Goal: Task Accomplishment & Management: Use online tool/utility

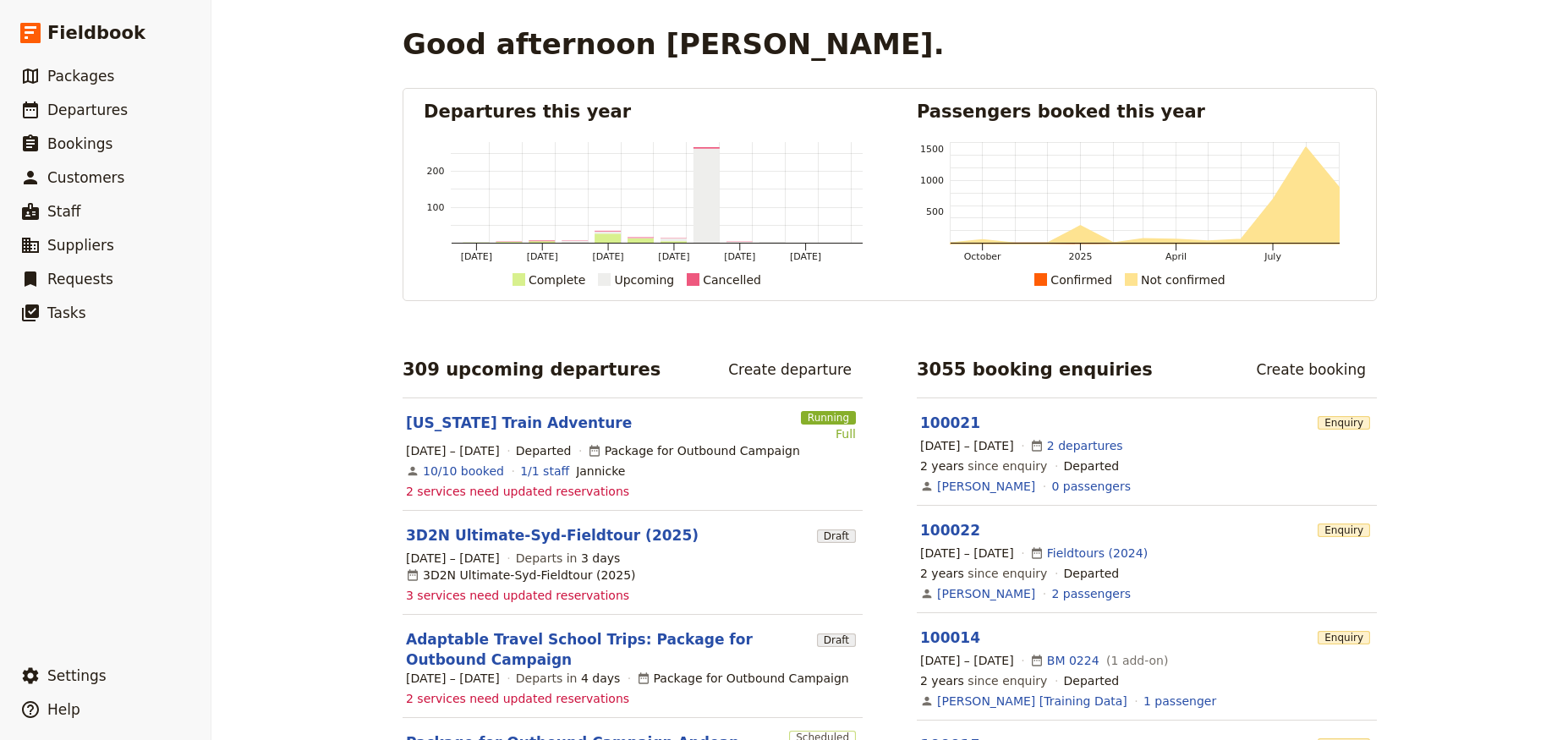
scroll to position [153, 0]
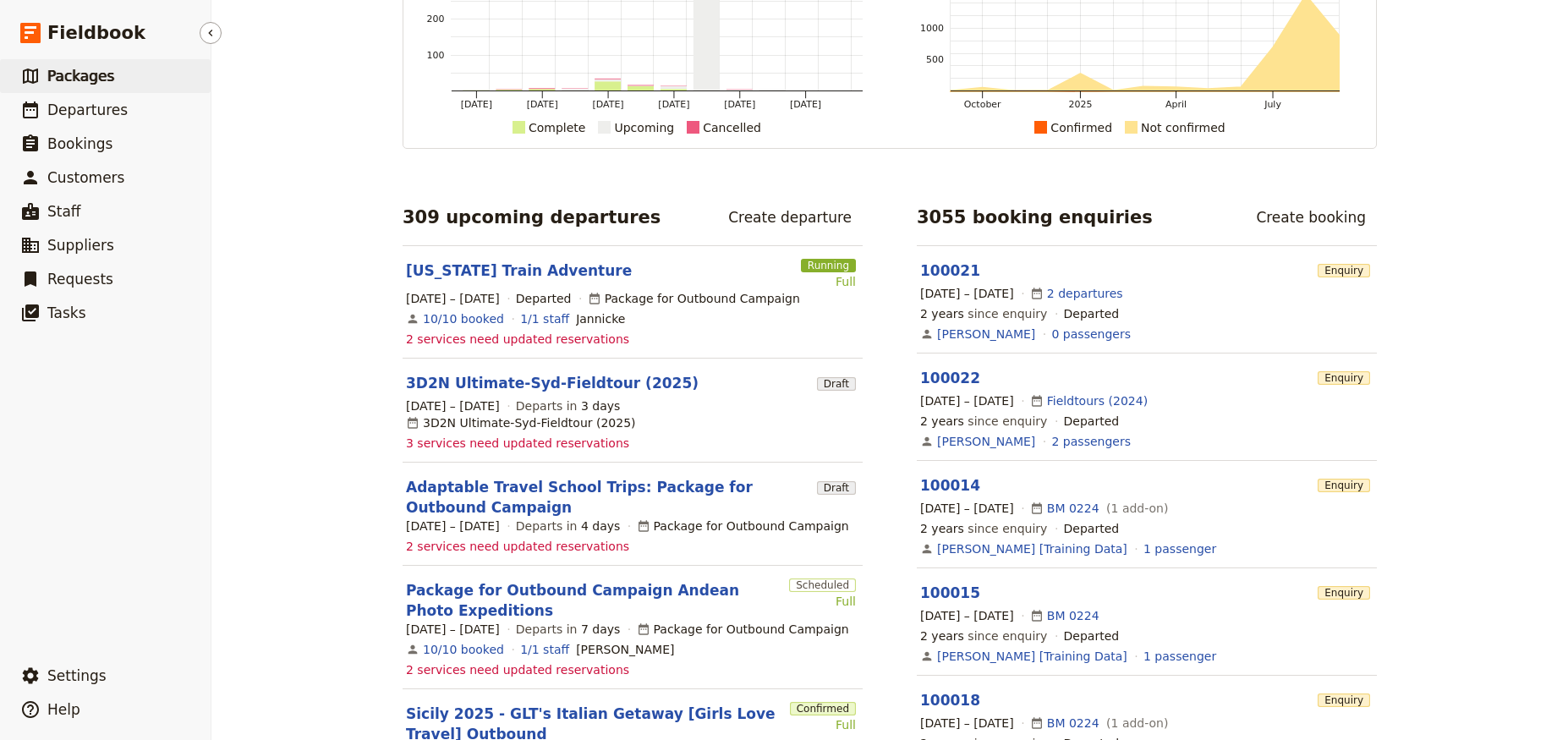
click at [82, 84] on span "Packages" at bounding box center [80, 75] width 66 height 17
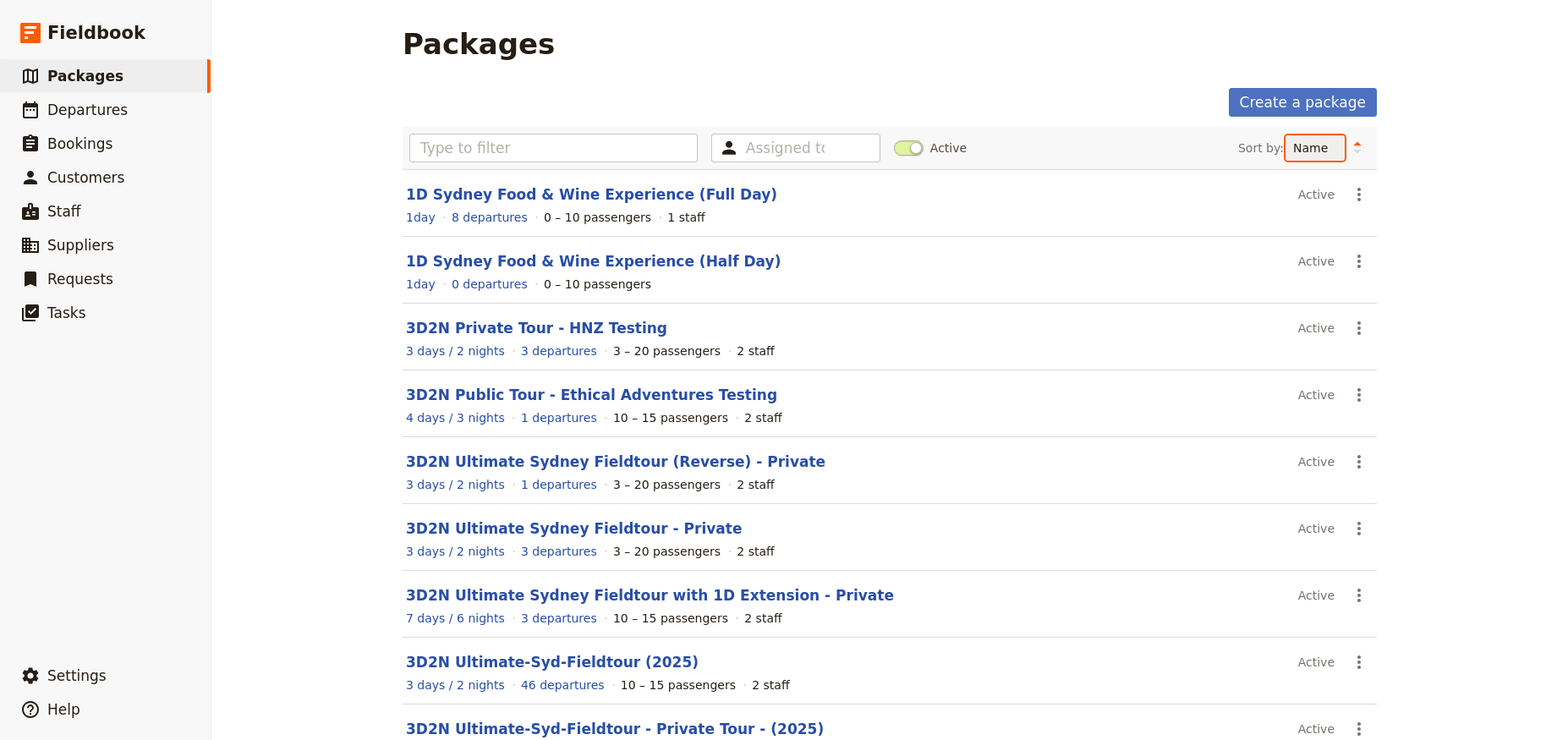
select select "UPDATED_AT"
click at [1286, 136] on select "Name Number of departures Duration Most recently updated Most recently created" at bounding box center [1315, 149] width 59 height 26
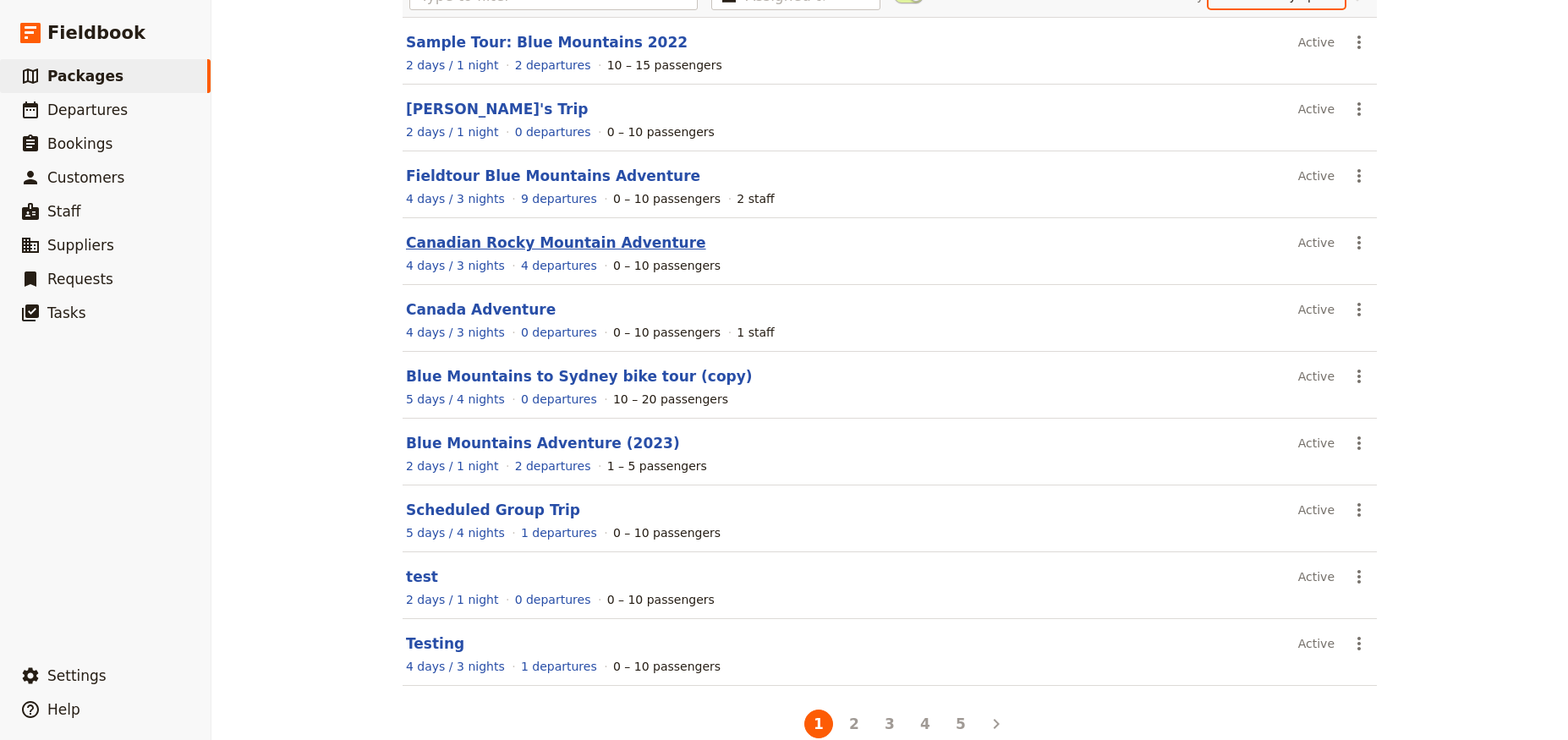
scroll to position [181, 0]
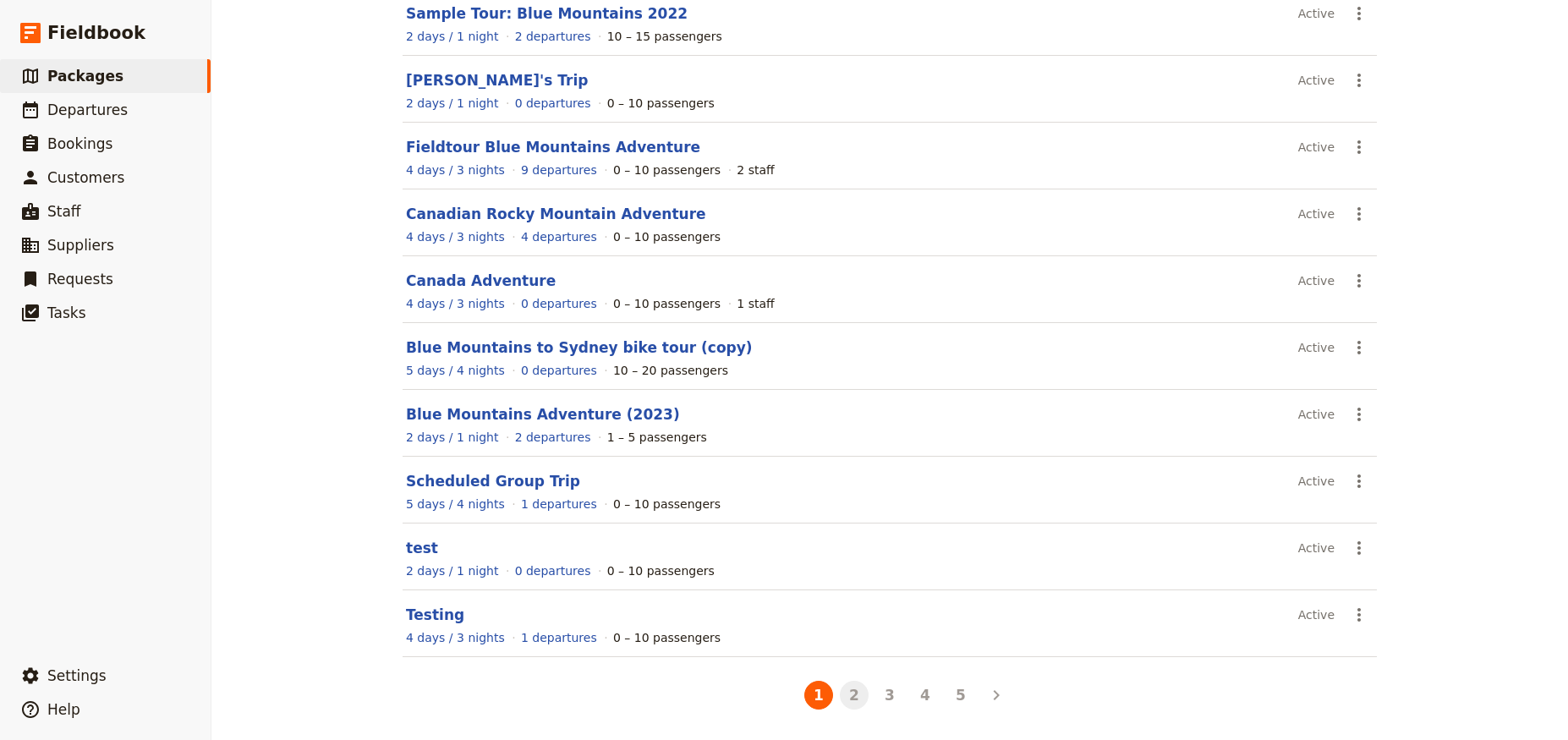
click at [851, 692] on button "2" at bounding box center [854, 695] width 29 height 29
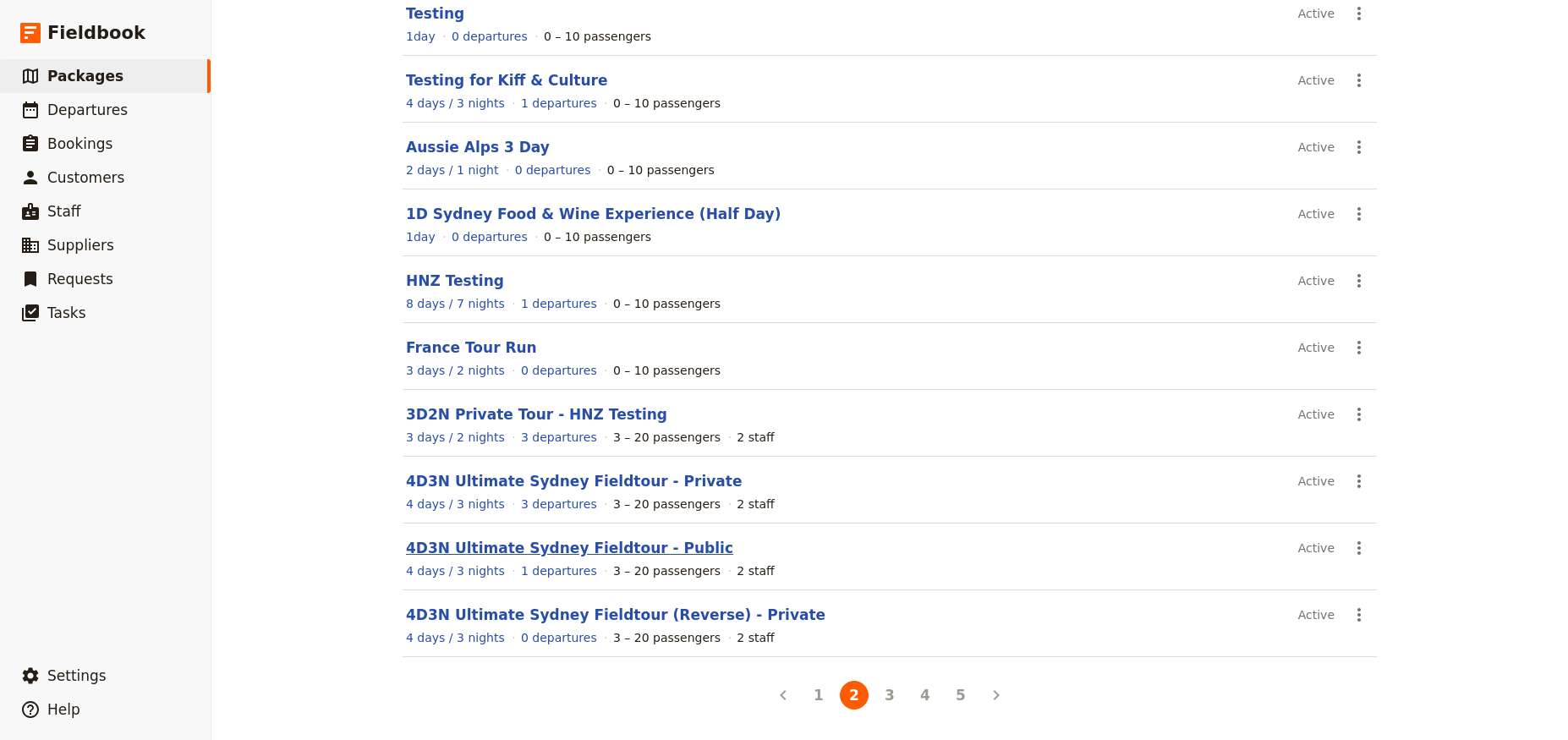
click at [541, 548] on link "4D3N Ultimate Sydney Fieldtour - Public" at bounding box center [570, 548] width 328 height 17
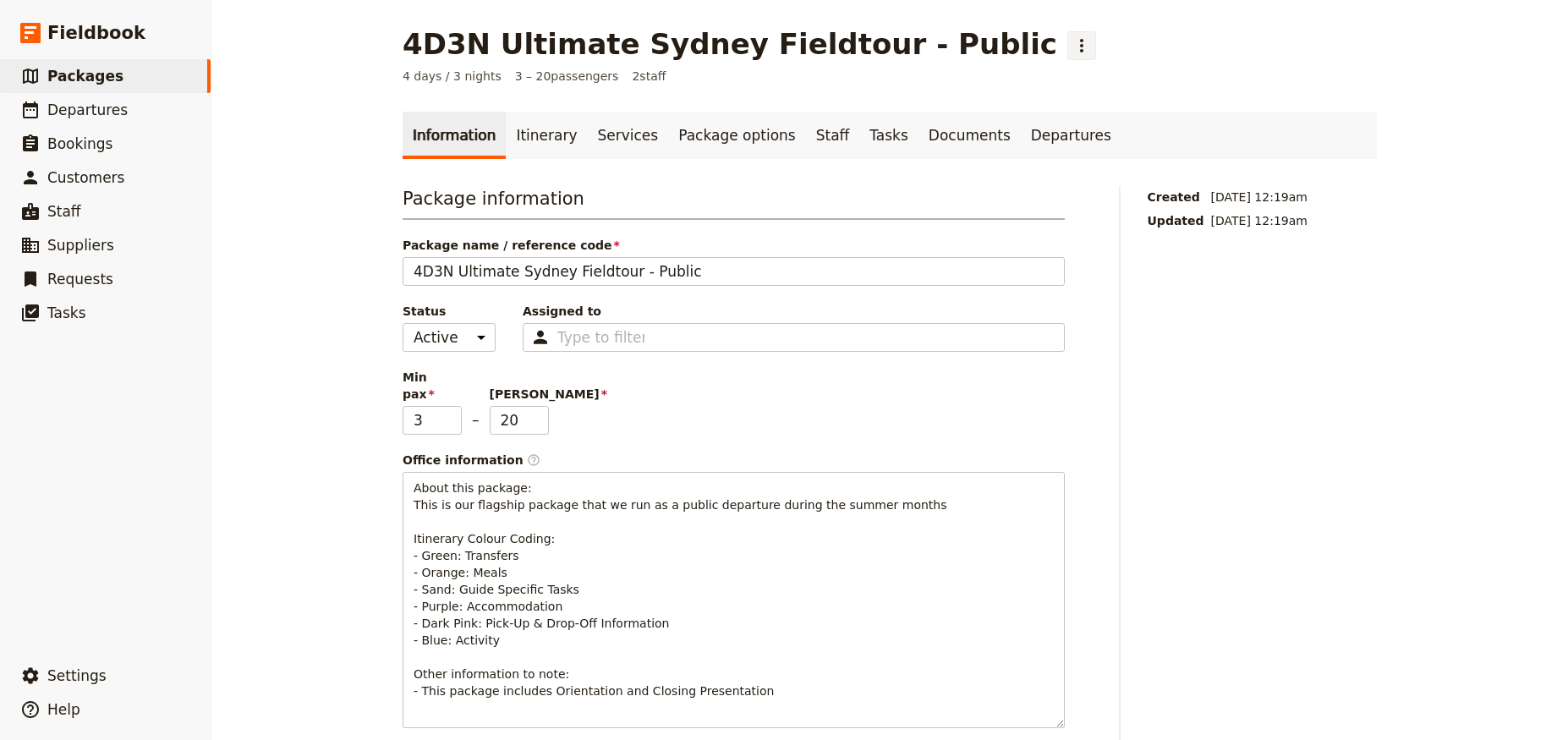
click at [1072, 50] on icon "Actions" at bounding box center [1082, 46] width 20 height 20
click at [999, 107] on span "Clone this package" at bounding box center [1007, 106] width 113 height 17
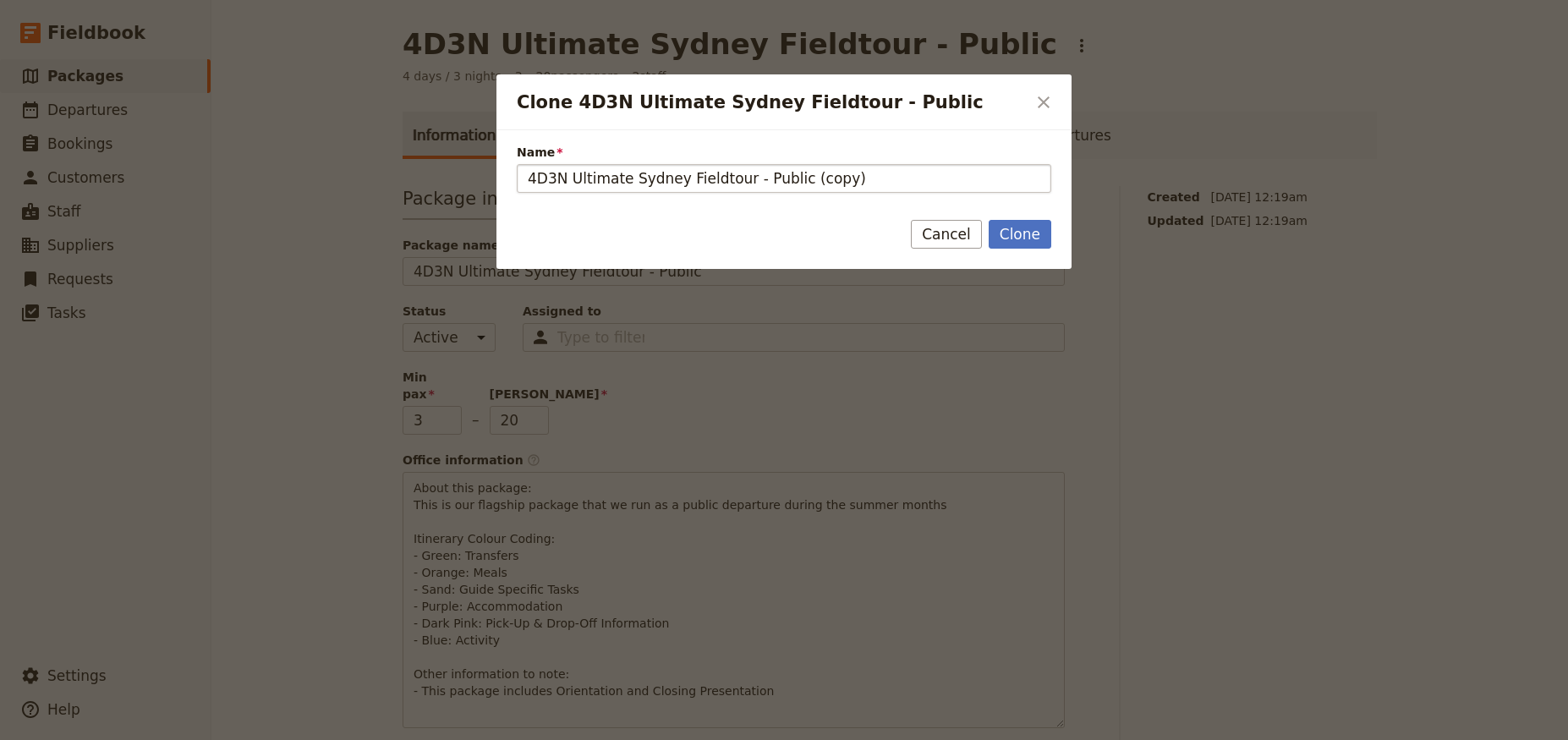
click at [848, 173] on input "4D3N Ultimate Sydney Fieldtour - Public (copy)" at bounding box center [784, 178] width 535 height 29
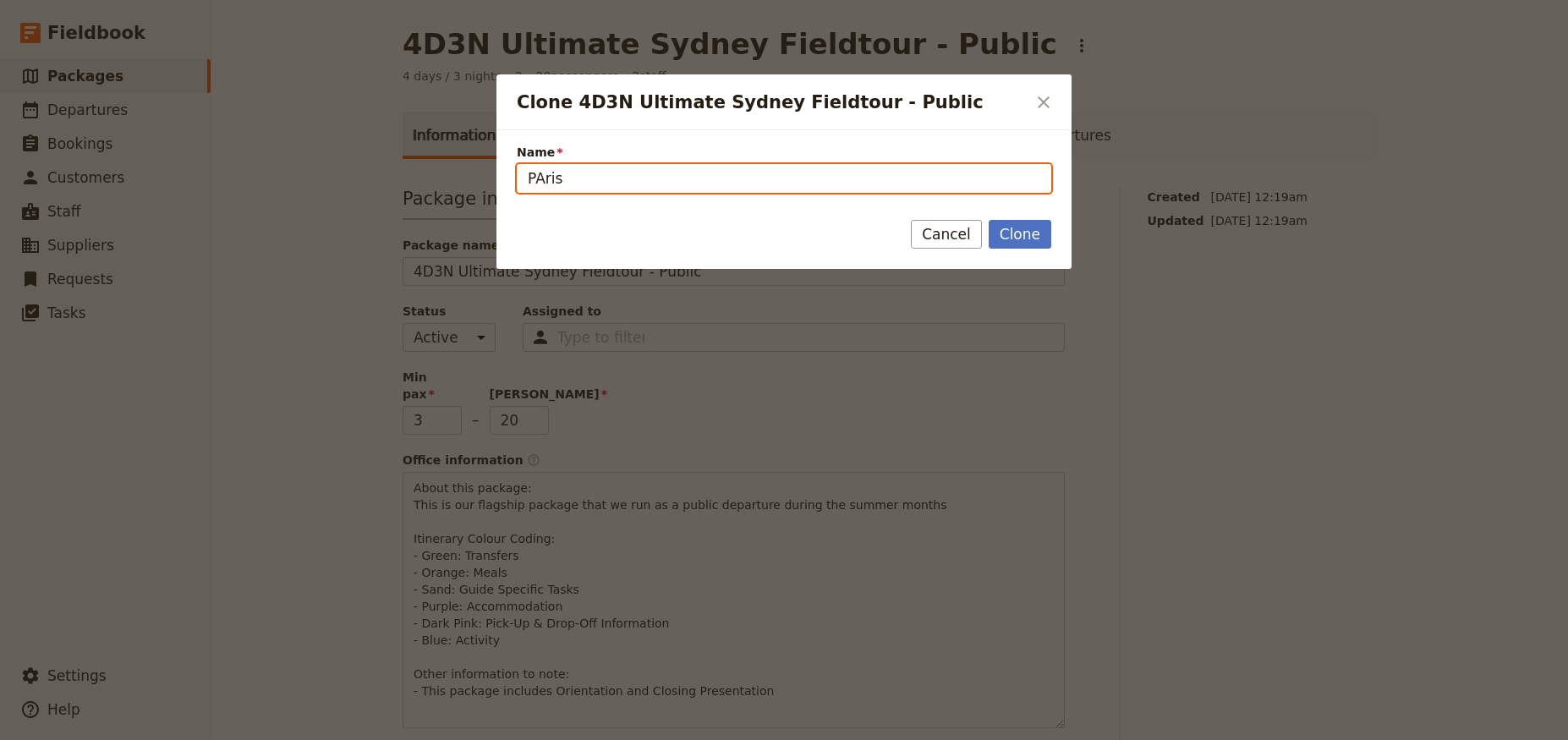
click at [608, 177] on input "PAris" at bounding box center [784, 178] width 535 height 29
click at [670, 182] on input "Paris and Versailles" at bounding box center [784, 178] width 535 height 29
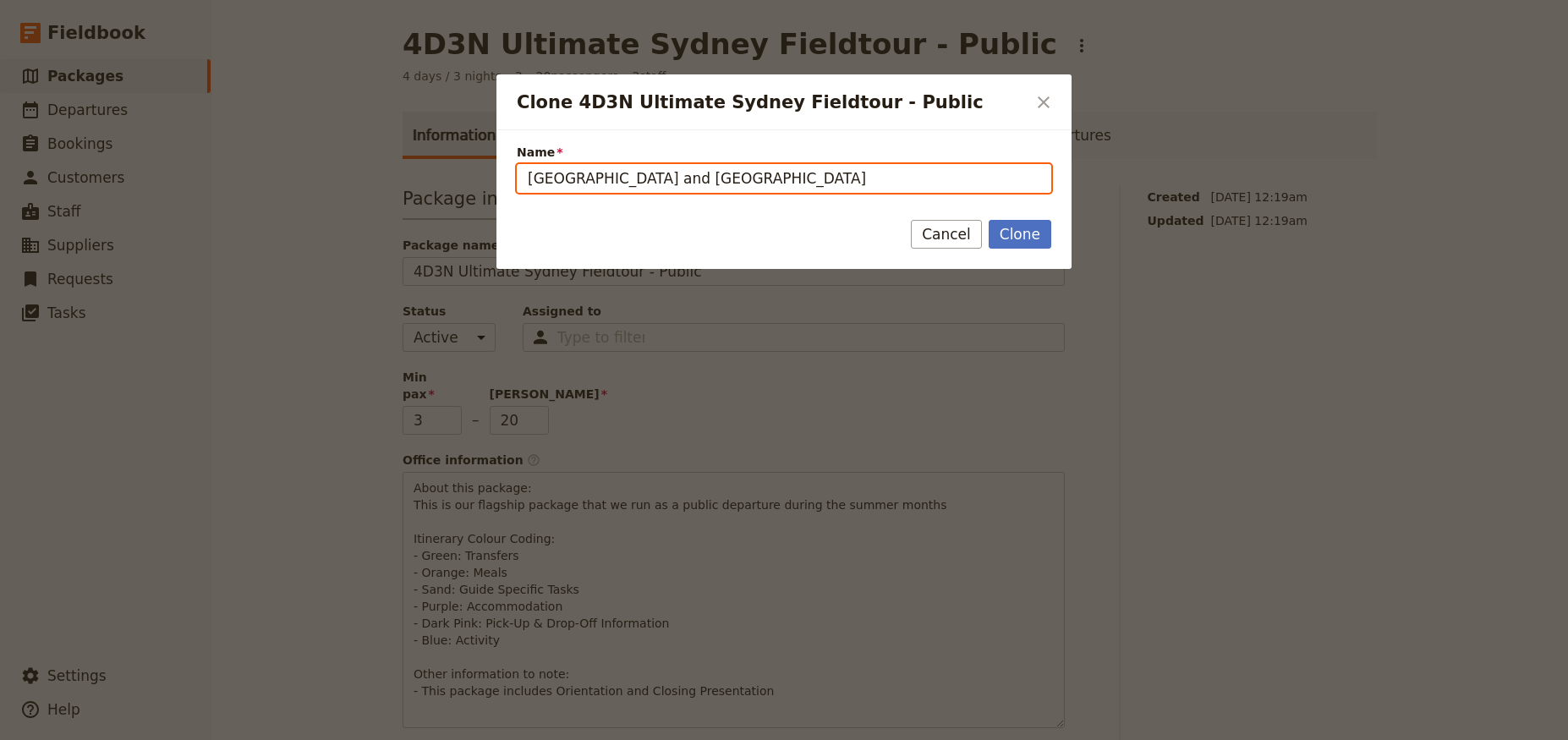
click at [670, 182] on input "Paris and Versailles" at bounding box center [784, 178] width 535 height 29
click at [651, 177] on input "Paris and Versailles" at bounding box center [784, 178] width 535 height 29
paste input "et Versailles à Vélo"
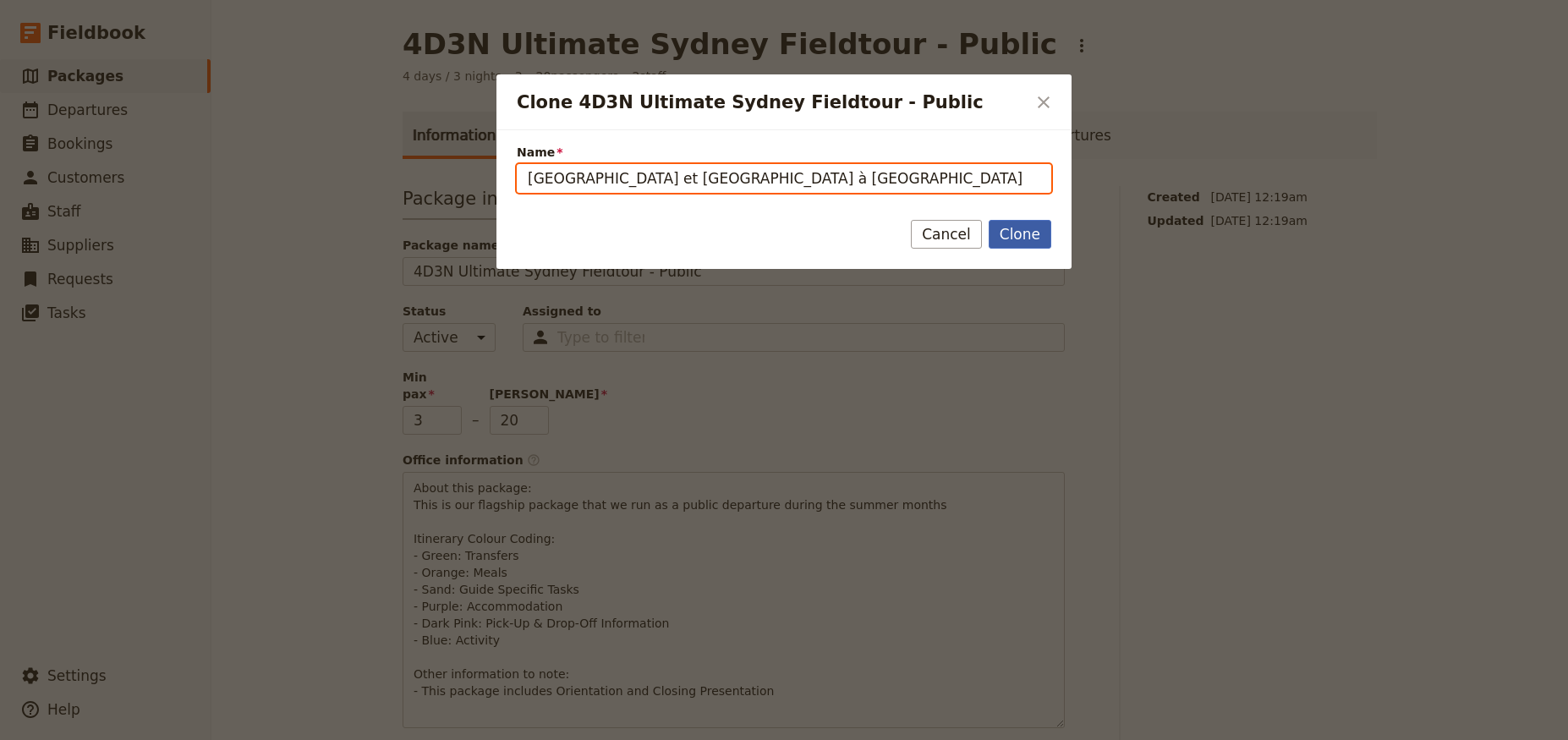
type input "Paris et Versailles à Vélo"
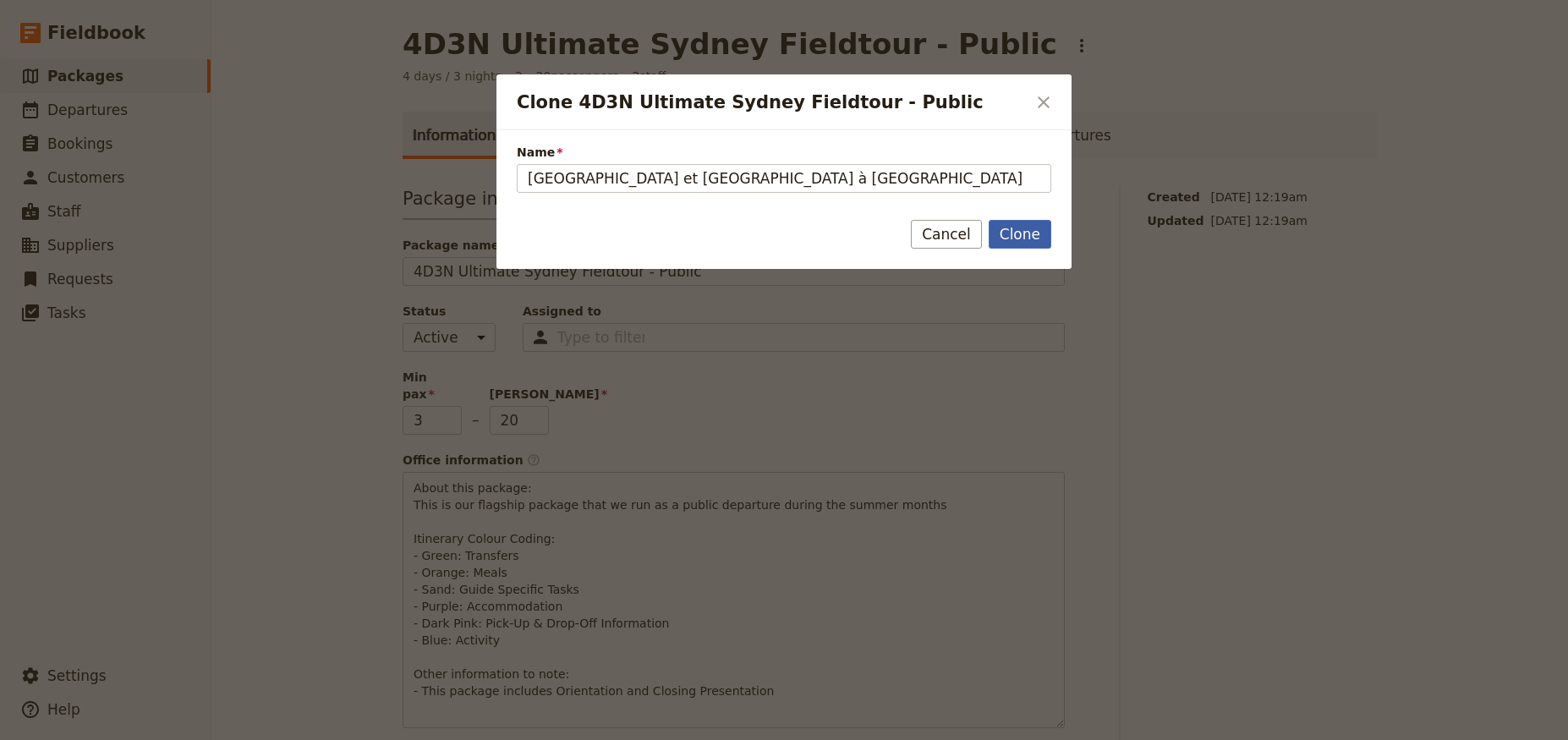
click at [1017, 235] on button "Clone" at bounding box center [1019, 234] width 62 height 29
type input "Paris et Versailles à Vélo"
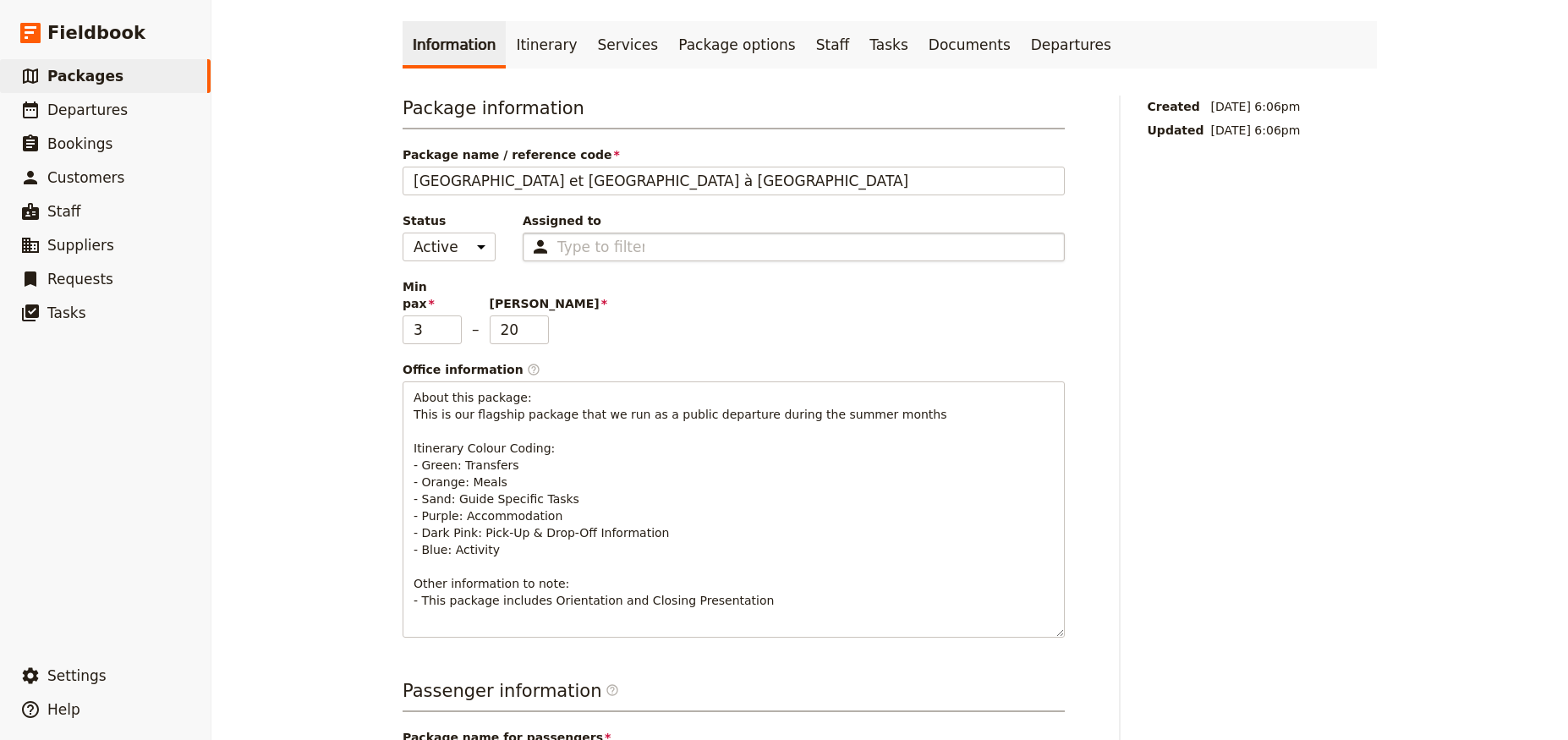
scroll to position [304, 0]
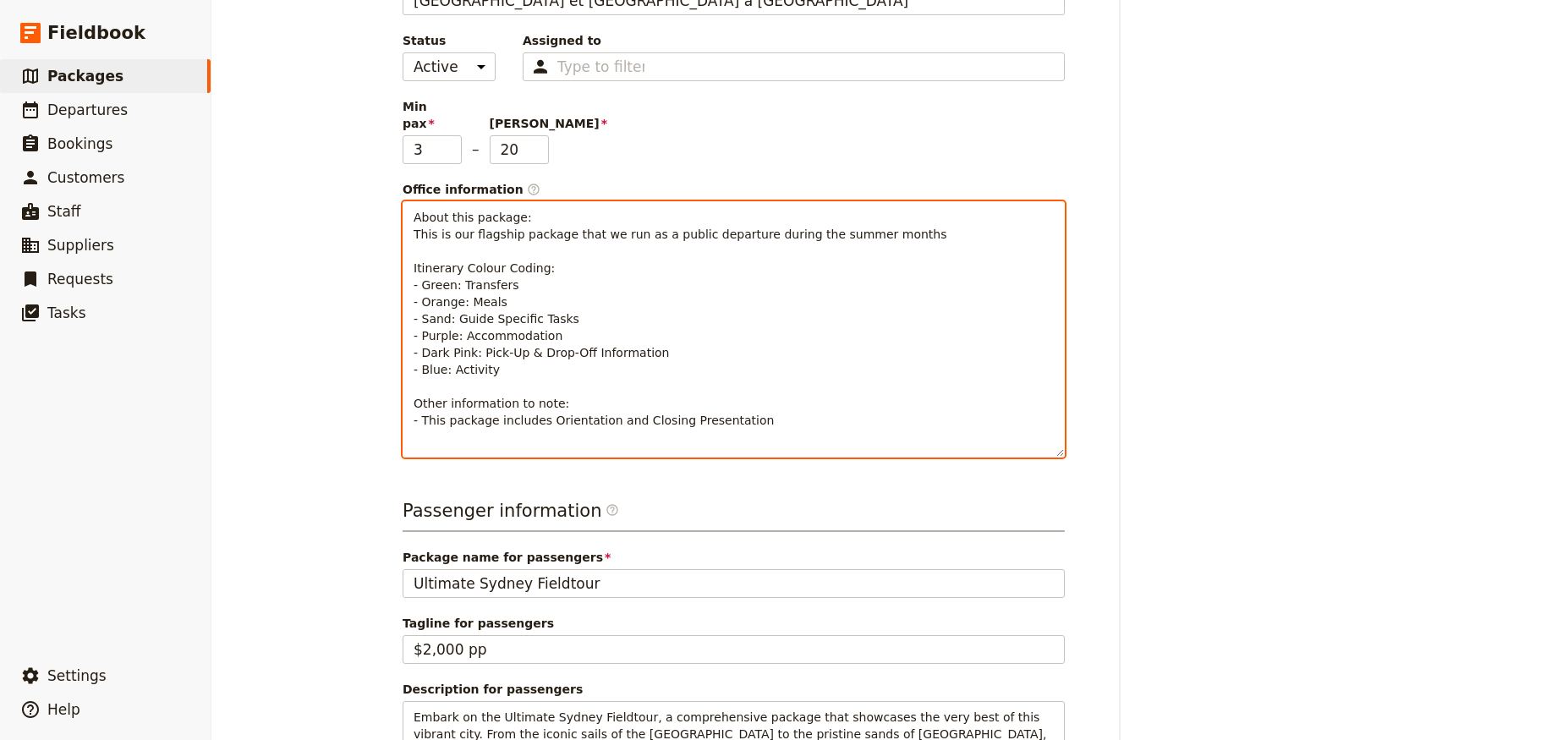
click at [606, 370] on span "About this package: This is our flagship package that we run as a public depart…" at bounding box center [680, 319] width 533 height 217
click at [716, 366] on span "About this package: This is our flagship package that we run as a public depart…" at bounding box center [680, 319] width 533 height 217
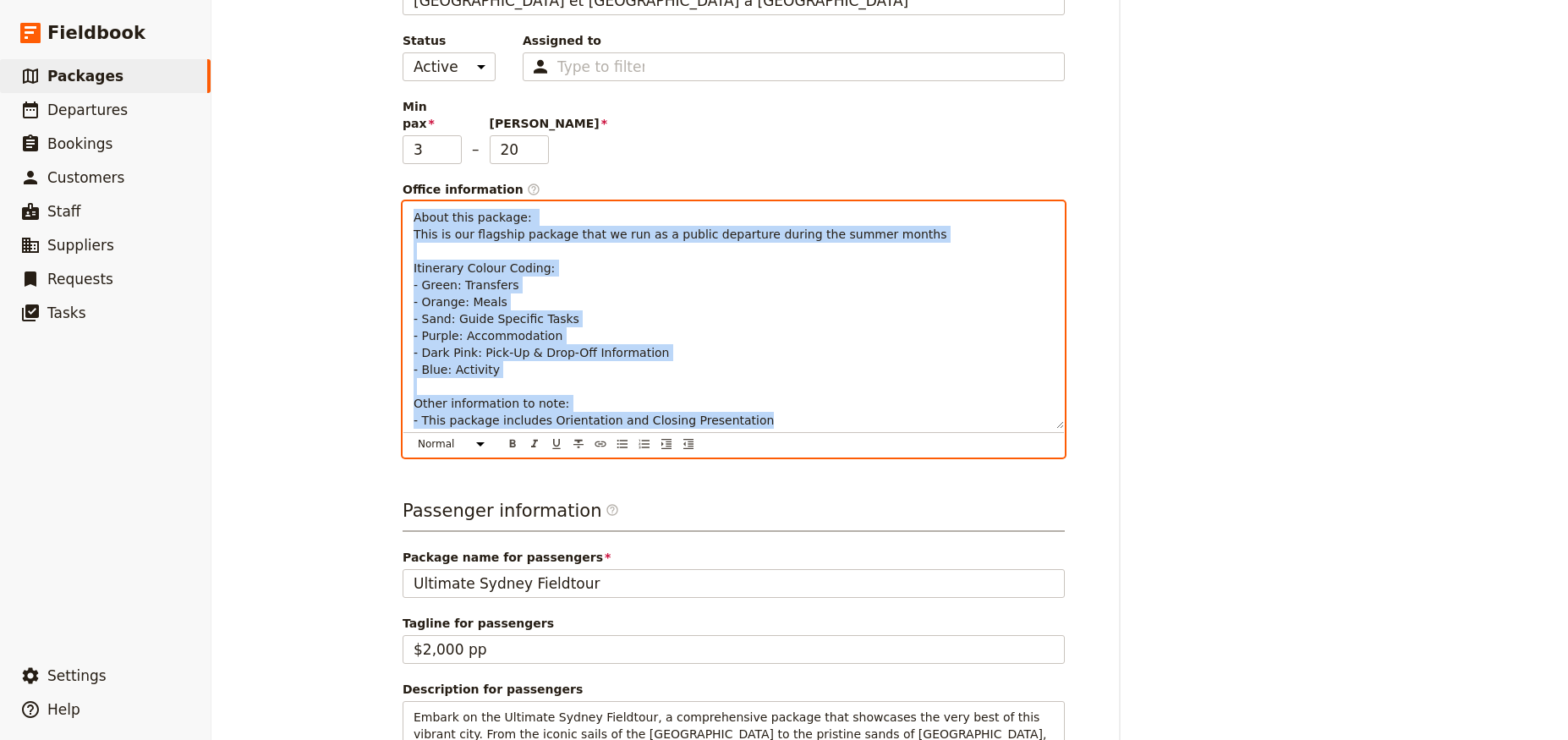
drag, startPoint x: 756, startPoint y: 370, endPoint x: 368, endPoint y: 151, distance: 445.5
click at [368, 151] on div "Paris et Versailles à Vélo ​ 4 days / 3 nights 3 – 20 passengers 2 staff Inform…" at bounding box center [890, 370] width 1357 height 740
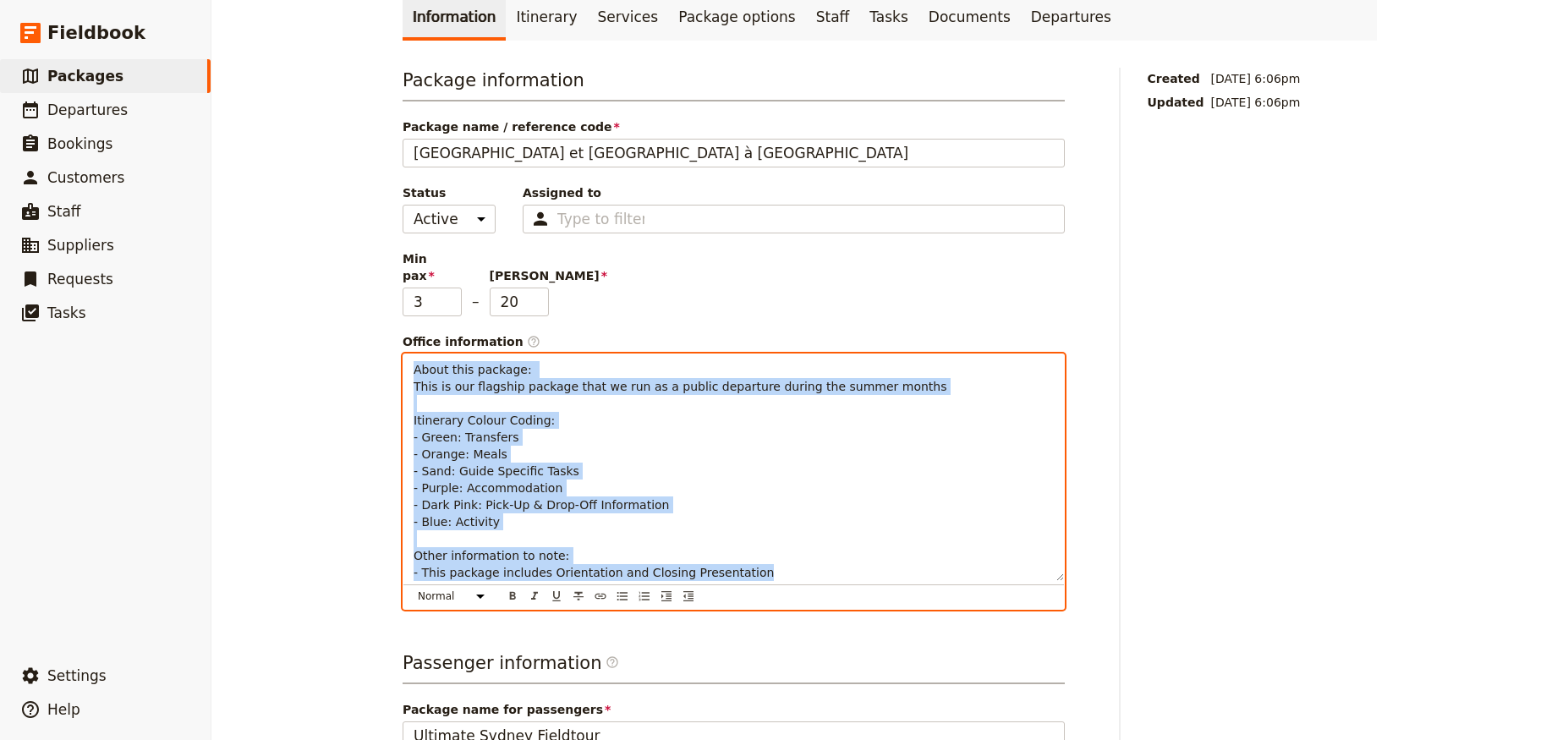
copy span "About this package: This is our flagship package that we run as a public depart…"
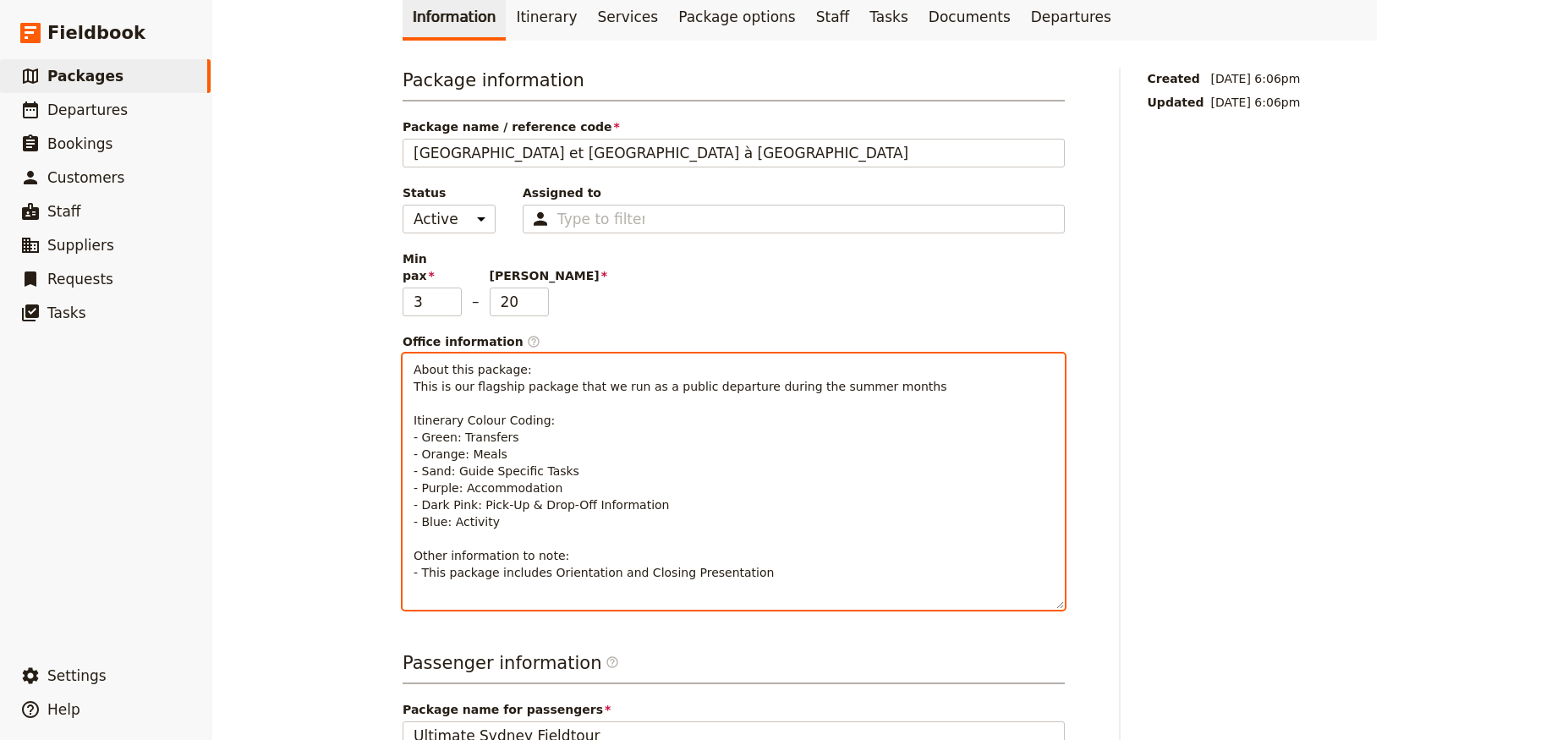
click at [771, 584] on div "Normal Small text Heading 1 Heading 2 Heading 3 ​ ​ ​ ​ ​ ​ ​ ​ ​" at bounding box center [733, 596] width 661 height 25
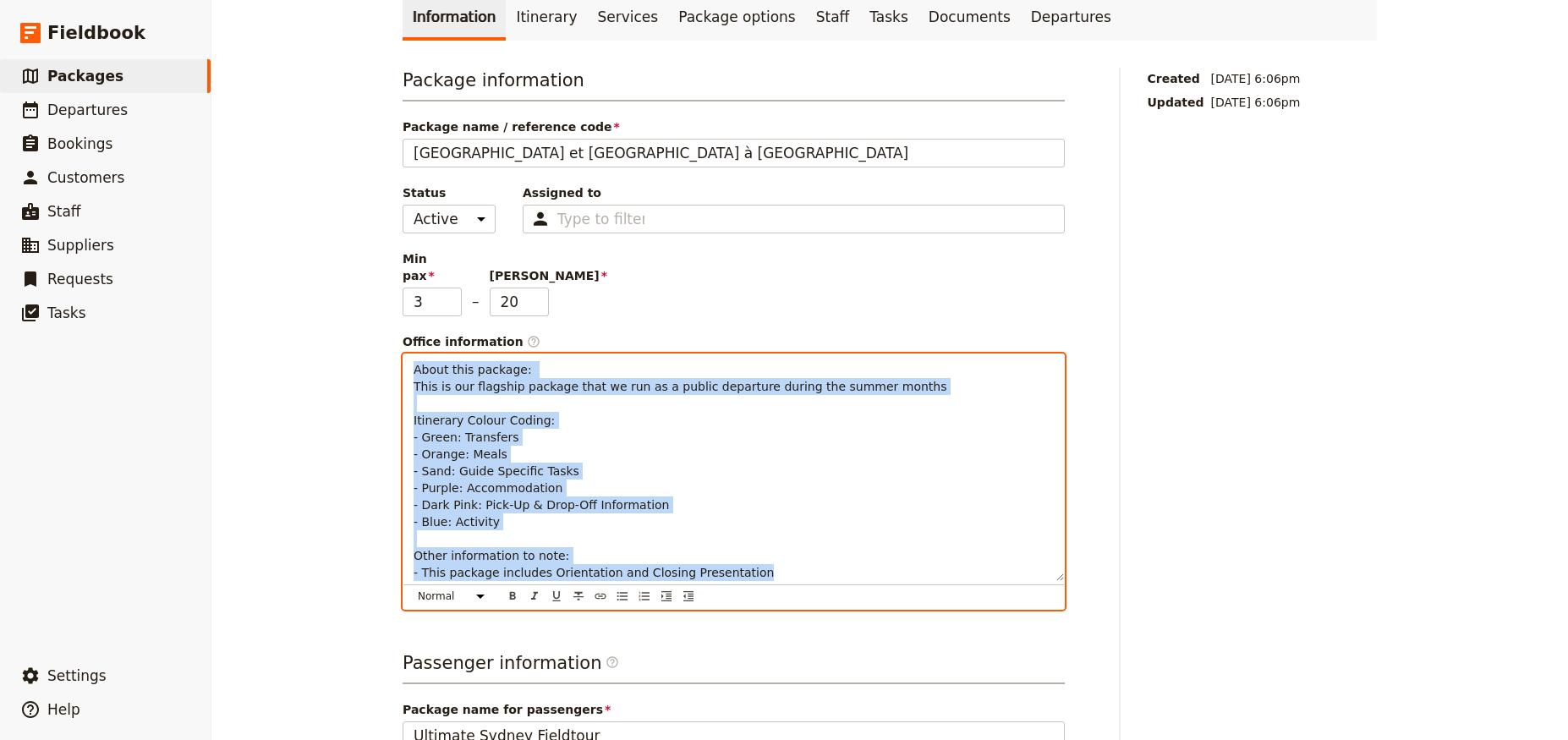
drag, startPoint x: 784, startPoint y: 515, endPoint x: 235, endPoint y: 260, distance: 605.3
click at [235, 260] on div "Paris et Versailles à Vélo ​ 4 days / 3 nights 3 – 20 passengers 2 staff Inform…" at bounding box center [890, 370] width 1357 height 740
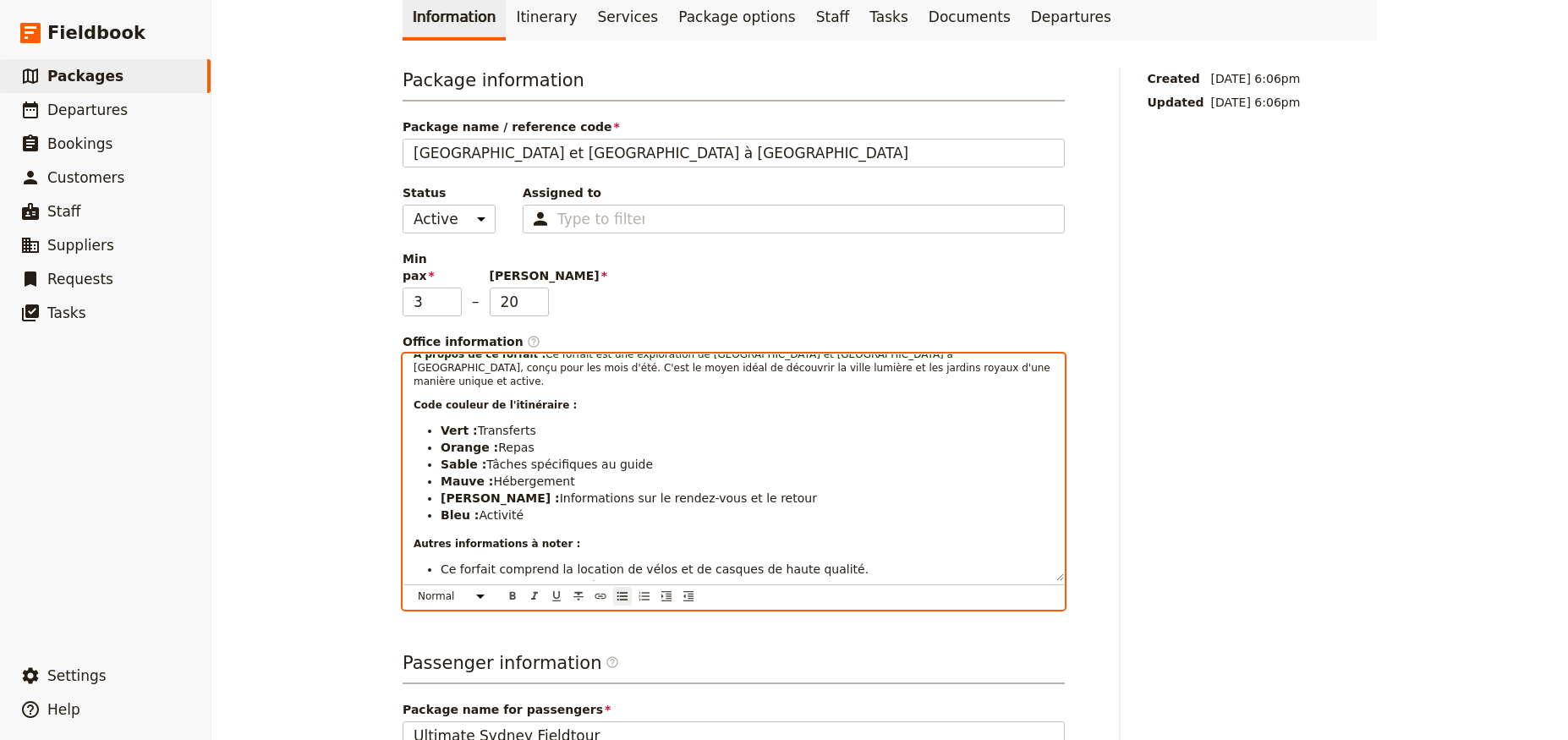
scroll to position [0, 0]
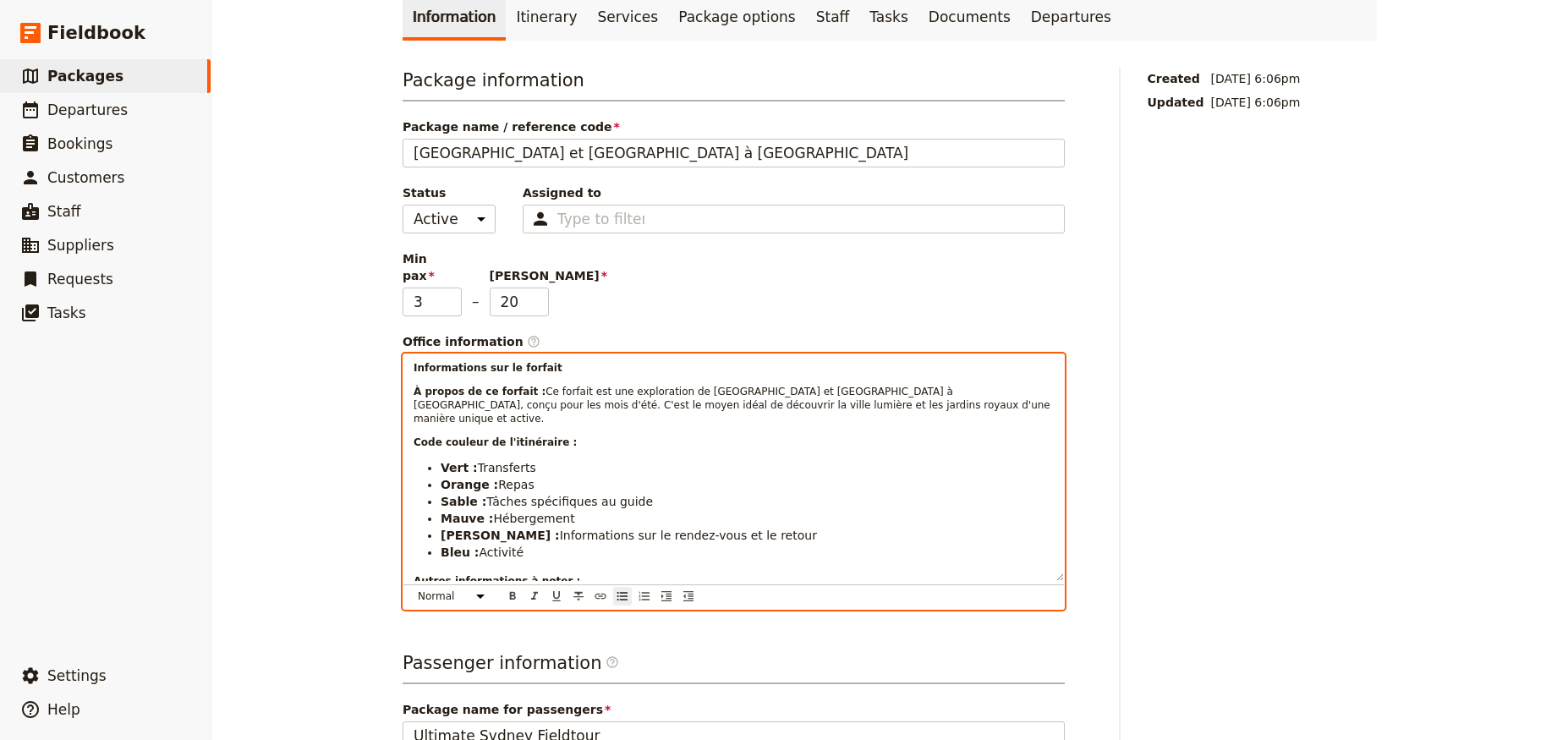
click at [701, 510] on li "Mauve : Hébergement" at bounding box center [747, 518] width 613 height 17
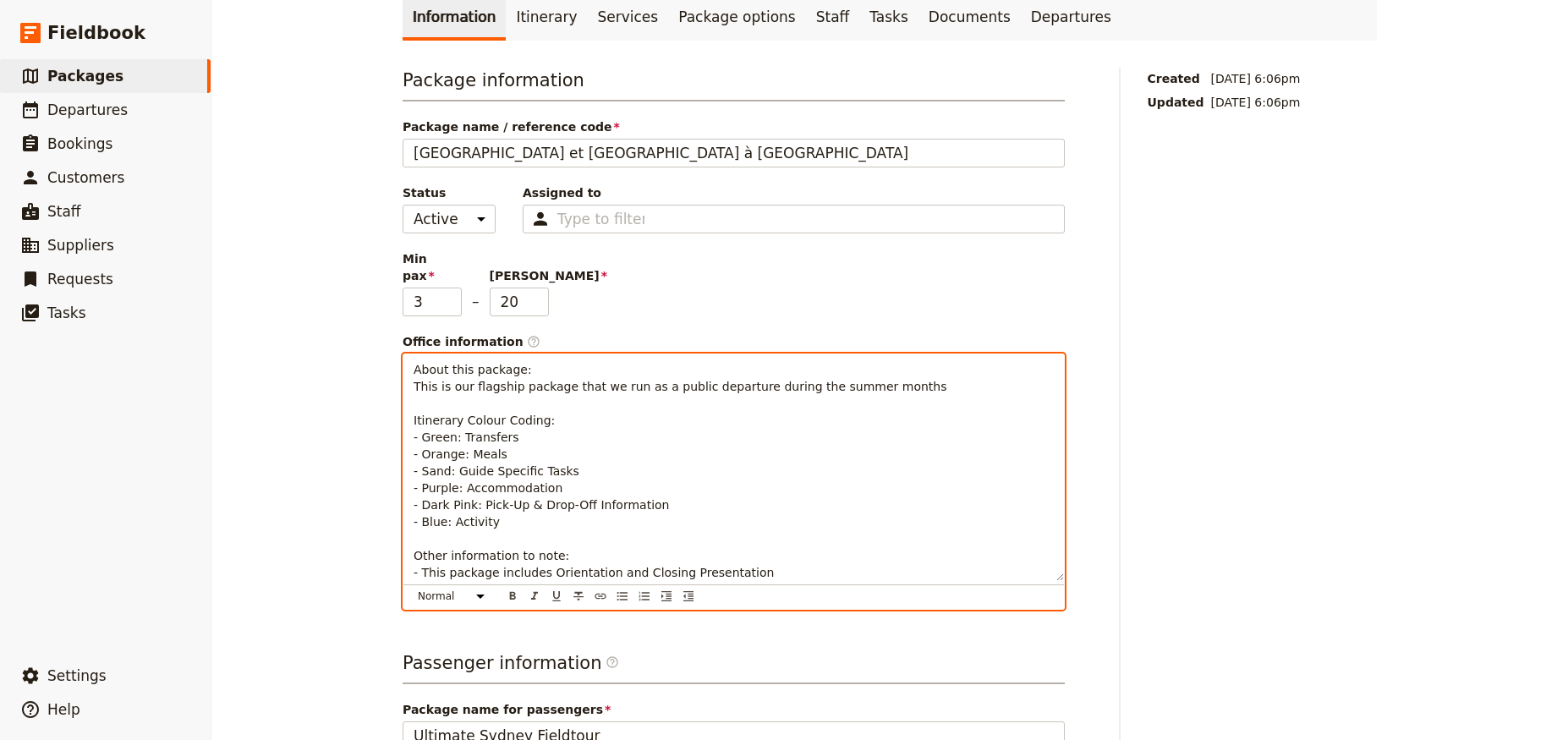
click at [680, 416] on p "About this package: This is our flagship package that we run as a public depart…" at bounding box center [734, 472] width 641 height 220
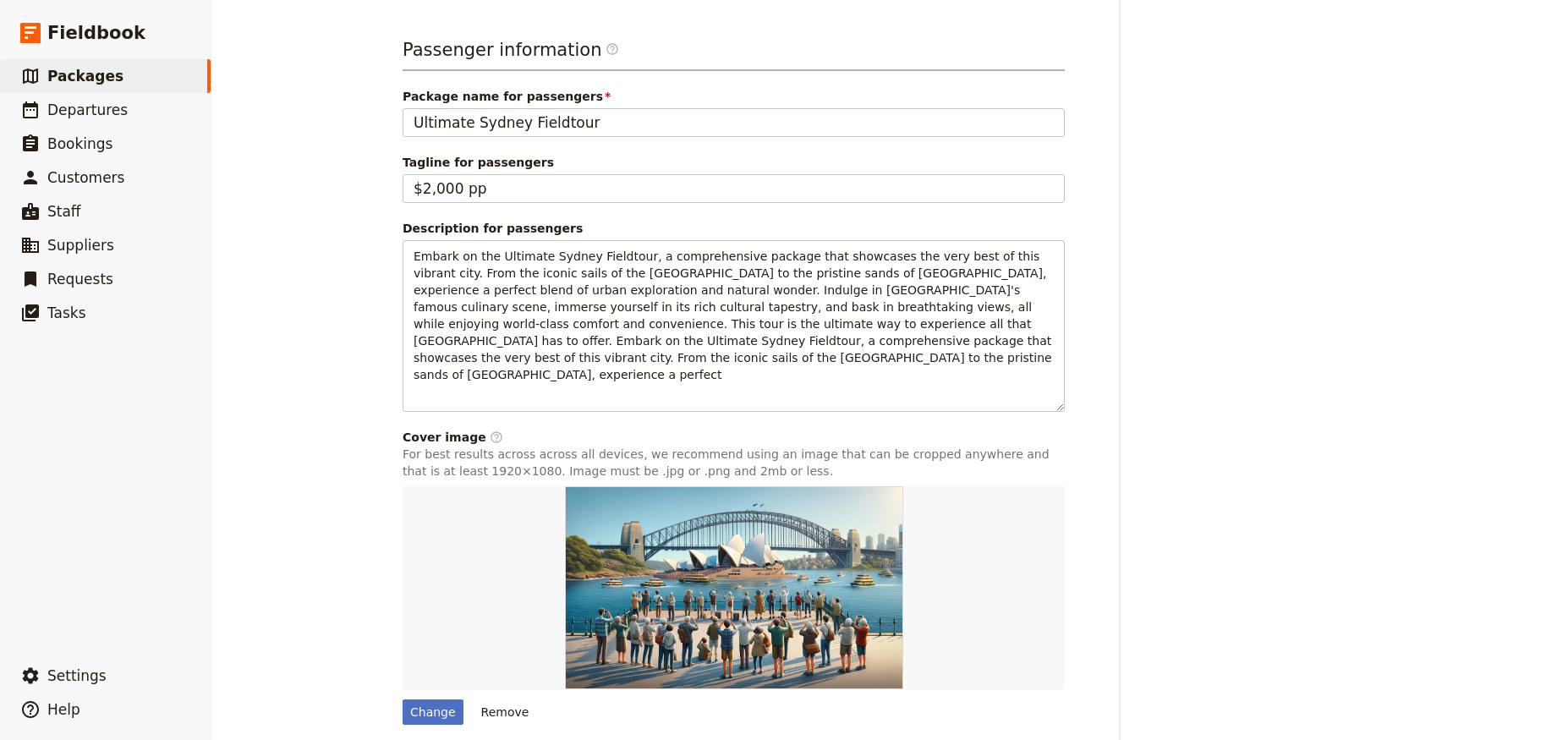
scroll to position [309, 0]
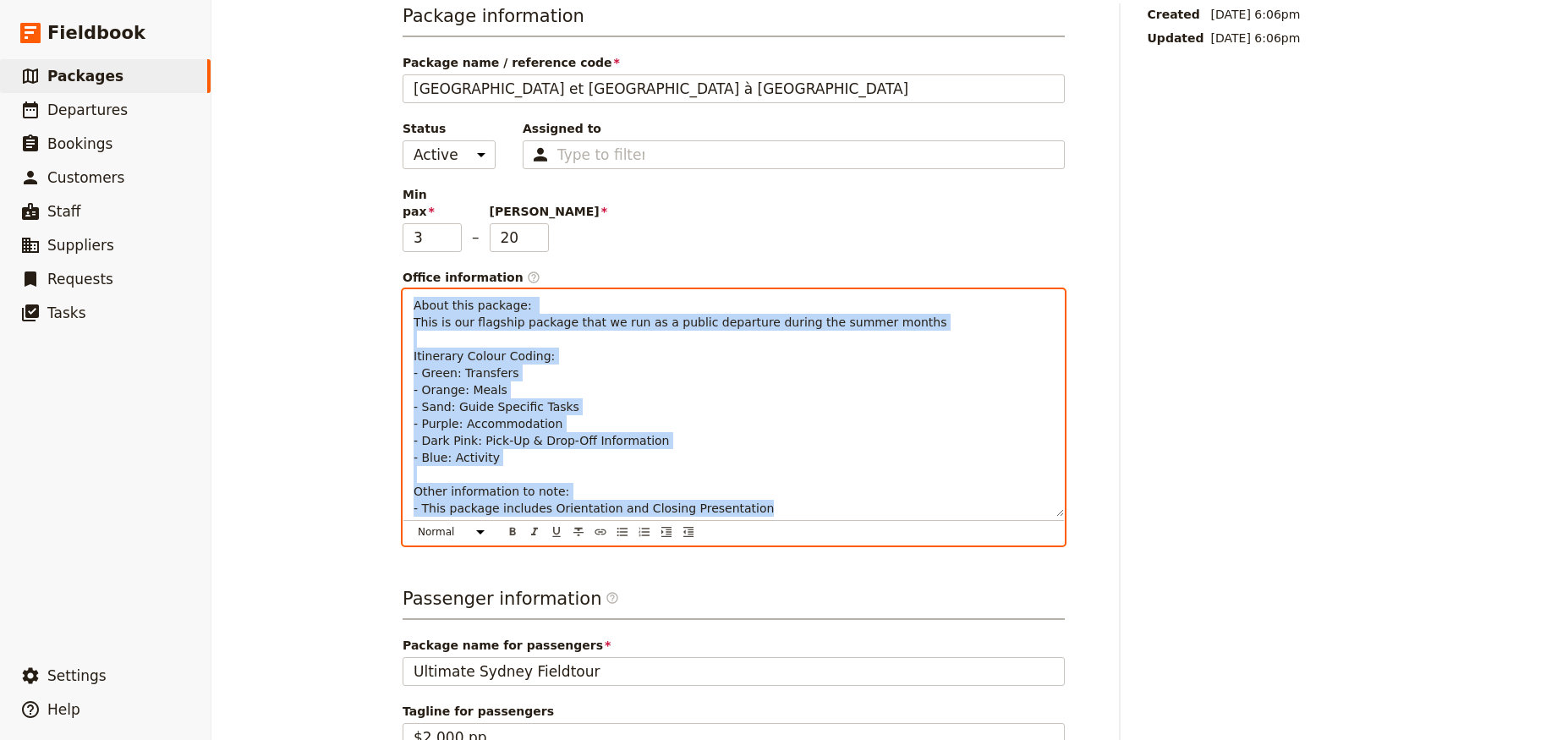
drag, startPoint x: 757, startPoint y: 373, endPoint x: 100, endPoint y: -8, distance: 759.5
click at [100, 0] on html "Fieldbook ​ ​ Fieldbook ​ ​ Packages ​ Departures ​ Bookings ​ Customers ​ Staf…" at bounding box center [784, 370] width 1568 height 740
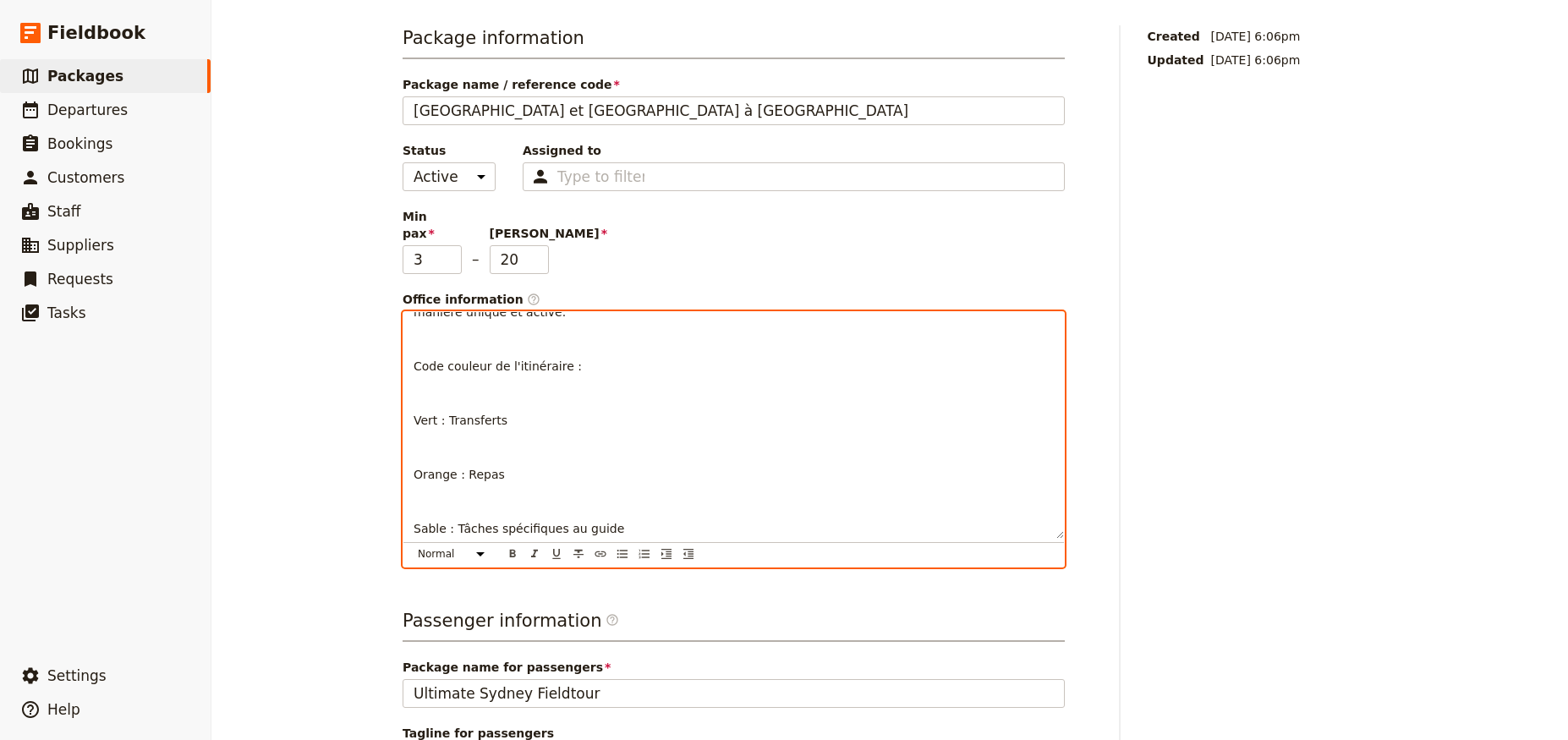
scroll to position [0, 0]
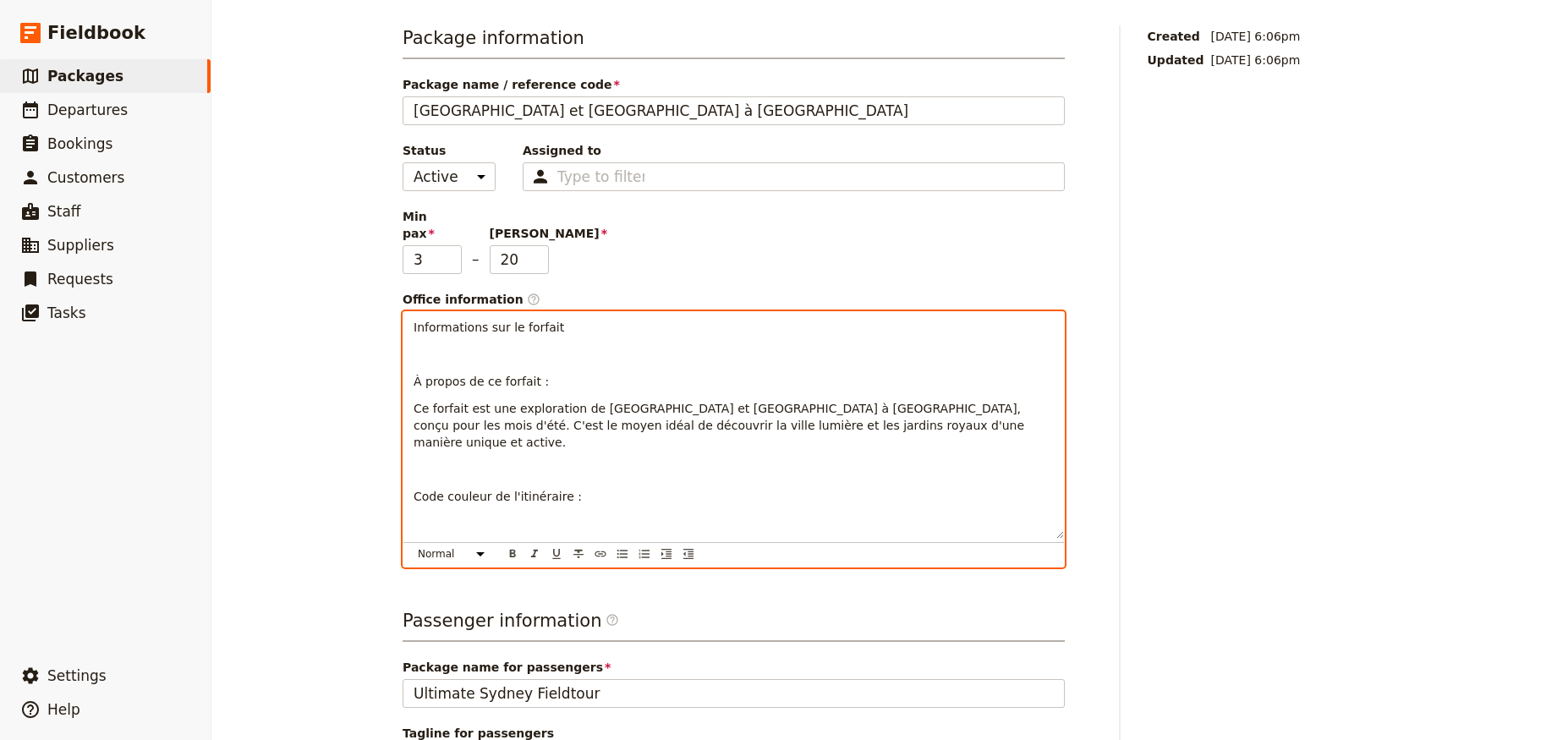
click at [444, 461] on p at bounding box center [734, 469] width 641 height 17
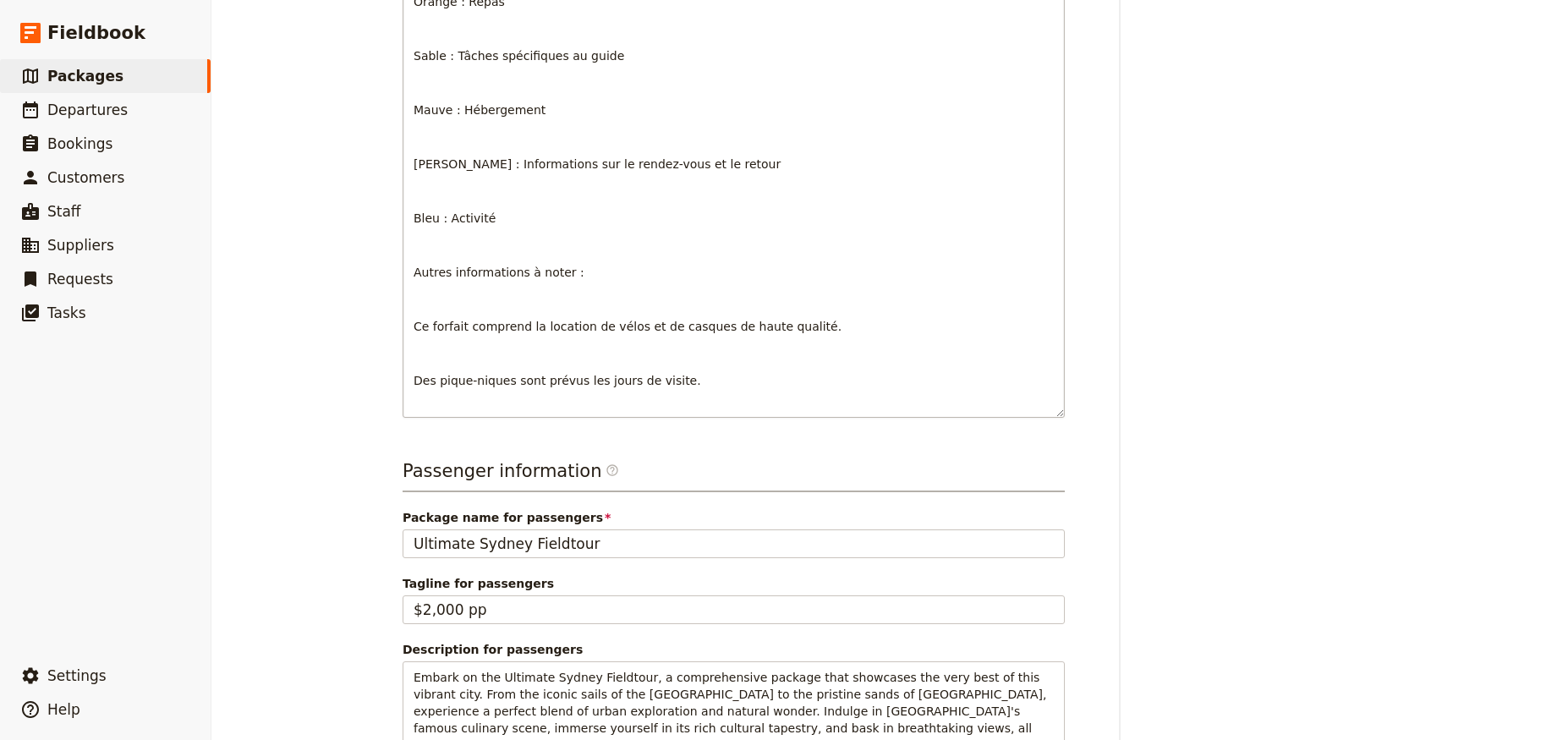
scroll to position [803, 0]
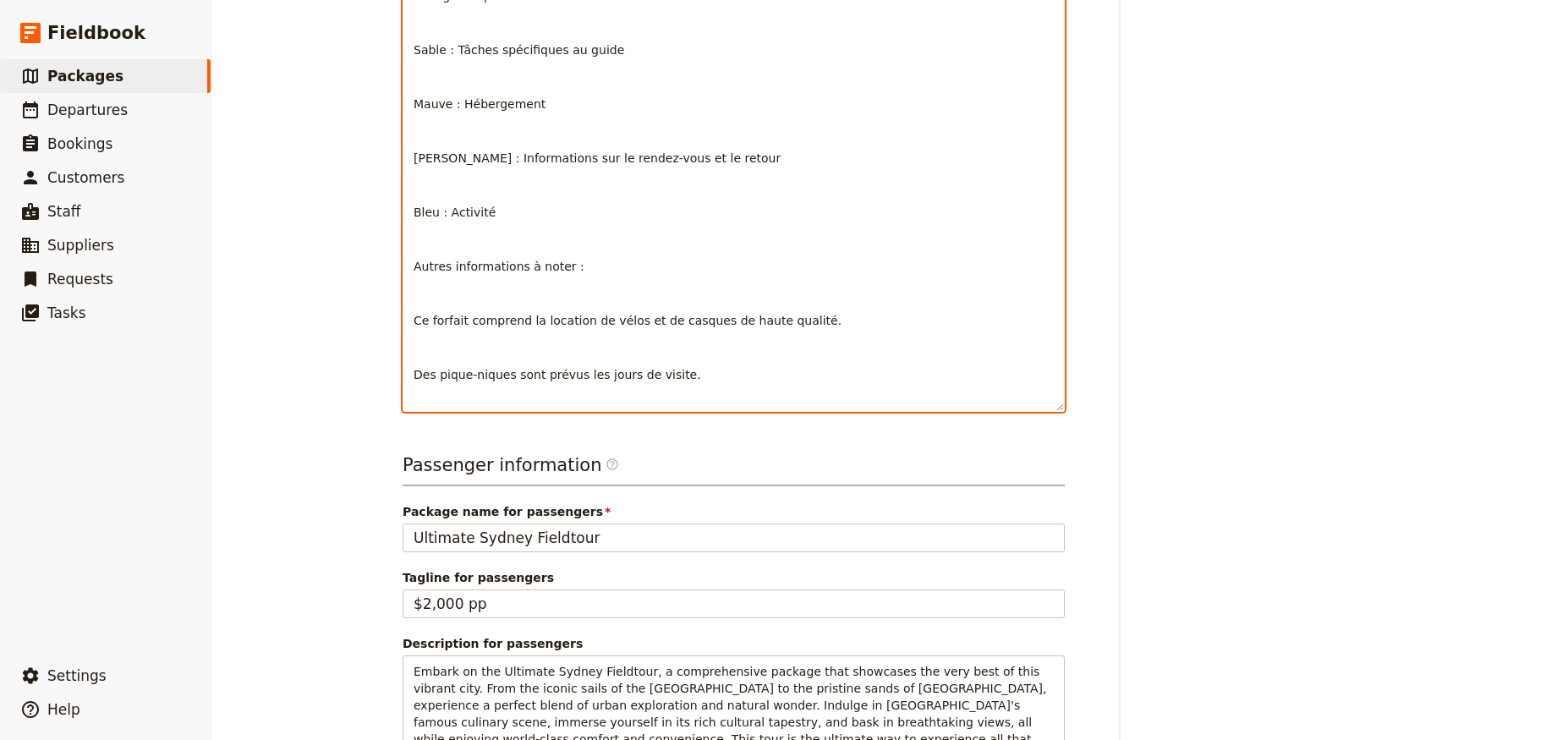
click at [423, 285] on p at bounding box center [734, 293] width 641 height 17
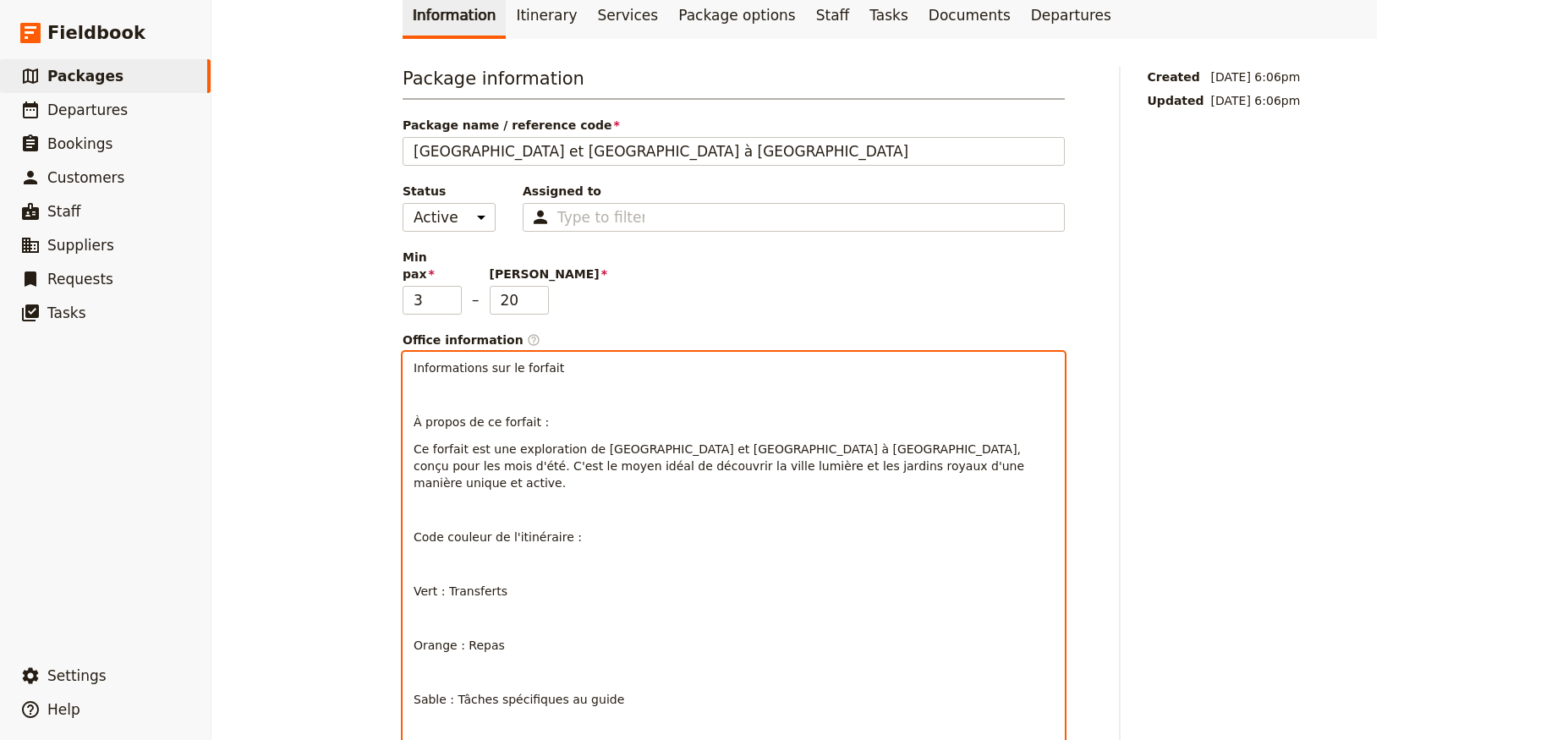
scroll to position [194, 0]
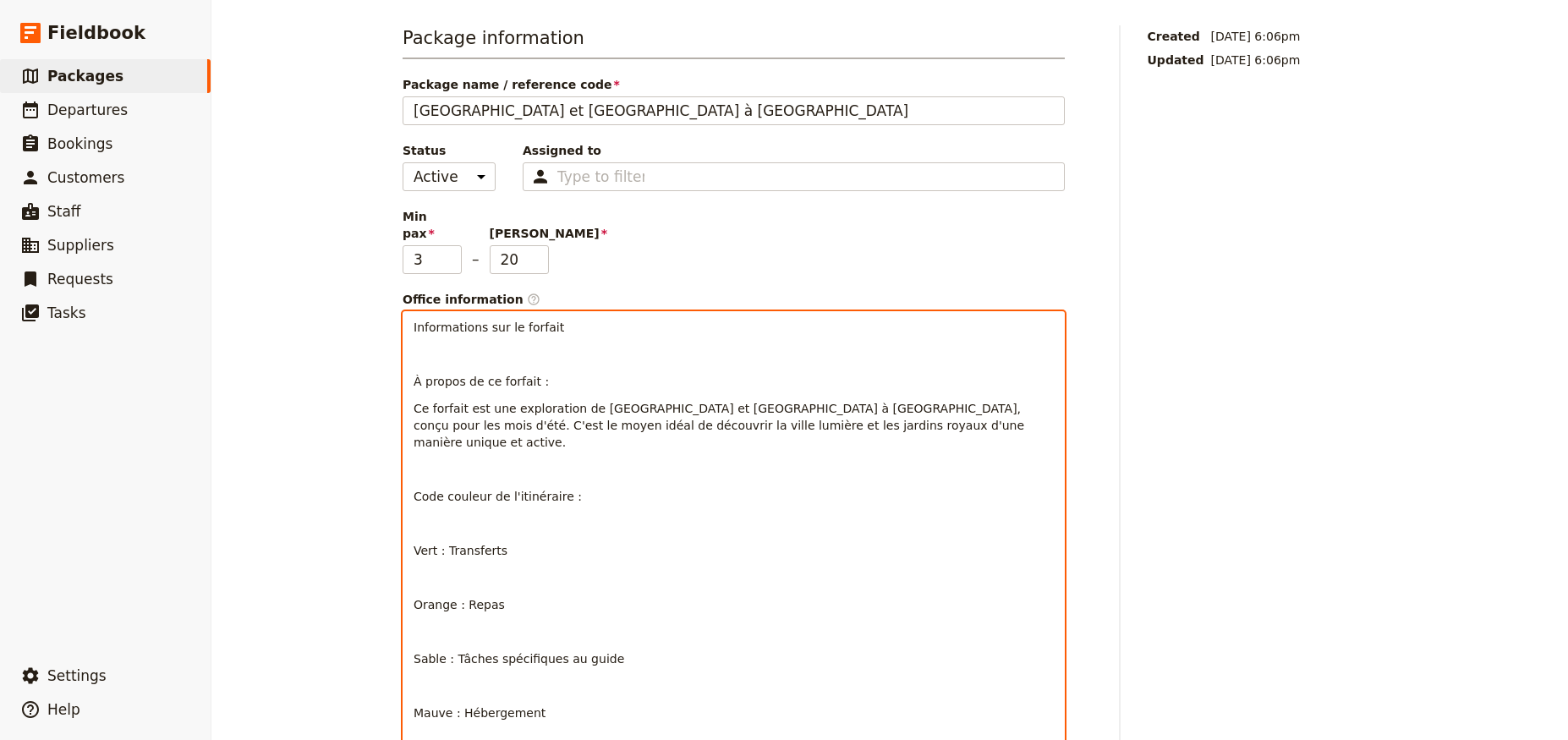
click at [443, 461] on p at bounding box center [734, 469] width 641 height 17
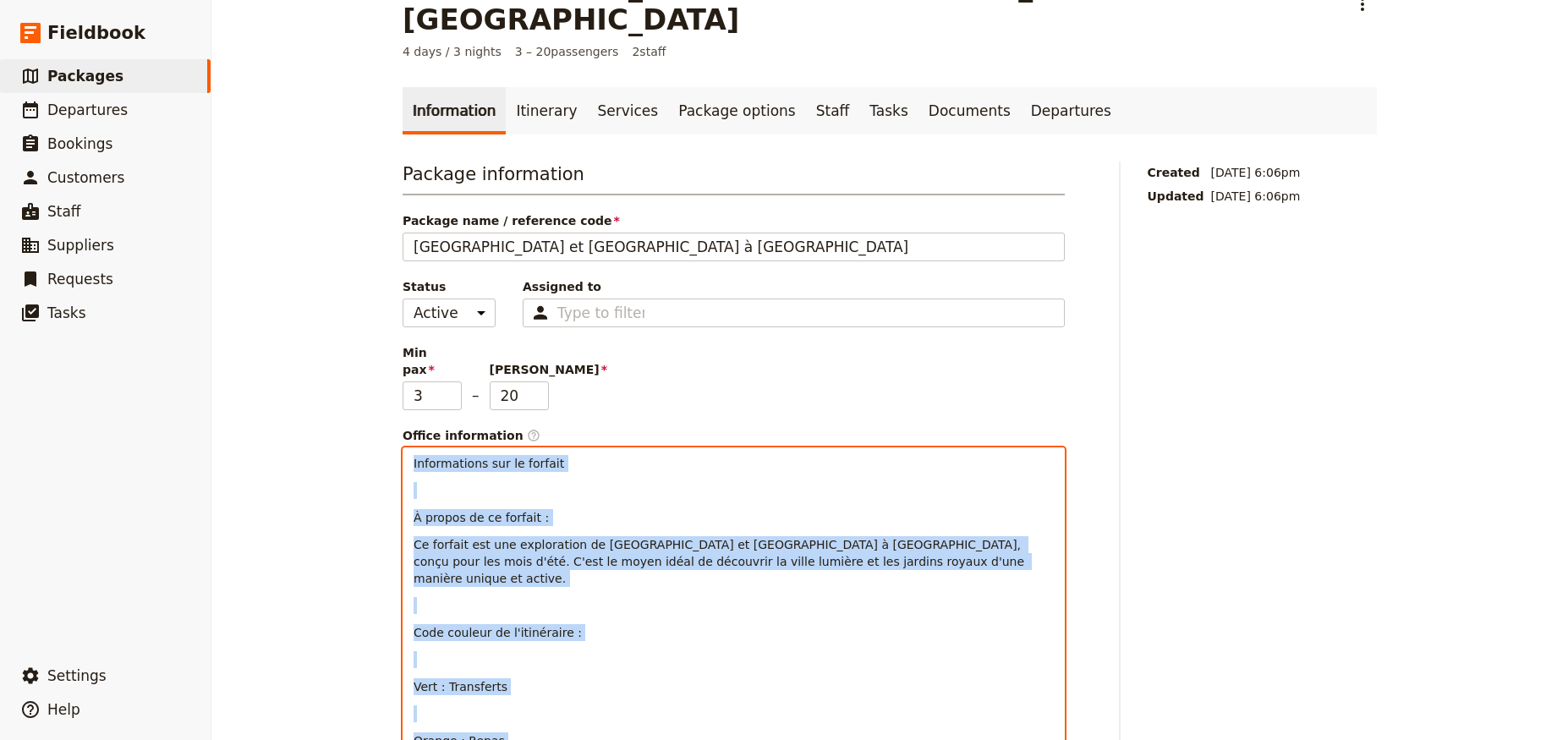
scroll to position [0, 0]
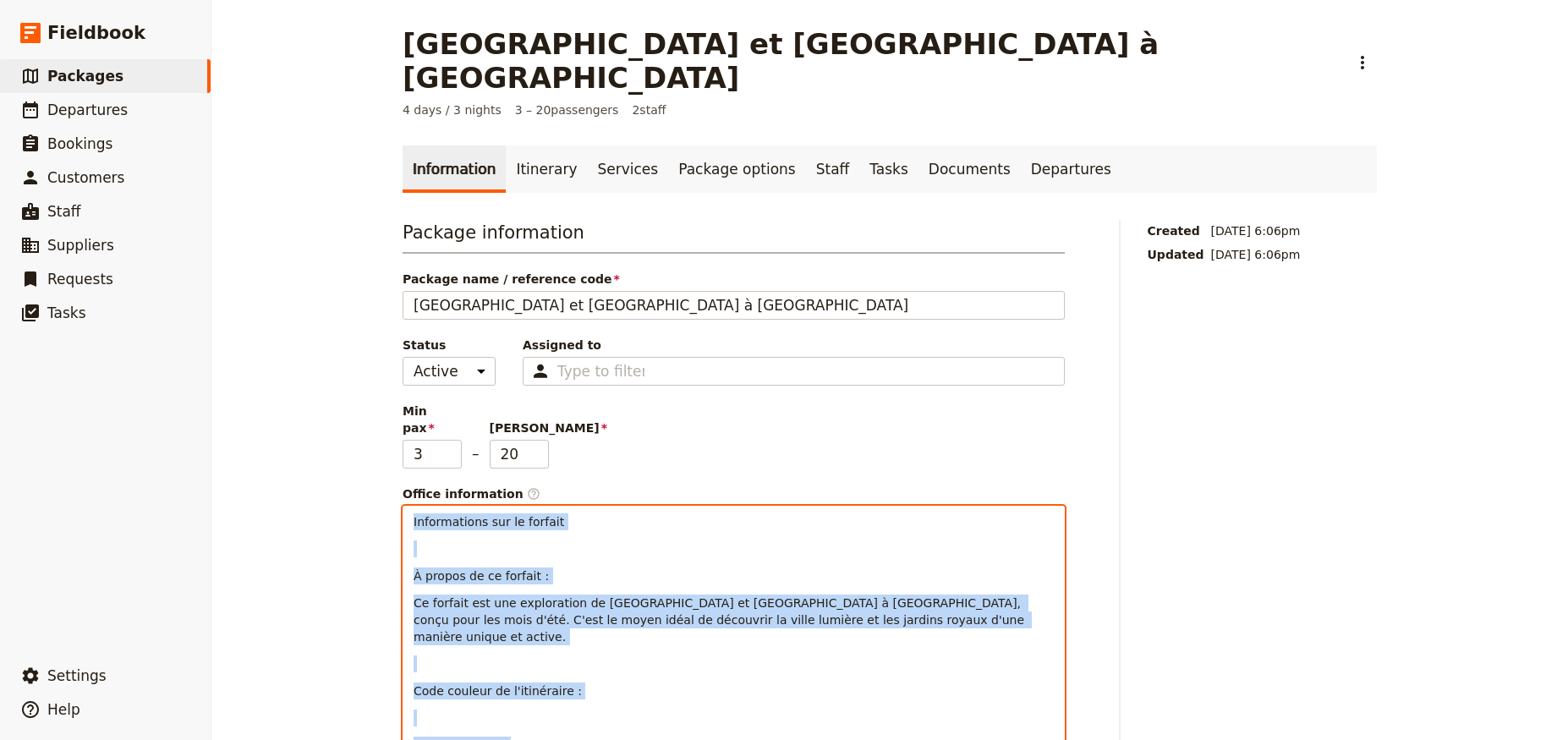
drag, startPoint x: 694, startPoint y: 316, endPoint x: 366, endPoint y: 456, distance: 356.6
click at [367, 457] on div "Paris et Versailles à Vélo ​ 4 days / 3 nights 3 – 20 passengers 2 staff Inform…" at bounding box center [890, 370] width 1357 height 740
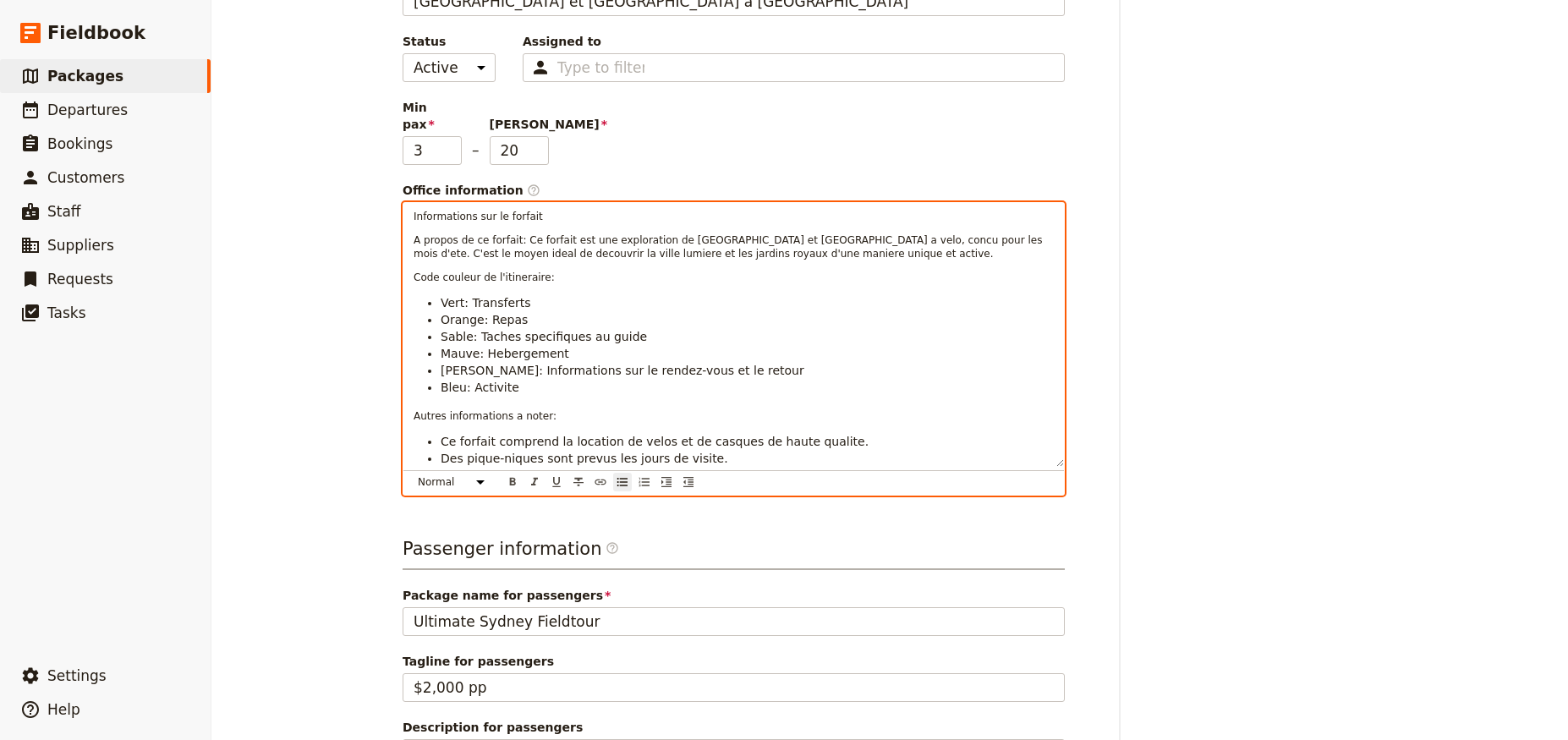
scroll to position [304, 0]
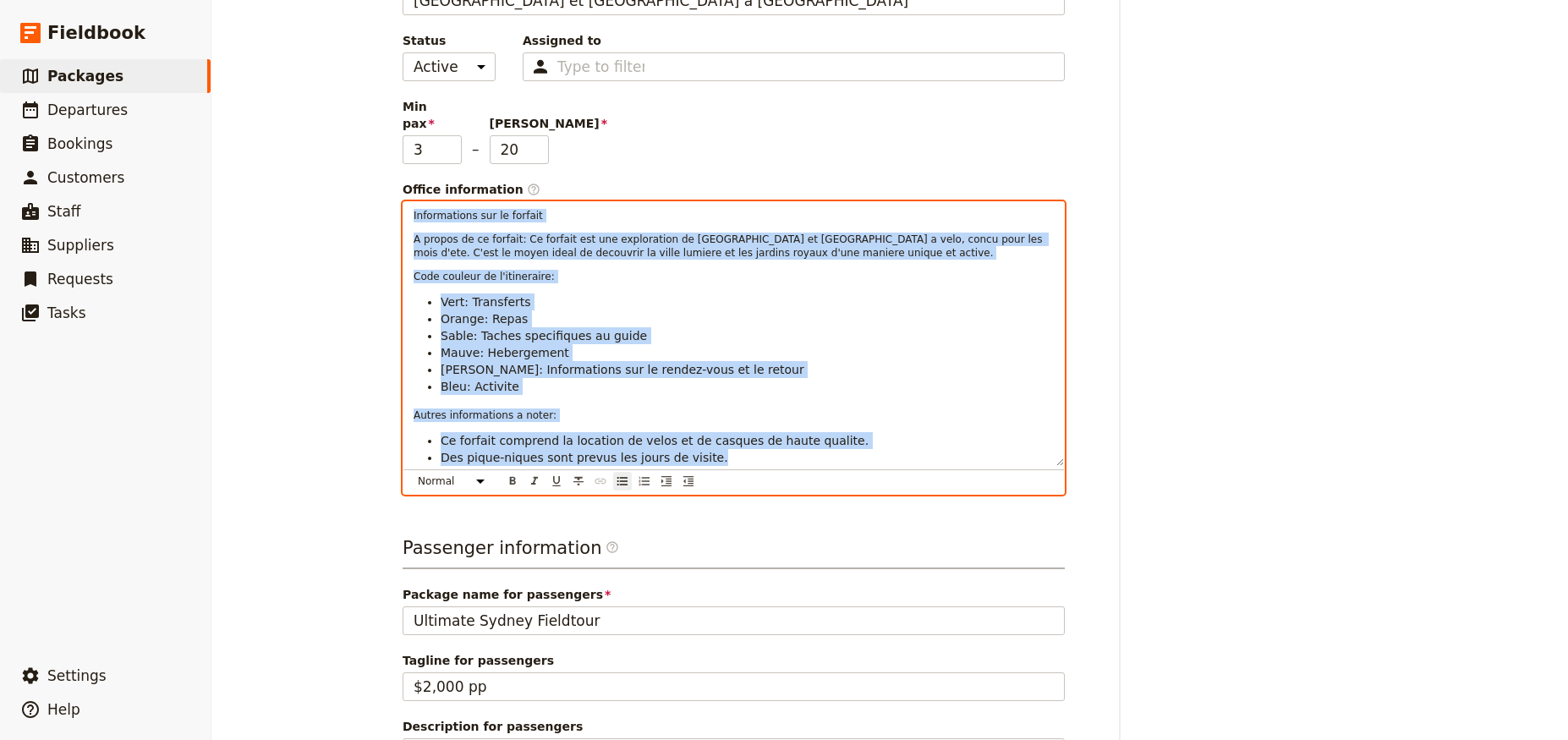
drag, startPoint x: 704, startPoint y: 404, endPoint x: 258, endPoint y: 75, distance: 554.2
click at [258, 75] on div "Paris et Versailles à Vélo ​ 4 days / 3 nights 3 – 20 passengers 2 staff Inform…" at bounding box center [890, 370] width 1357 height 740
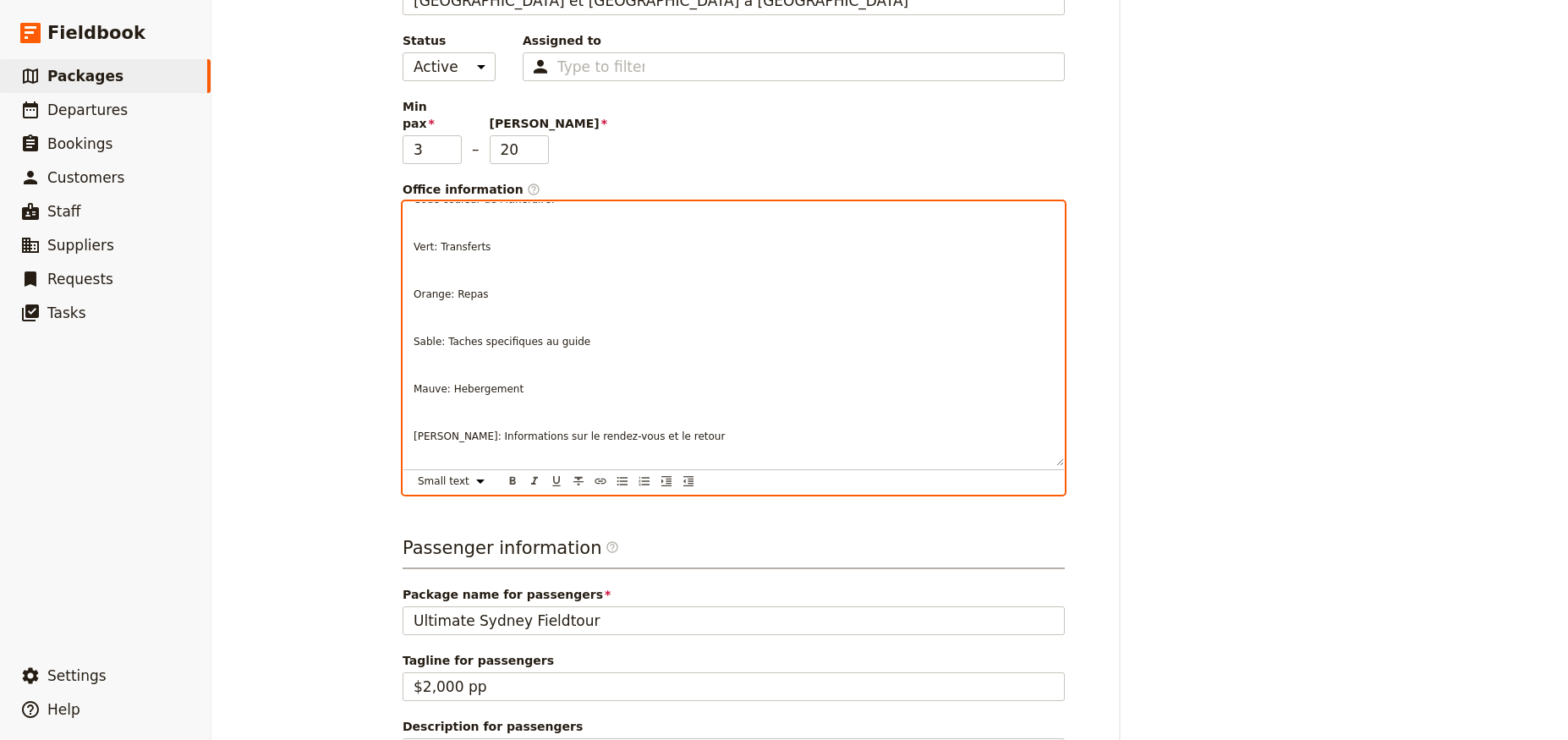
scroll to position [0, 0]
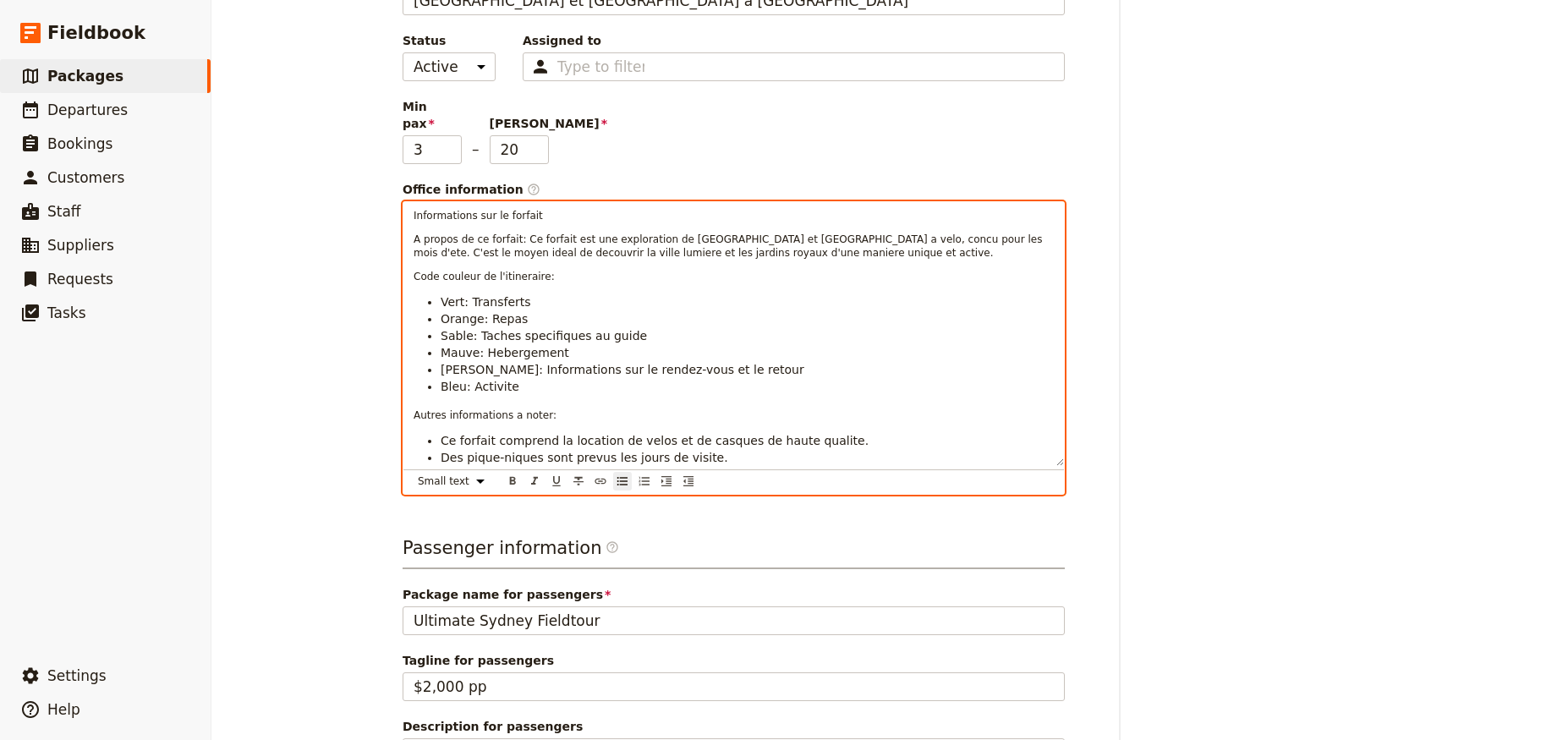
click at [515, 234] on span "A propos de ce forfait: Ce forfait est une exploration de Paris et Versailles a…" at bounding box center [730, 247] width 632 height 26
click at [494, 295] on span "Vert: Transferts" at bounding box center [485, 302] width 90 height 14
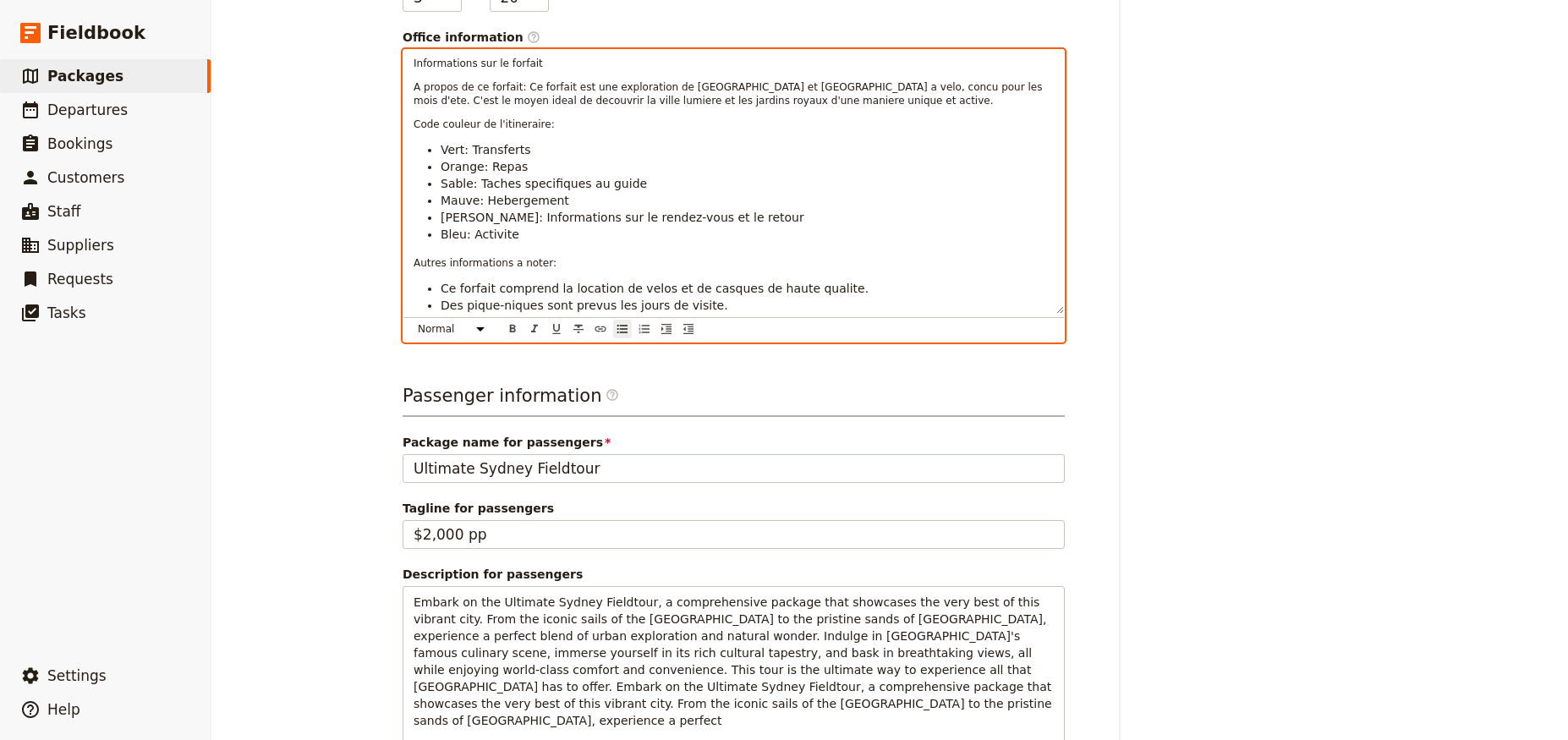
scroll to position [153, 0]
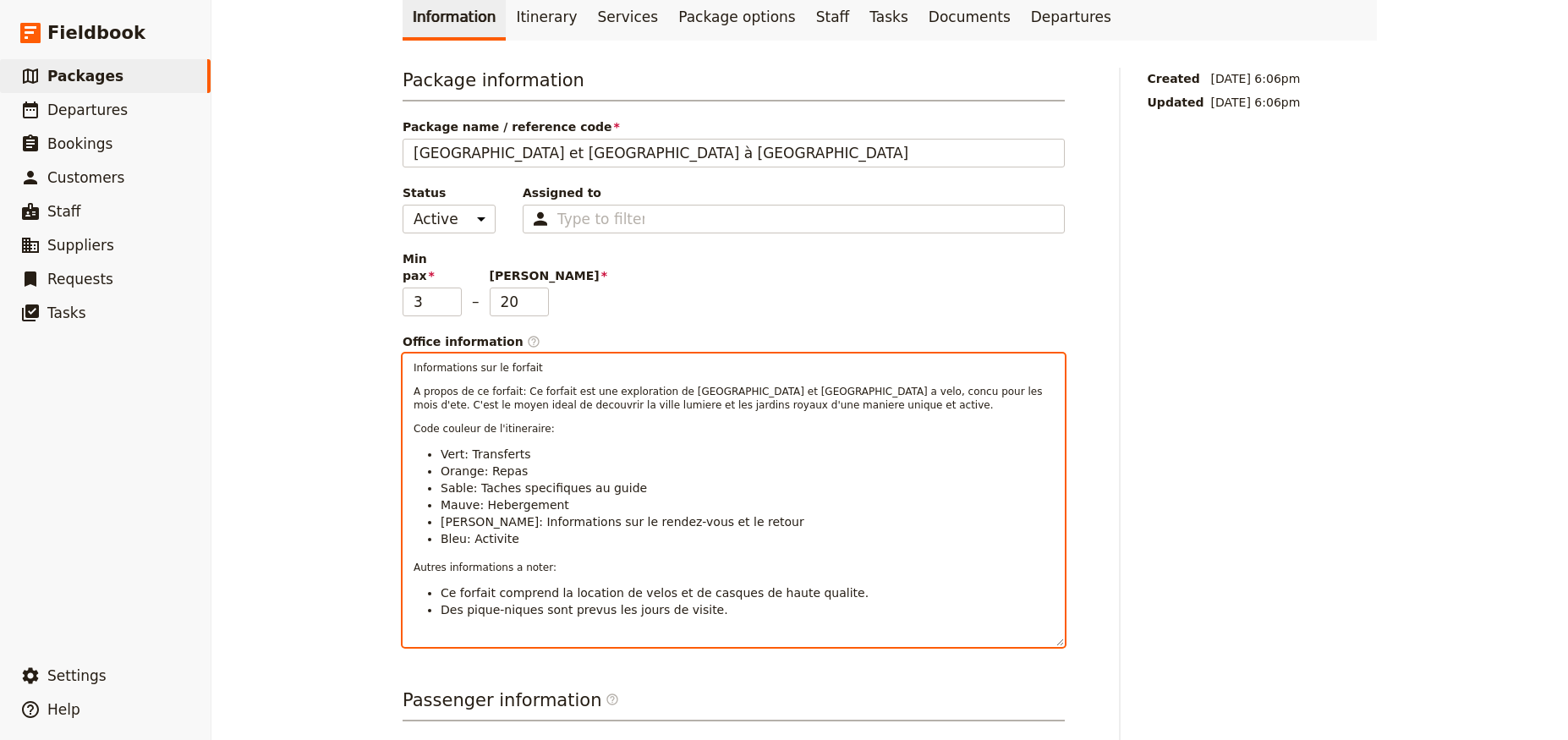
click at [517, 385] on span "A propos de ce forfait: Ce forfait est une exploration de Paris et Versailles a…" at bounding box center [730, 398] width 632 height 26
click at [512, 463] on li "Orange: Repas" at bounding box center [747, 471] width 613 height 17
drag, startPoint x: 539, startPoint y: 382, endPoint x: 509, endPoint y: 382, distance: 30.0
click at [536, 422] on p "Code couleur de l'itineraire:" at bounding box center [734, 429] width 641 height 14
click at [509, 423] on span "Code couleur de l'itineraire:" at bounding box center [484, 429] width 142 height 12
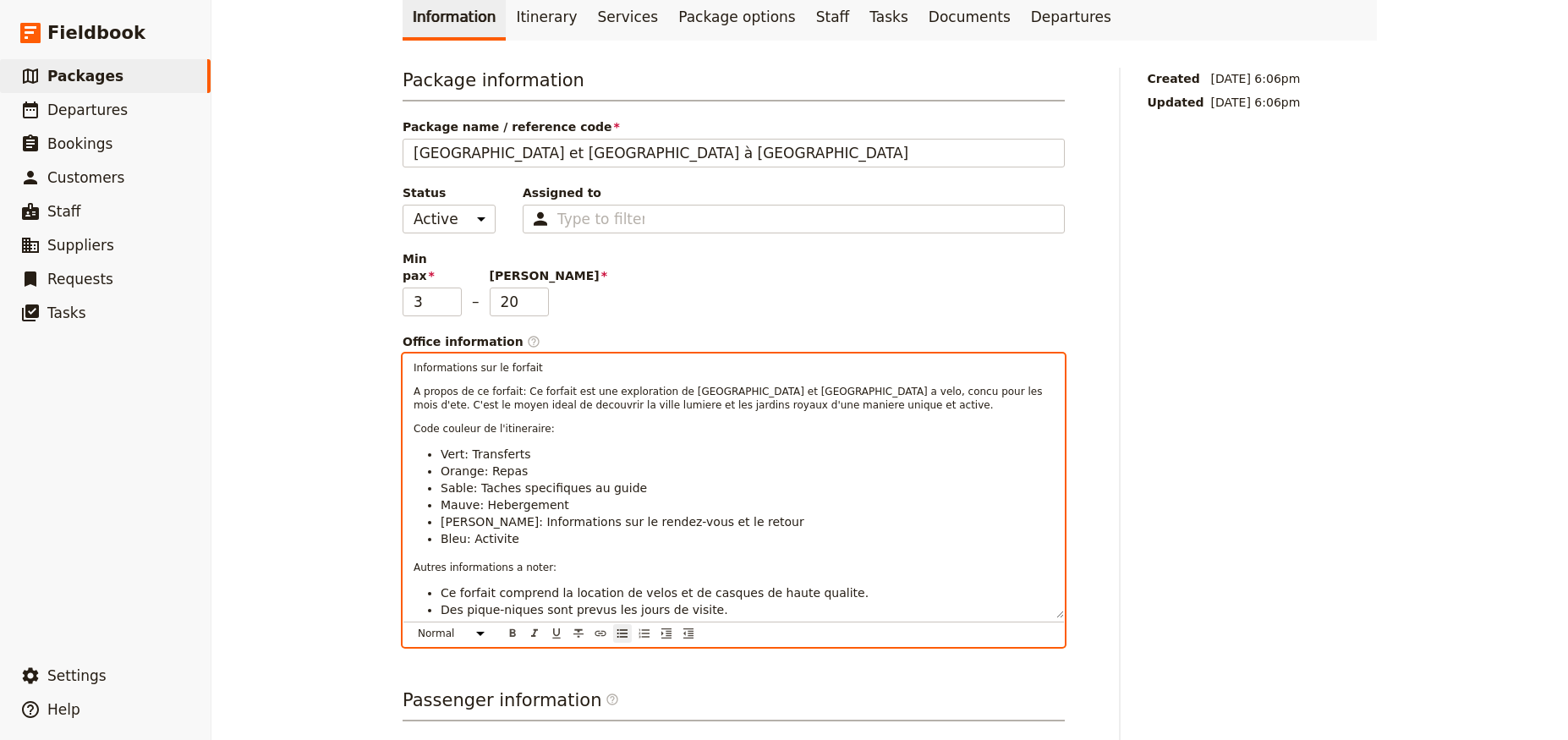
click at [507, 465] on span "Orange: Repas" at bounding box center [484, 472] width 87 height 14
select select "paragraph-small"
click at [501, 562] on span "Autres informations a noter:" at bounding box center [485, 568] width 143 height 12
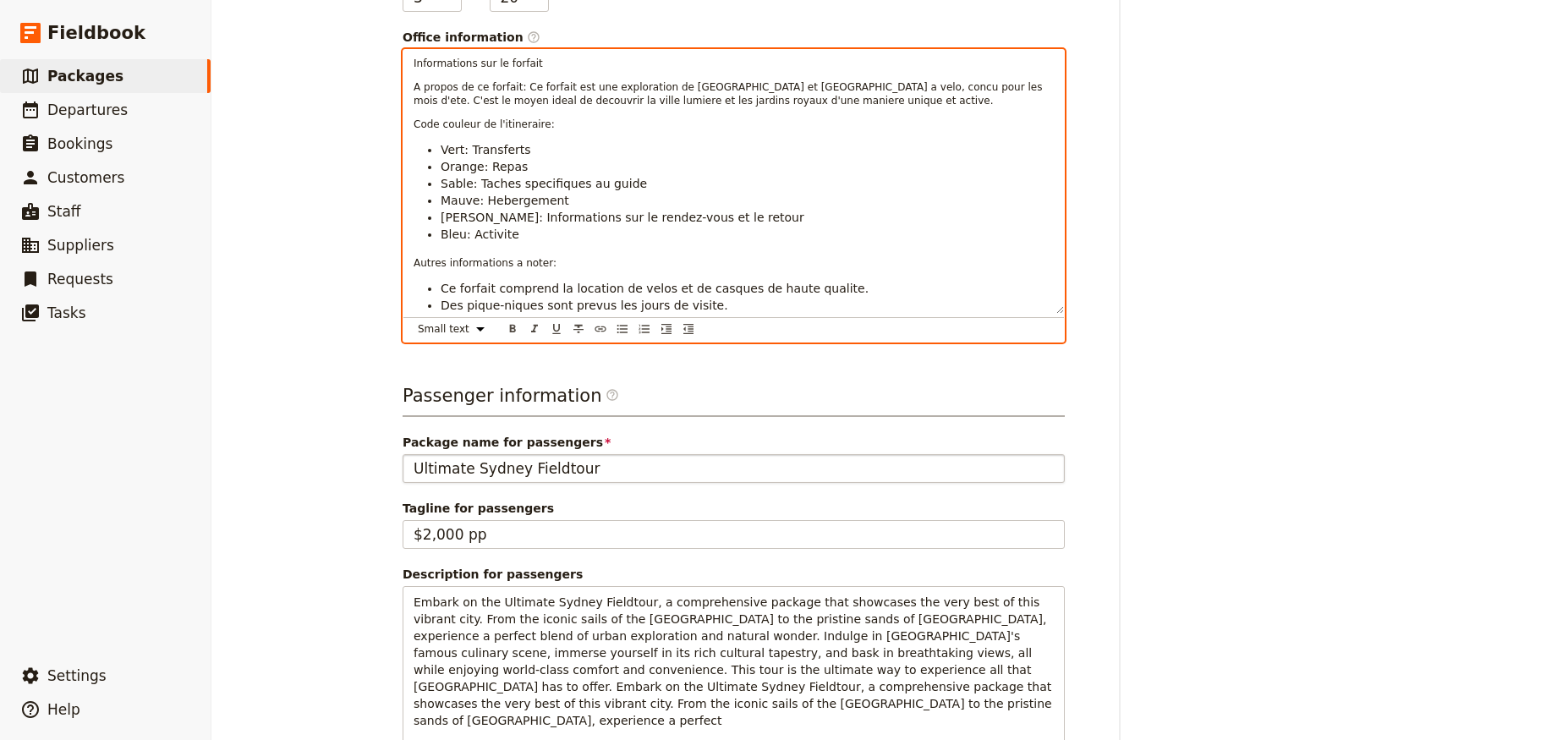
scroll to position [0, 0]
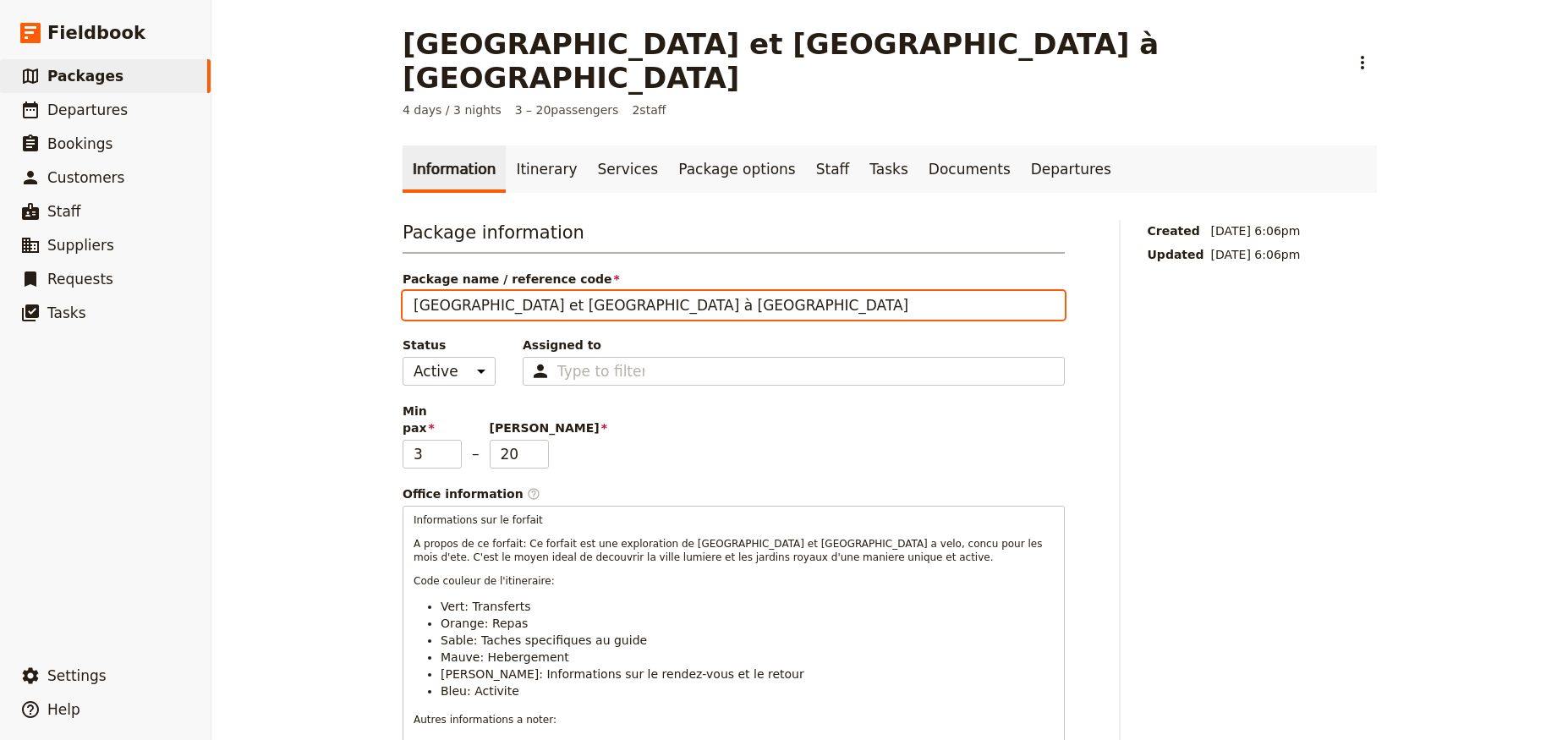
click at [461, 291] on input "Paris et Versailles à Vélo" at bounding box center [734, 305] width 663 height 29
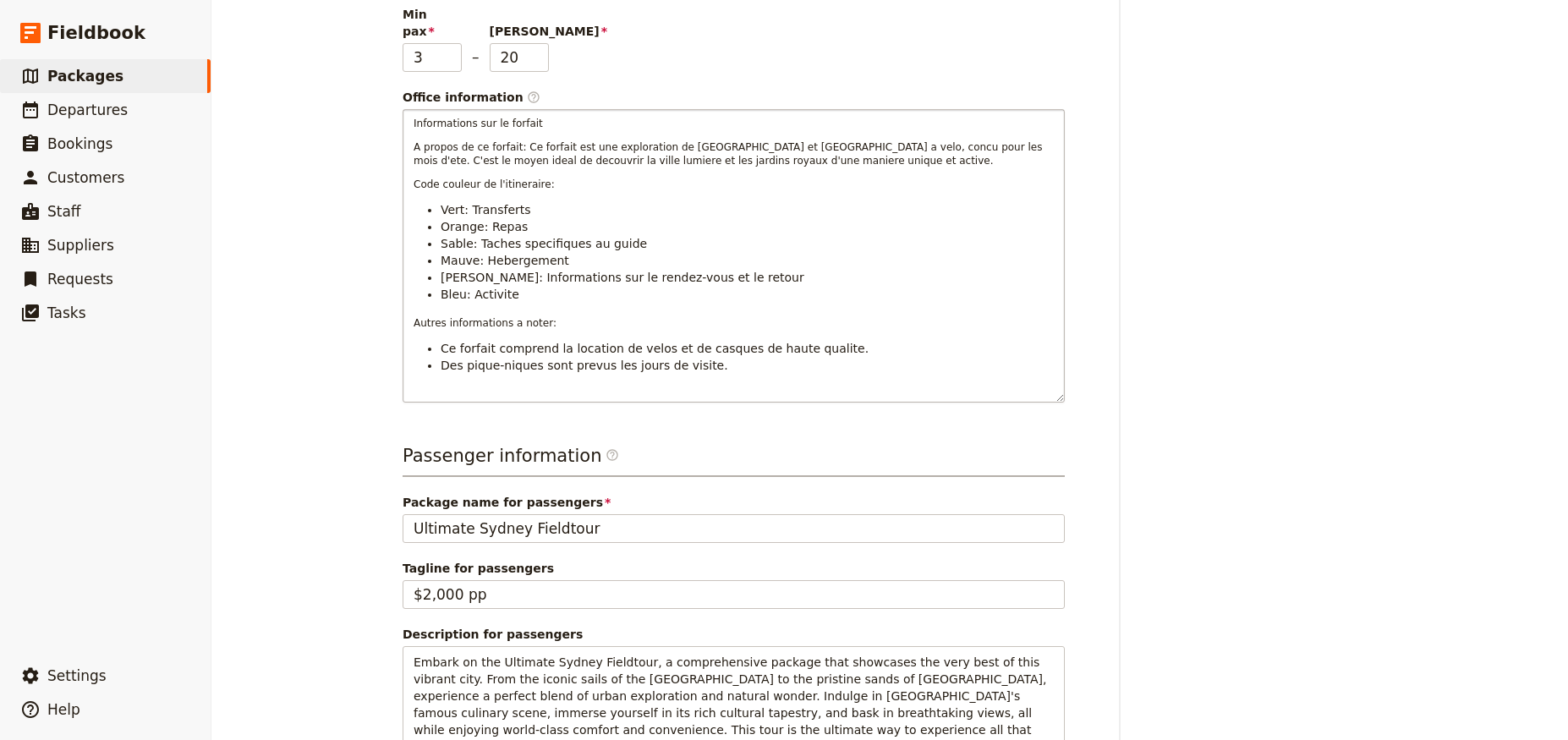
scroll to position [457, 0]
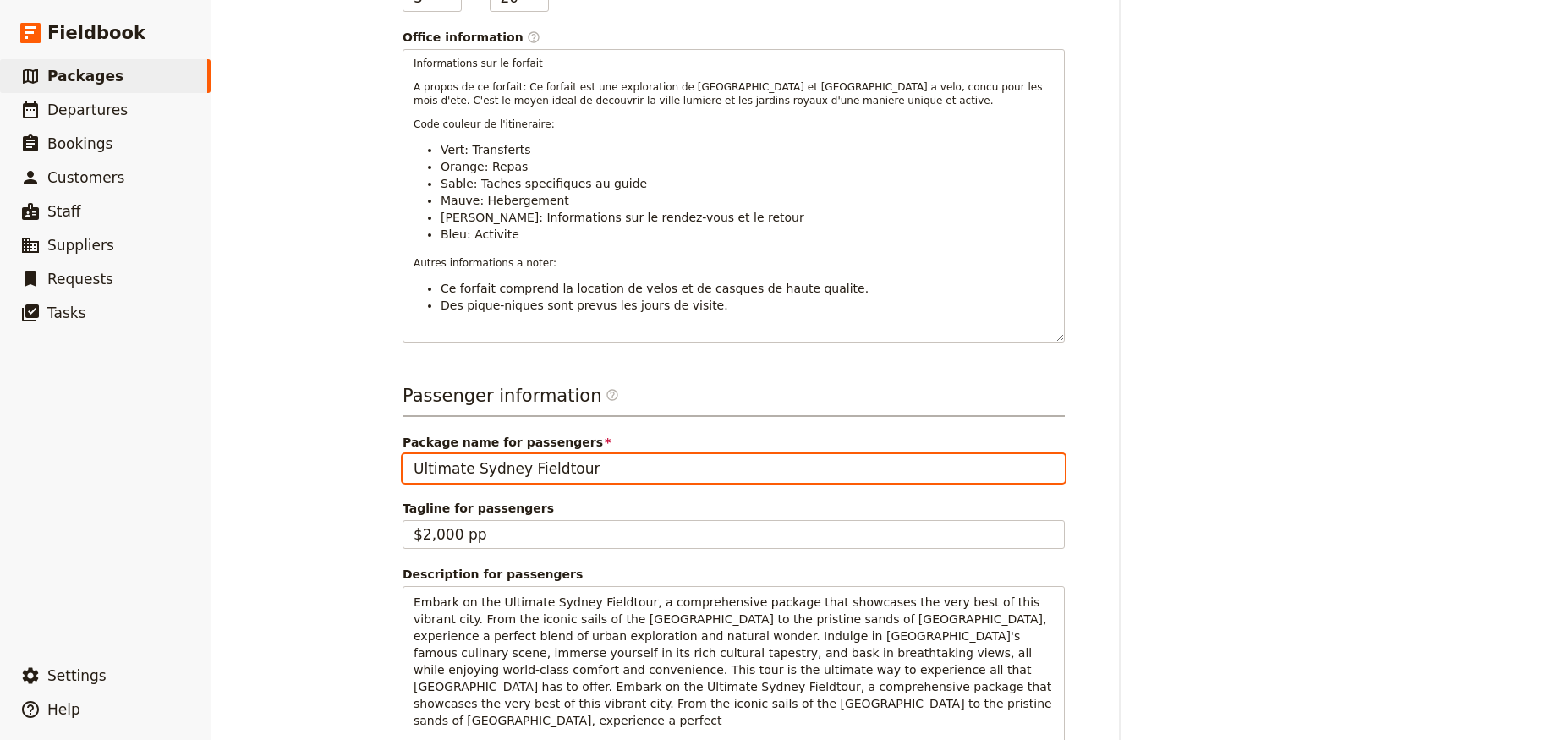
click at [482, 455] on input "Ultimate Sydney Fieldtour" at bounding box center [734, 469] width 663 height 29
paste input "Informations sur le forfait A propos de ce forfait: Ce forfait est une explorat…"
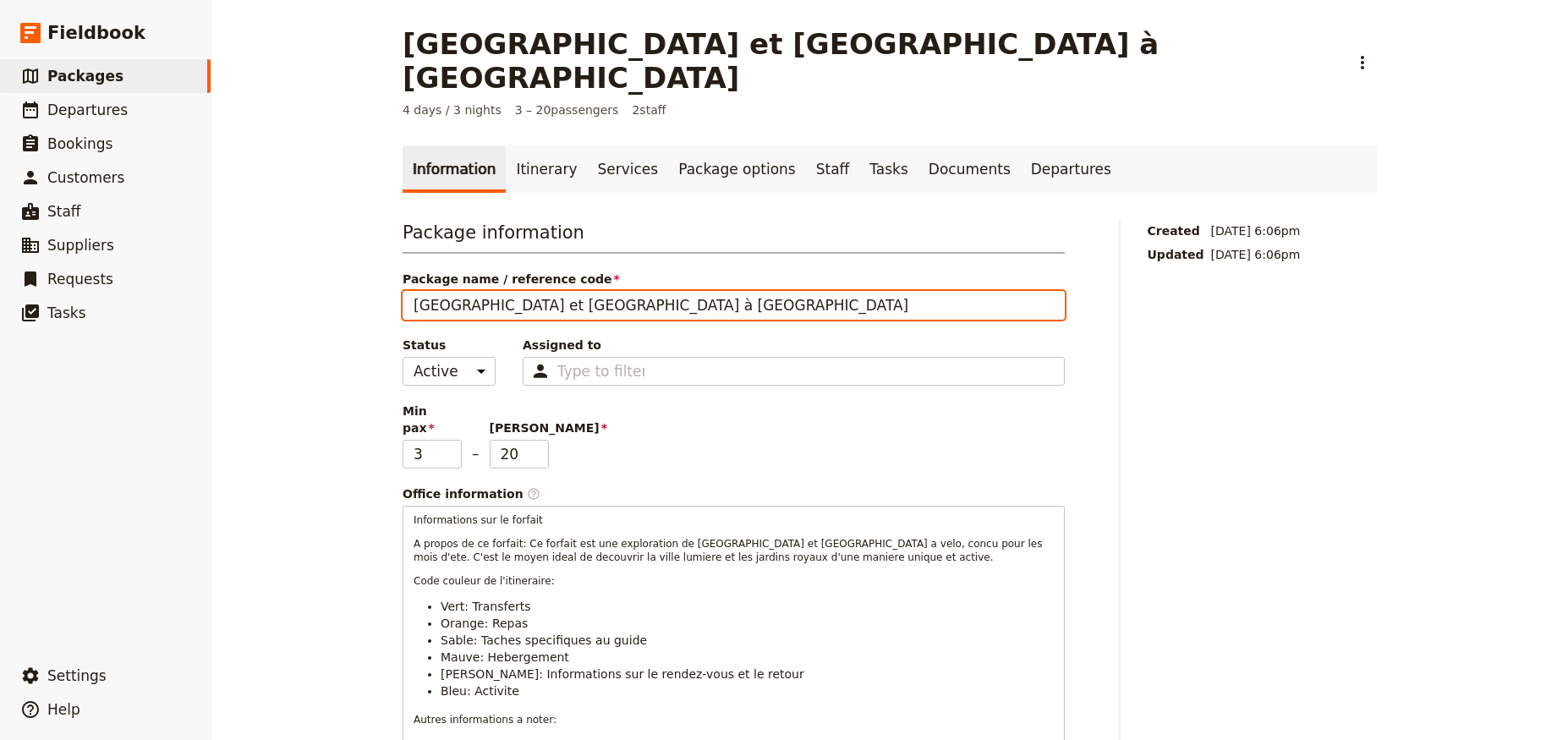
click at [471, 291] on input "Paris et Versailles à Vélo" at bounding box center [734, 305] width 663 height 29
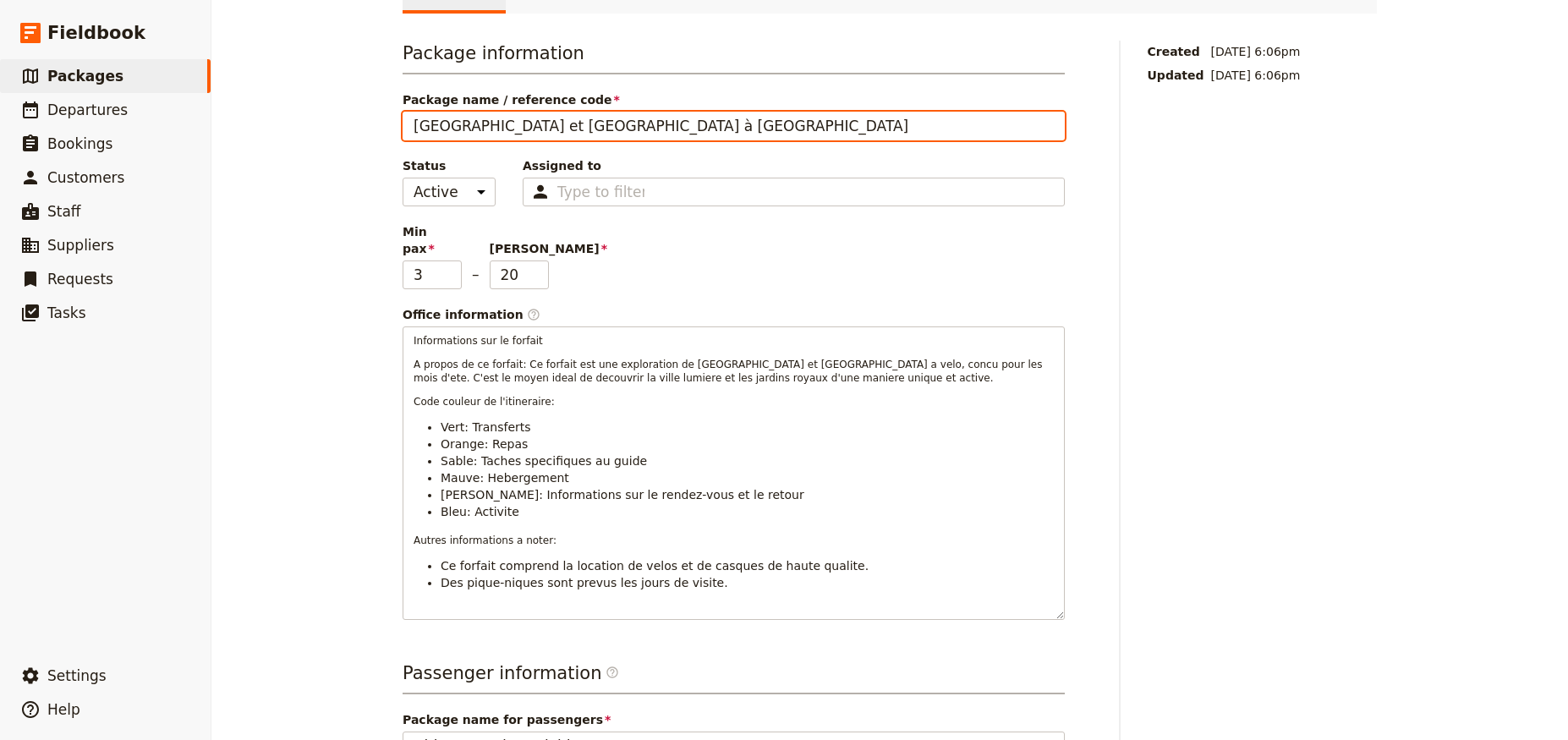
scroll to position [457, 0]
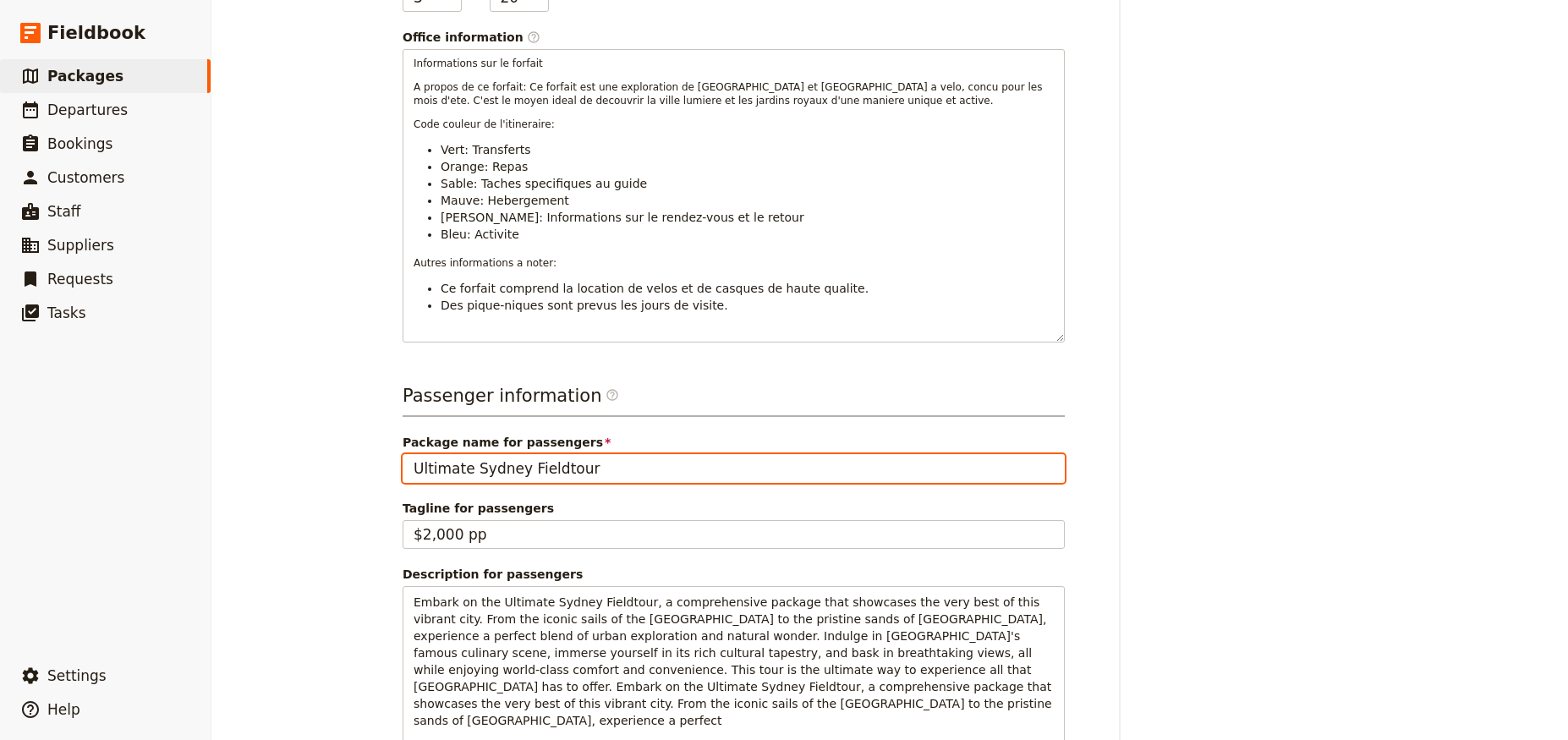
click at [498, 455] on input "Ultimate Sydney Fieldtour" at bounding box center [734, 469] width 663 height 29
paste input "Paris et Versailles à Vélo"
type input "Paris et Versailles à Vélo"
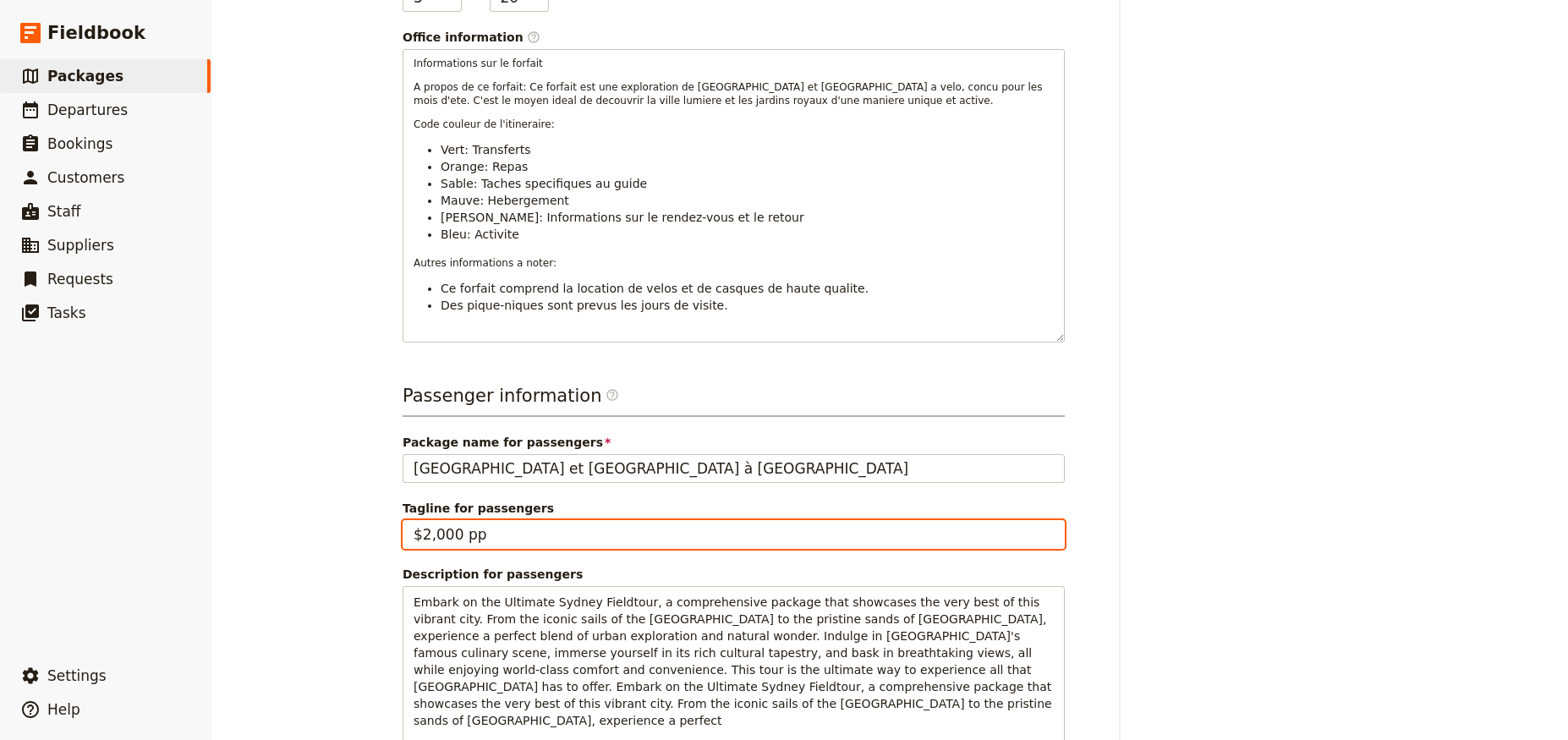
click at [507, 520] on input "$2,000 pp" at bounding box center [734, 534] width 663 height 29
click at [450, 520] on input "$2,000 pp" at bounding box center [734, 534] width 663 height 29
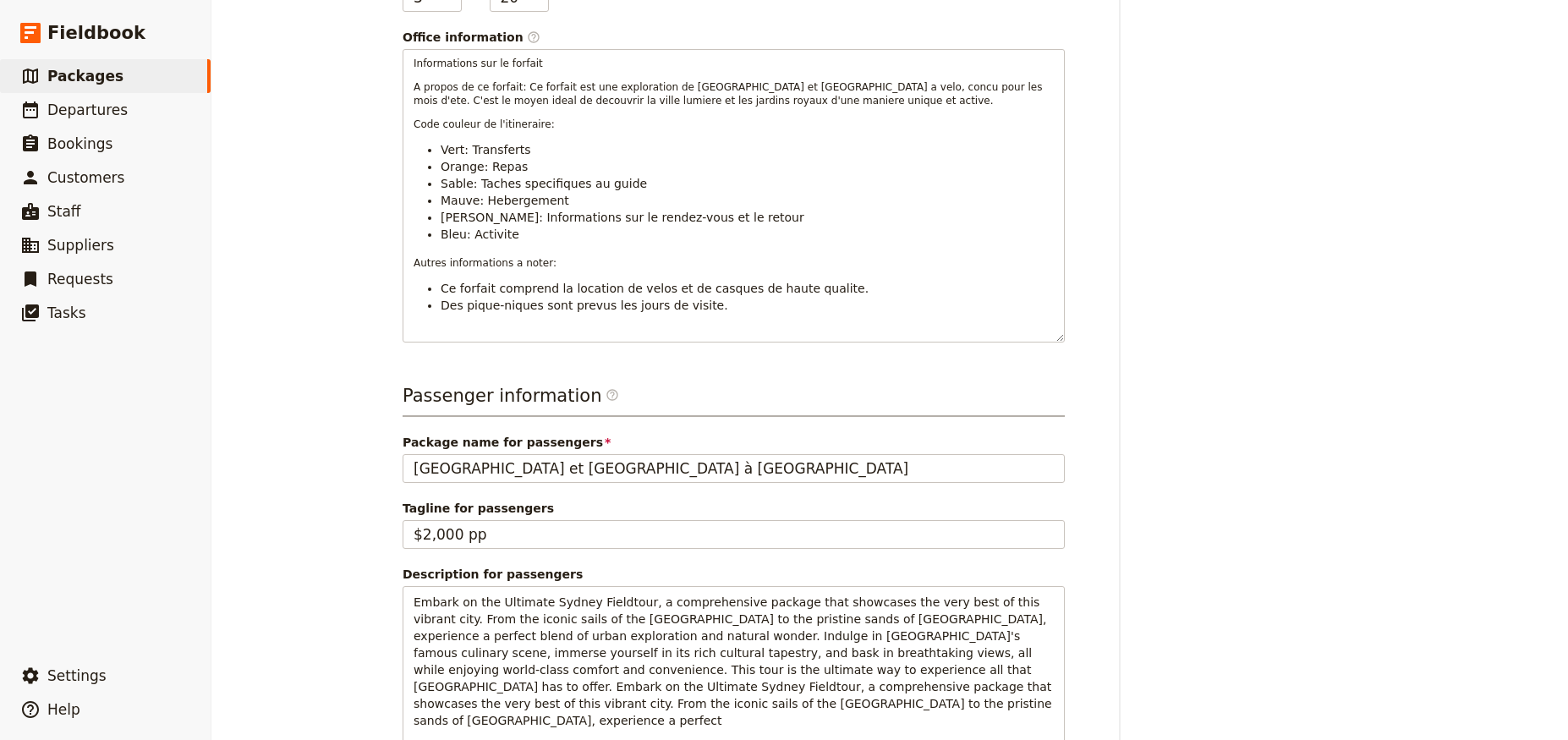
scroll to position [609, 0]
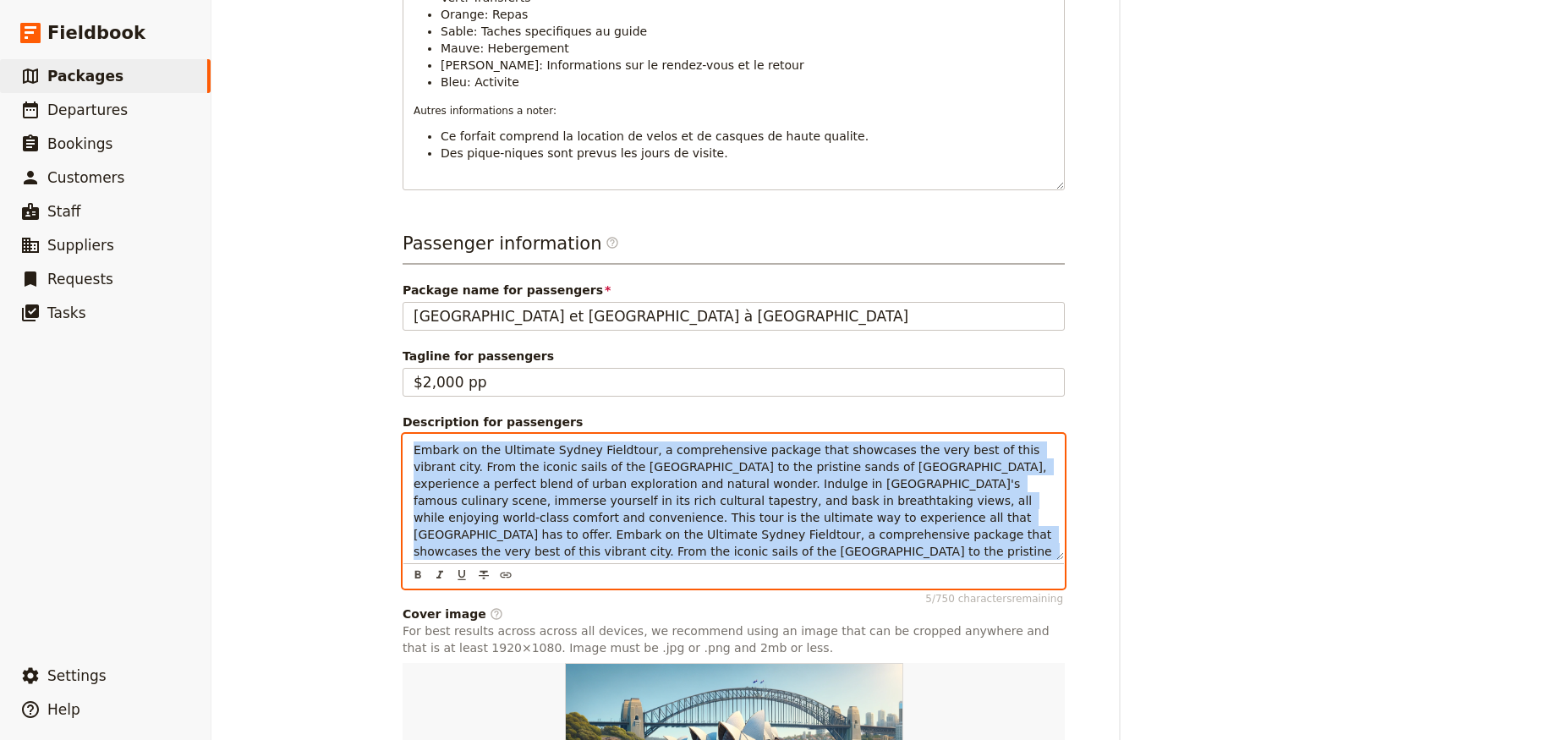
drag, startPoint x: 666, startPoint y: 508, endPoint x: 386, endPoint y: 387, distance: 305.0
click at [386, 387] on main "Paris et Versailles à Vélo ​ 4 days / 3 nights 3 – 20 passengers 2 staff Inform…" at bounding box center [889, 187] width 1015 height 1594
copy span "Embark on the Ultimate Sydney Fieldtour, a comprehensive package that showcases…"
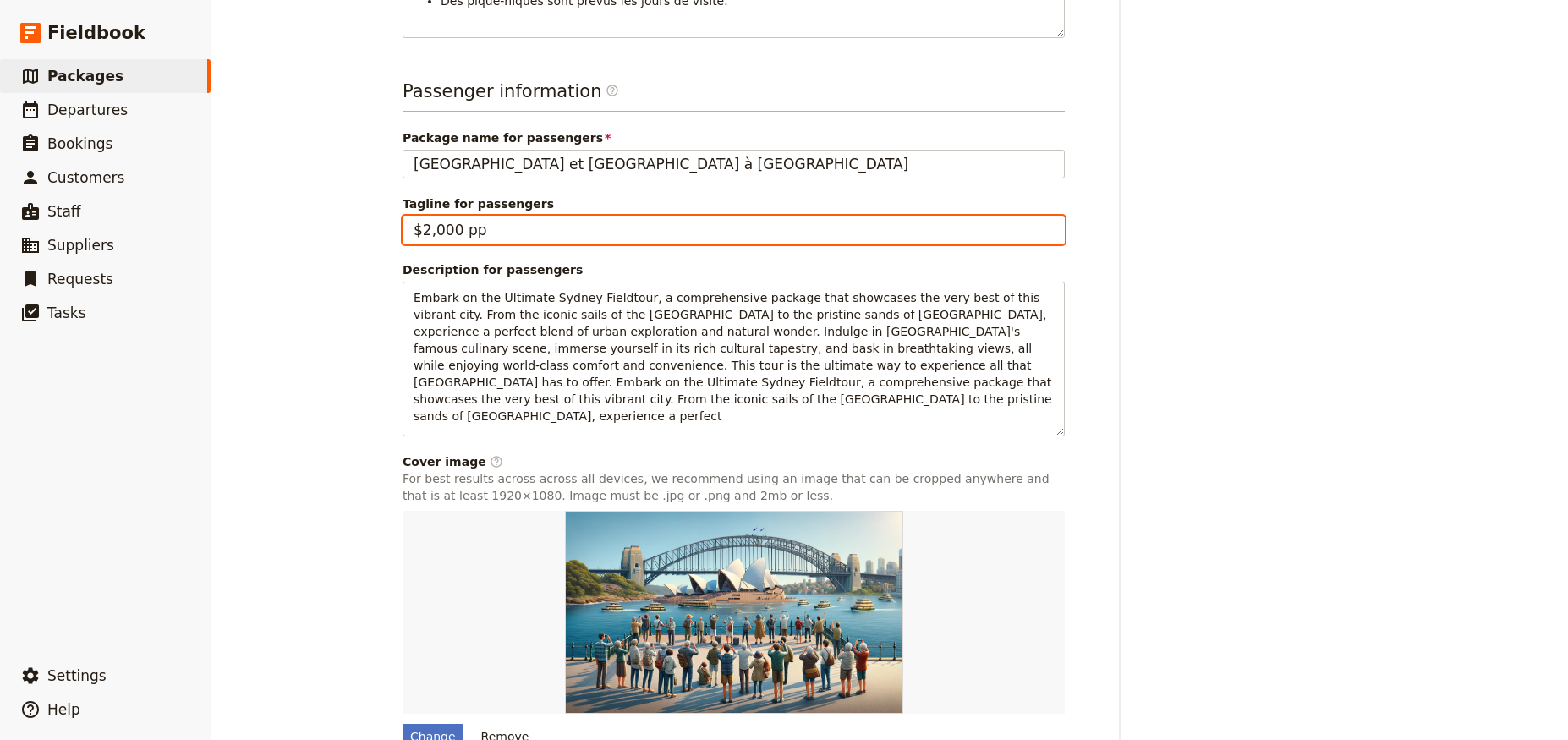
click at [407, 216] on input "$2,000 pp" at bounding box center [734, 230] width 663 height 29
drag, startPoint x: 507, startPoint y: 174, endPoint x: 337, endPoint y: 192, distance: 171.0
click at [359, 191] on div "Paris et Versailles à Vélo ​ 4 days / 3 nights 3 – 20 passengers 2 staff Inform…" at bounding box center [890, 370] width 1357 height 740
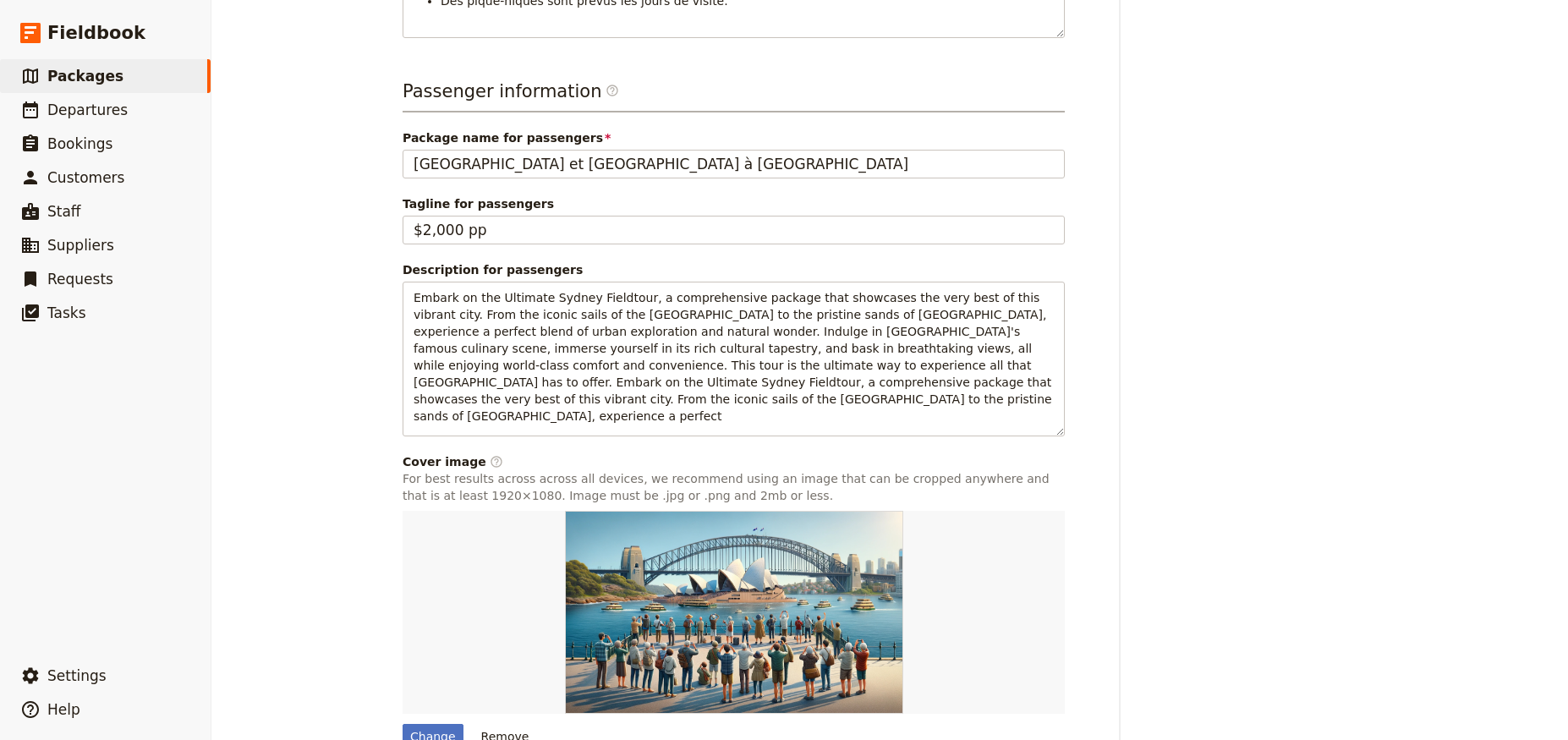
drag, startPoint x: 337, startPoint y: 192, endPoint x: 395, endPoint y: 176, distance: 60.2
click at [370, 176] on div "Paris et Versailles à Vélo ​ 4 days / 3 nights 3 – 20 passengers 2 staff Inform…" at bounding box center [890, 370] width 1357 height 740
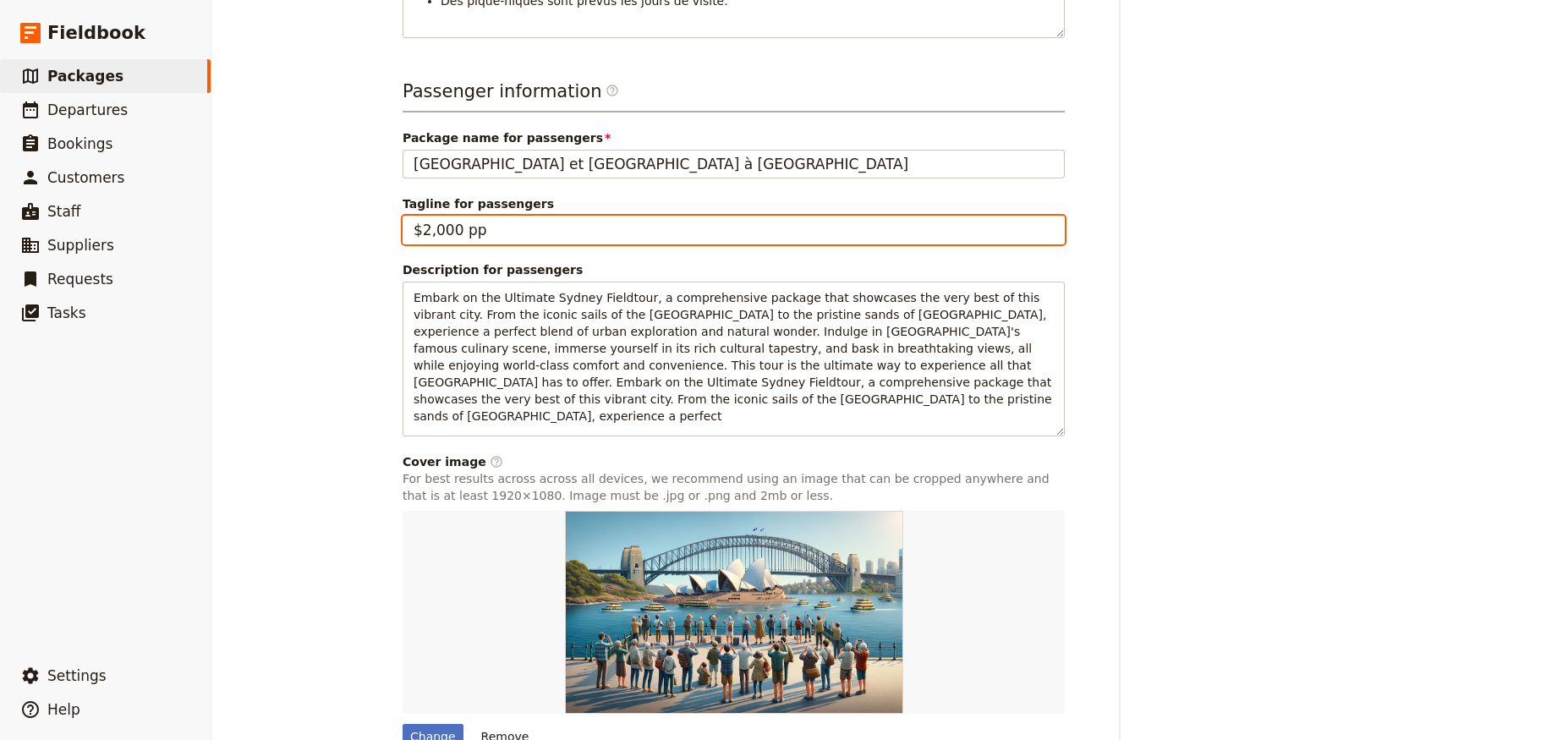
click at [424, 216] on input "$2,000 pp" at bounding box center [734, 230] width 663 height 29
type input "€2,200 pp"
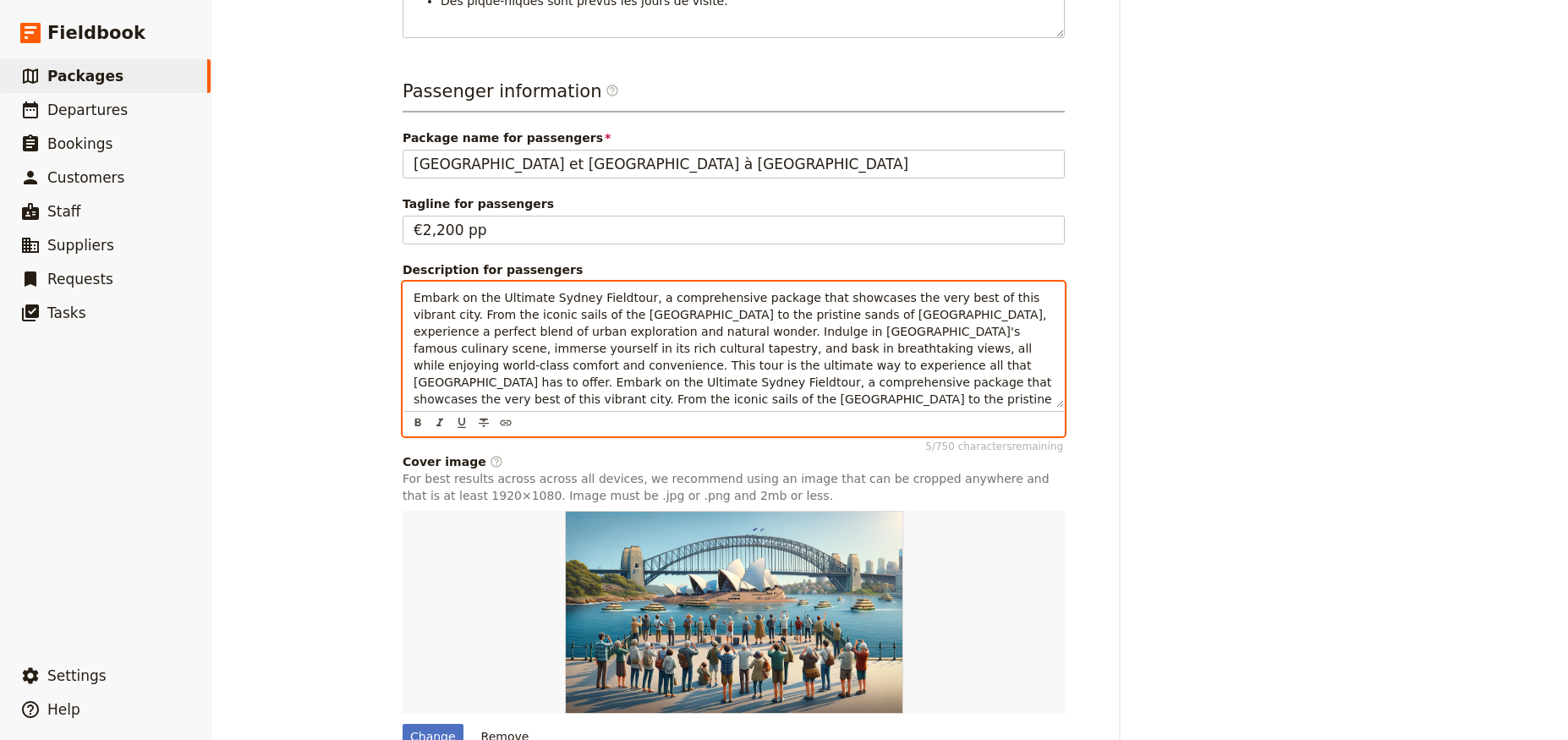
click at [561, 289] on p "Embark on the Ultimate Sydney Fieldtour, a comprehensive package that showcases…" at bounding box center [734, 357] width 641 height 136
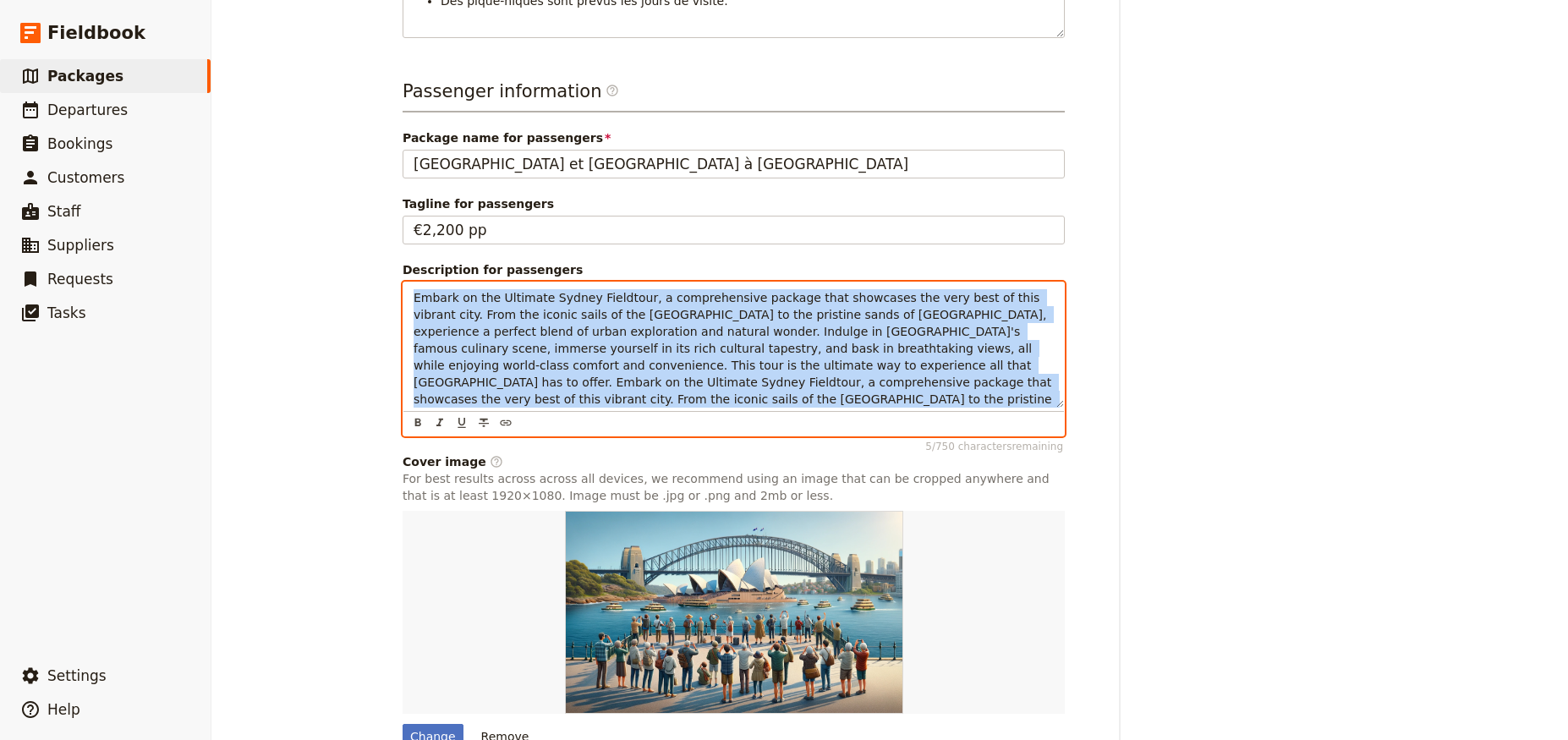
drag, startPoint x: 617, startPoint y: 345, endPoint x: 287, endPoint y: 158, distance: 379.3
click at [287, 159] on div "Paris et Versailles à Vélo ​ 4 days / 3 nights 3 – 20 passengers 2 staff Inform…" at bounding box center [890, 370] width 1357 height 740
copy span "Embark on the Ultimate Sydney Fieldtour, a comprehensive package that showcases…"
click at [610, 322] on p "Embark on the Ultimate Sydney Fieldtour, a comprehensive package that showcases…" at bounding box center [734, 357] width 641 height 136
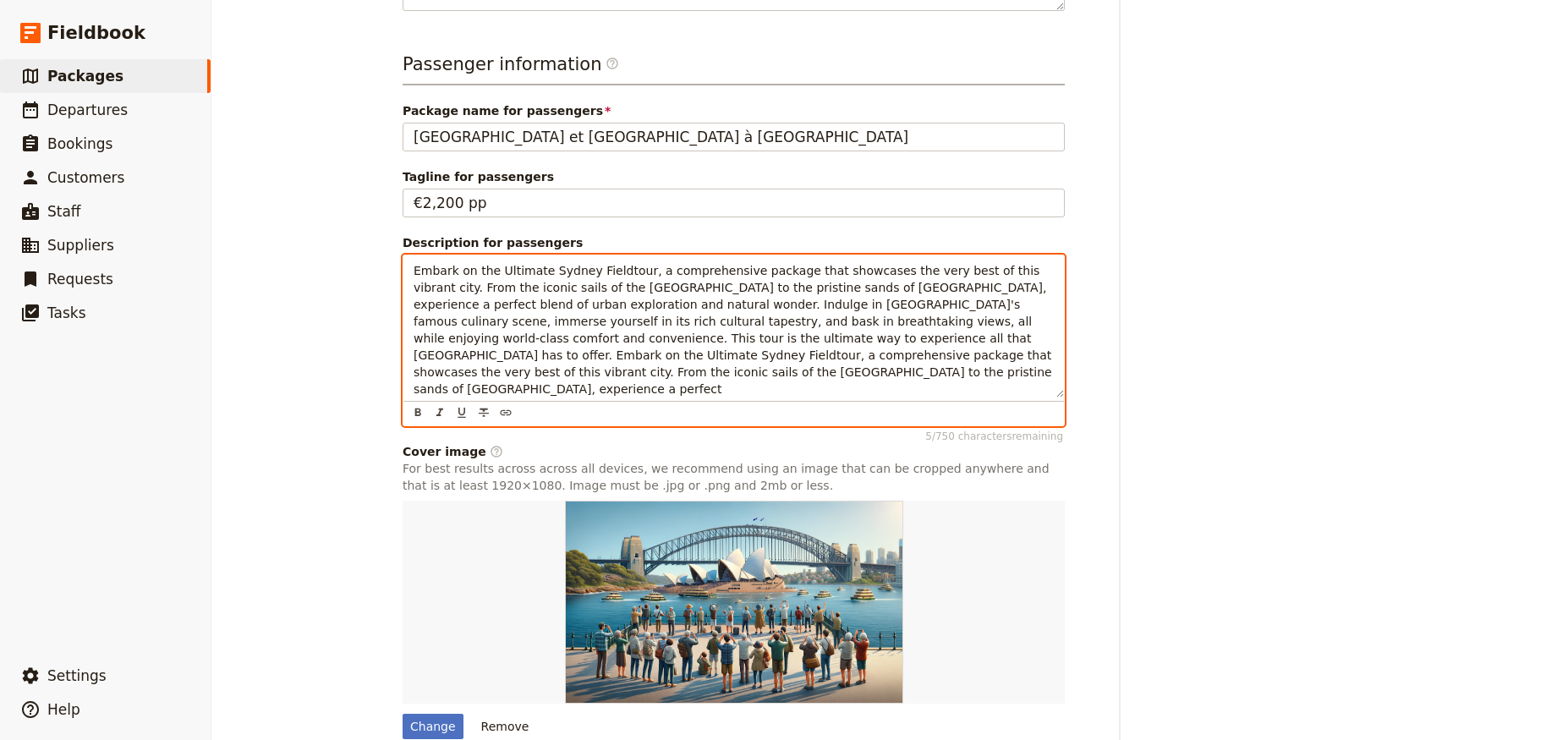
scroll to position [803, 0]
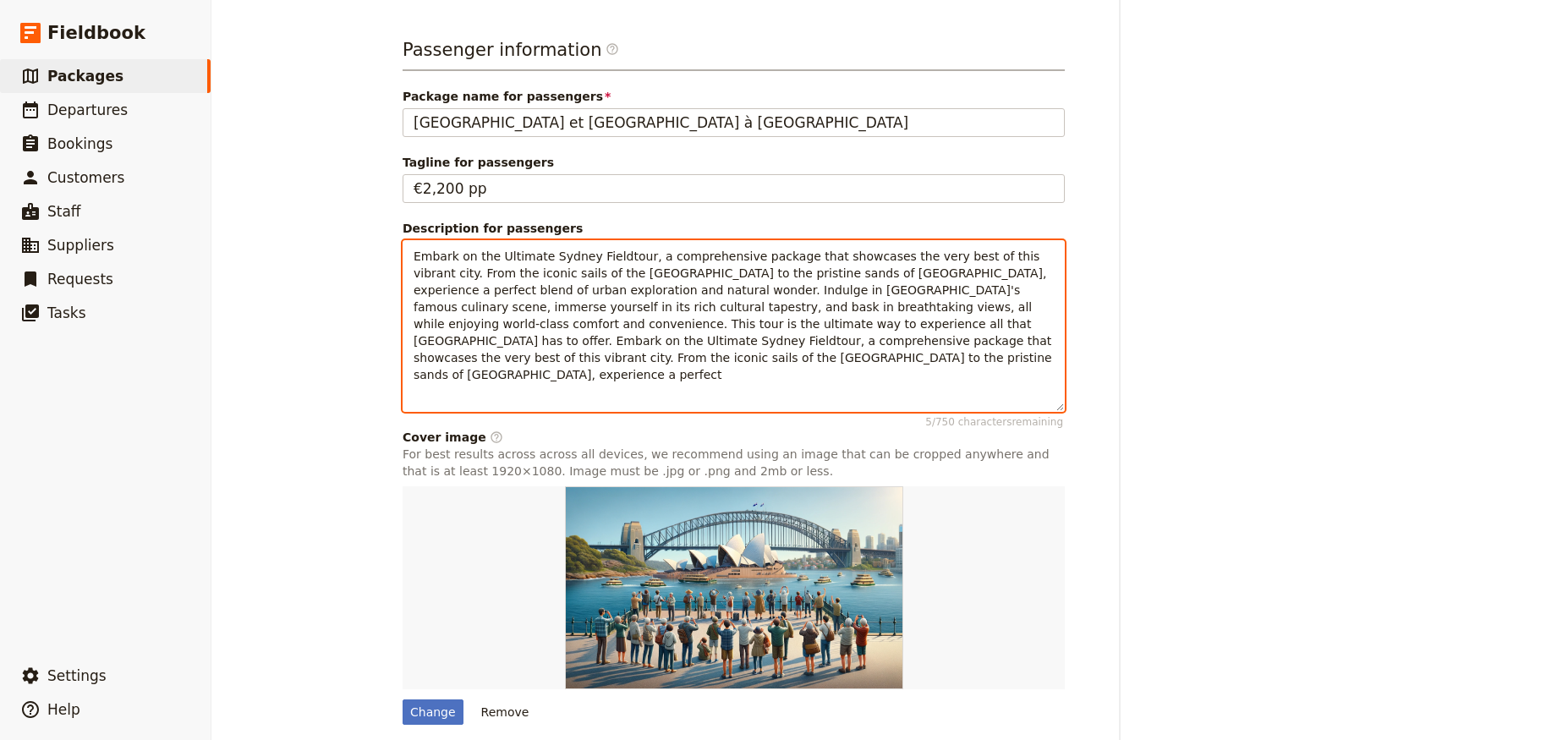
click at [640, 313] on p "Embark on the Ultimate Sydney Fieldtour, a comprehensive package that showcases…" at bounding box center [734, 315] width 641 height 136
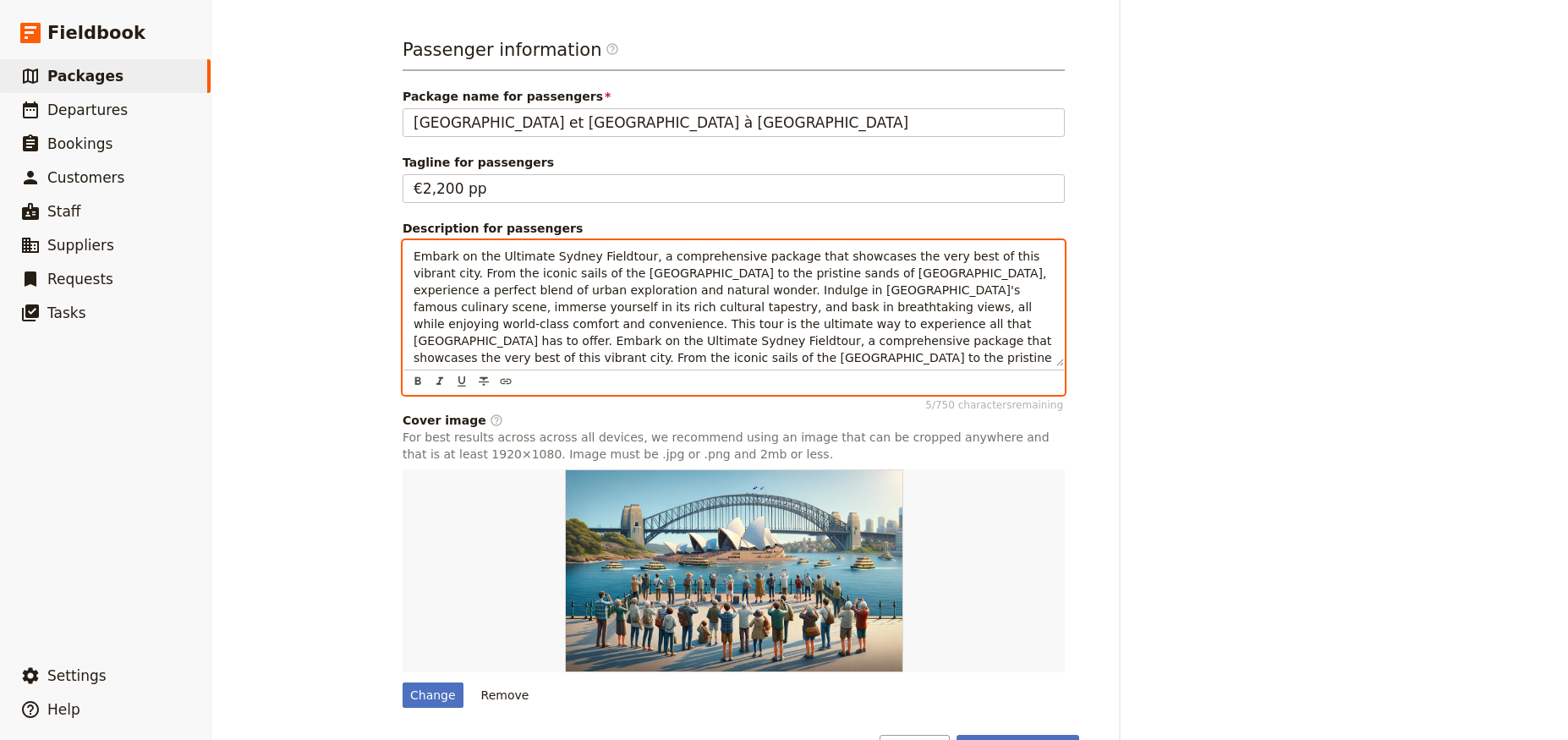
click at [640, 313] on p "Embark on the Ultimate Sydney Fieldtour, a comprehensive package that showcases…" at bounding box center [734, 315] width 641 height 136
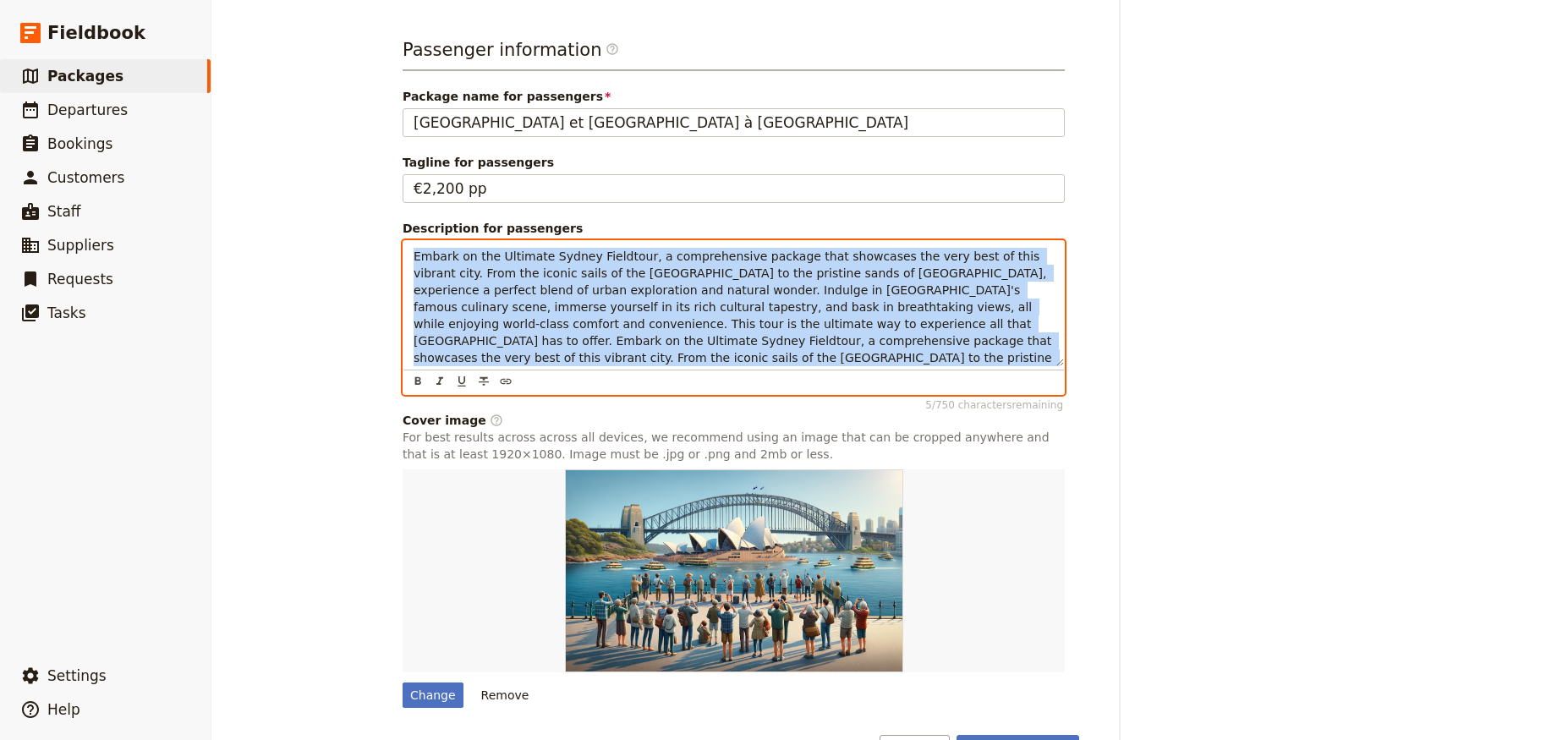
click at [640, 313] on p "Embark on the Ultimate Sydney Fieldtour, a comprehensive package that showcases…" at bounding box center [734, 315] width 641 height 136
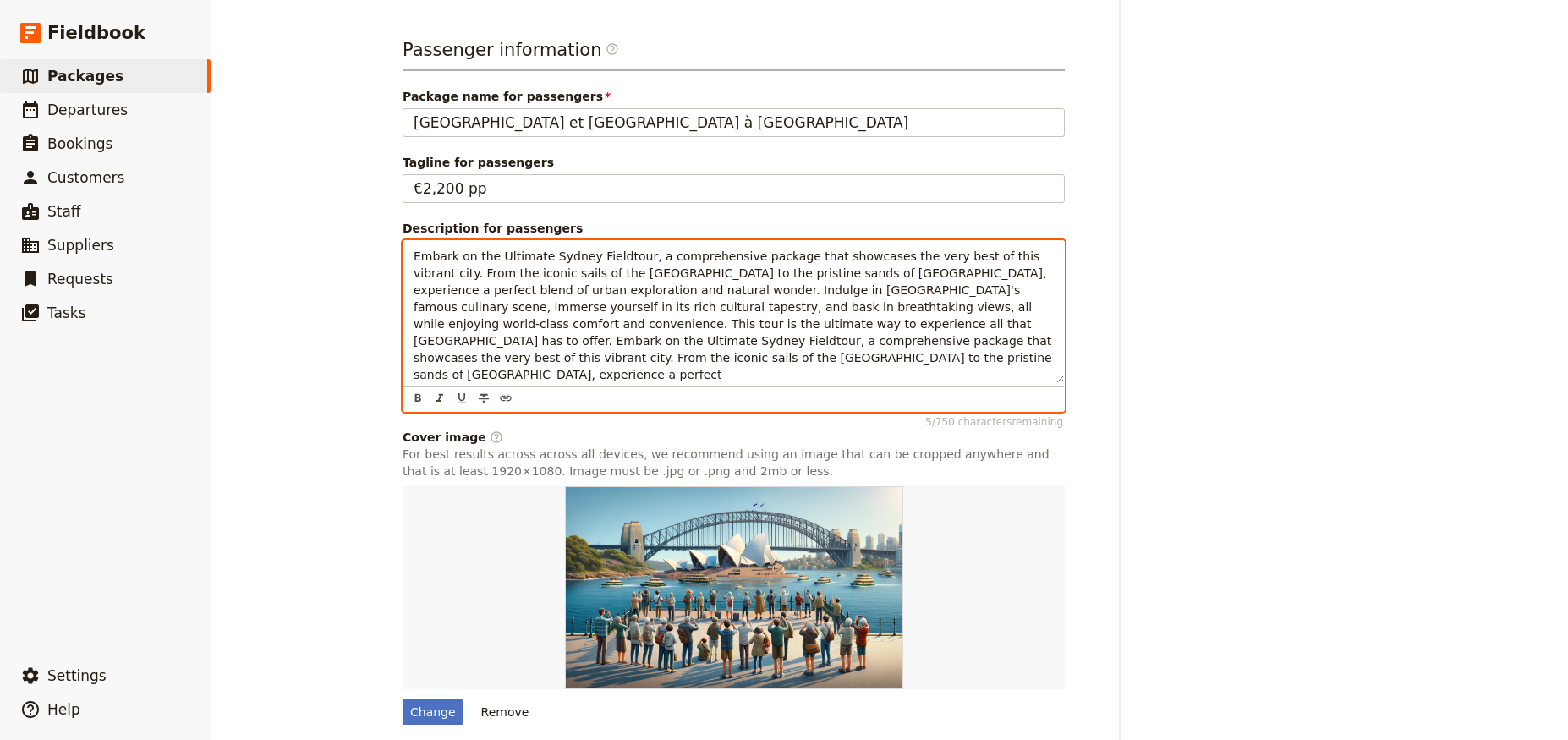
scroll to position [786, 0]
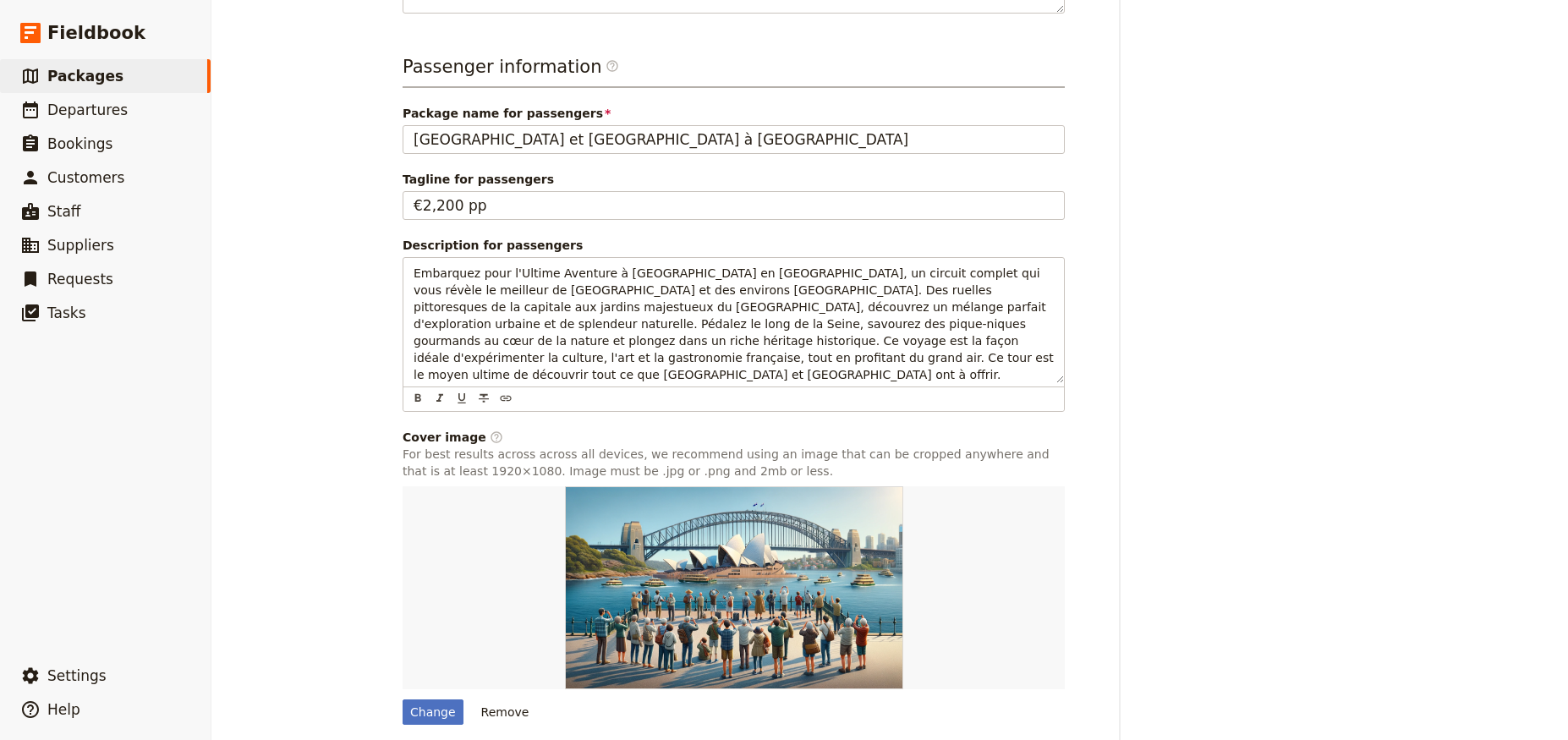
click at [1301, 299] on div "Created 22 Sep 2025, 6:06pm Updated 22 Sep 2025, 6:06pm" at bounding box center [1263, 108] width 230 height 1347
click at [724, 516] on img at bounding box center [735, 587] width 339 height 203
click at [416, 699] on div "Change" at bounding box center [433, 712] width 60 height 26
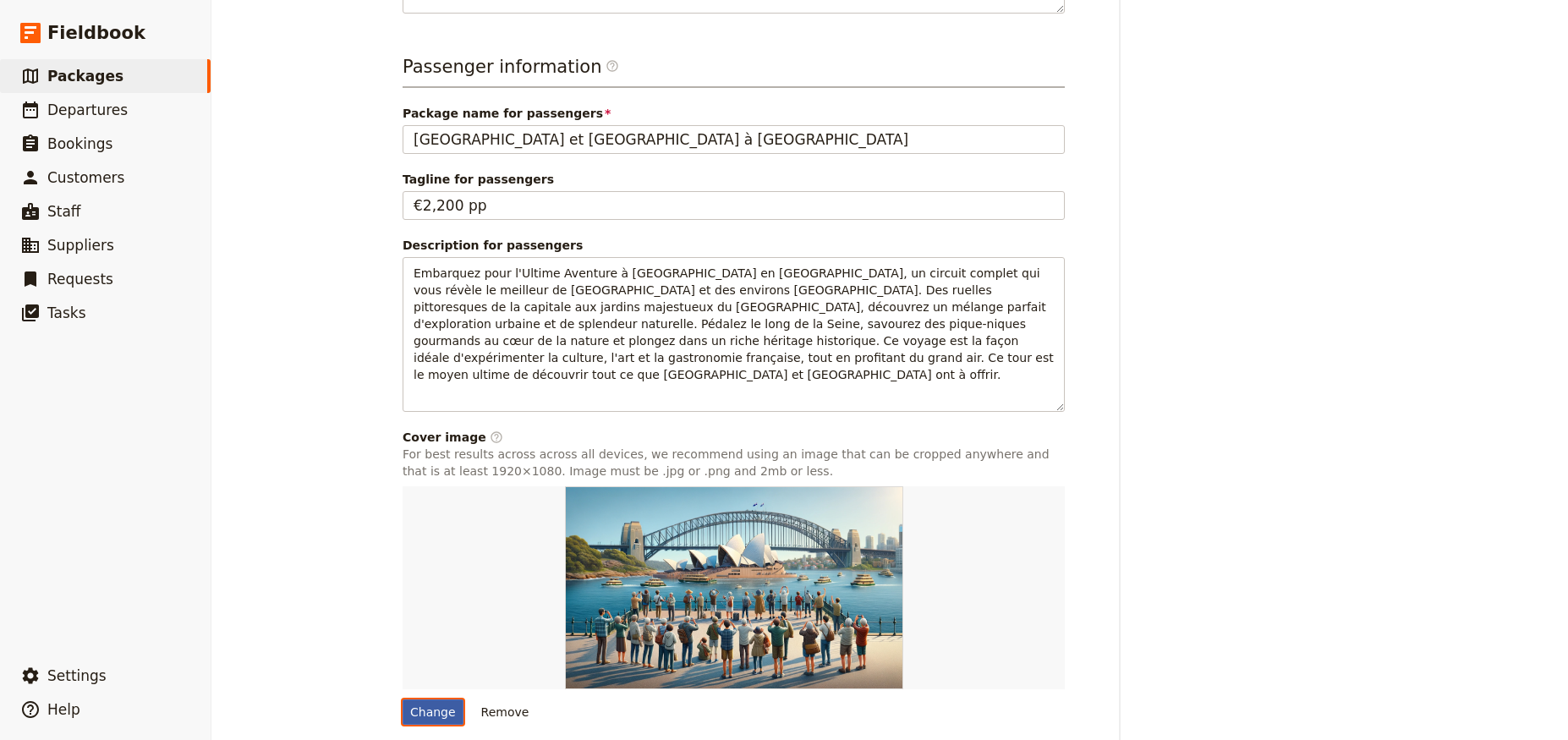
click at [403, 698] on input "Change" at bounding box center [402, 698] width 1 height 1
click at [419, 699] on div "Change" at bounding box center [433, 712] width 60 height 26
click at [403, 698] on input "Change" at bounding box center [402, 698] width 1 height 1
click at [411, 699] on div "Change" at bounding box center [433, 712] width 60 height 26
click at [403, 698] on input "Change" at bounding box center [402, 698] width 1 height 1
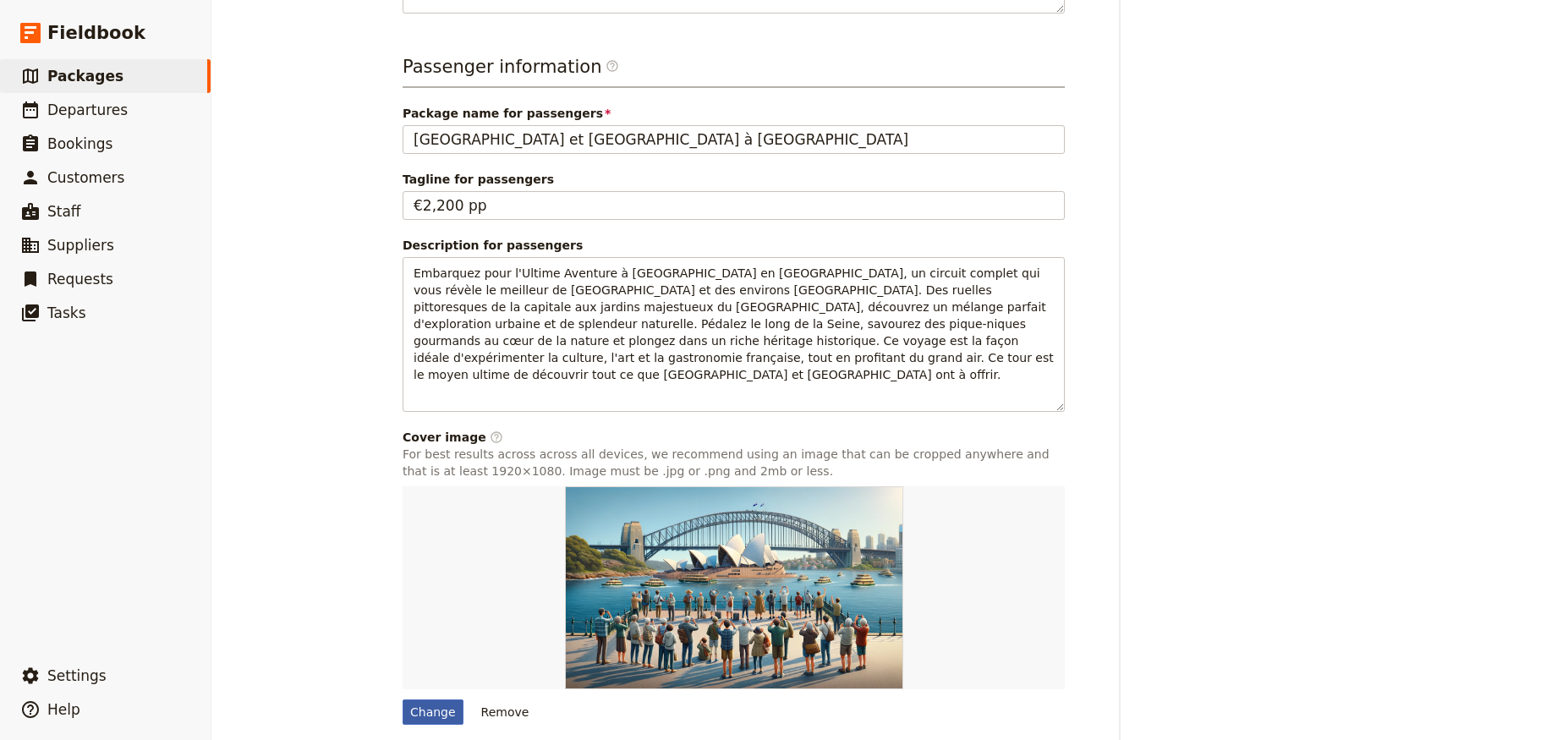
type input "C:\fakepath\IMG-20250404-WA0022.jpg"
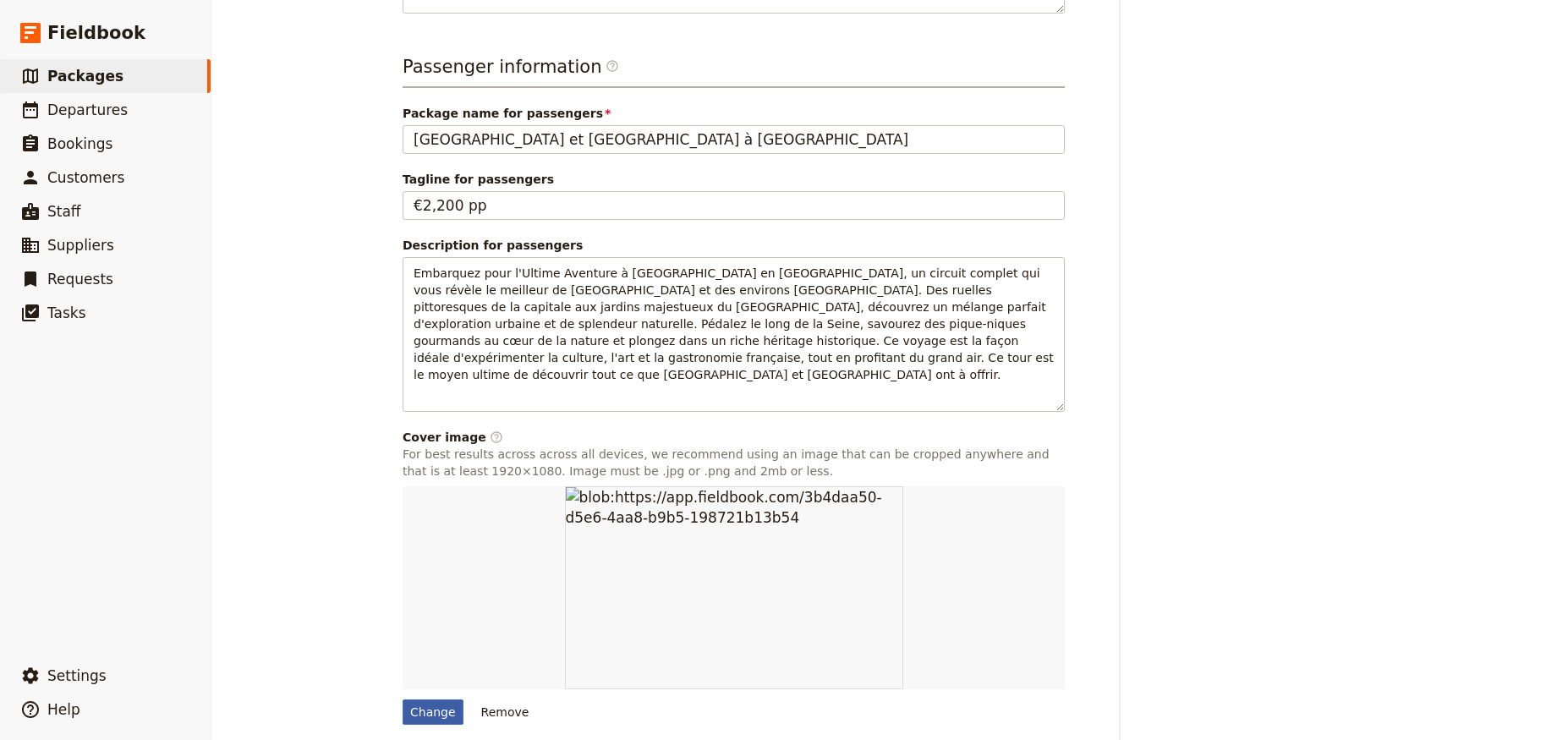
click at [408, 699] on div "Change" at bounding box center [433, 712] width 60 height 26
click at [403, 698] on input "Change" at bounding box center [402, 698] width 1 height 1
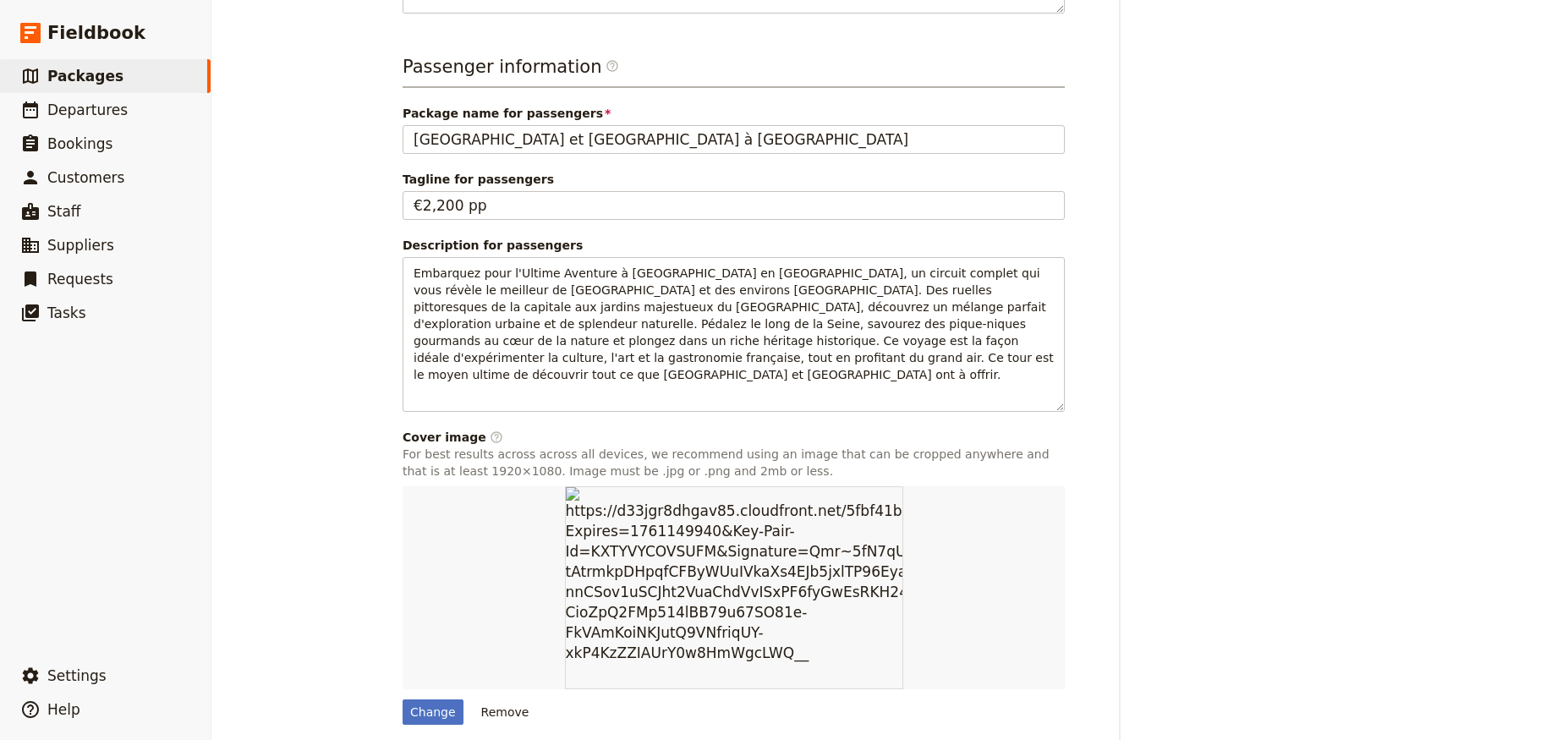
click at [336, 499] on div "Paris et Versailles à Vélo ​ 4 days / 3 nights 3 – 20 passengers 2 staff Inform…" at bounding box center [890, 370] width 1357 height 740
click at [426, 699] on div "Change" at bounding box center [433, 712] width 60 height 26
click at [403, 698] on input "Change" at bounding box center [402, 698] width 1 height 1
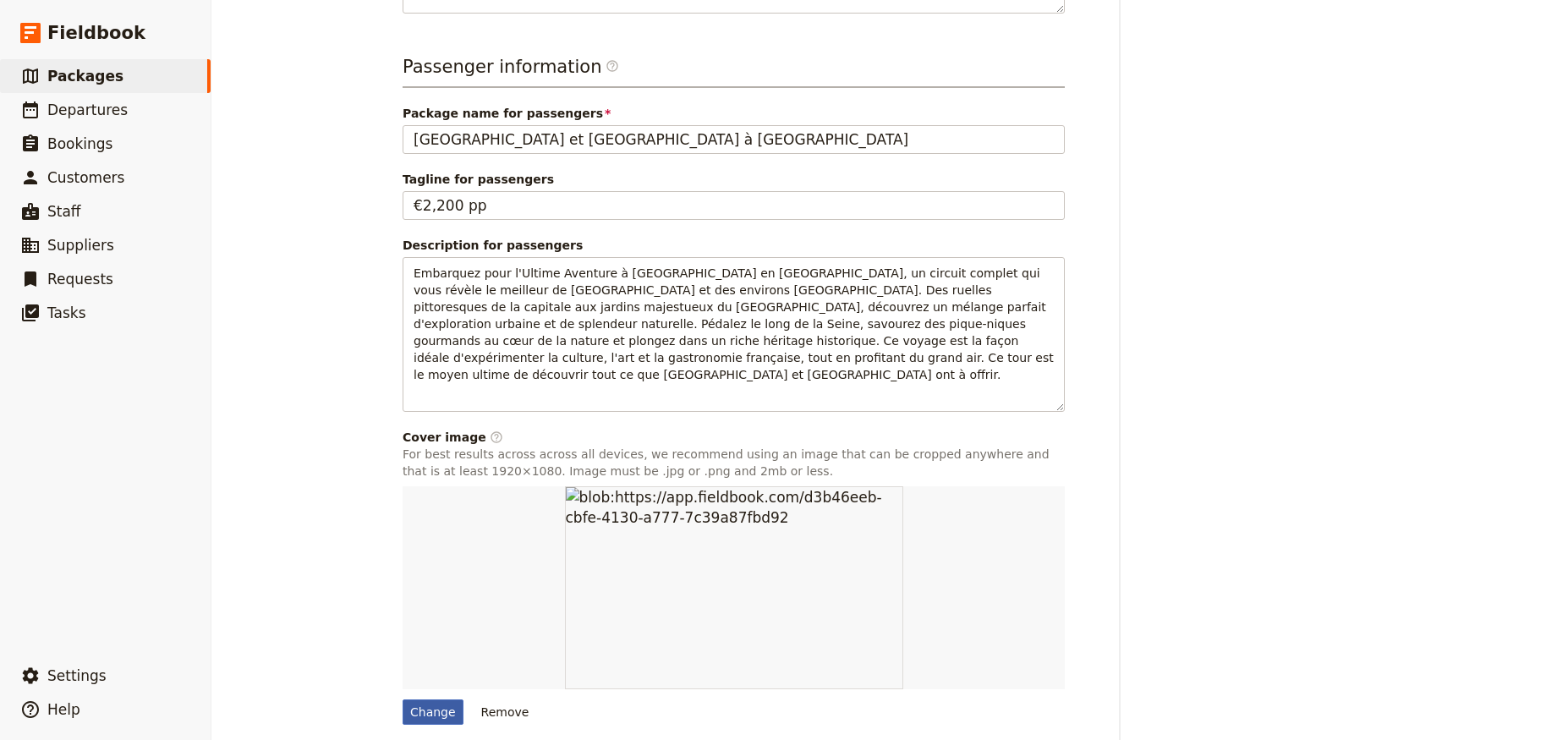
click at [432, 699] on div "Change" at bounding box center [433, 712] width 60 height 26
click at [403, 698] on input "Change" at bounding box center [402, 698] width 1 height 1
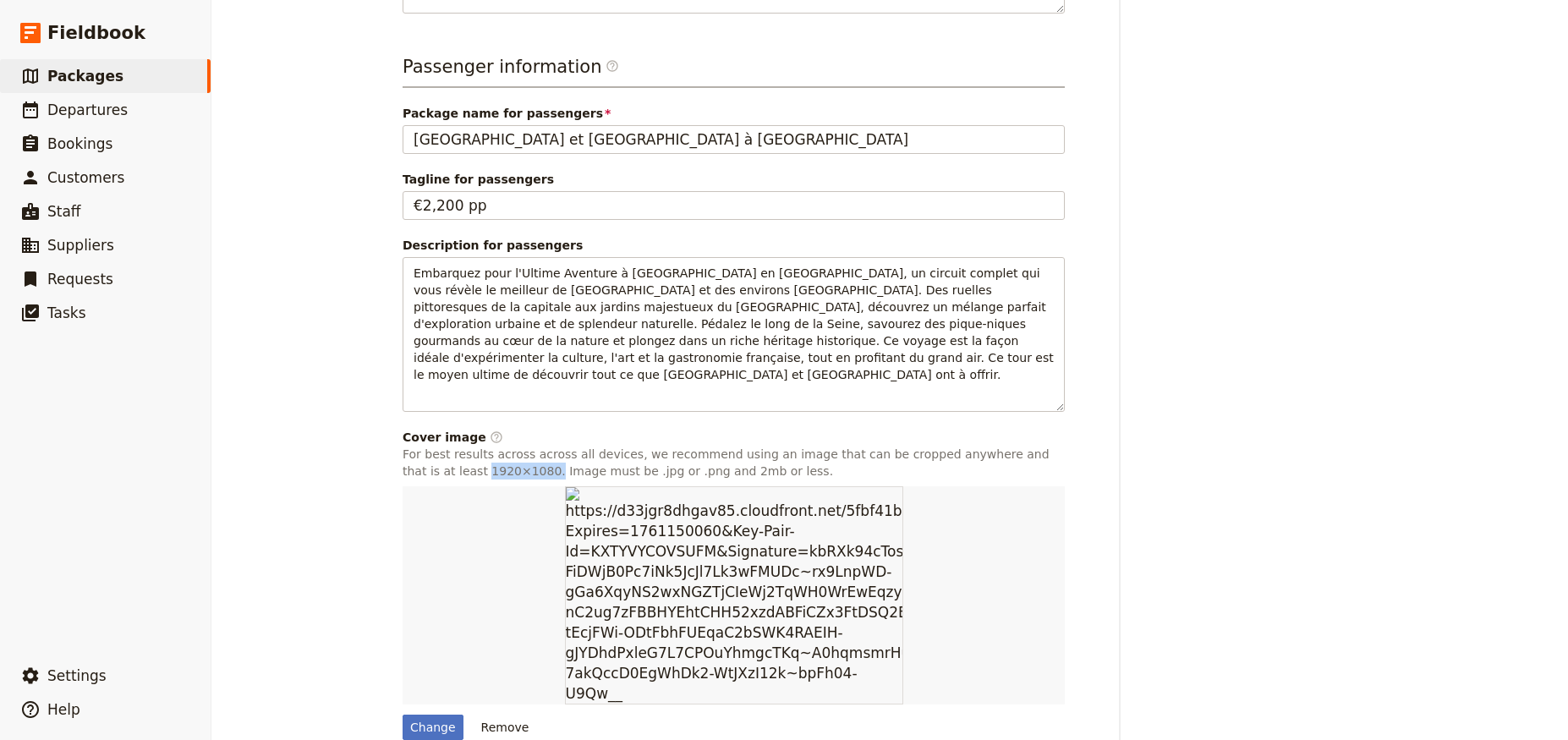
drag, startPoint x: 460, startPoint y: 405, endPoint x: 386, endPoint y: 399, distance: 74.2
click at [386, 399] on main "Paris et Versailles à Vélo ​ 4 days / 3 nights 3 – 20 passengers 2 staff Inform…" at bounding box center [889, 19] width 1015 height 1609
copy p "1920×1080."
click at [408, 715] on div "Change" at bounding box center [433, 728] width 60 height 26
click at [403, 714] on input "Change" at bounding box center [402, 714] width 1 height 1
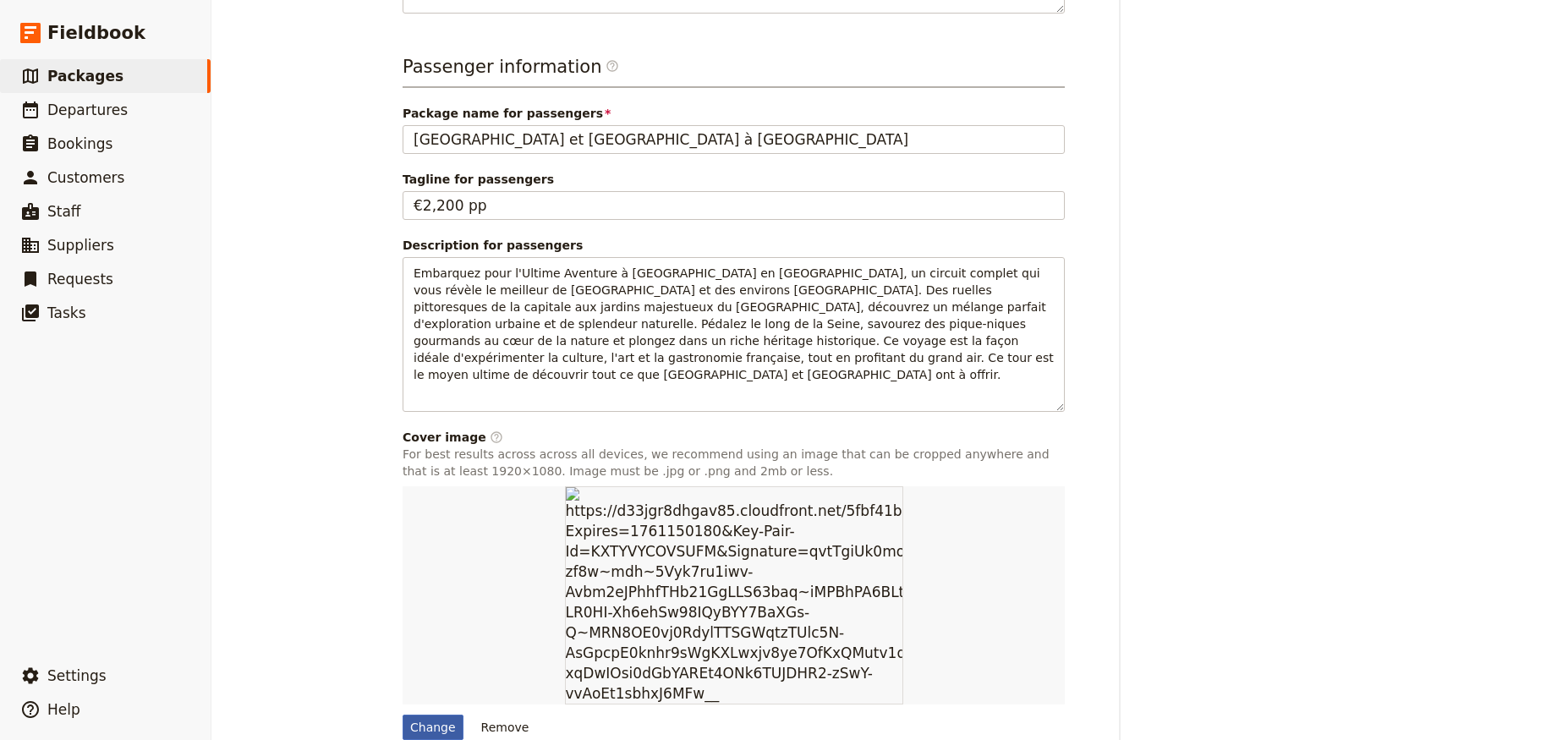
click at [415, 715] on div "Change" at bounding box center [433, 728] width 60 height 26
click at [403, 714] on input "Change" at bounding box center [402, 714] width 1 height 1
type input "C:\fakepath\Gemini_Generated_Image_e5azq8e5azq8e5az.png"
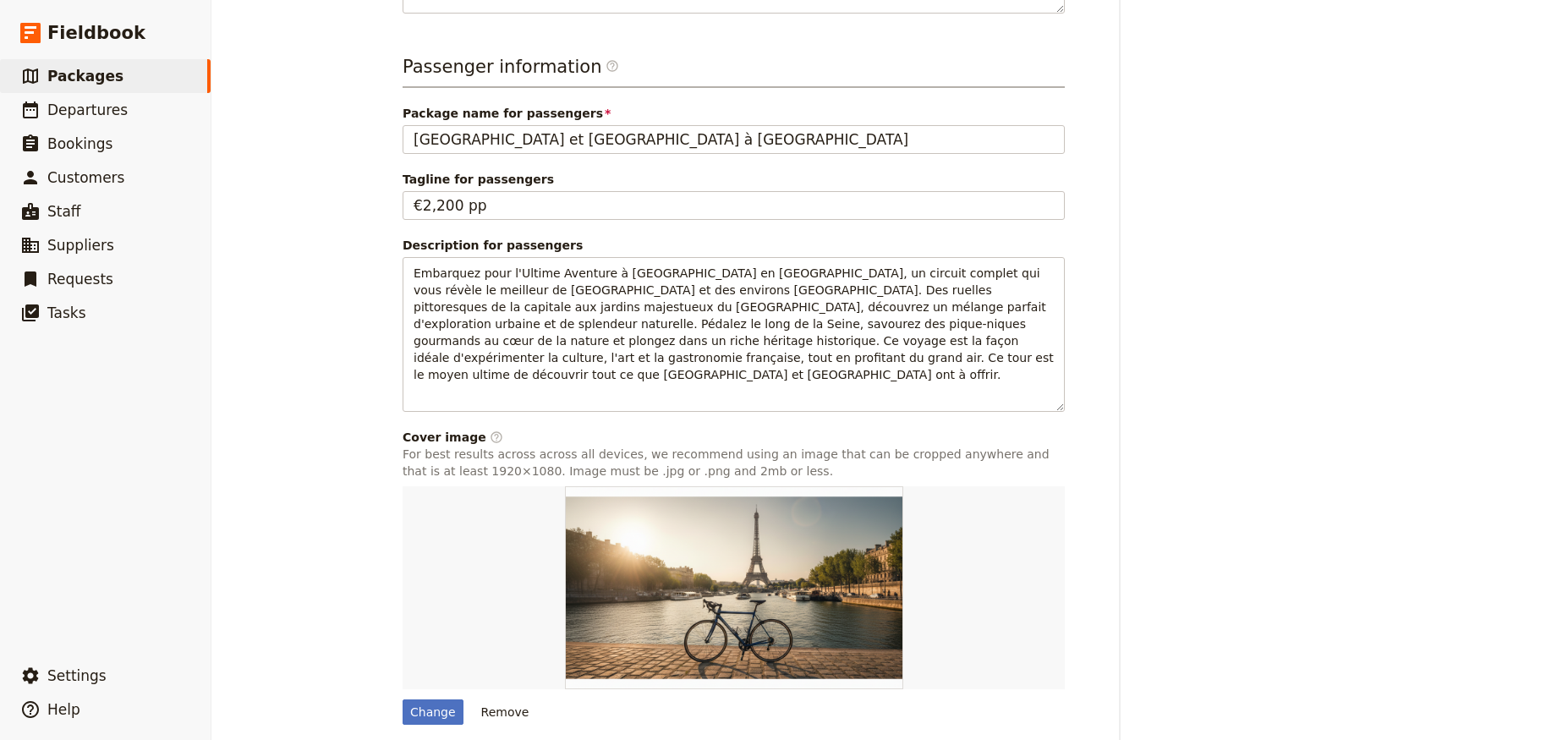
click at [1270, 529] on div "Created 22 Sep 2025, 6:06pm Updated 22 Sep 2025, 6:11pm" at bounding box center [1263, 108] width 230 height 1347
click at [1226, 583] on div "Created 22 Sep 2025, 6:06pm Updated 22 Sep 2025, 6:11pm" at bounding box center [1263, 108] width 230 height 1347
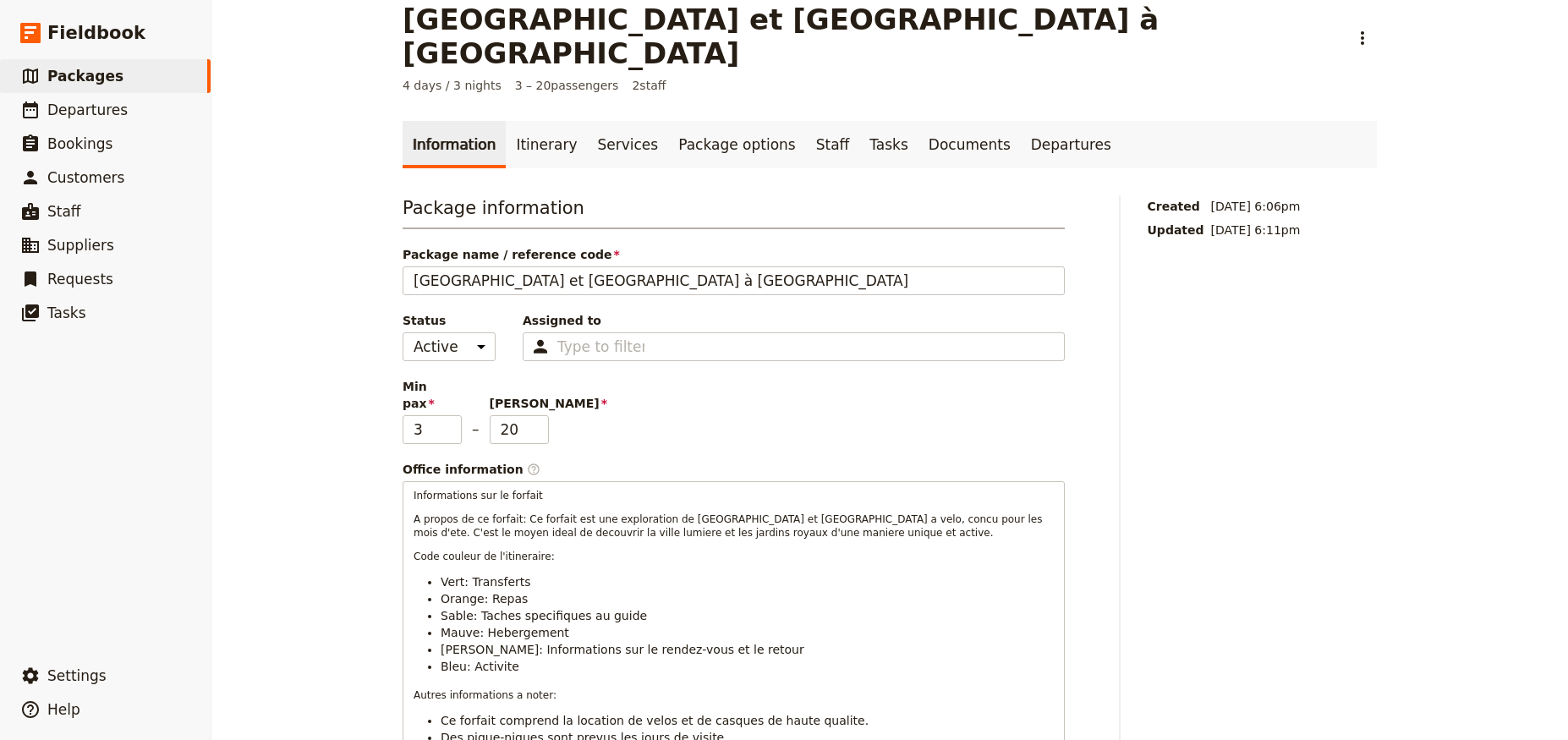
scroll to position [0, 0]
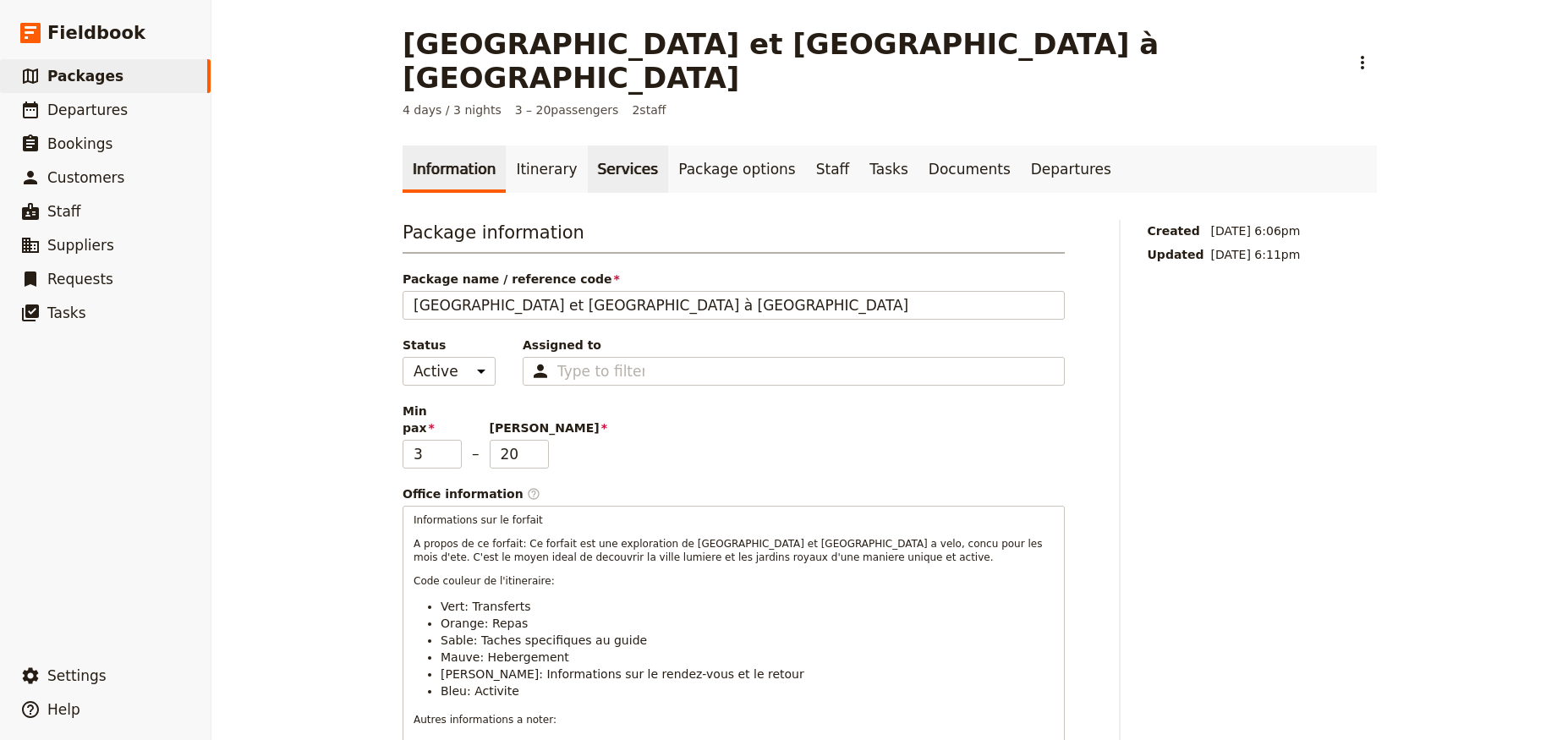
click at [611, 146] on link "Services" at bounding box center [629, 169] width 81 height 48
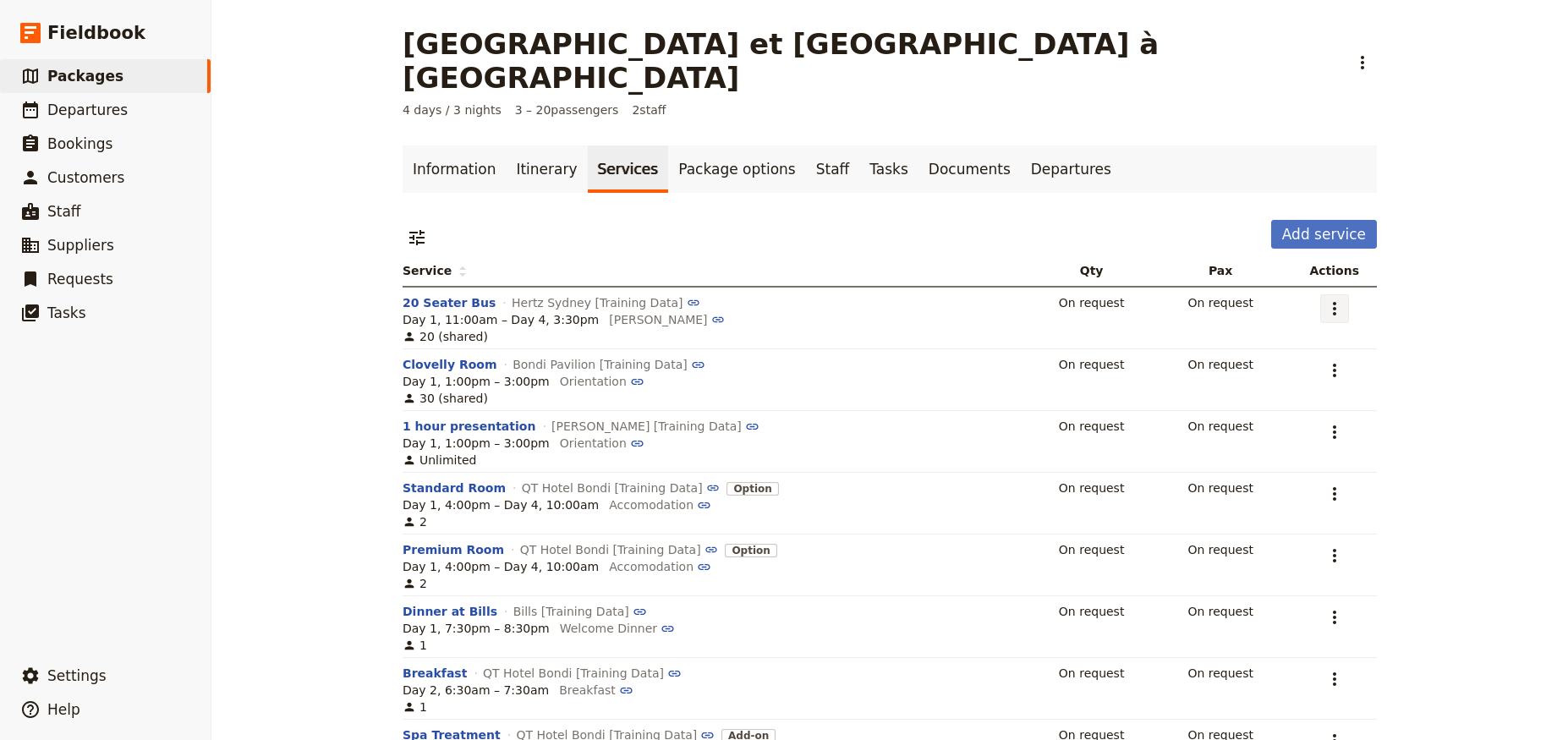
click at [1331, 298] on icon "Actions" at bounding box center [1334, 308] width 20 height 20
click at [341, 244] on div "Paris et Versailles à Vélo ​ 4 days / 3 nights 3 – 20 passengers 2 staff Inform…" at bounding box center [890, 370] width 1357 height 740
click at [410, 294] on button "20 Seater Bus" at bounding box center [450, 302] width 93 height 17
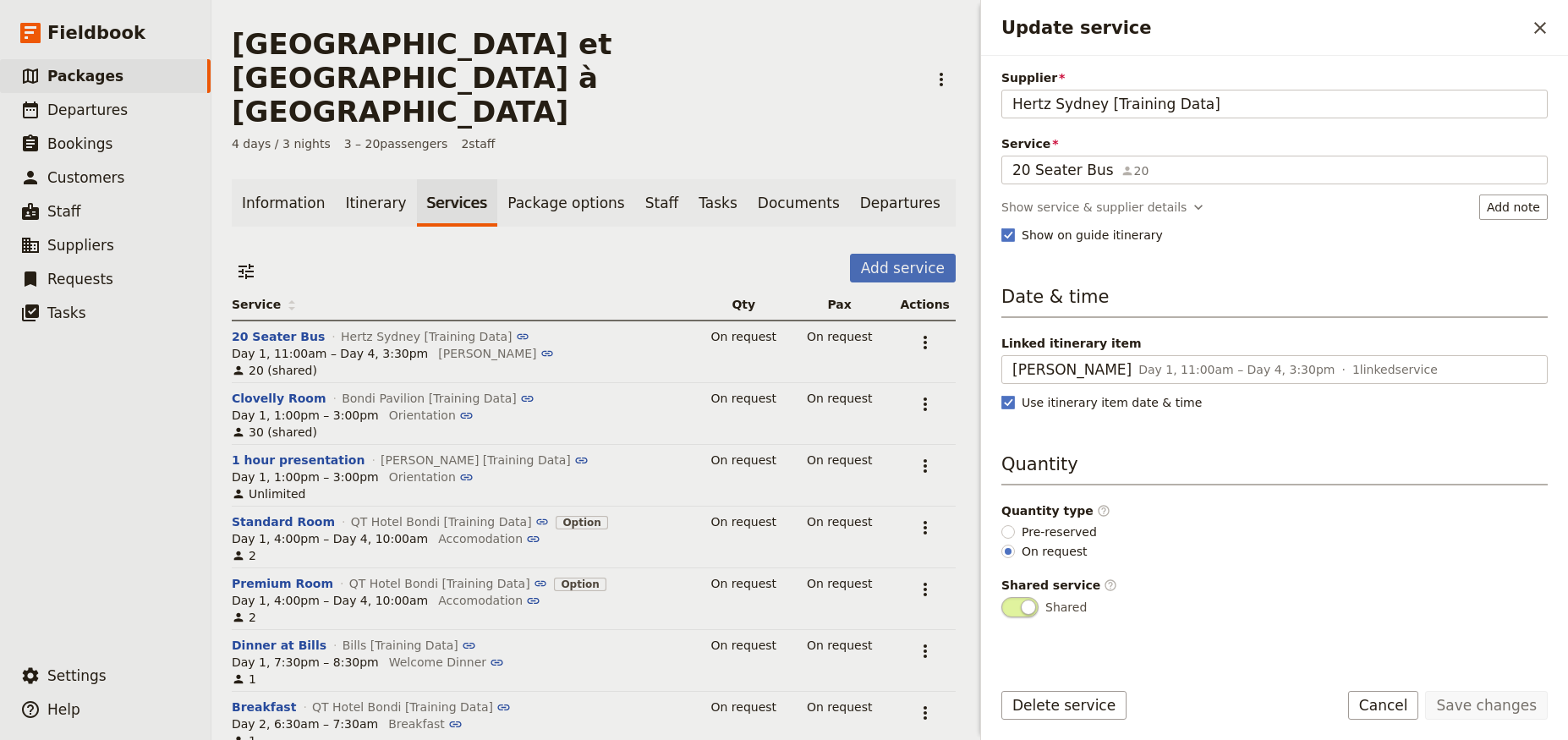
click at [735, 179] on div "Information Itinerary Services Package options Staff Tasks Documents Departures…" at bounding box center [593, 589] width 724 height 821
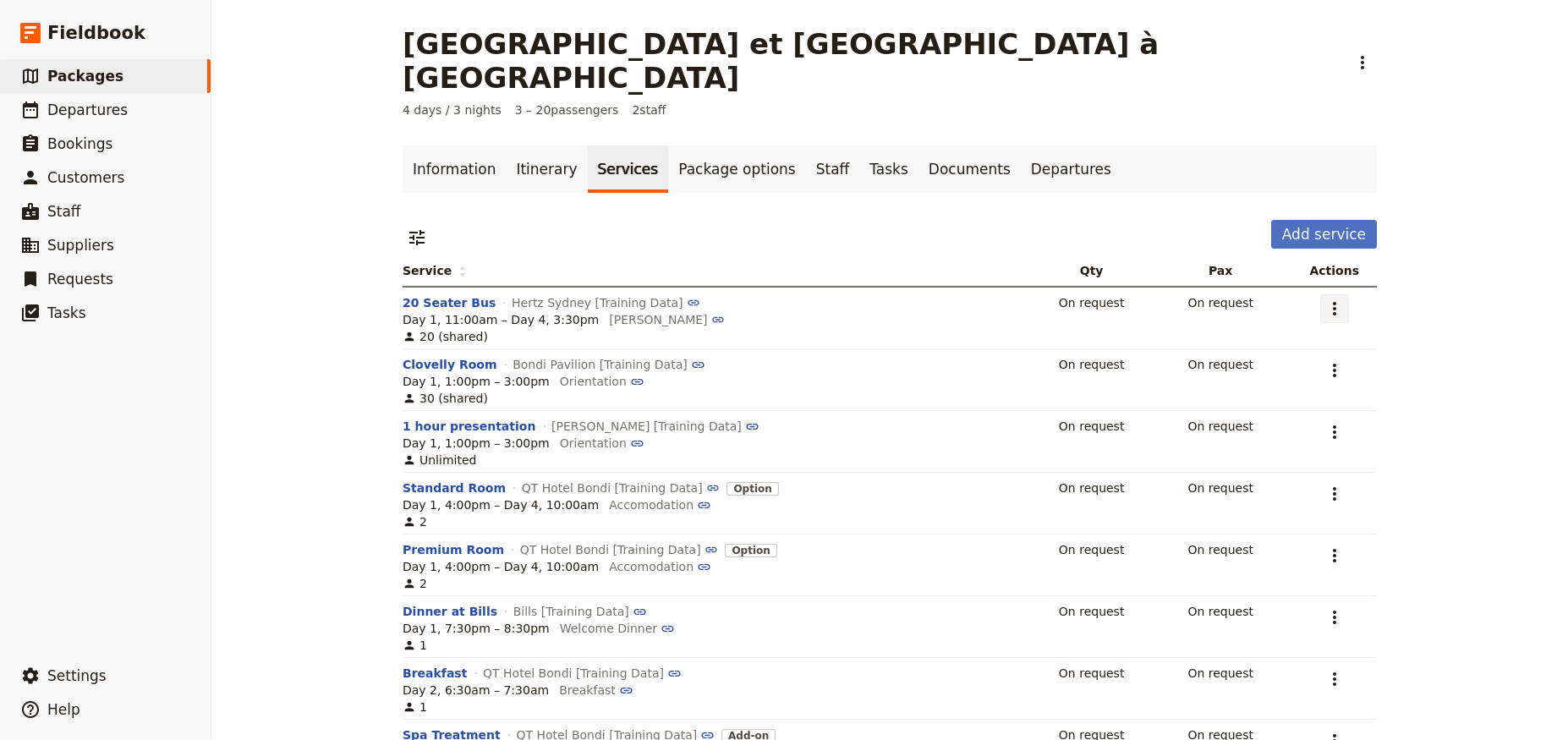
click at [1330, 298] on icon "Actions" at bounding box center [1334, 308] width 20 height 20
click at [1285, 331] on span "Go to 20 Seater Bus page" at bounding box center [1258, 336] width 153 height 17
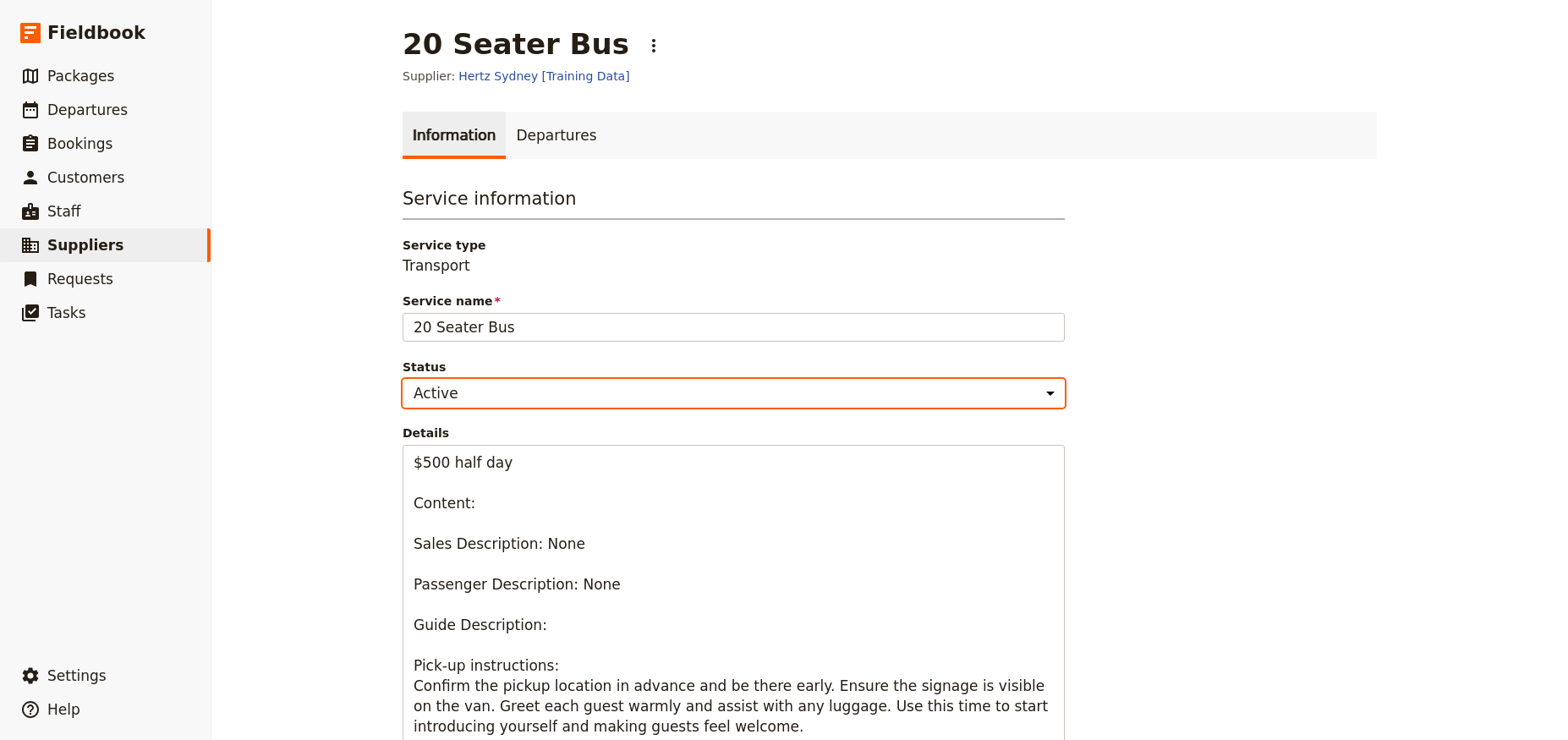
click at [341, 244] on div "20 Seater Bus ​ Supplier: Hertz Sydney [Training Data] Information Departures S…" at bounding box center [890, 370] width 1357 height 740
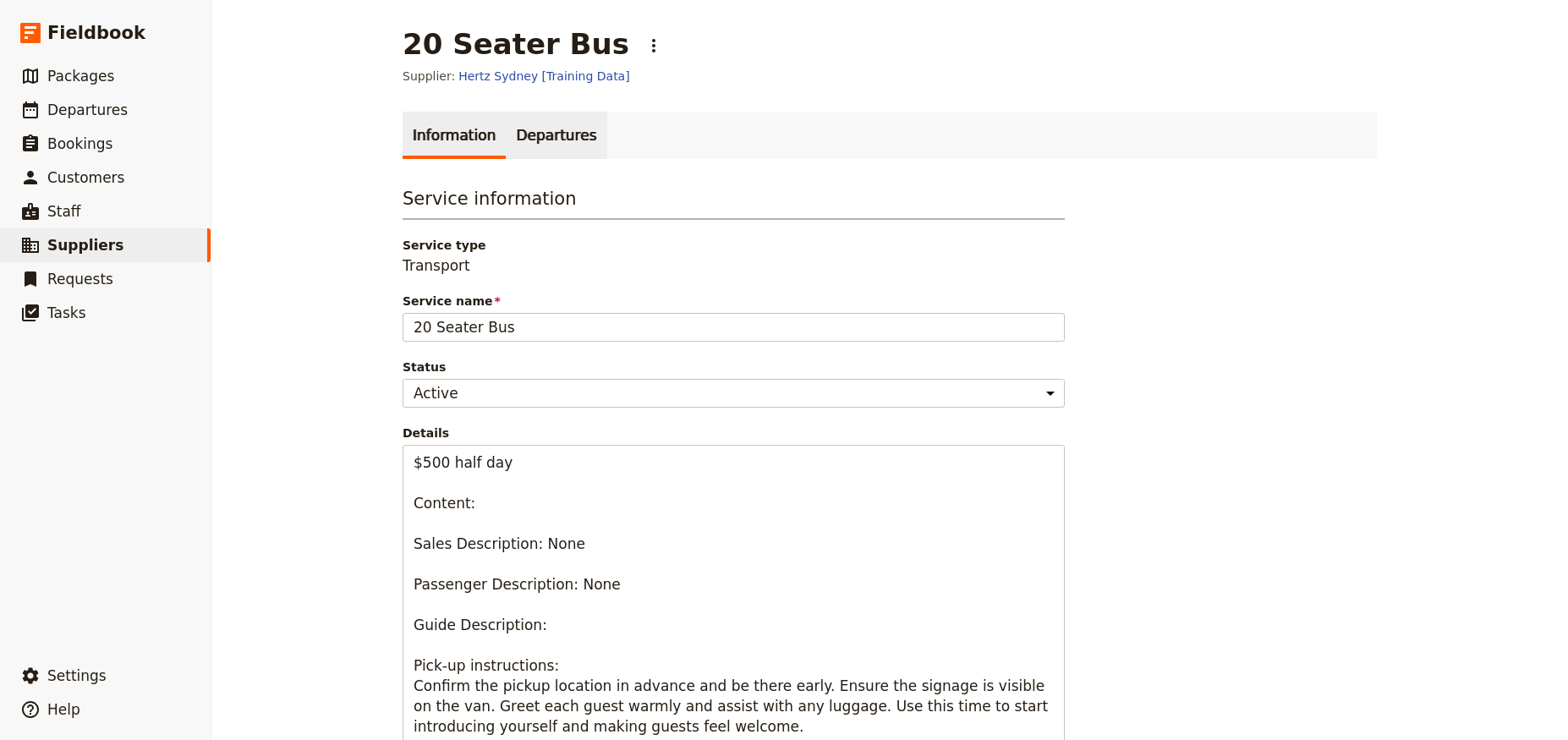
click at [519, 134] on link "Departures" at bounding box center [557, 136] width 101 height 48
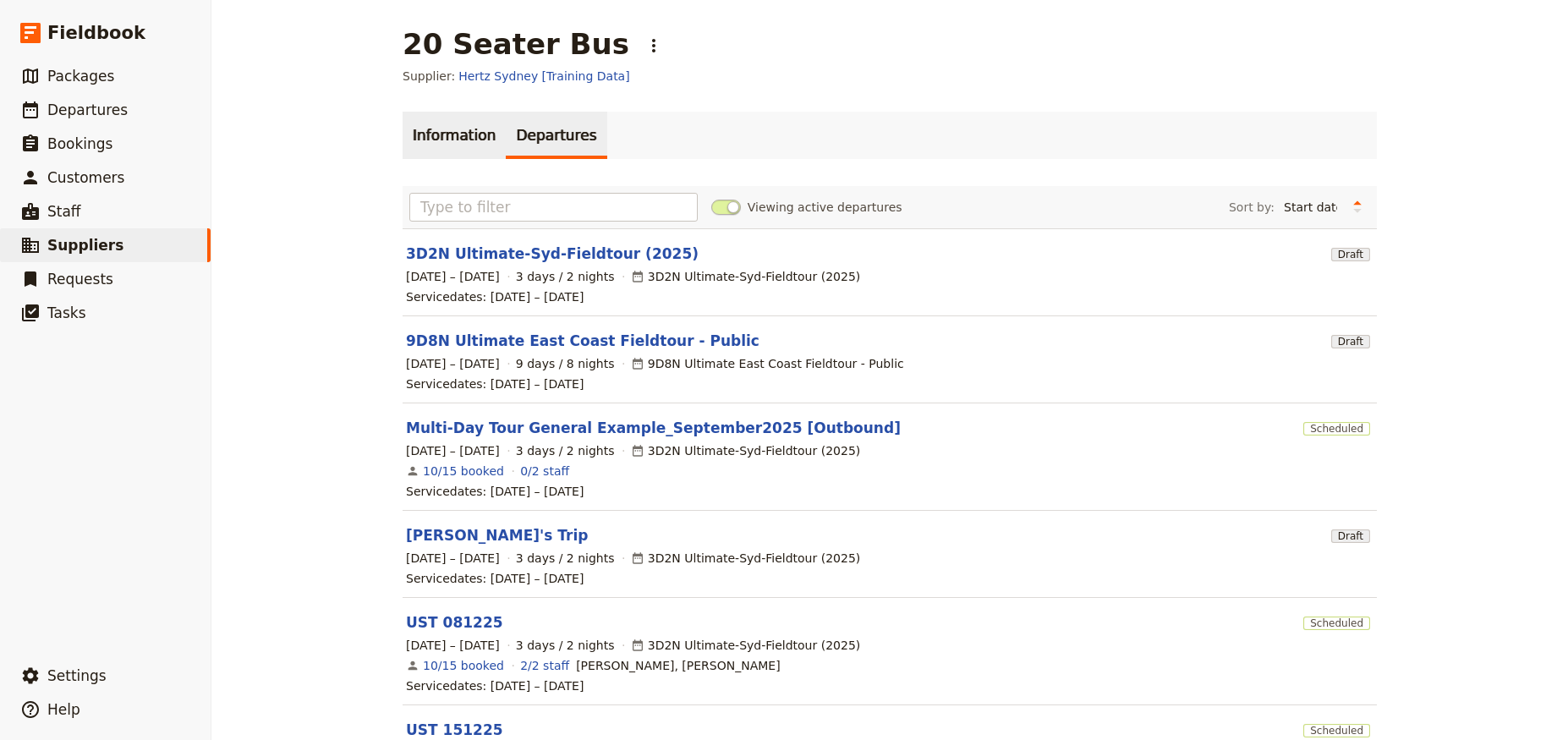
click at [424, 140] on link "Information" at bounding box center [455, 136] width 103 height 48
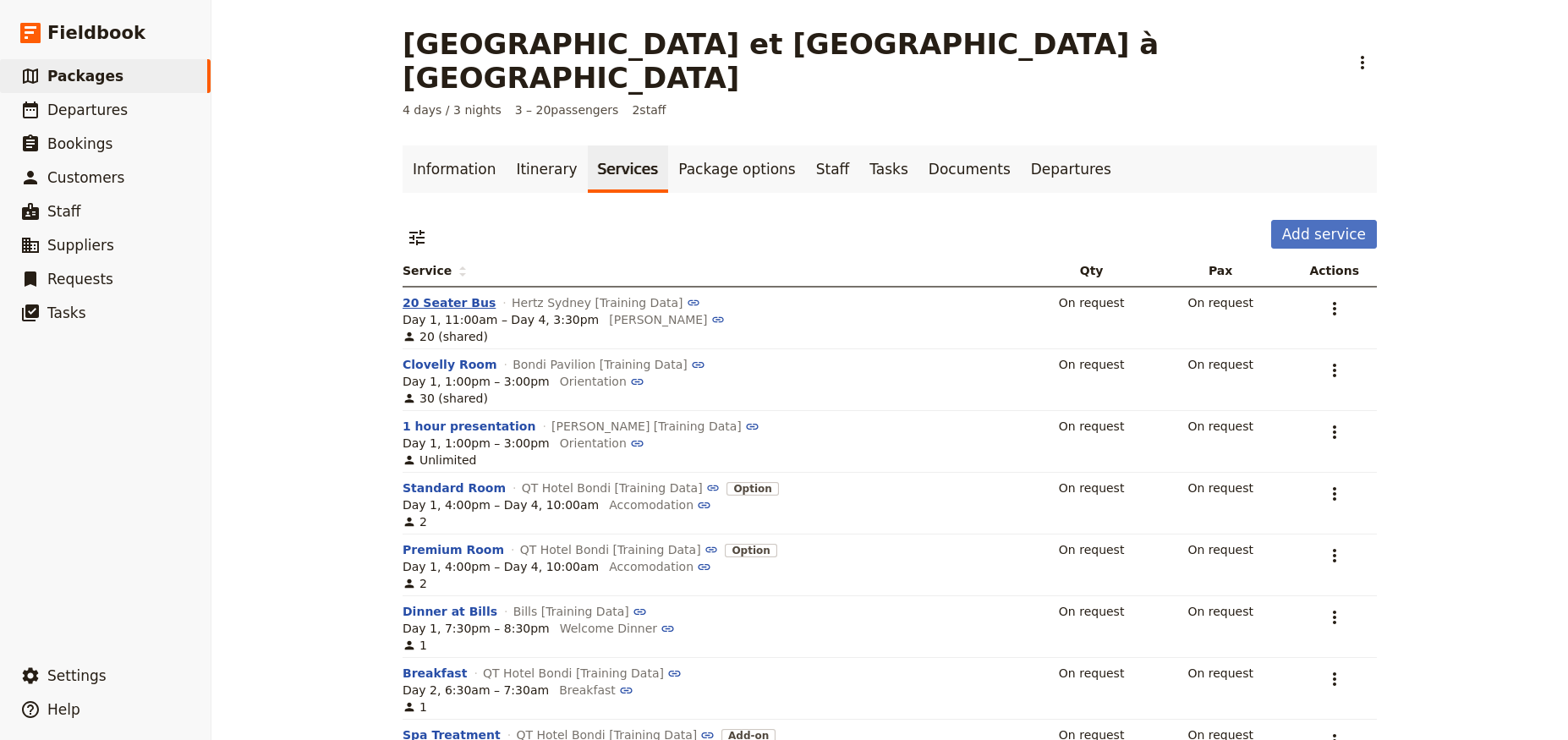
click at [293, 267] on div "Paris et Versailles à Vélo ​ 4 days / 3 nights 3 – 20 passengers 2 staff Inform…" at bounding box center [890, 370] width 1357 height 740
click at [422, 294] on button "20 Seater Bus" at bounding box center [450, 302] width 93 height 17
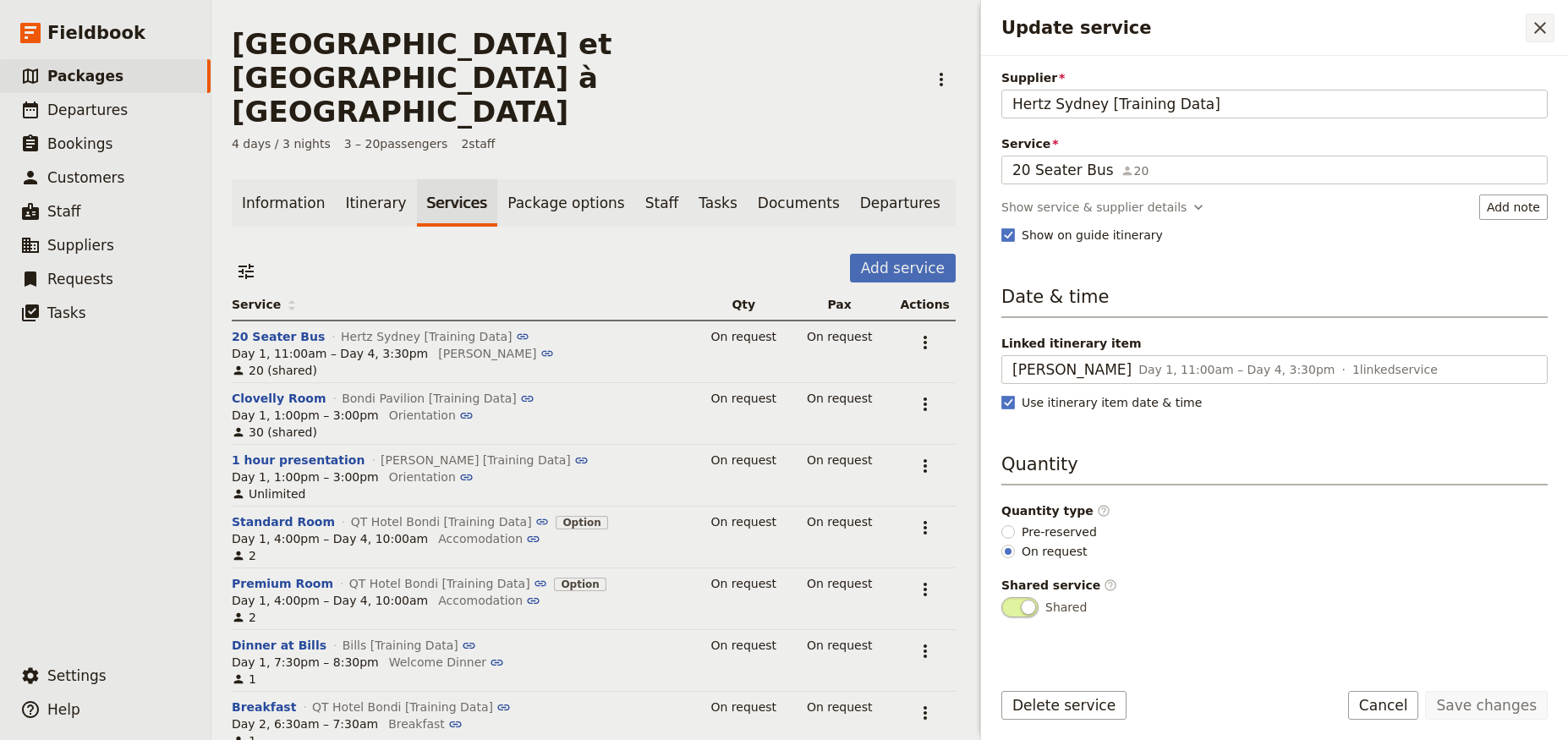
click at [1538, 32] on icon "Close drawer" at bounding box center [1540, 28] width 20 height 20
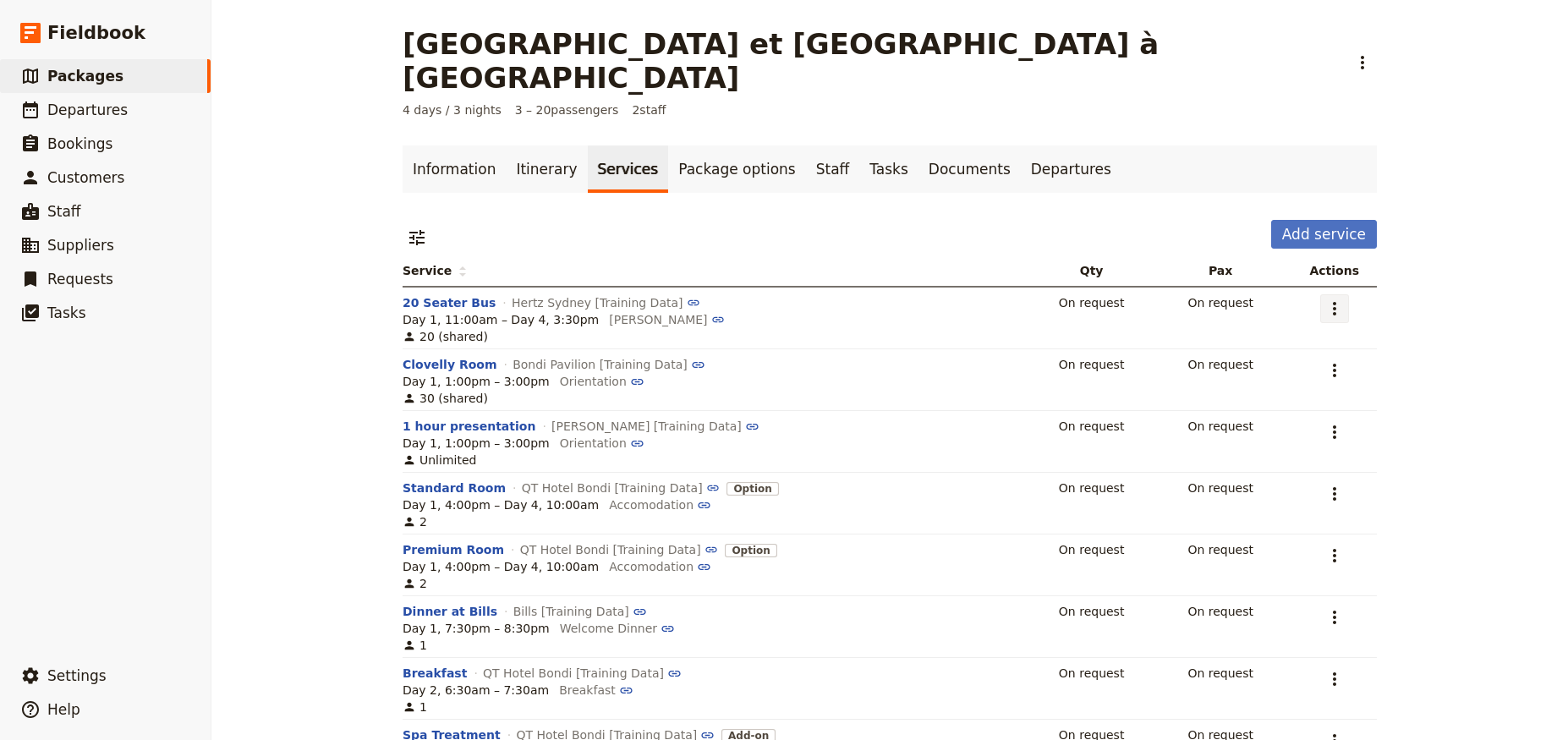
click at [1336, 298] on icon "Actions" at bounding box center [1334, 308] width 20 height 20
click at [1340, 220] on button "Add service" at bounding box center [1324, 234] width 106 height 29
select select "4"
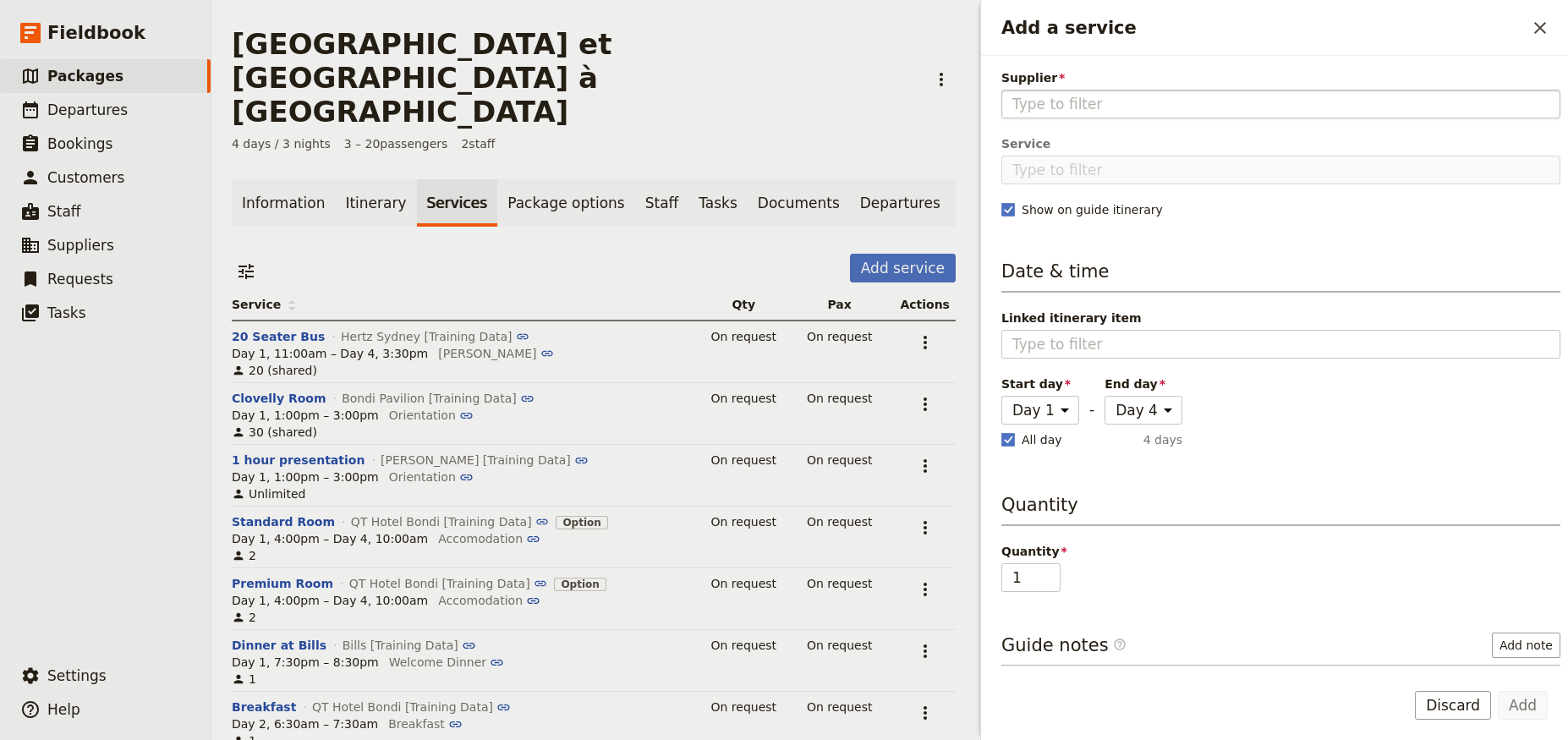
click at [1122, 112] on input "Supplier" at bounding box center [1281, 104] width 537 height 20
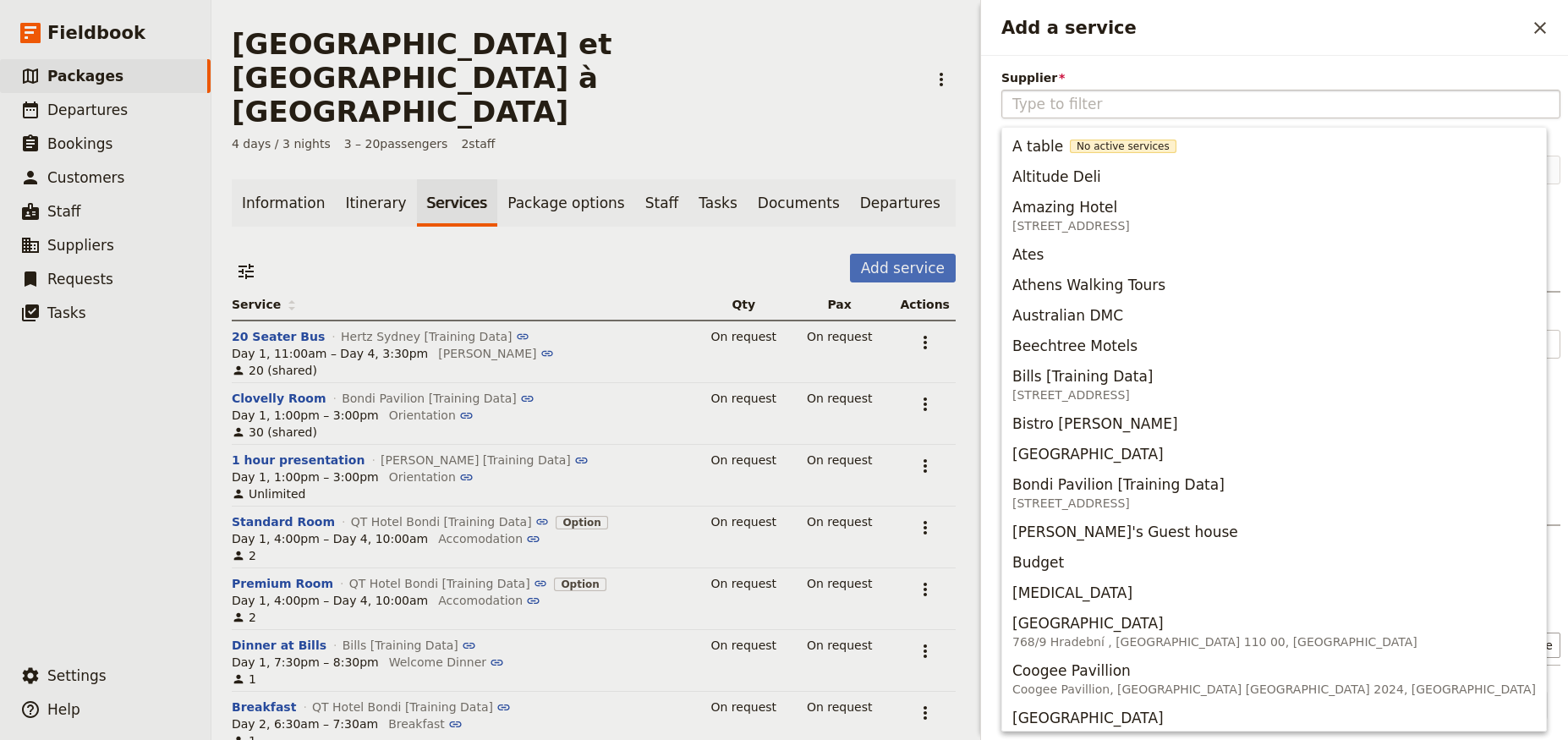
click at [1122, 112] on input "Supplier" at bounding box center [1281, 104] width 537 height 20
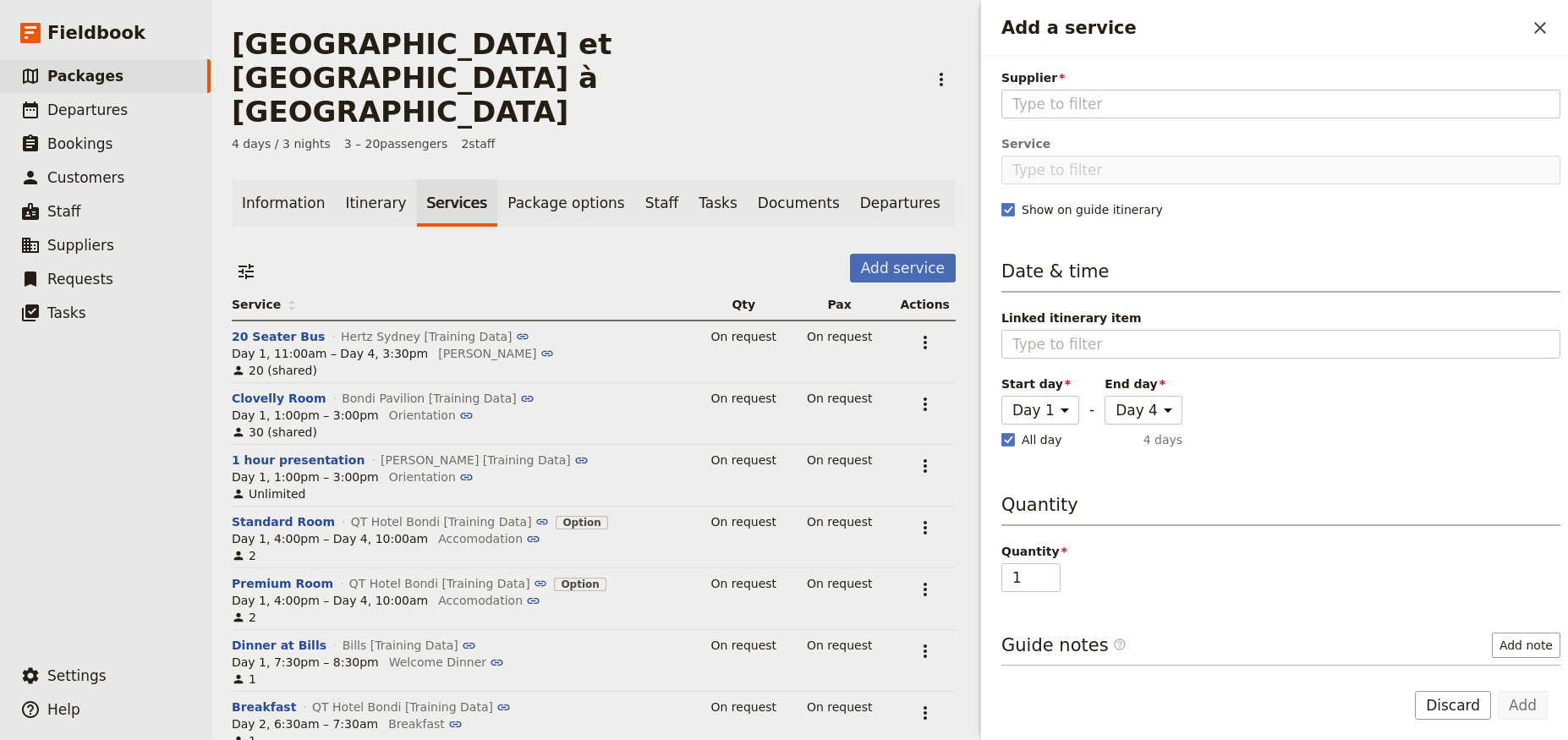
click at [1125, 60] on div "Supplier Please fill out this field. Service Show on guide itinerary Date & tim…" at bounding box center [1275, 361] width 587 height 610
click at [1539, 30] on icon "Close drawer" at bounding box center [1540, 28] width 12 height 12
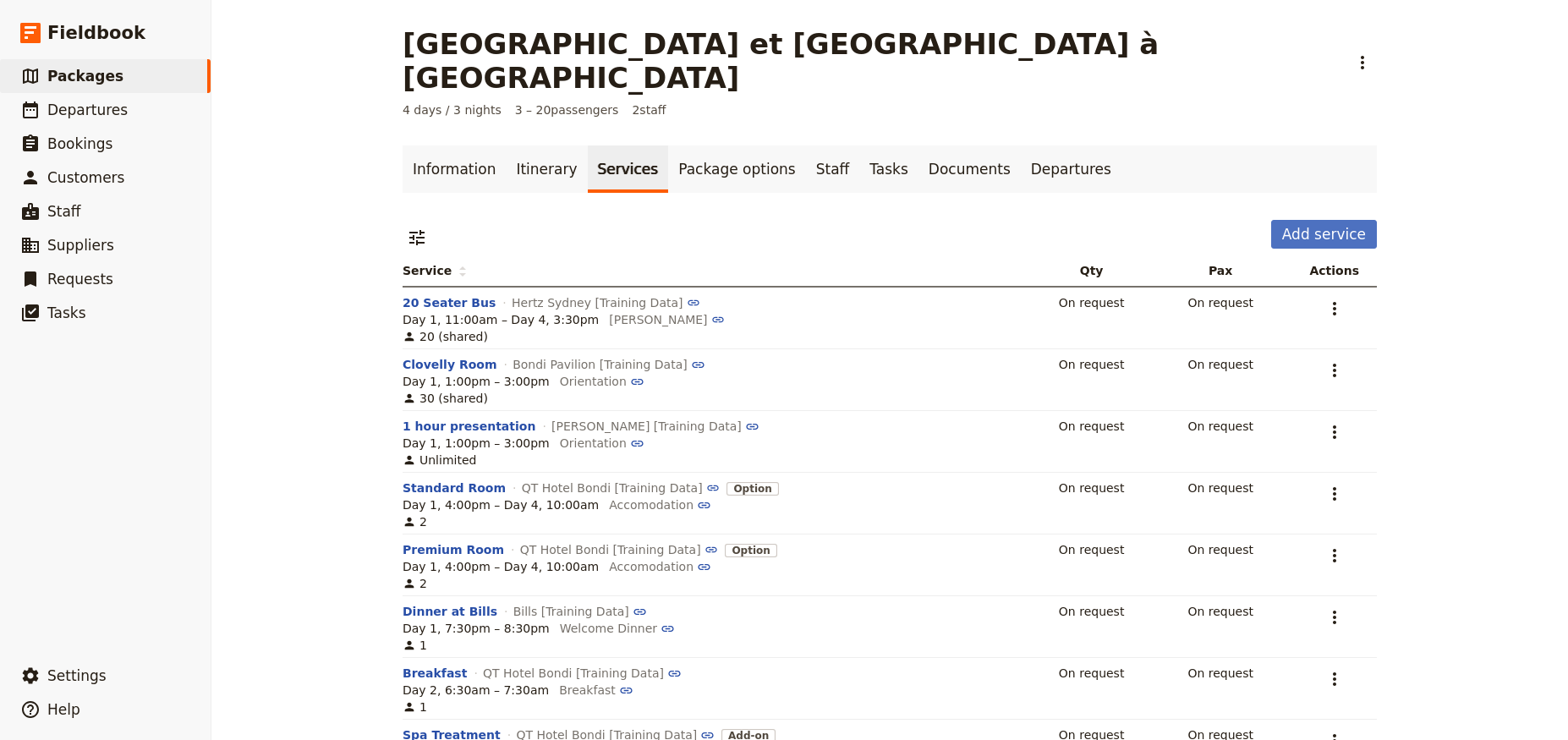
click at [1303, 56] on div "Paris et Versailles à Vélo ​" at bounding box center [890, 60] width 975 height 67
click at [1324, 298] on icon "Actions" at bounding box center [1334, 308] width 20 height 20
click at [1426, 248] on div "Paris et Versailles à Vélo ​ 4 days / 3 nights 3 – 20 passengers 2 staff Inform…" at bounding box center [890, 370] width 1357 height 740
click at [1324, 298] on icon "Actions" at bounding box center [1334, 308] width 20 height 20
click at [1254, 365] on span "Remove service" at bounding box center [1228, 359] width 94 height 17
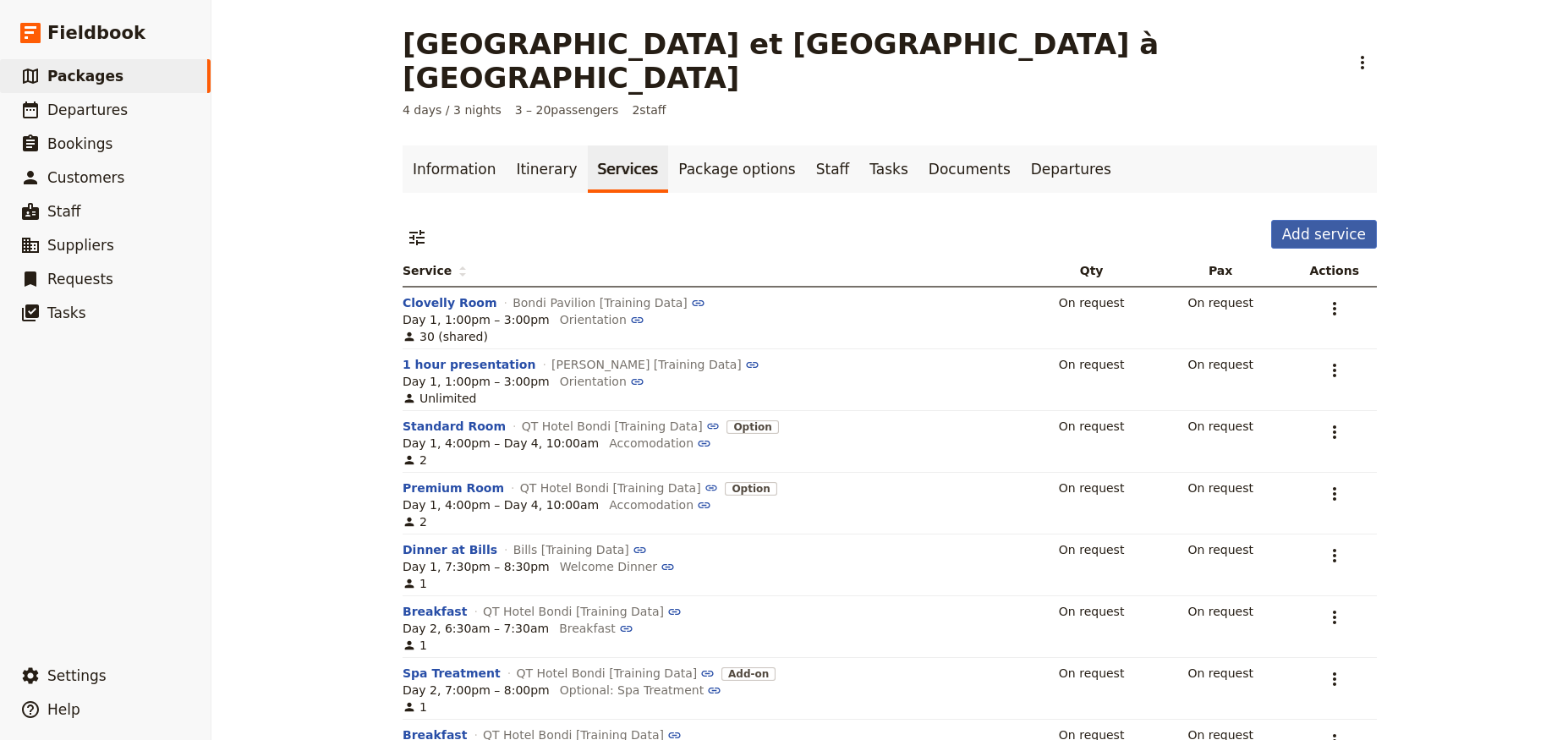
click at [1311, 220] on button "Add service" at bounding box center [1324, 234] width 106 height 29
select select "4"
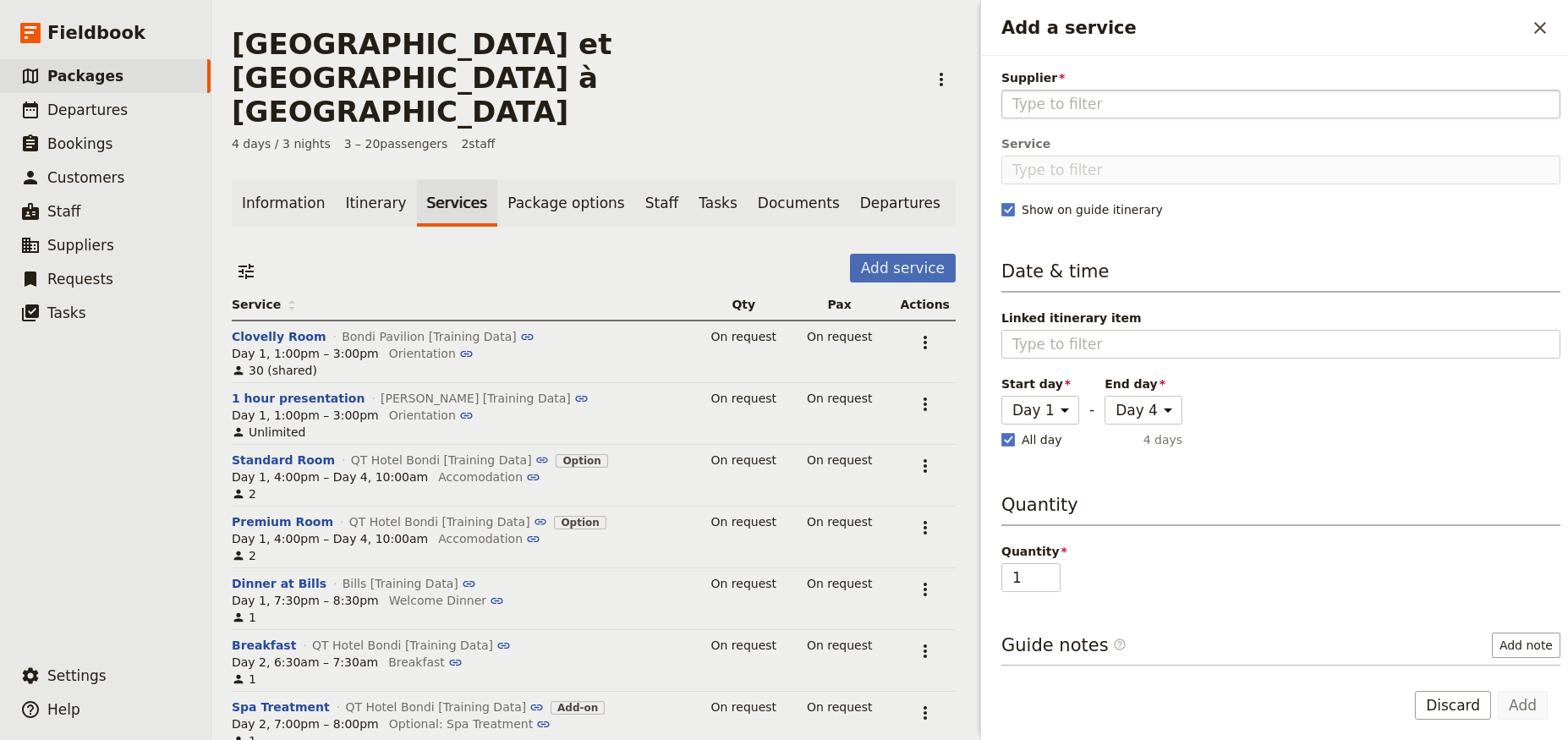
click at [1183, 118] on fieldset "Add a service" at bounding box center [1281, 104] width 560 height 29
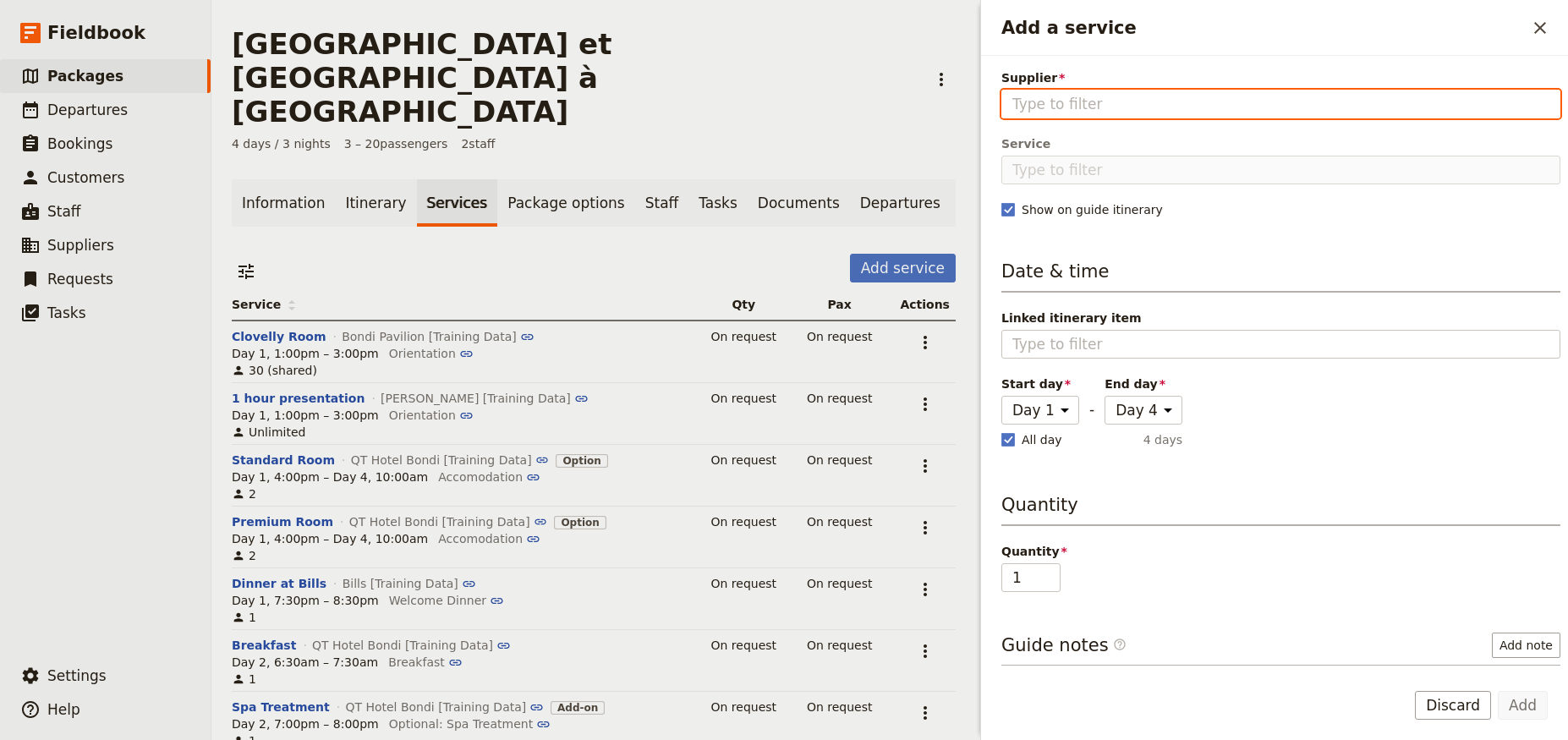
click at [1183, 114] on input "Supplier" at bounding box center [1281, 104] width 537 height 20
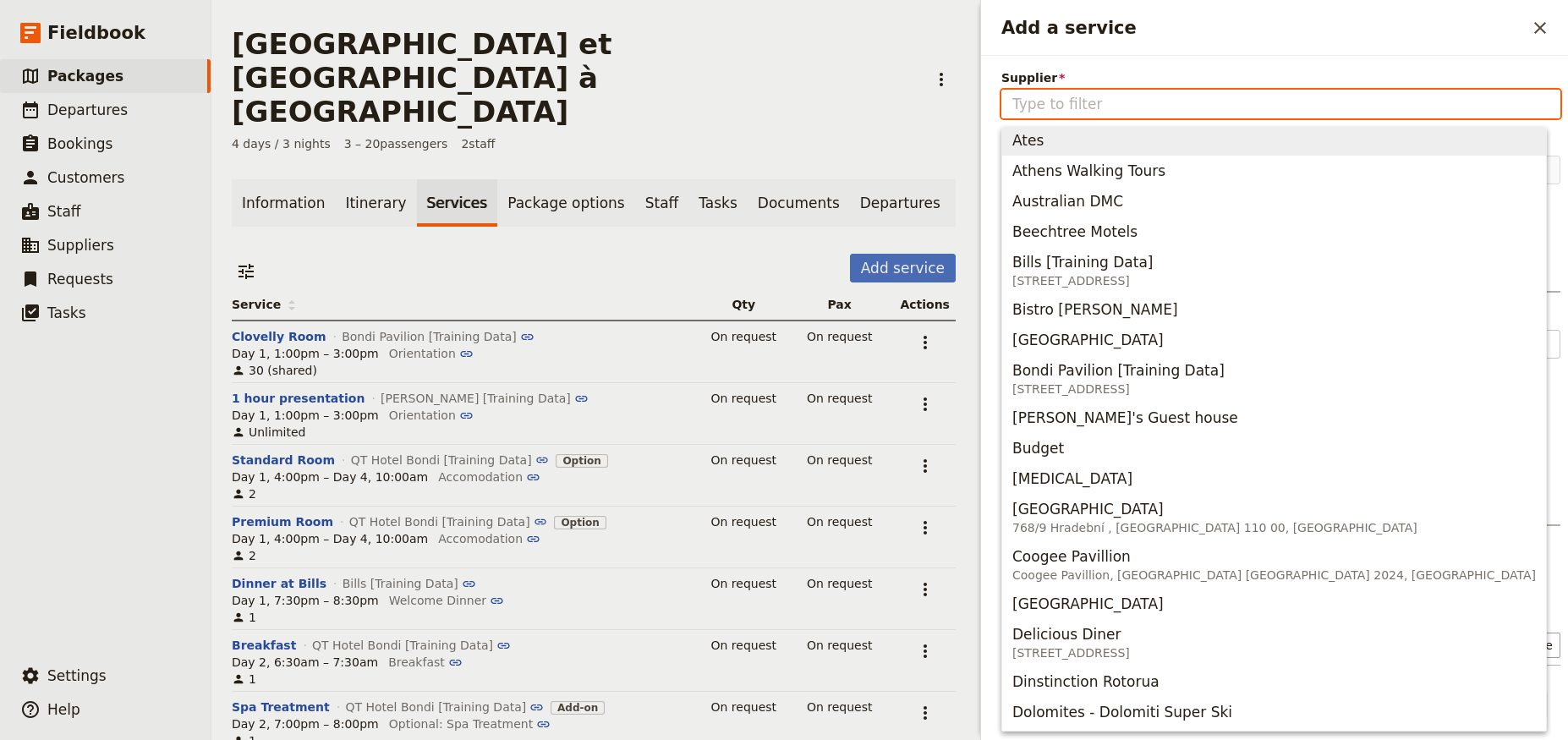
scroll to position [113, 0]
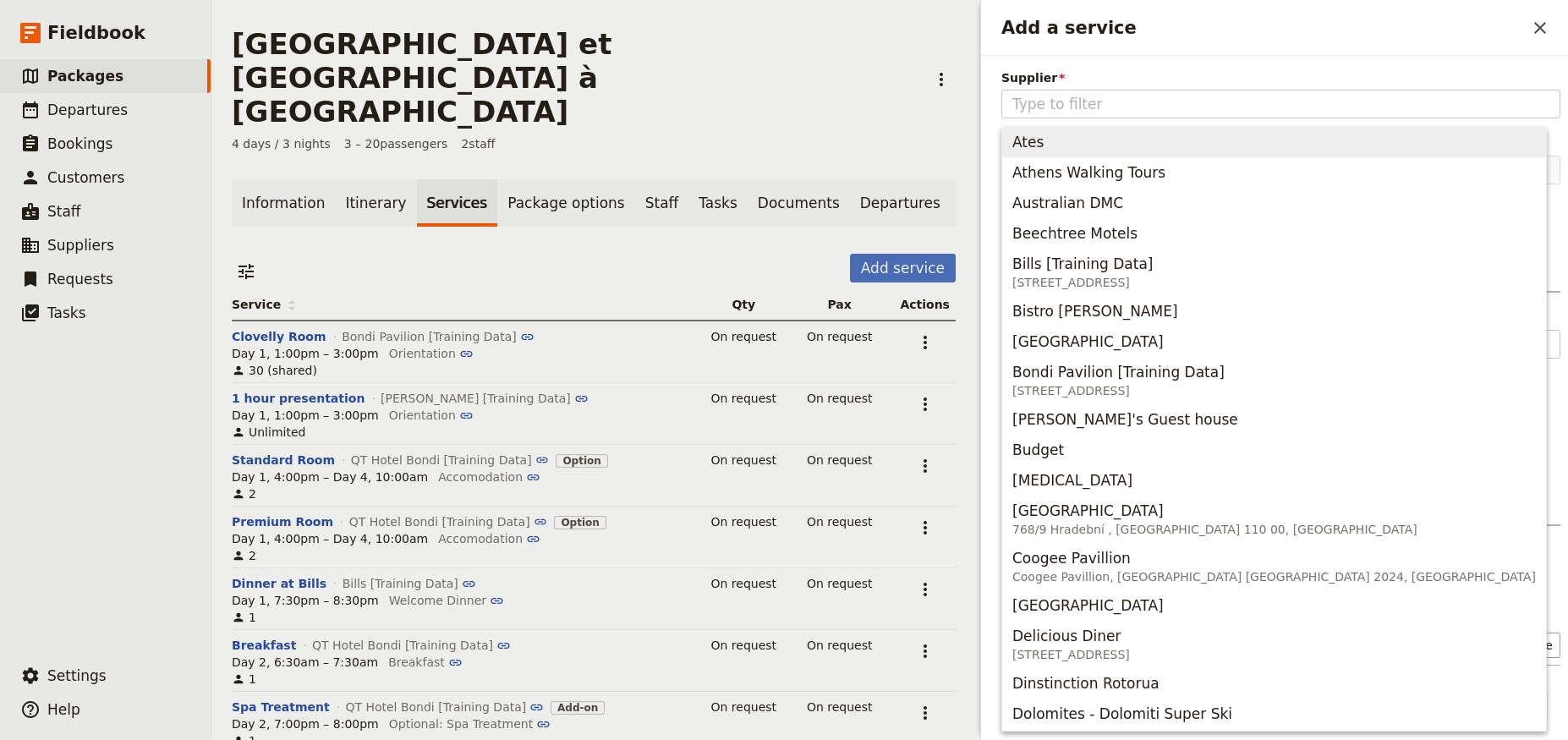
click at [1198, 69] on span "Supplier" at bounding box center [1281, 77] width 560 height 17
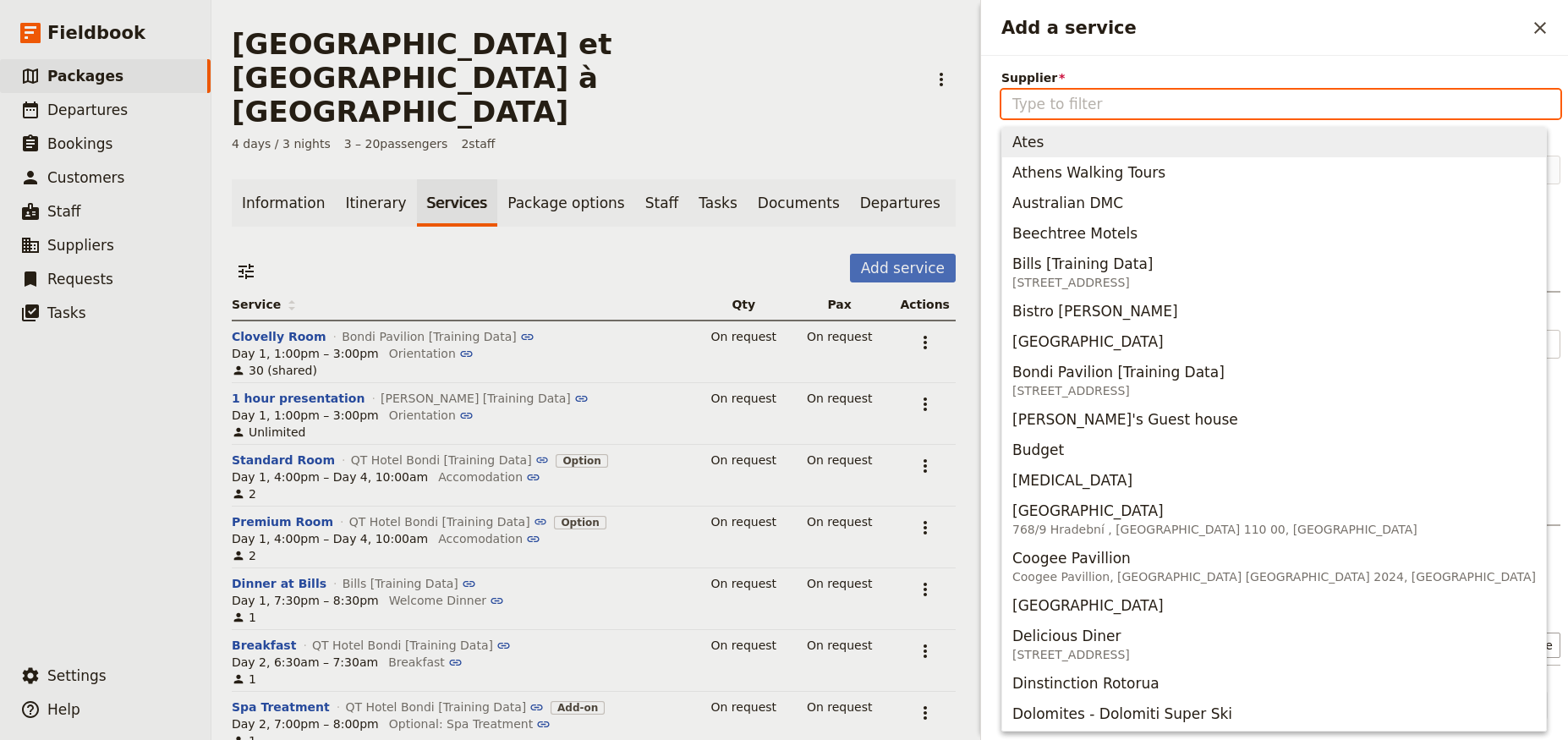
click at [1198, 94] on input "Supplier" at bounding box center [1281, 104] width 537 height 20
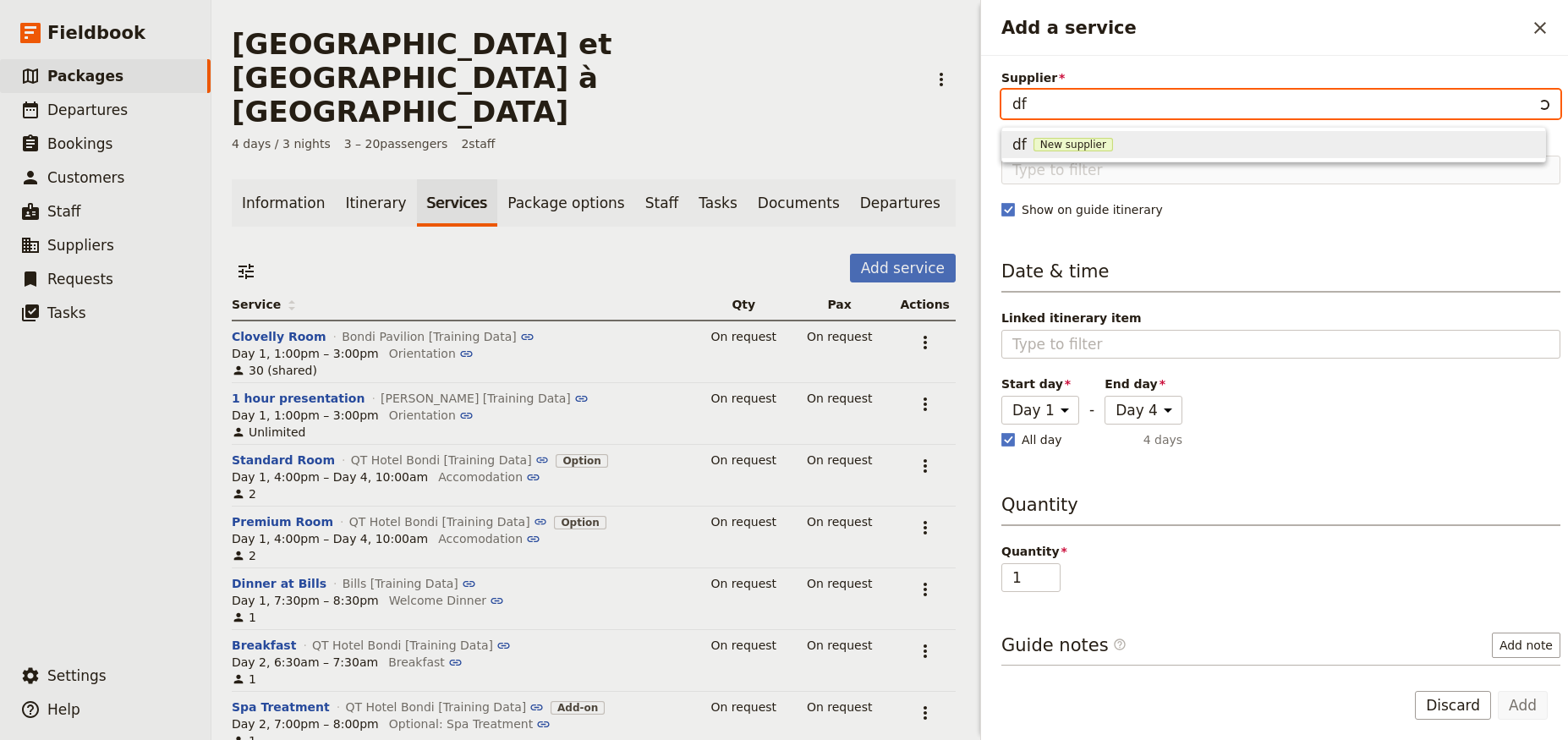
type input "d"
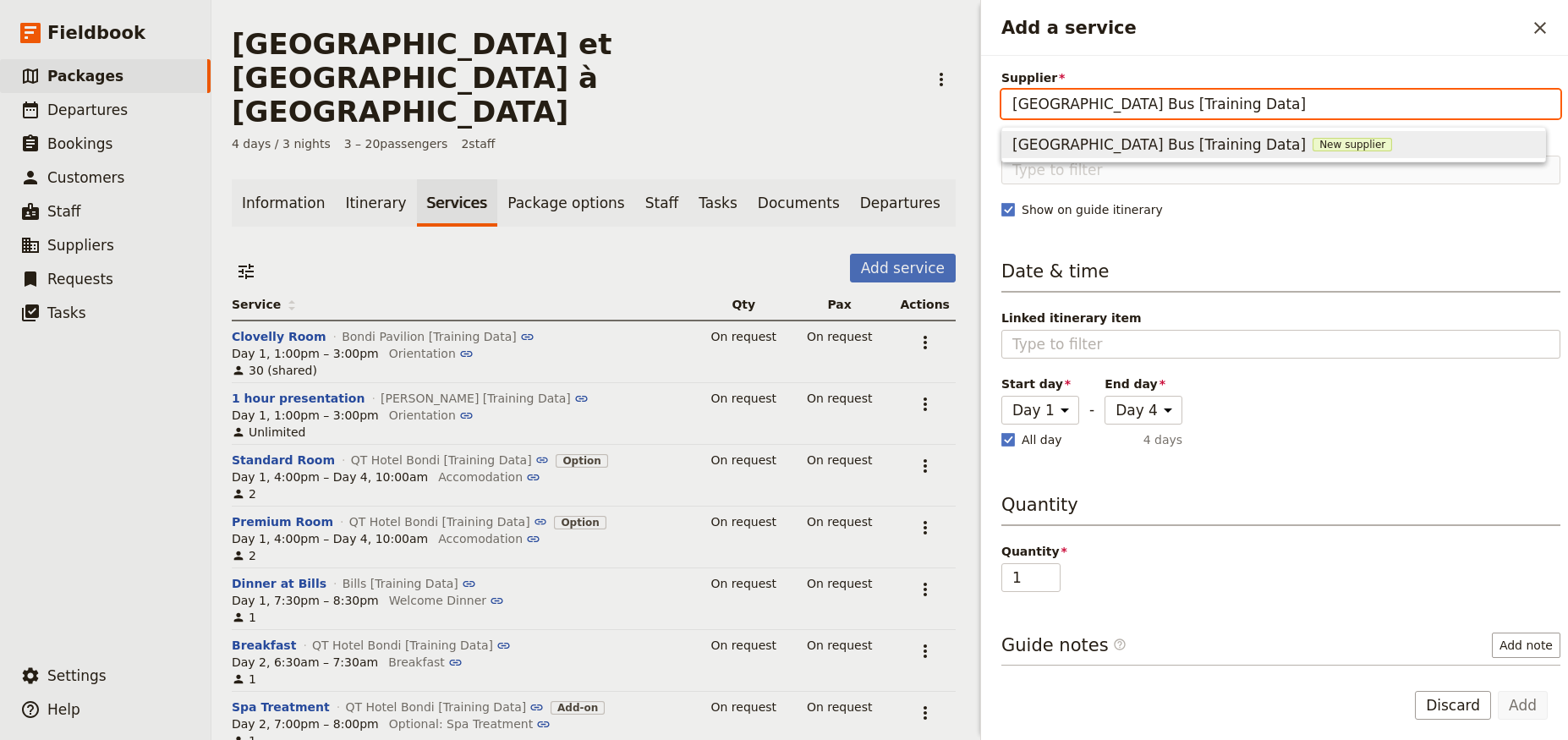
type input "Paris Bus [Training Data]"
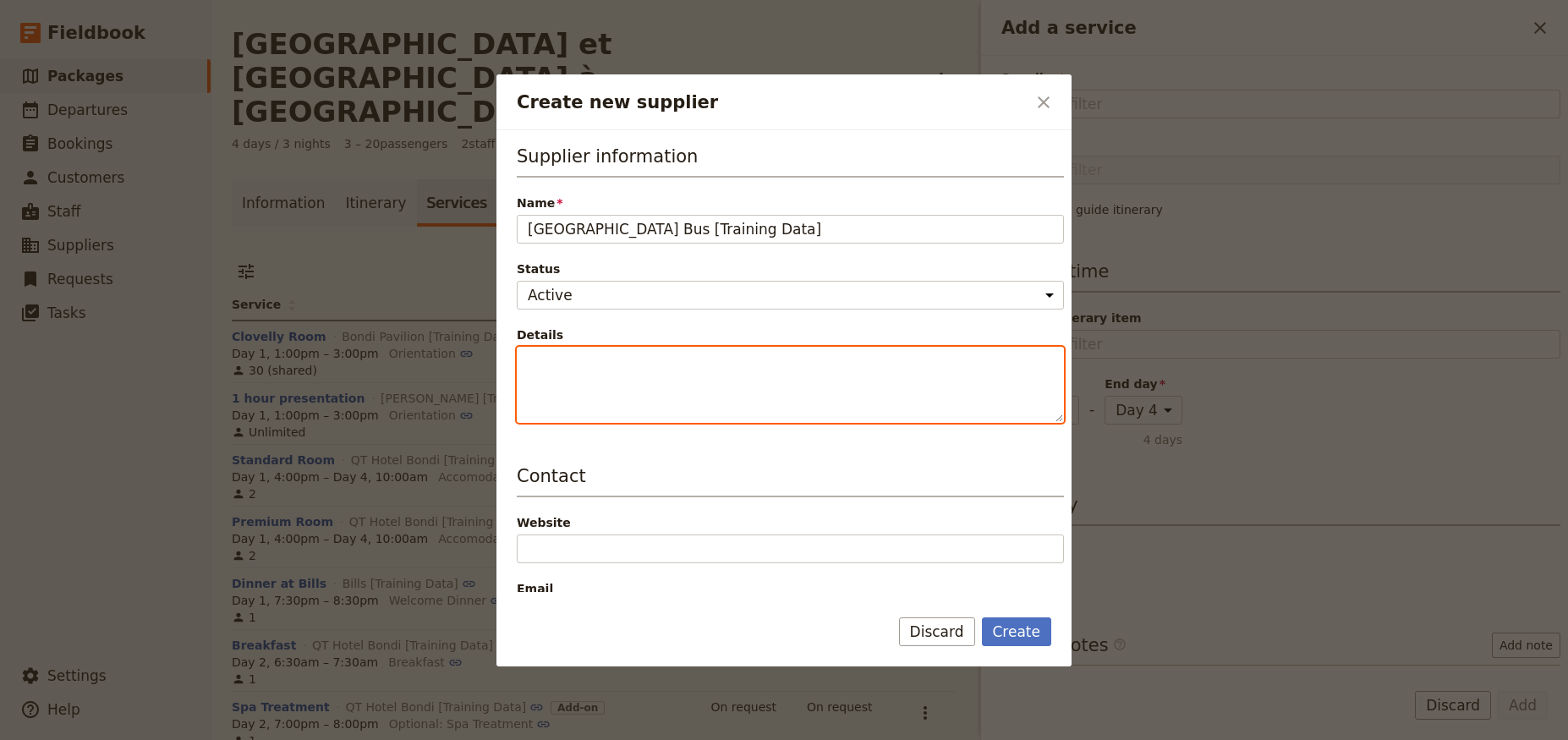
click at [570, 387] on textarea "Details" at bounding box center [790, 384] width 548 height 76
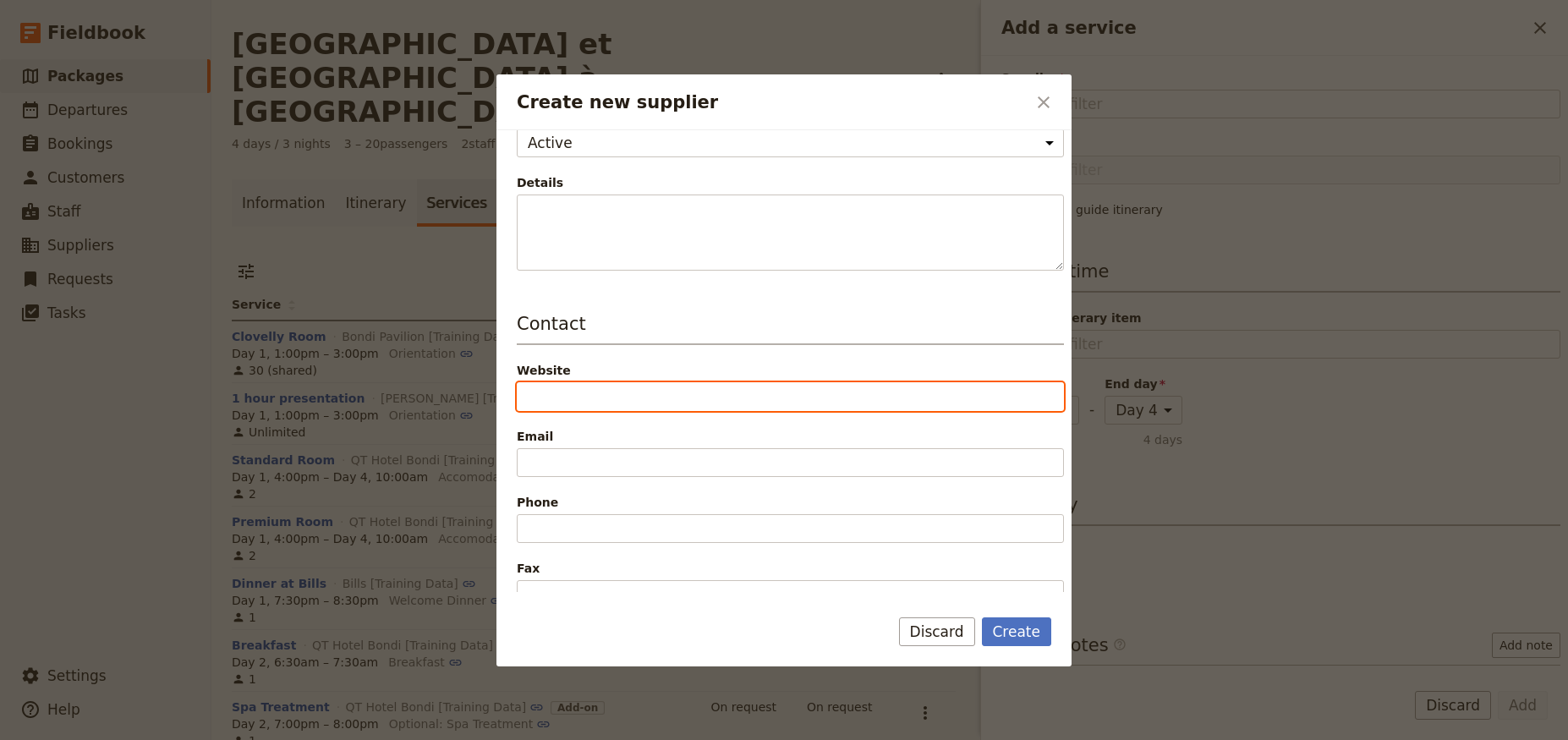
click at [581, 394] on input "Website" at bounding box center [790, 396] width 548 height 29
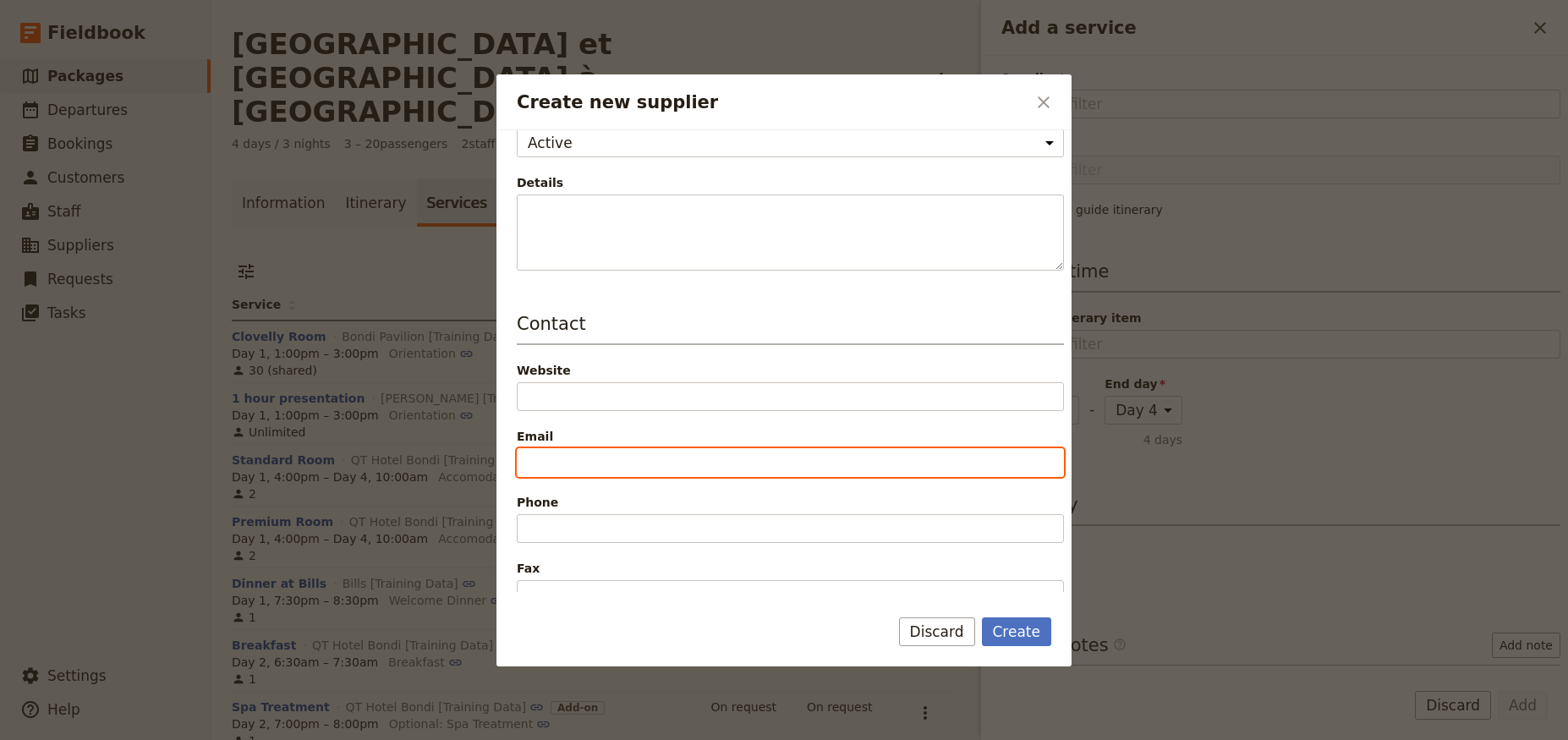
click at [573, 461] on input "Email" at bounding box center [790, 463] width 548 height 29
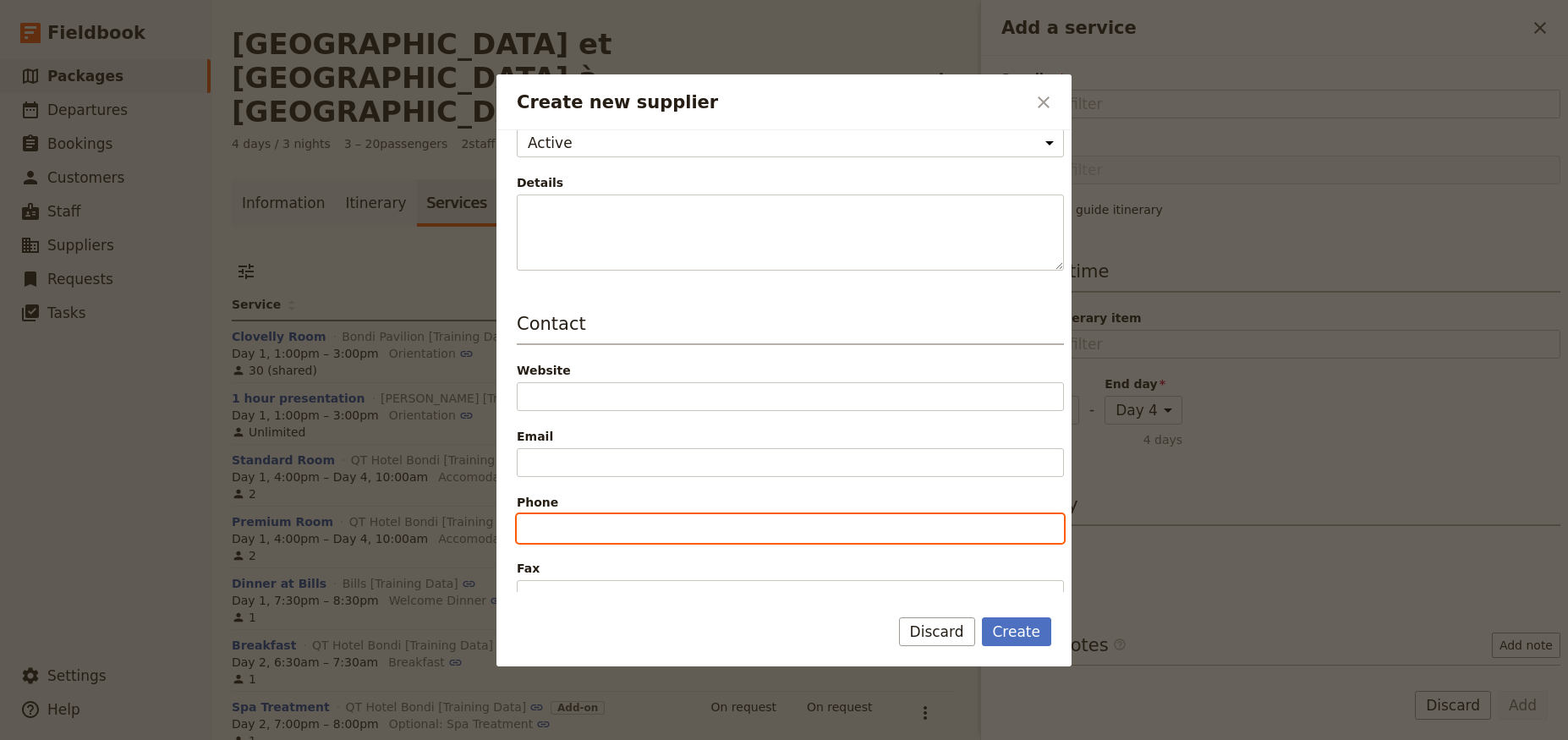
click at [566, 519] on input "Phone" at bounding box center [790, 528] width 548 height 29
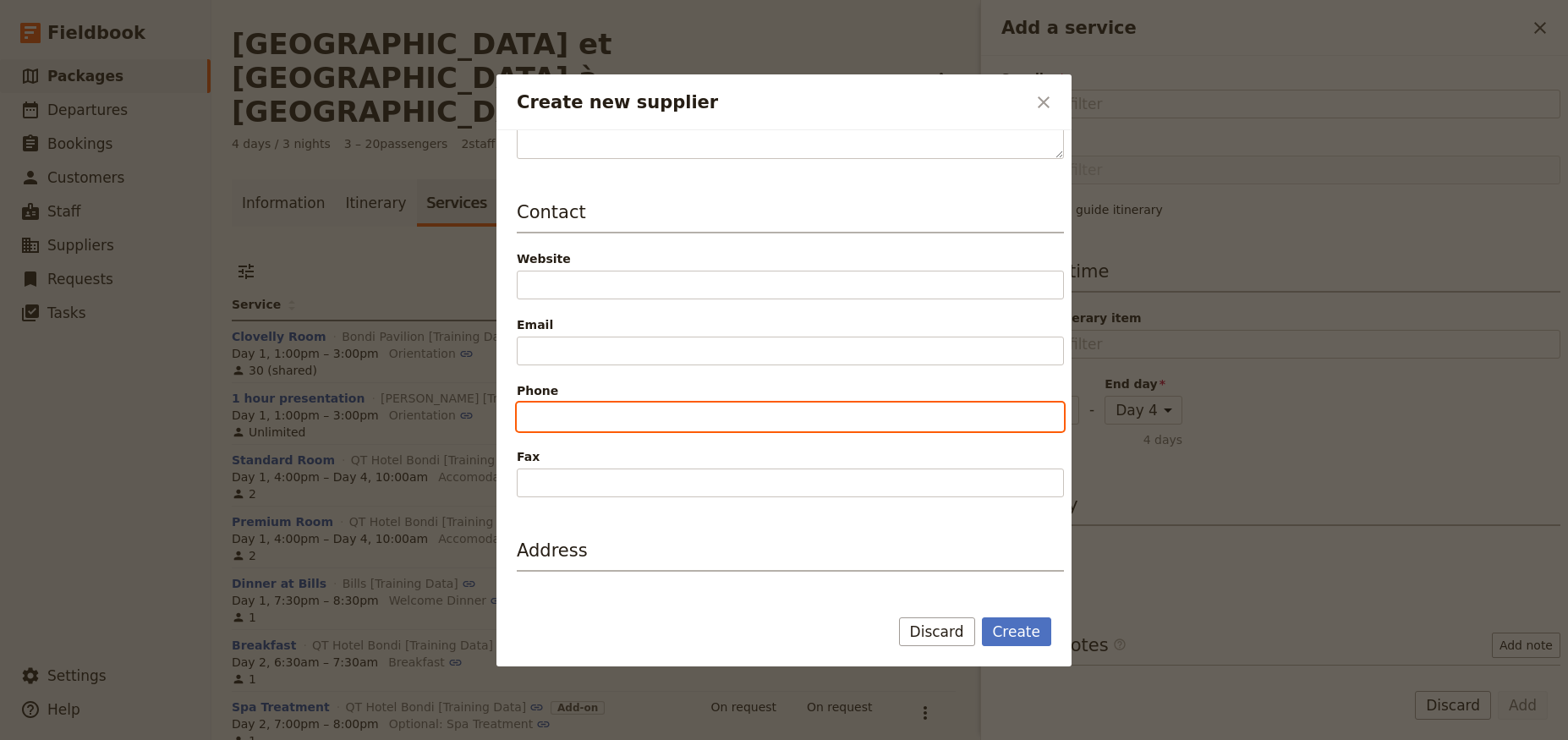
scroll to position [304, 0]
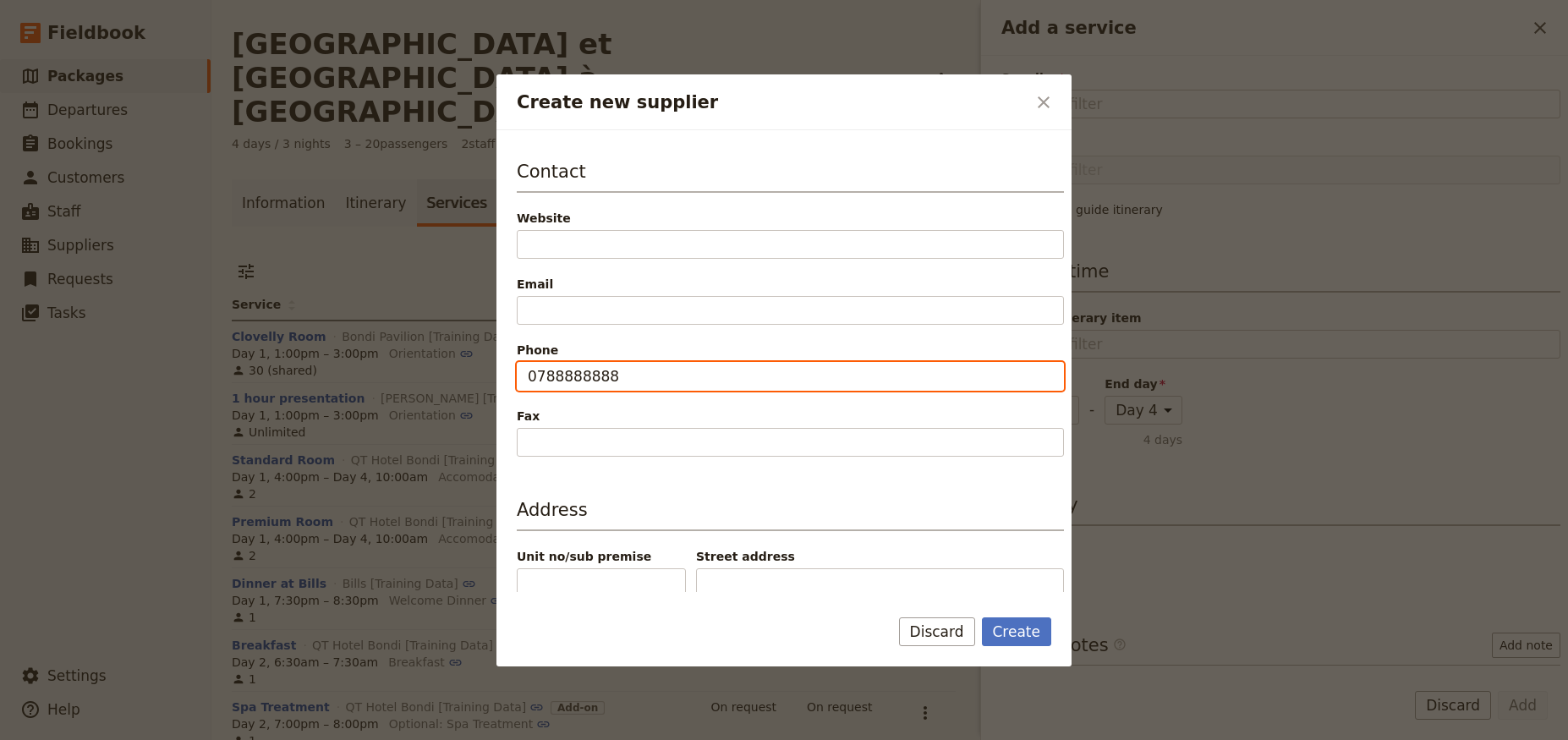
type input "0788888888"
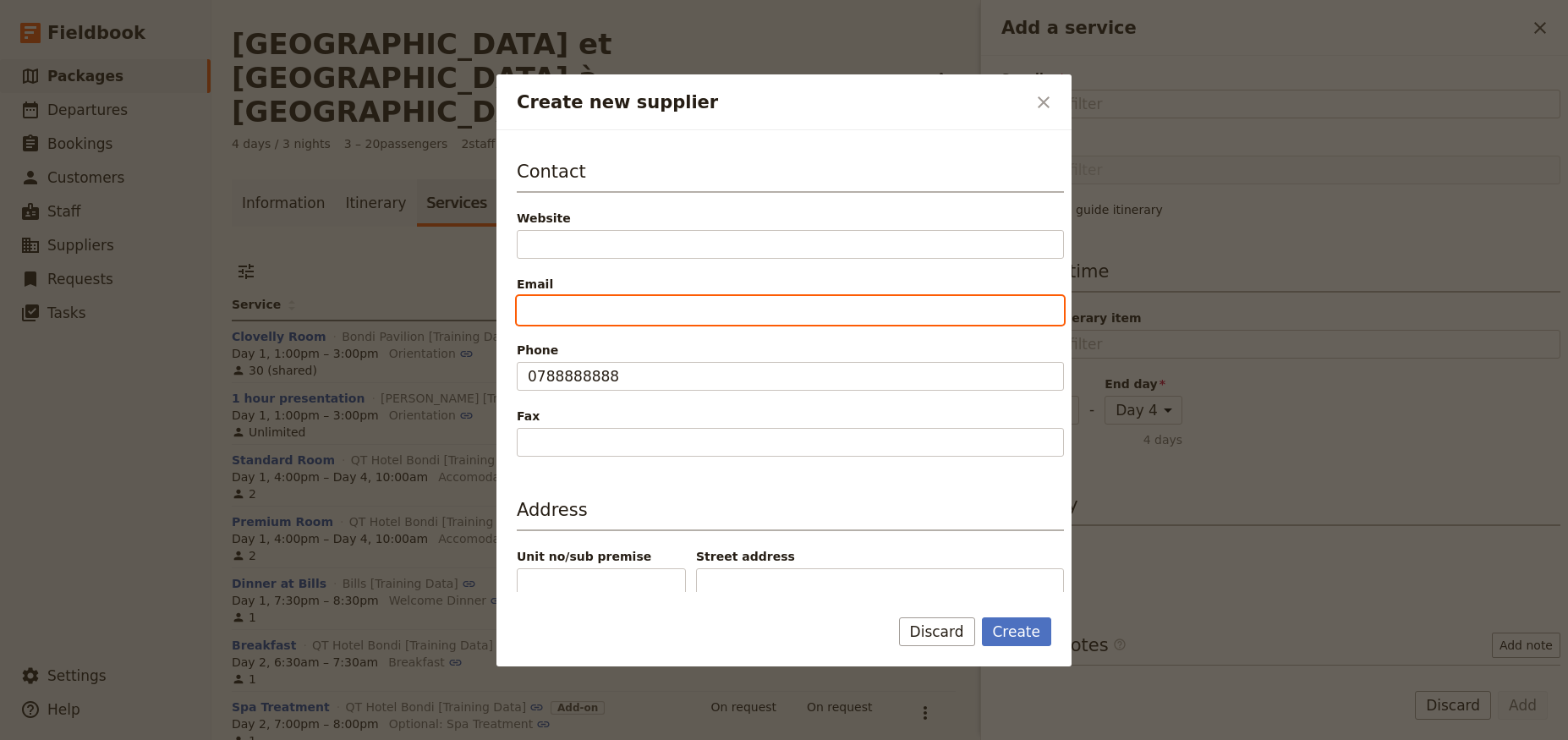
click at [586, 302] on input "Email" at bounding box center [790, 310] width 548 height 29
paste input "[EMAIL_ADDRESS][DOMAIN_NAME]"
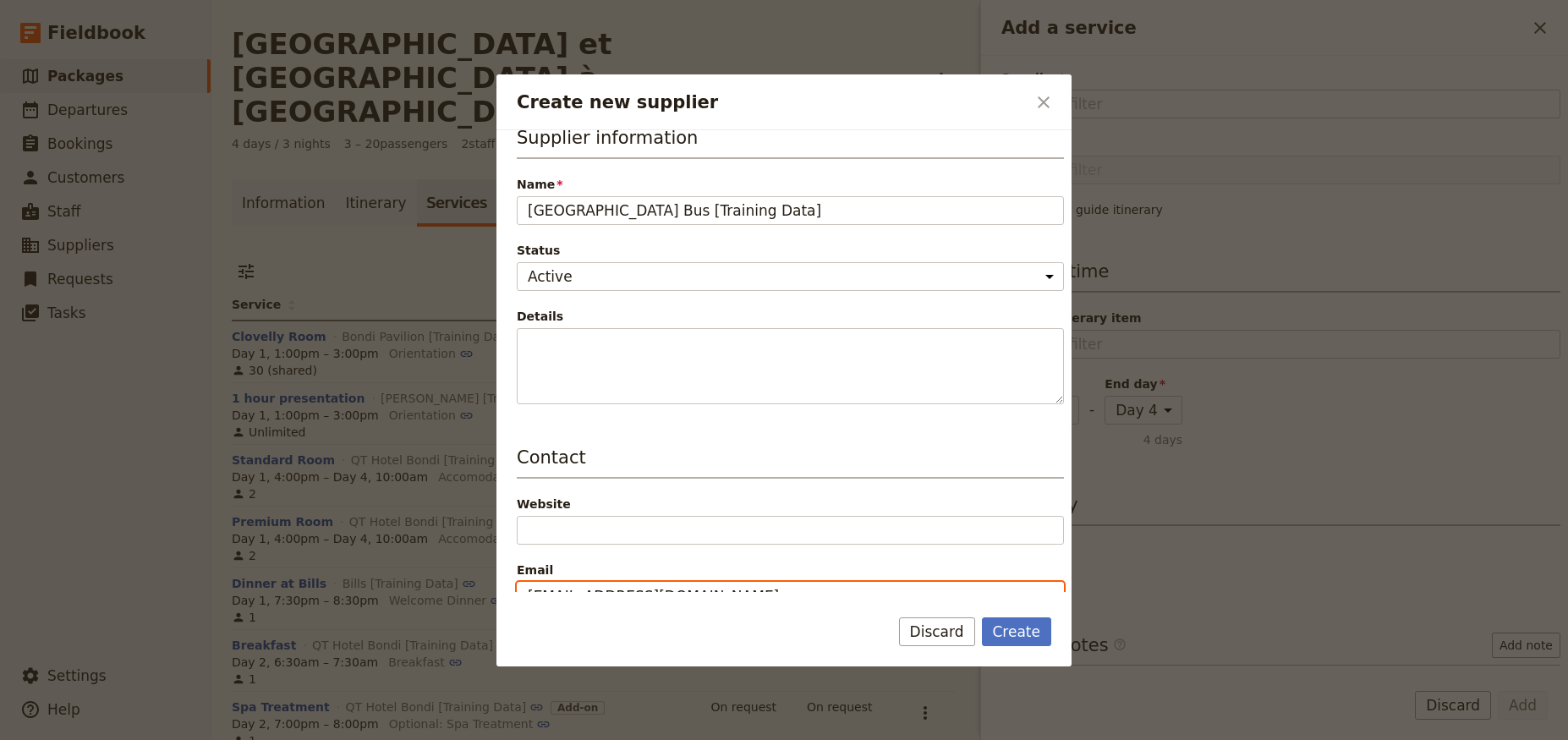
scroll to position [0, 0]
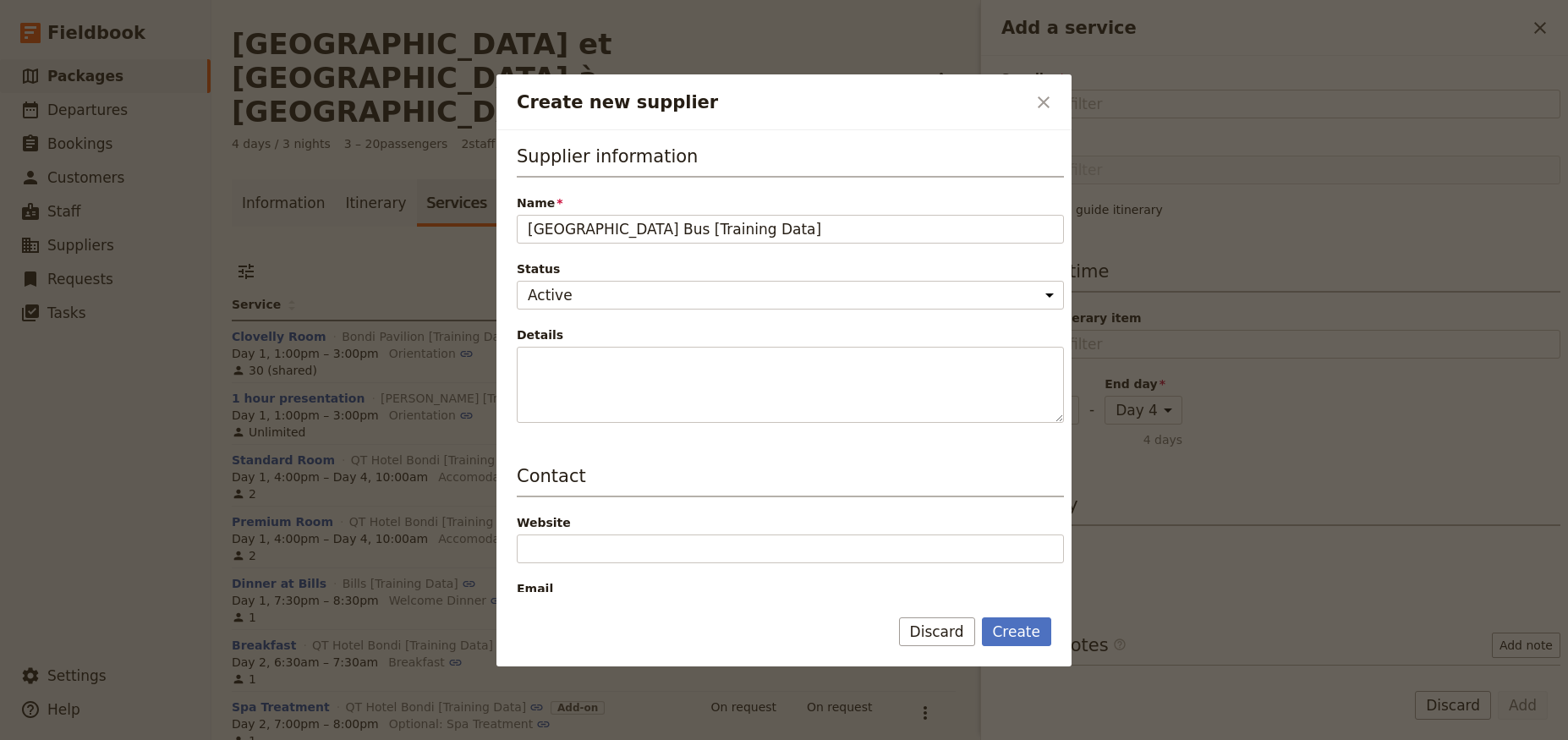
type input "[EMAIL_ADDRESS][DOMAIN_NAME]"
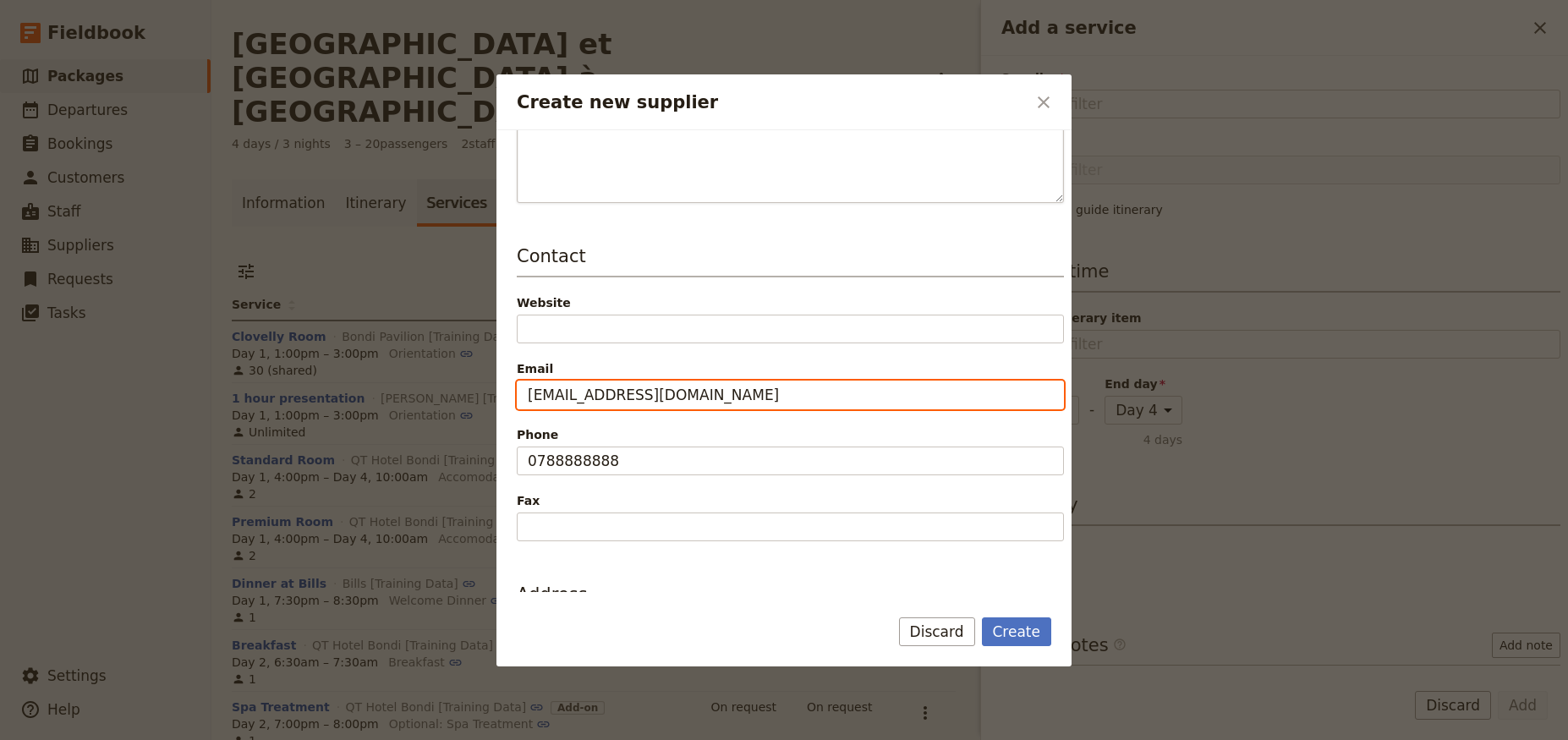
scroll to position [377, 0]
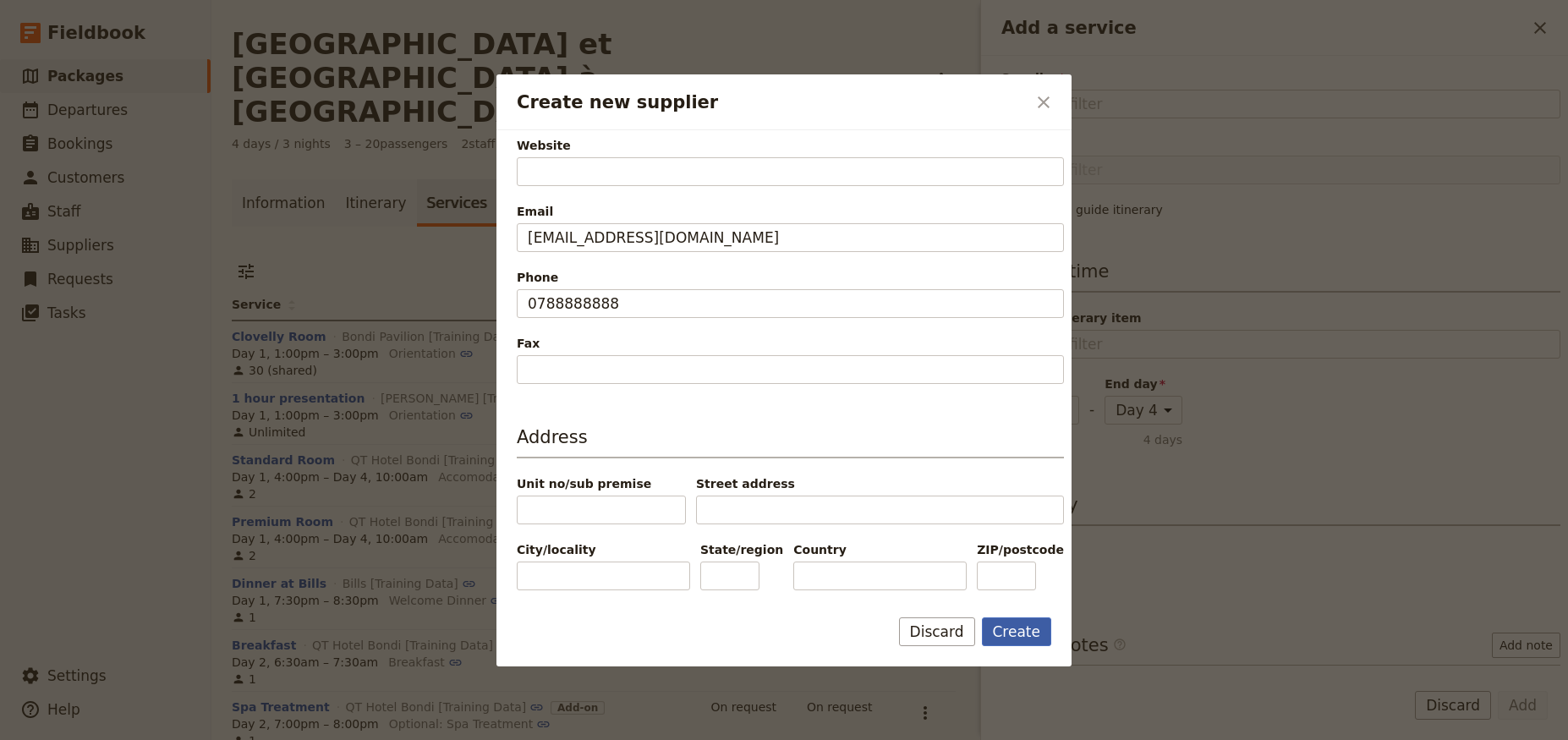
click at [1003, 629] on button "Create" at bounding box center [1017, 631] width 70 height 29
type input "Paris Bus [Training Data]"
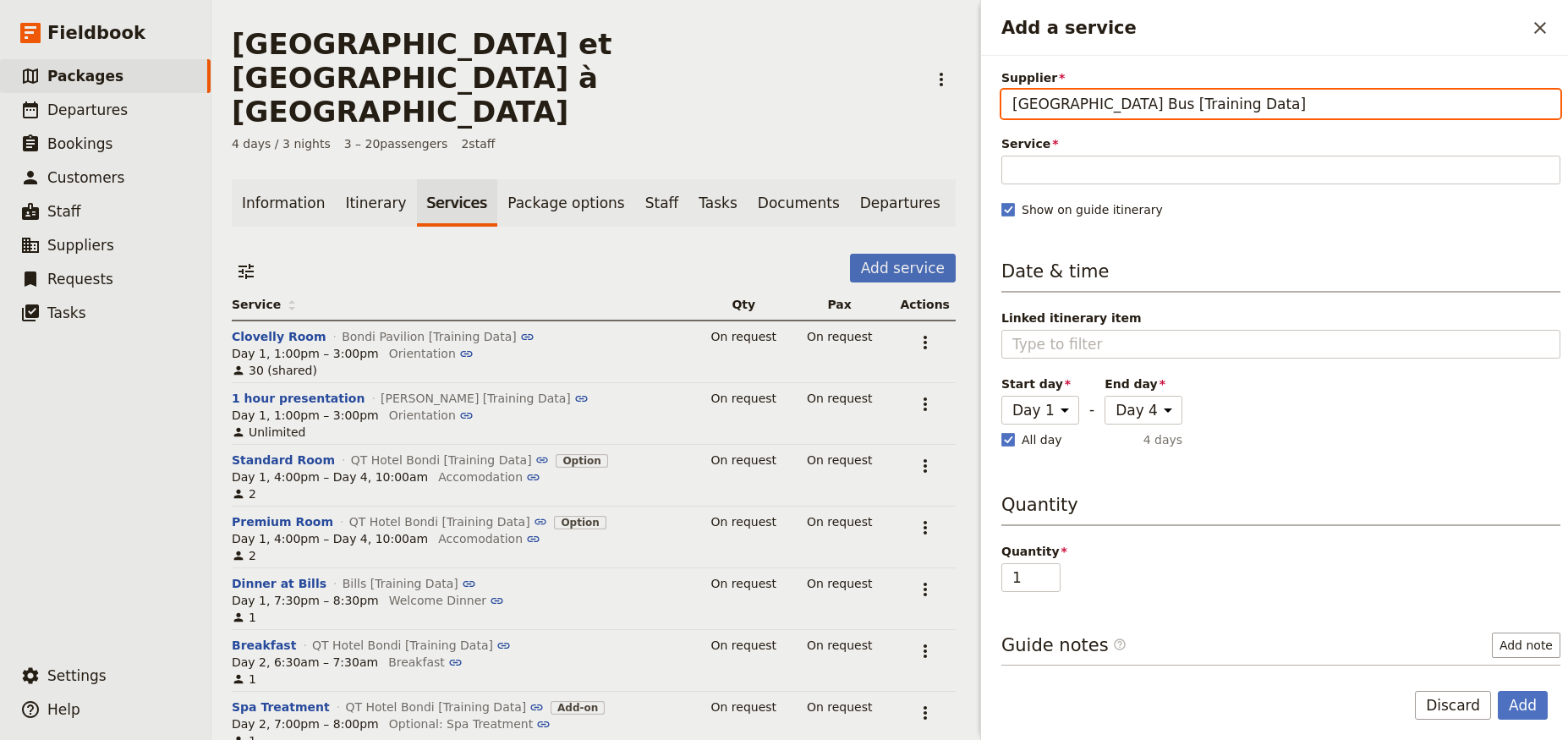
scroll to position [0, 0]
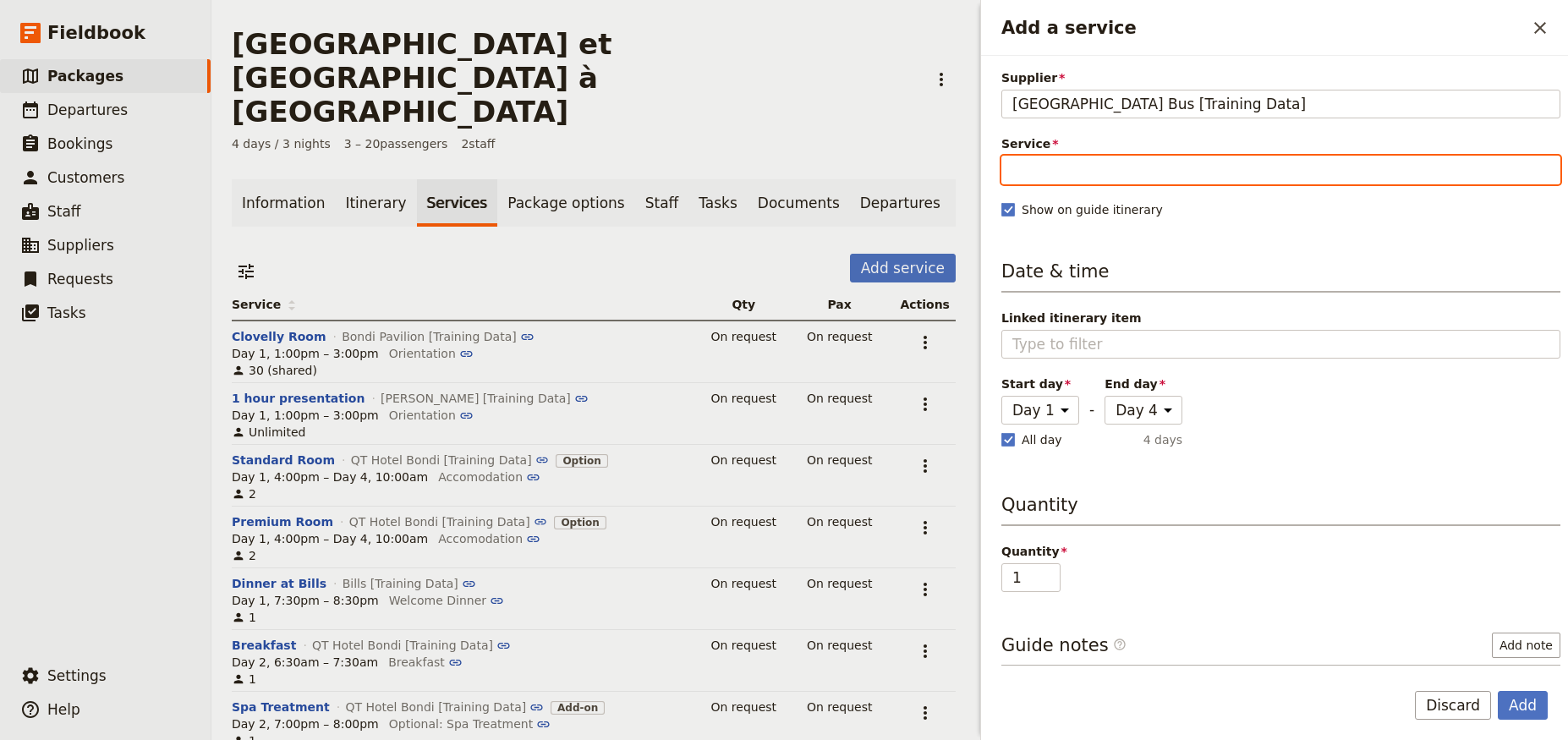
click at [1070, 165] on input "Service" at bounding box center [1281, 169] width 560 height 29
click at [1028, 168] on input "Service" at bounding box center [1281, 169] width 560 height 29
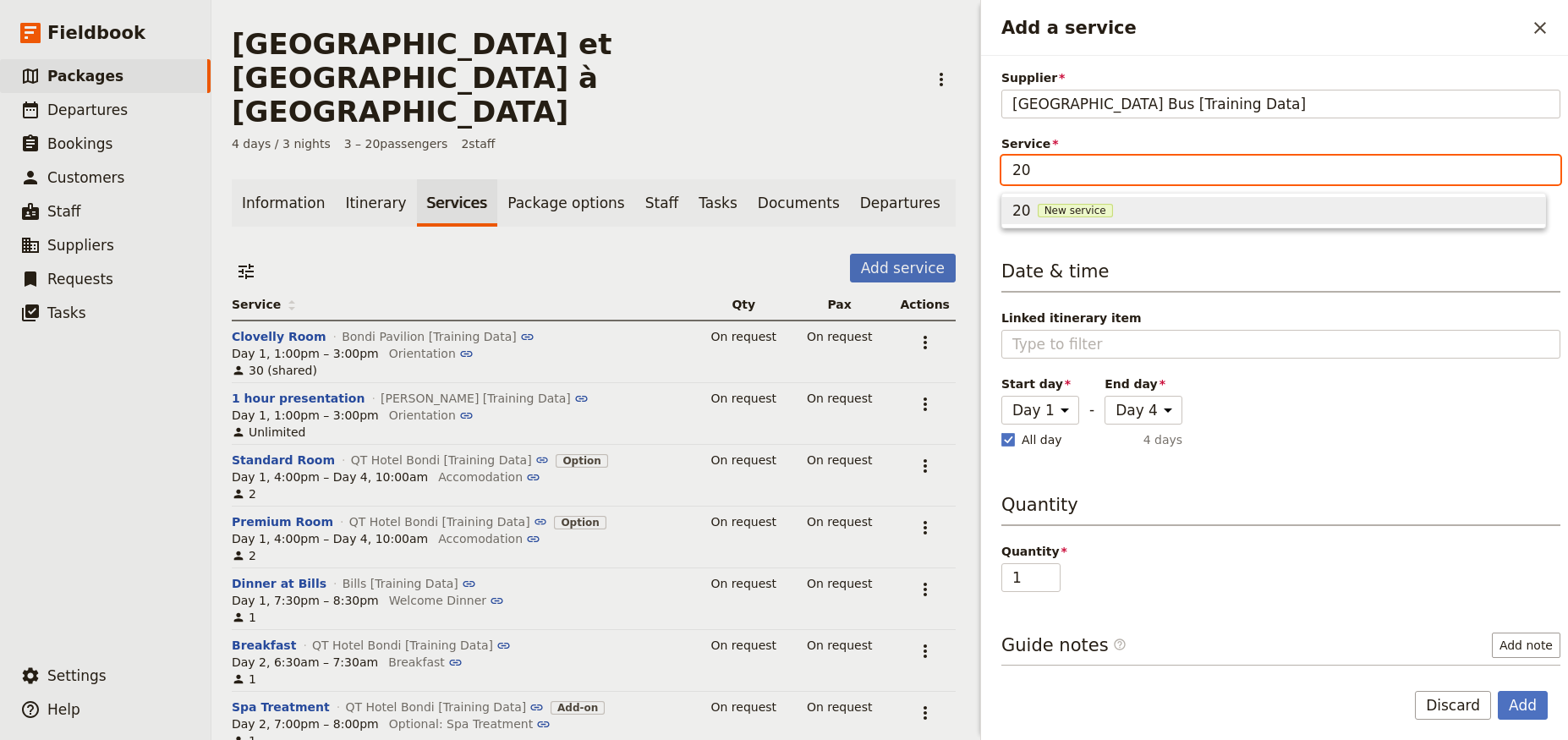
type input "2"
type input "Paris Bus"
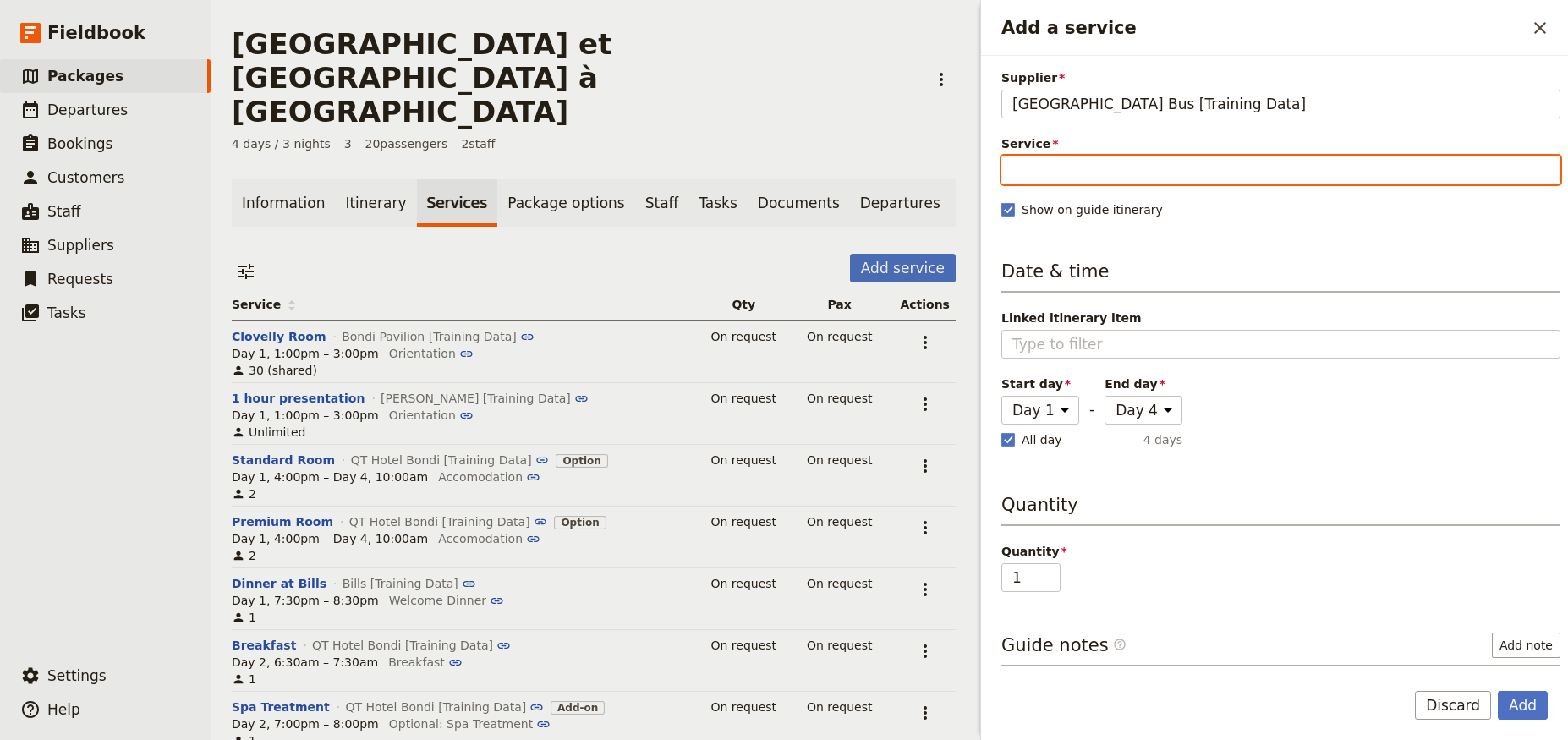
click at [1075, 169] on input "Service" at bounding box center [1281, 169] width 560 height 29
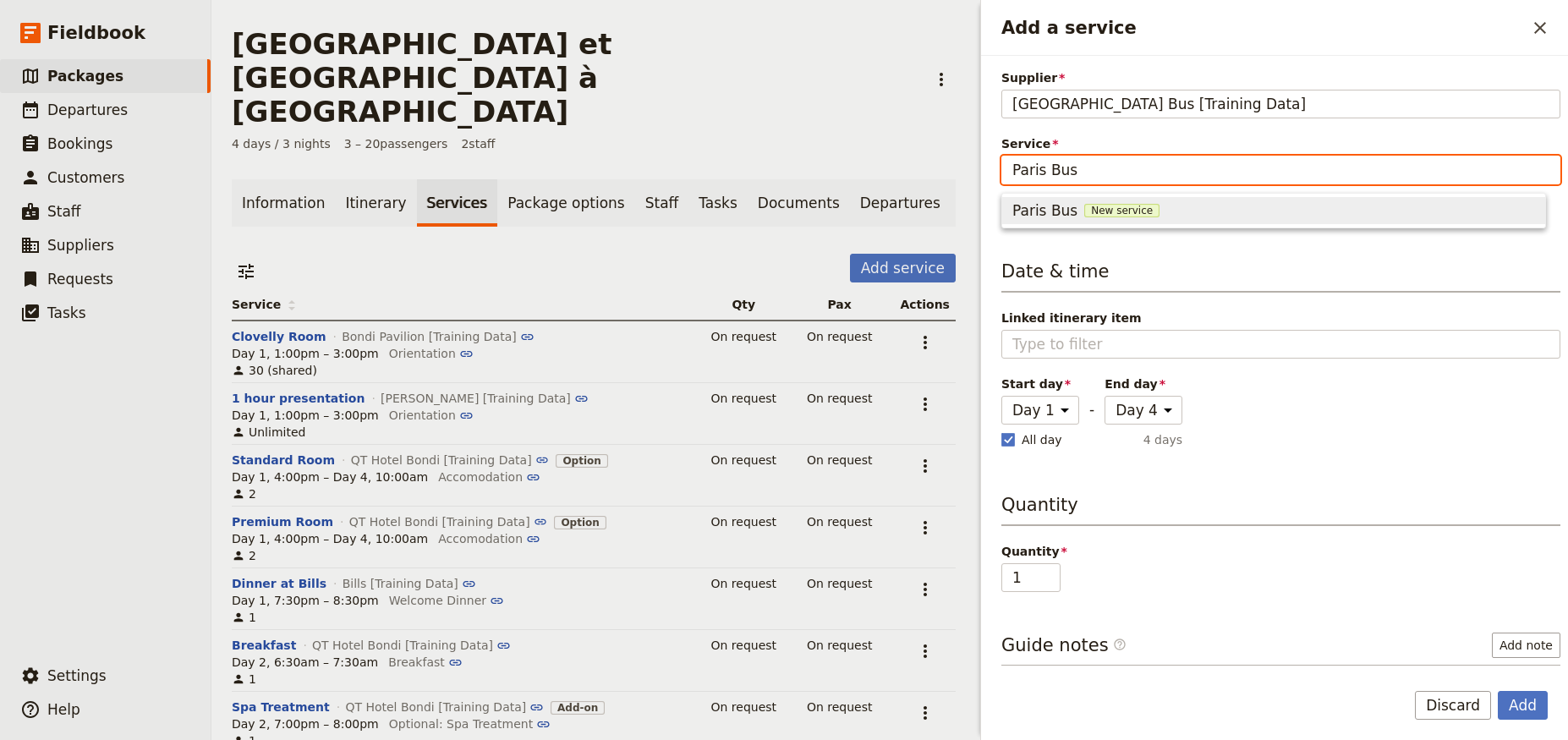
click at [1085, 204] on span "New service" at bounding box center [1122, 211] width 75 height 14
type input "Paris Bus"
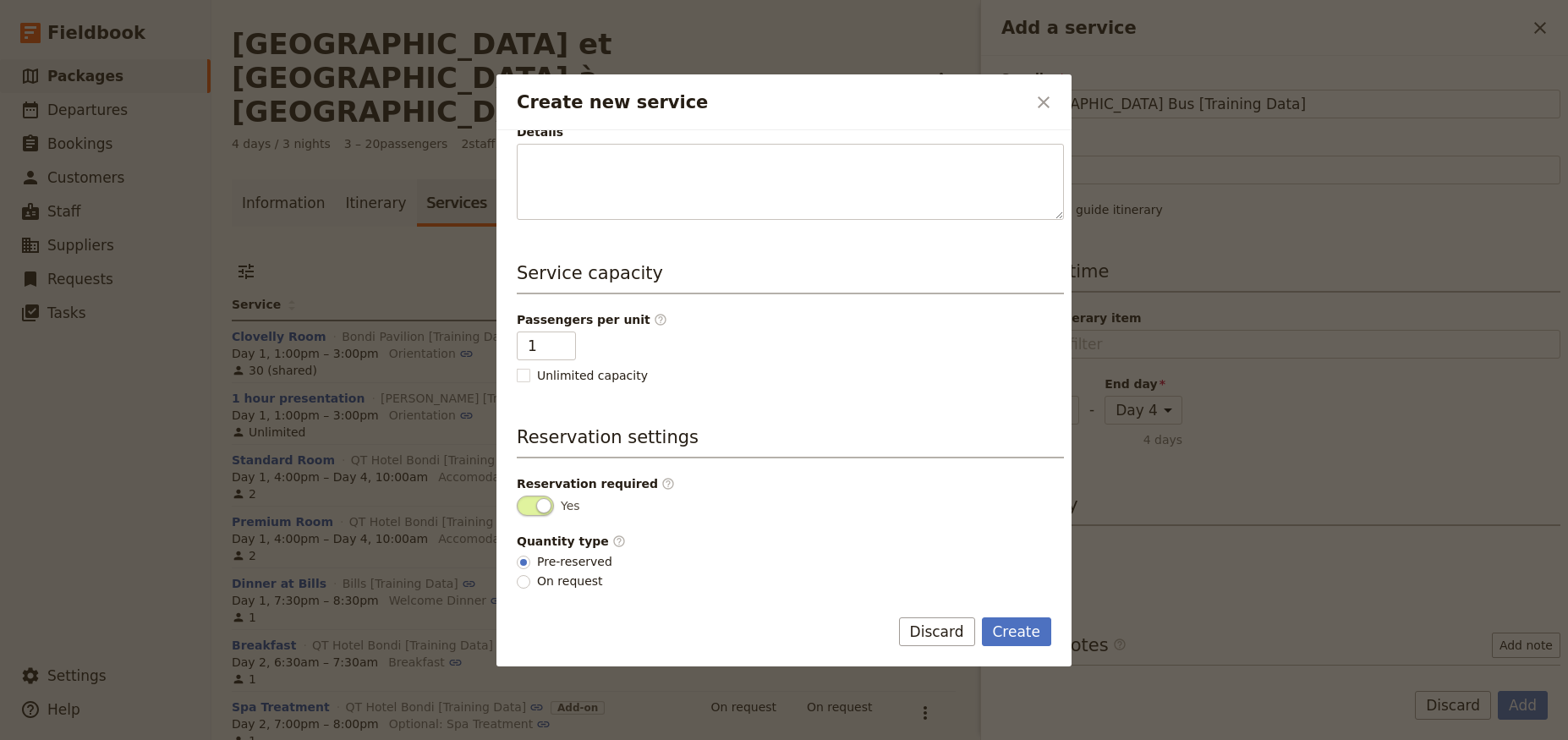
scroll to position [117, 0]
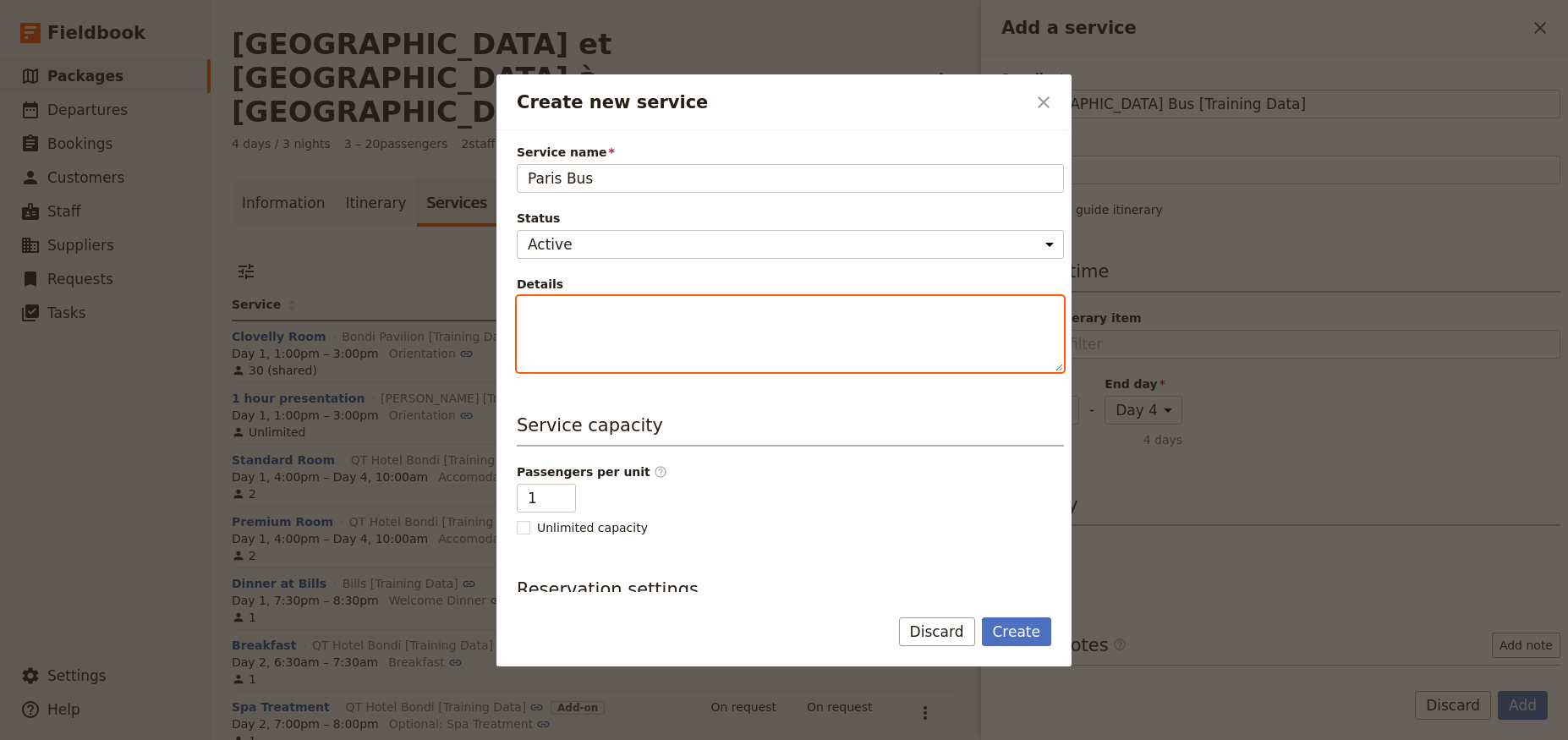
click at [606, 342] on textarea "Details" at bounding box center [790, 334] width 548 height 76
paste textarea "350 € la demi-journée Contenu : Description pour la vente : Aucune Description …"
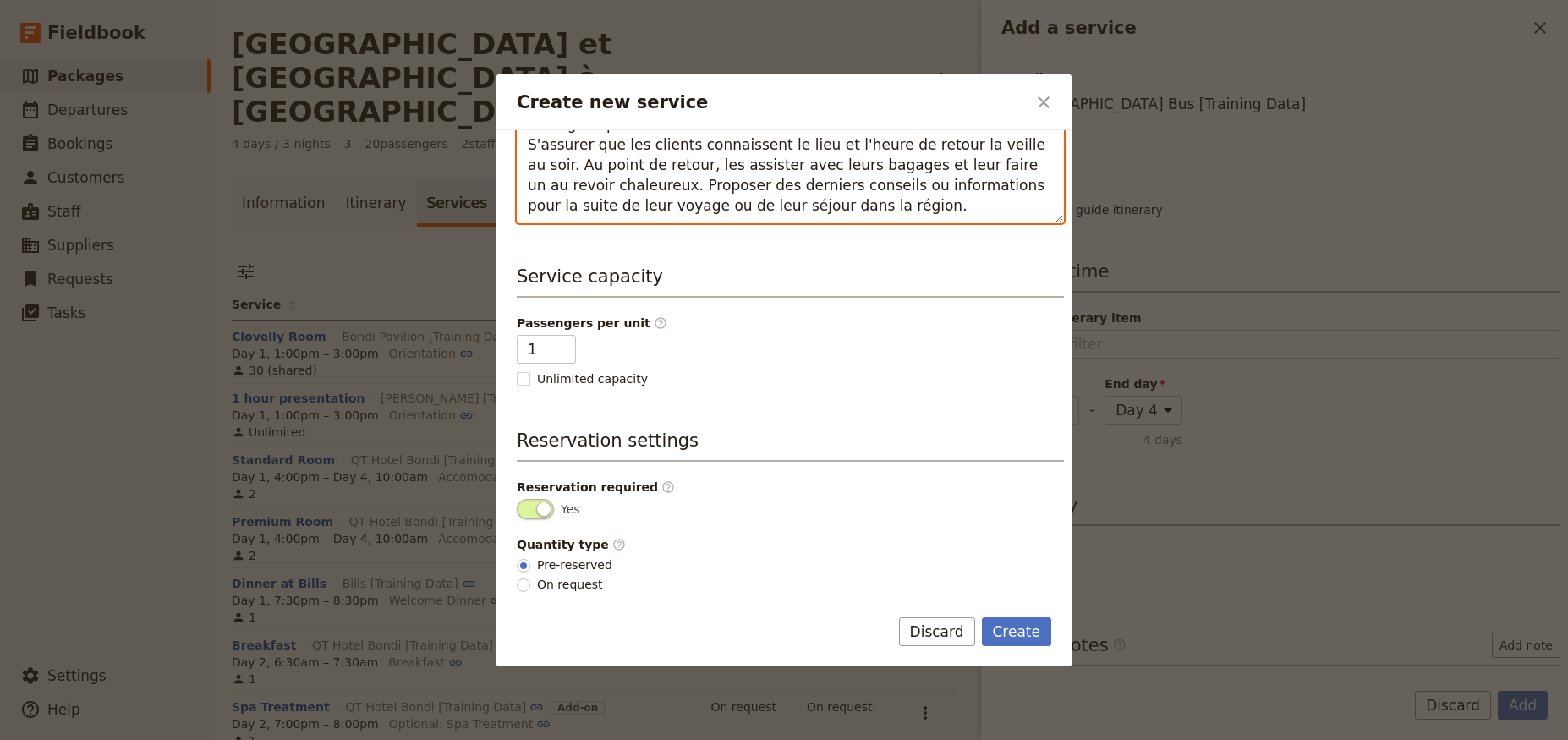
scroll to position [635, 0]
type textarea "350 € la demi-journée Contenu : Description pour la vente : Aucune Description …"
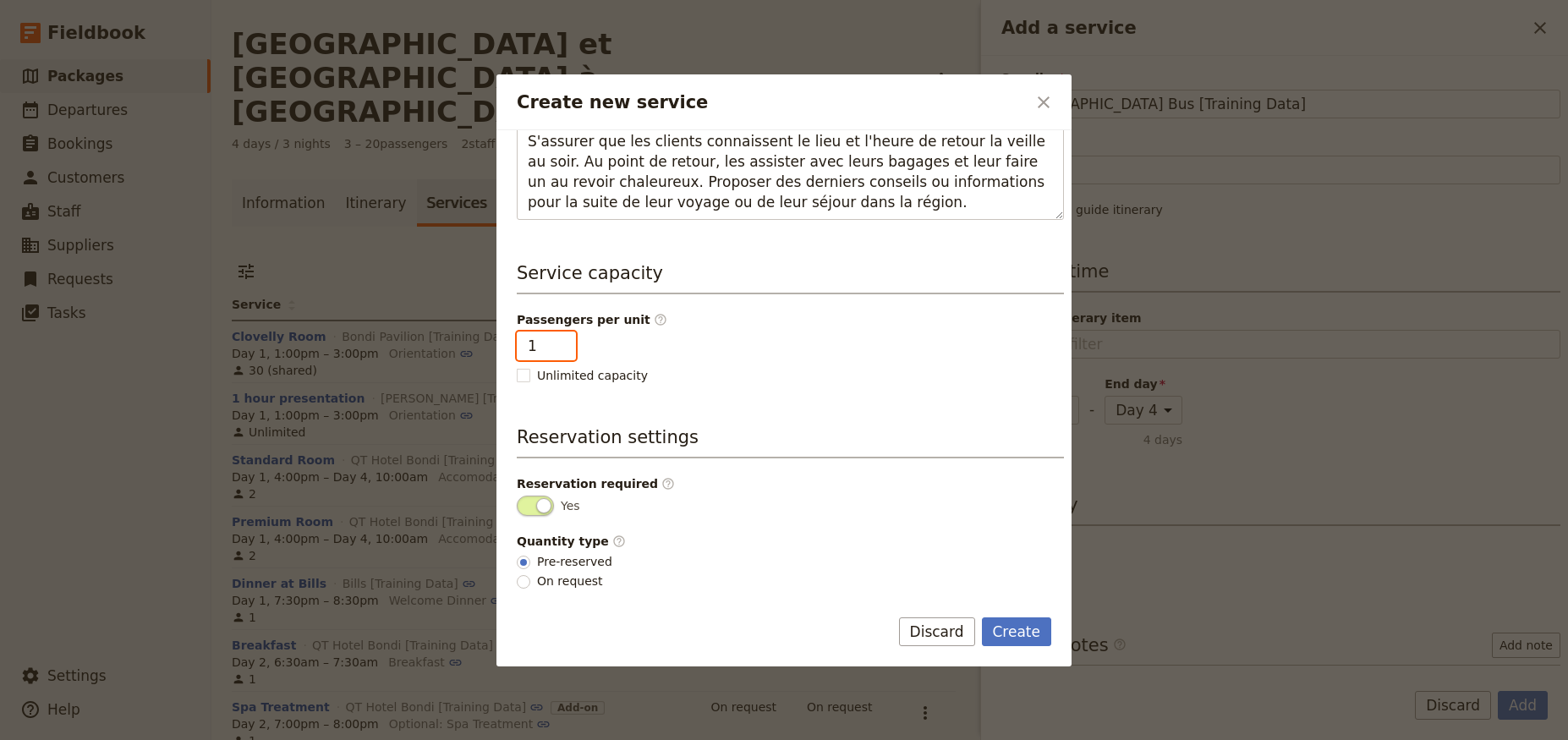
click at [539, 344] on input "1" at bounding box center [547, 346] width 59 height 29
type input "20"
click at [524, 587] on input "On request" at bounding box center [524, 582] width 14 height 14
radio input "true"
click at [525, 559] on input "Pre-reserved" at bounding box center [524, 563] width 14 height 14
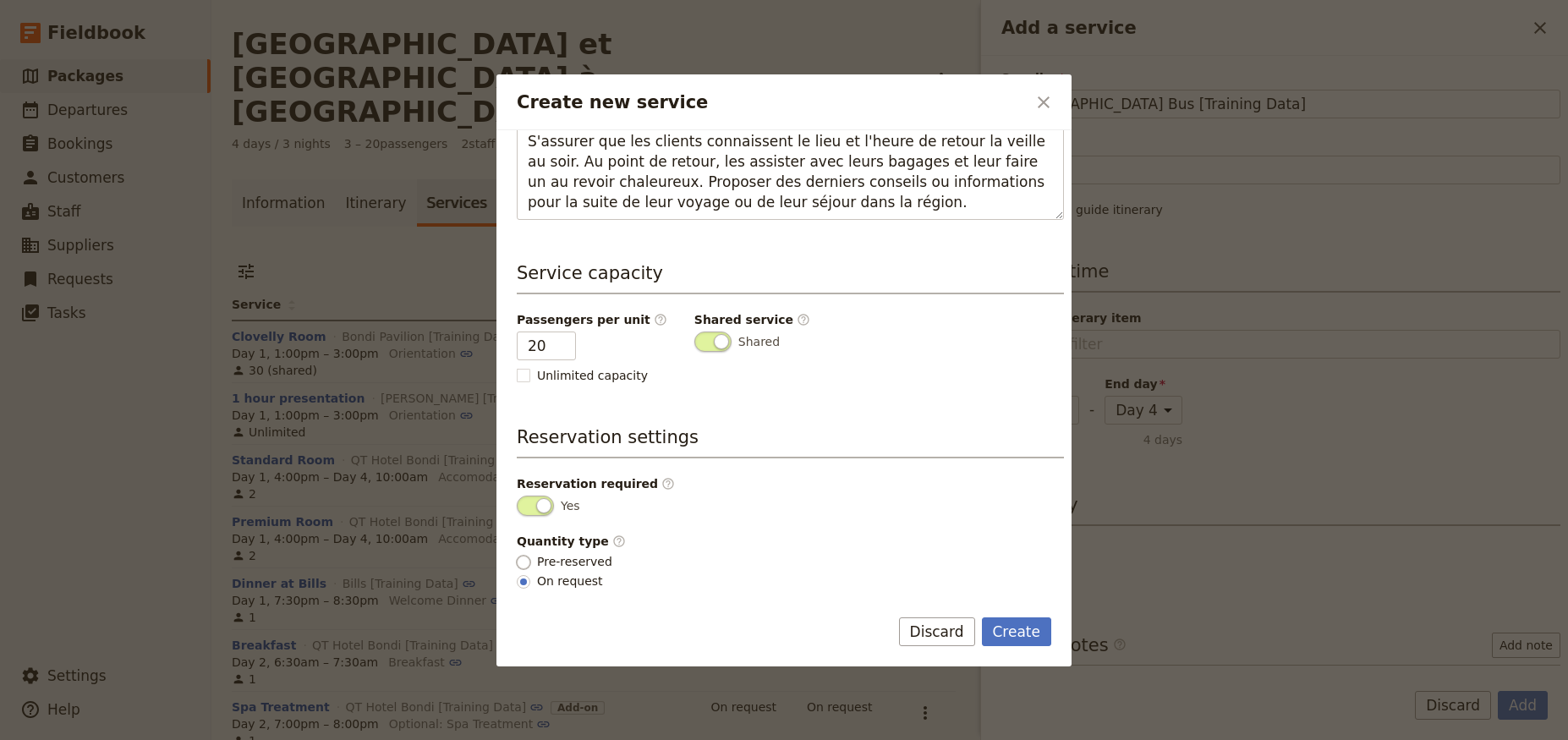
radio input "true"
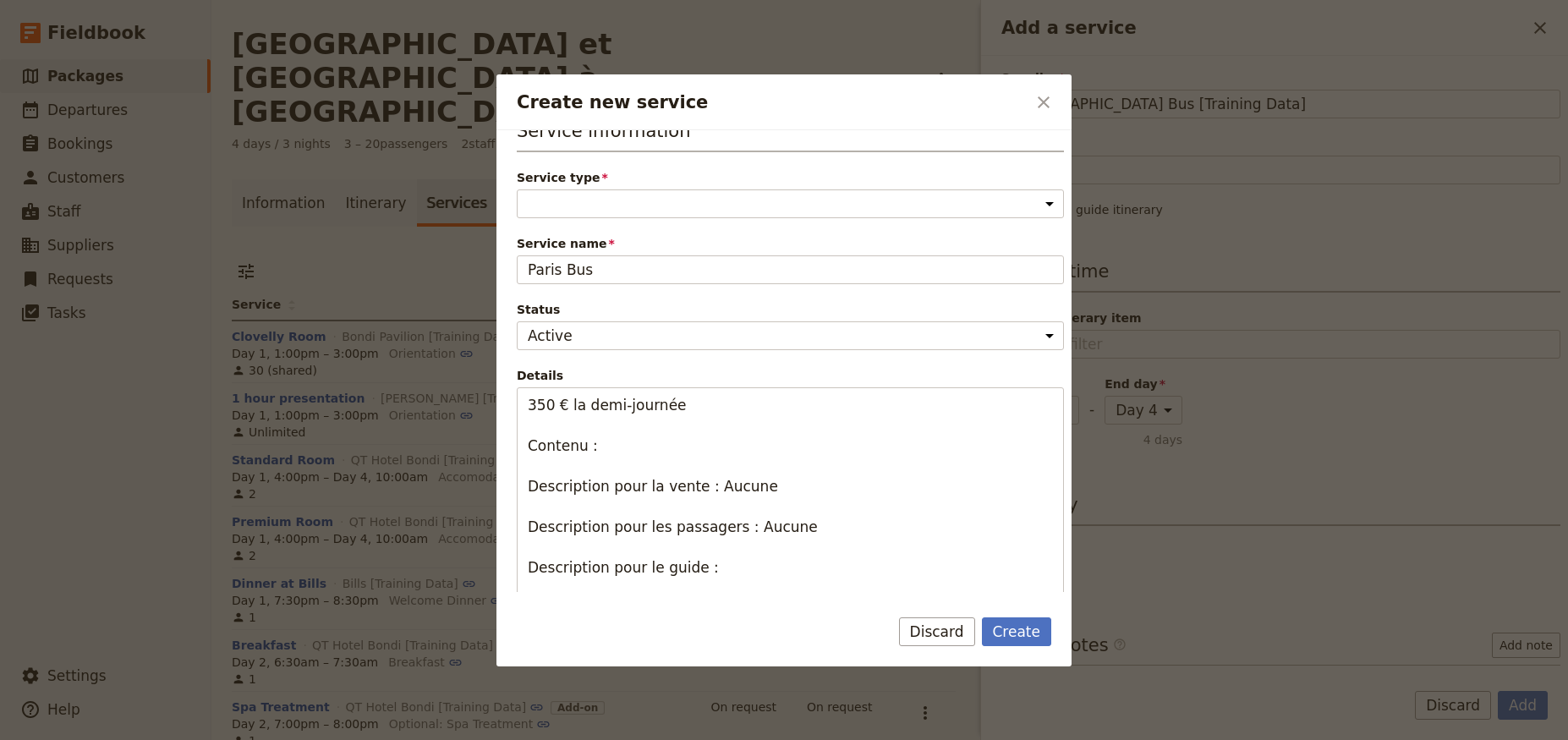
scroll to position [0, 0]
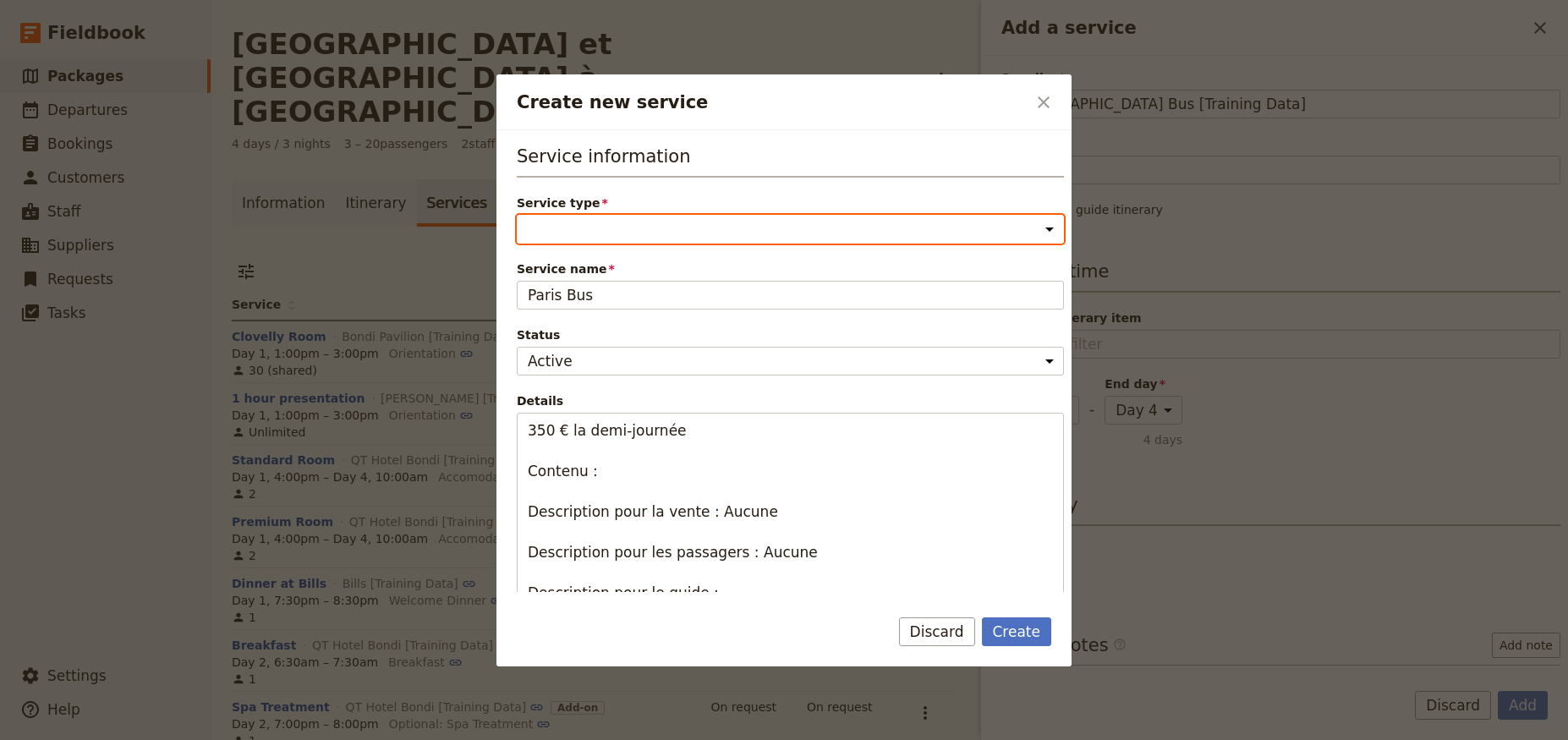
select select "TransportService"
click at [517, 215] on select "Accommodation Activity Transport Flight Food and beverage Other" at bounding box center [790, 229] width 548 height 29
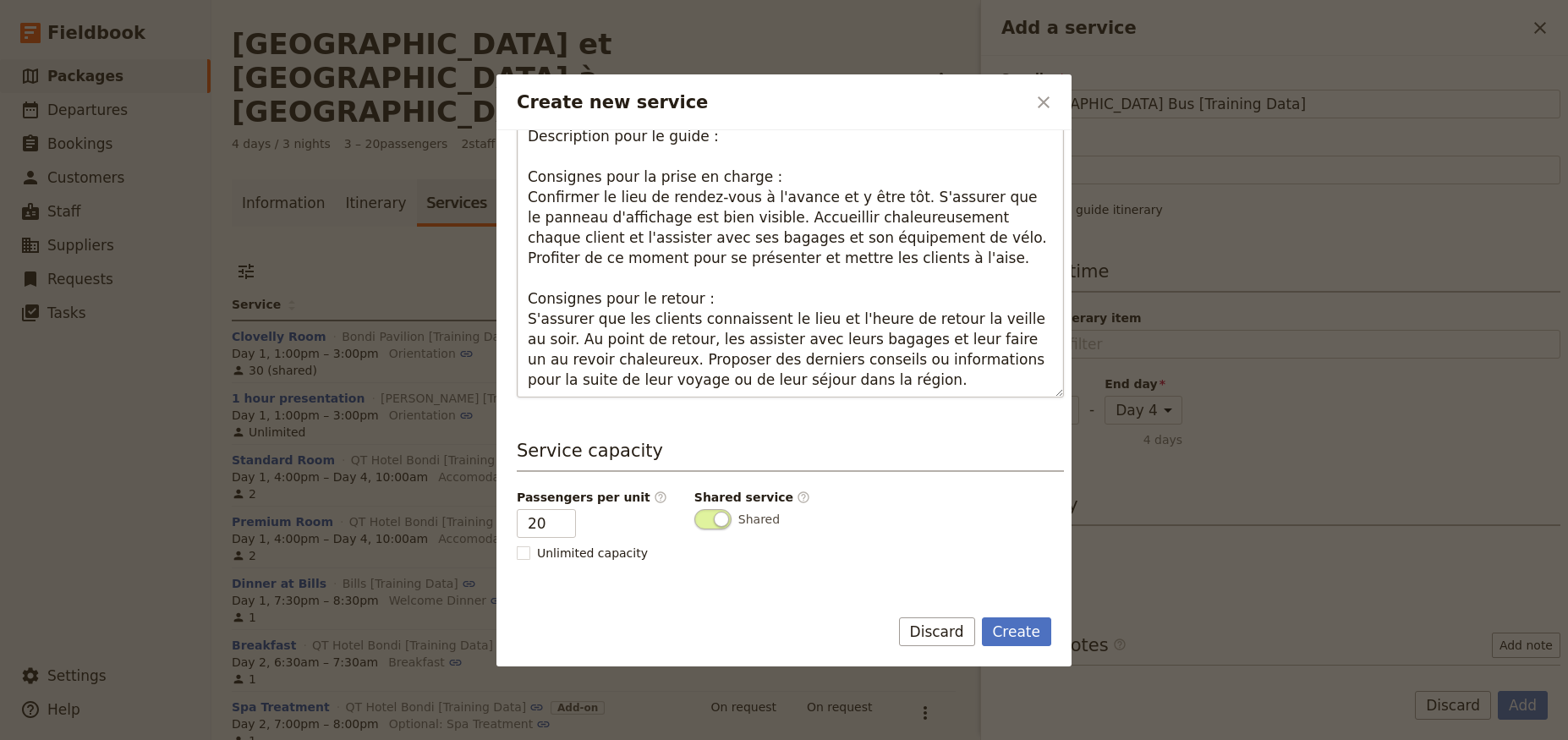
scroll to position [635, 0]
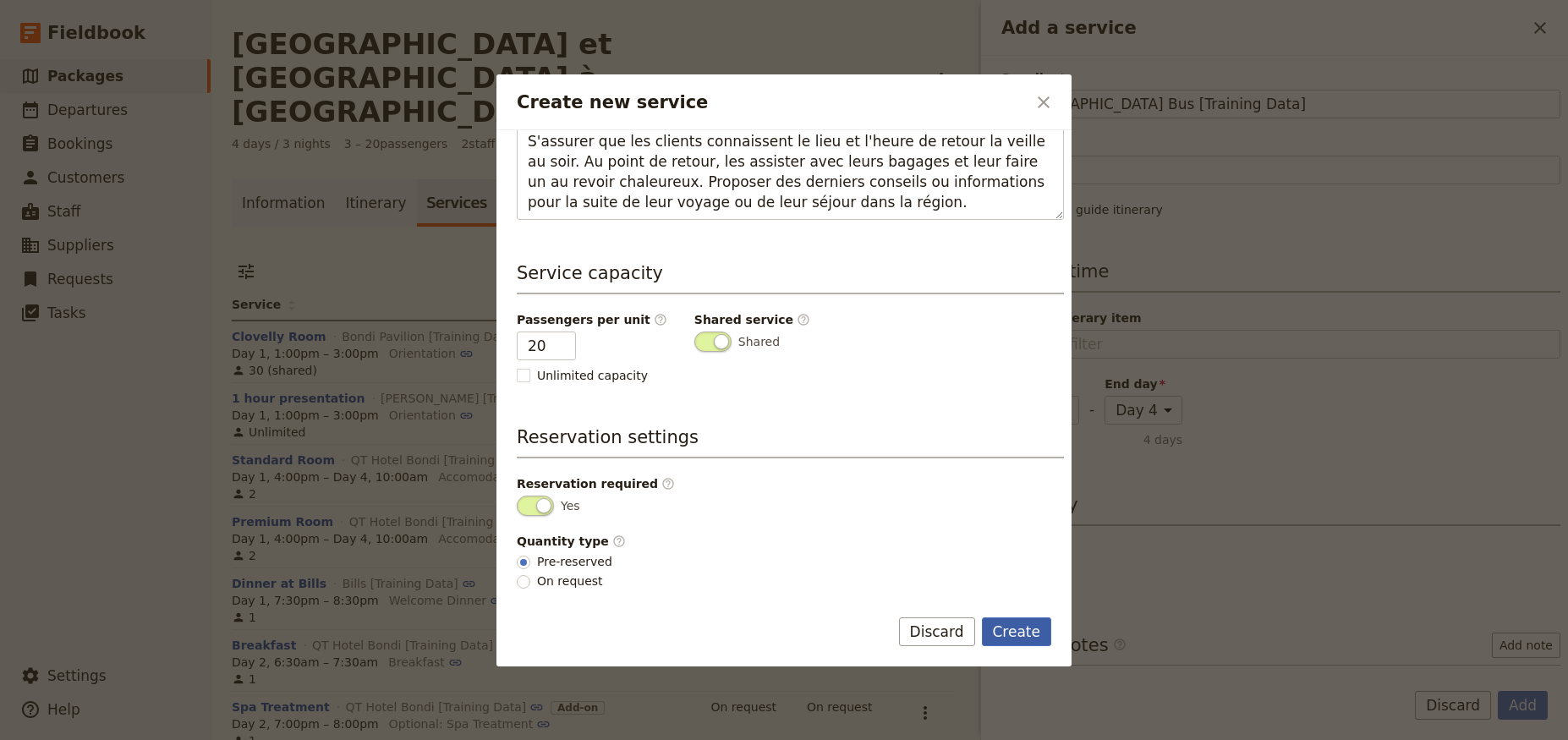
click at [1038, 635] on button "Create" at bounding box center [1017, 631] width 70 height 29
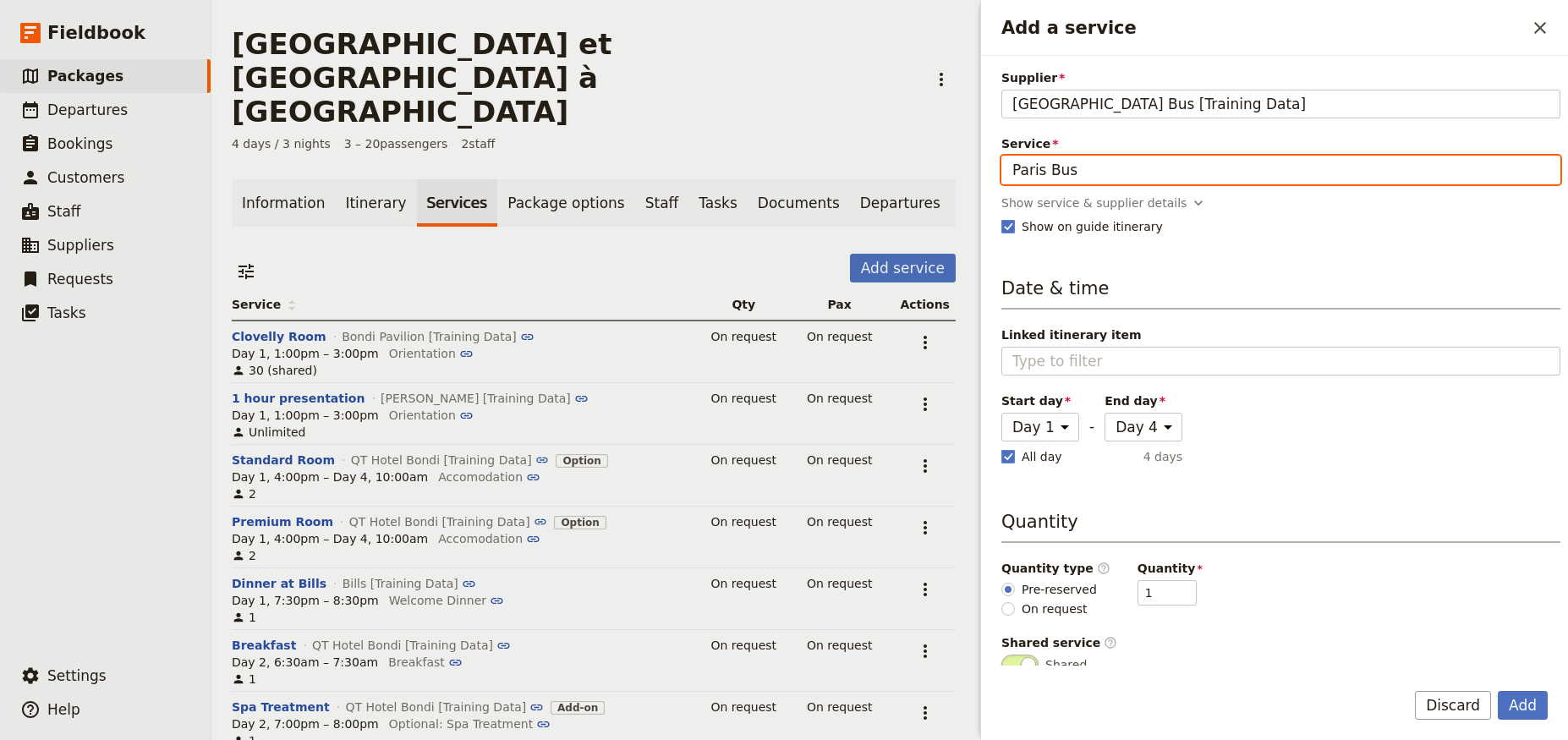
scroll to position [0, 0]
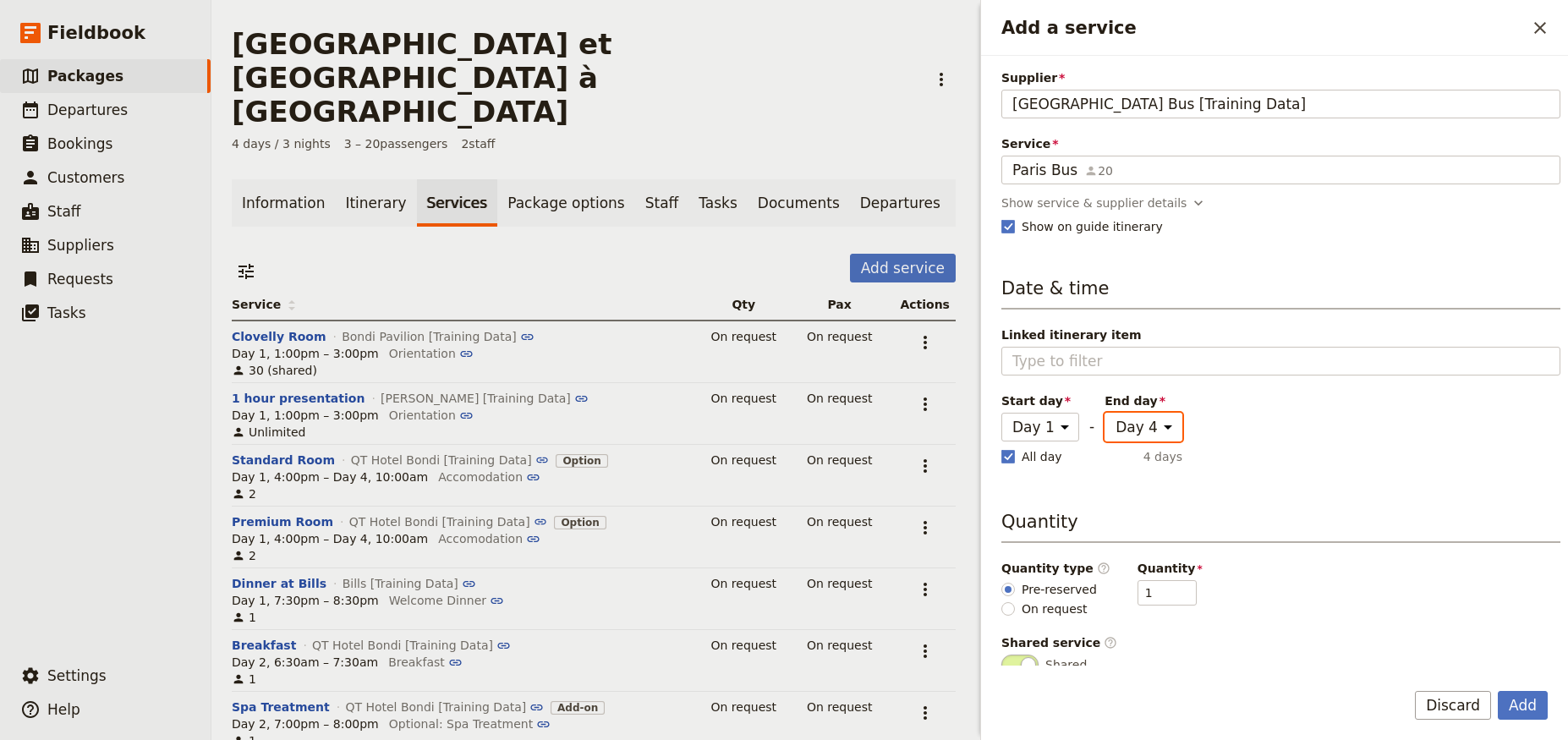
select select "1"
click at [1104, 413] on select "Day 1 Day 2 Day 3 Day 4" at bounding box center [1143, 427] width 78 height 29
click at [1008, 458] on polygon "Add a service" at bounding box center [1008, 455] width 9 height 9
click at [1001, 449] on input "All day" at bounding box center [1000, 448] width 1 height 1
checkbox input "false"
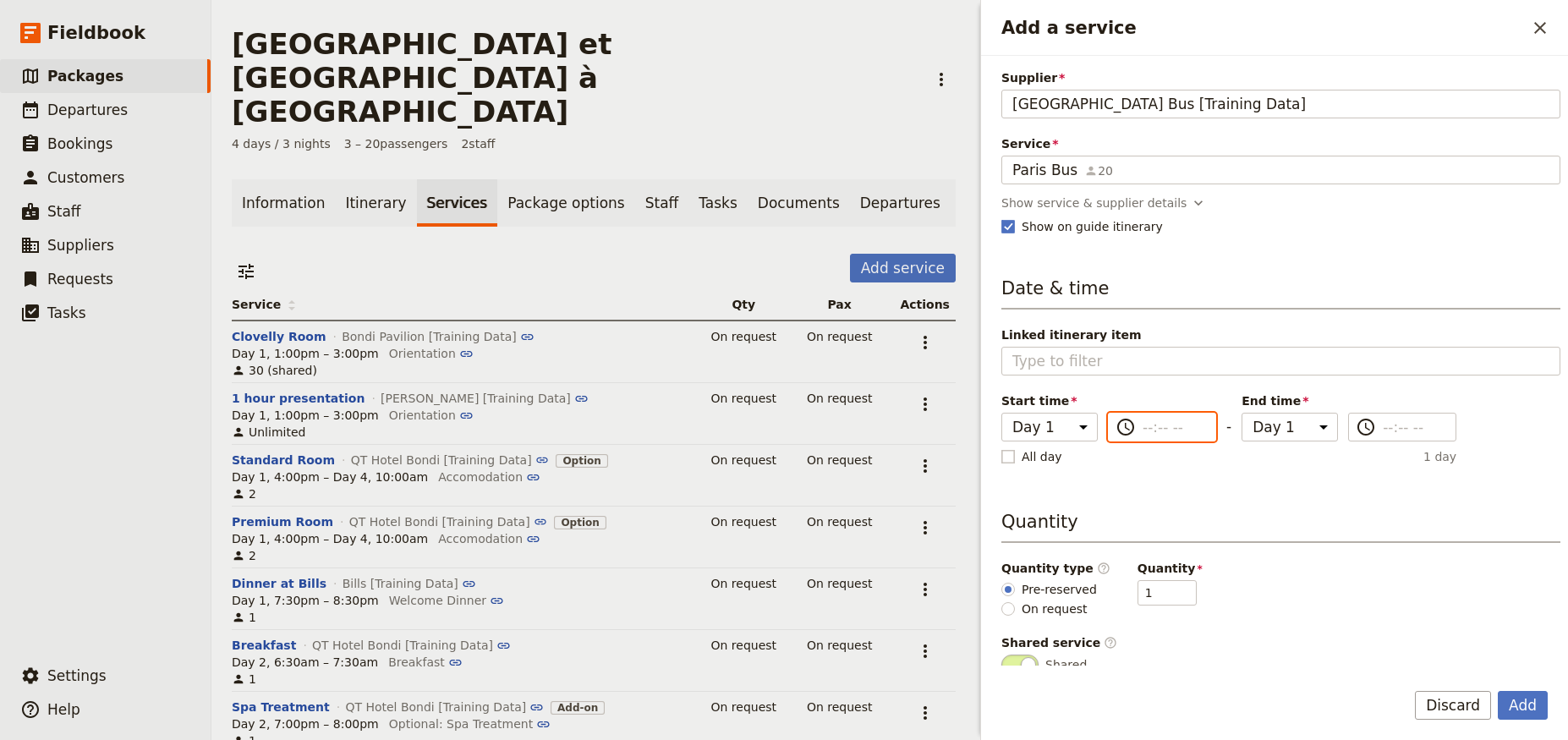
type input "--:-- --"
click at [1157, 428] on input "--:-- --" at bounding box center [1174, 427] width 62 height 20
click at [1254, 380] on div "Date & time Linked itinerary item Start time Day 1 Day 2 Day 3 Day 4 ​ - End ti…" at bounding box center [1281, 371] width 560 height 193
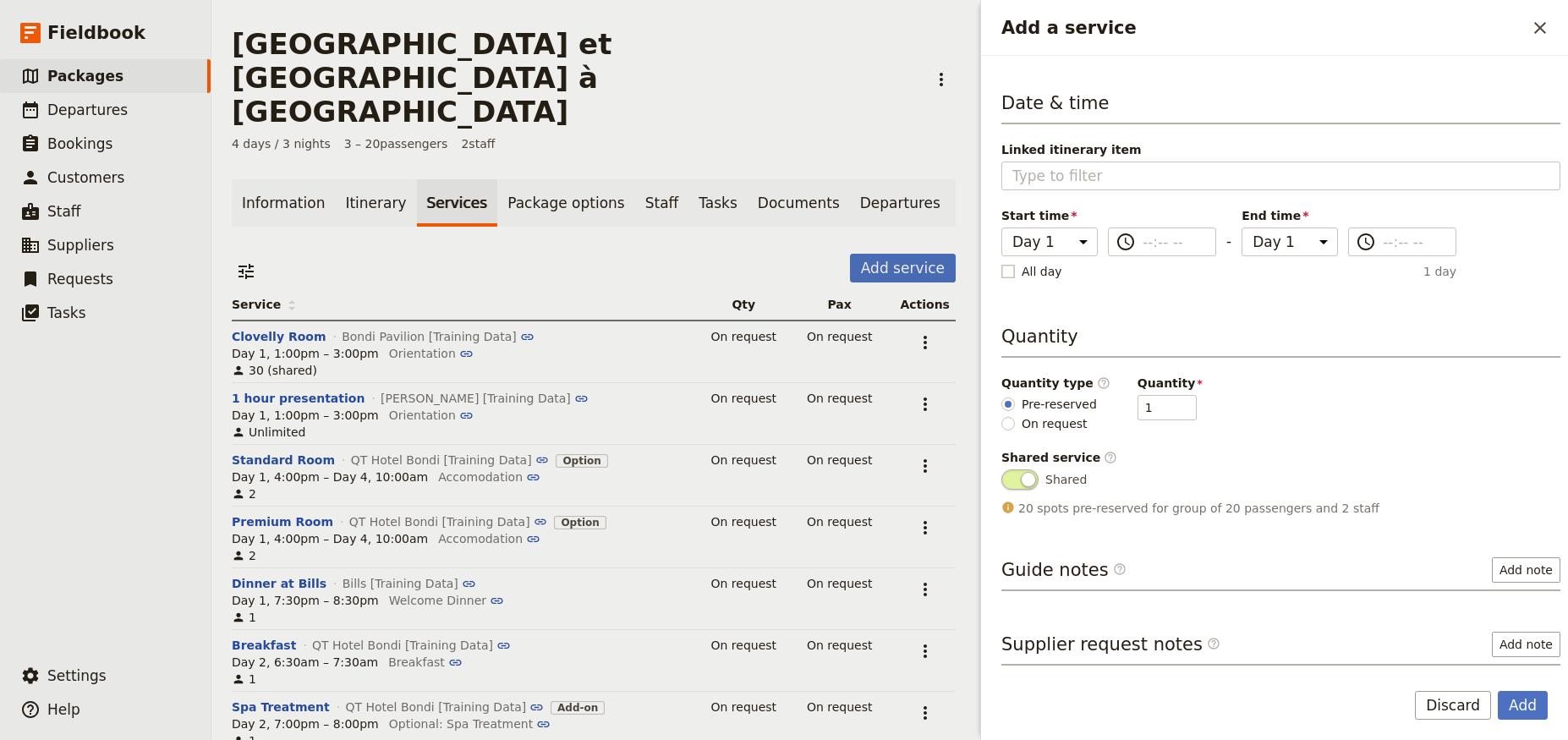
click at [1008, 274] on rect "Add a service" at bounding box center [1007, 270] width 13 height 13
click at [1001, 264] on input "All day" at bounding box center [1000, 263] width 1 height 1
checkbox input "true"
select select "4"
click at [1104, 228] on select "Day 1 Day 2 Day 3 Day 4" at bounding box center [1143, 242] width 78 height 29
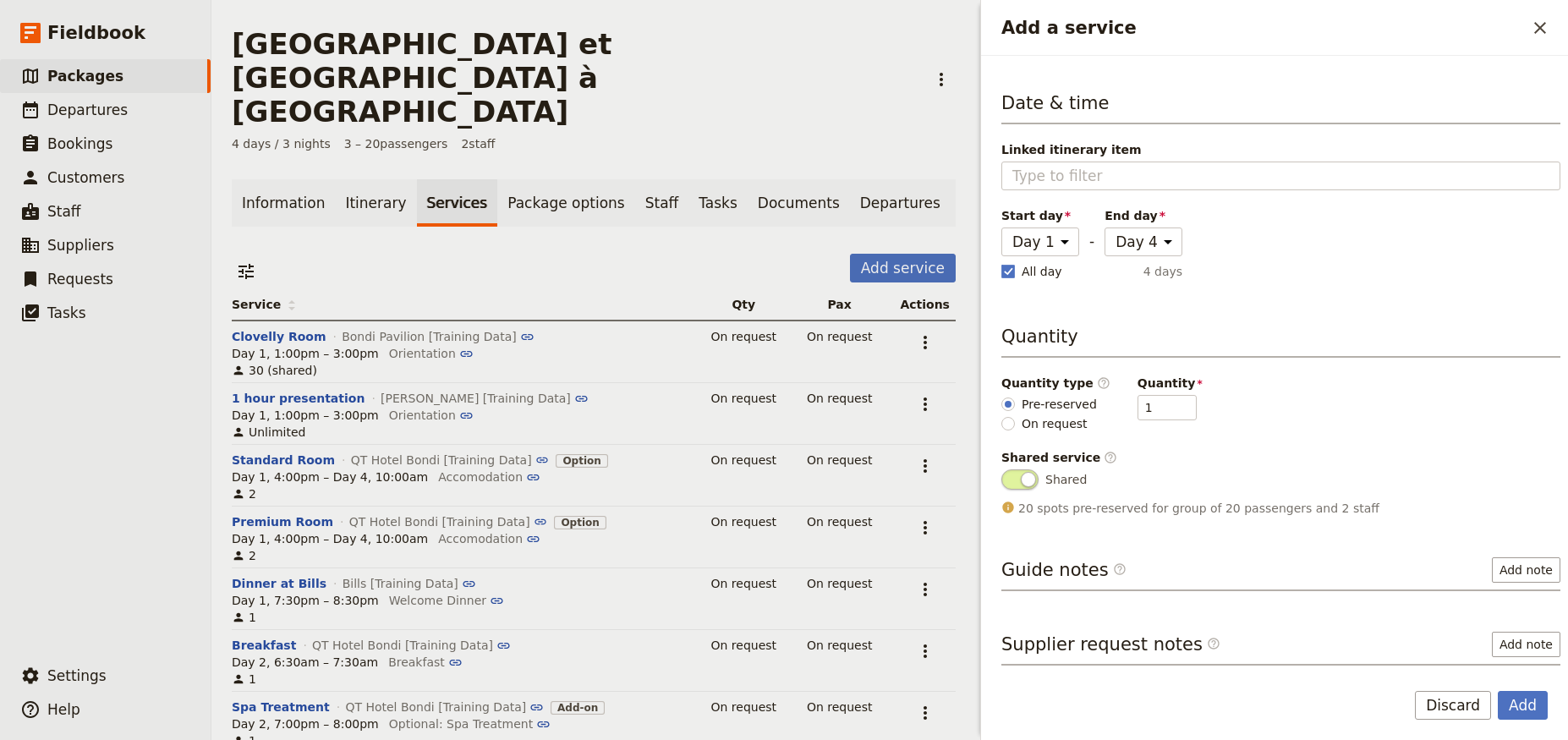
click at [1257, 298] on div "Supplier Paris Bus [Training Data] Paris Bus [Training Data] Service Paris Bus …" at bounding box center [1281, 181] width 560 height 594
click at [1521, 703] on button "Add" at bounding box center [1523, 705] width 50 height 29
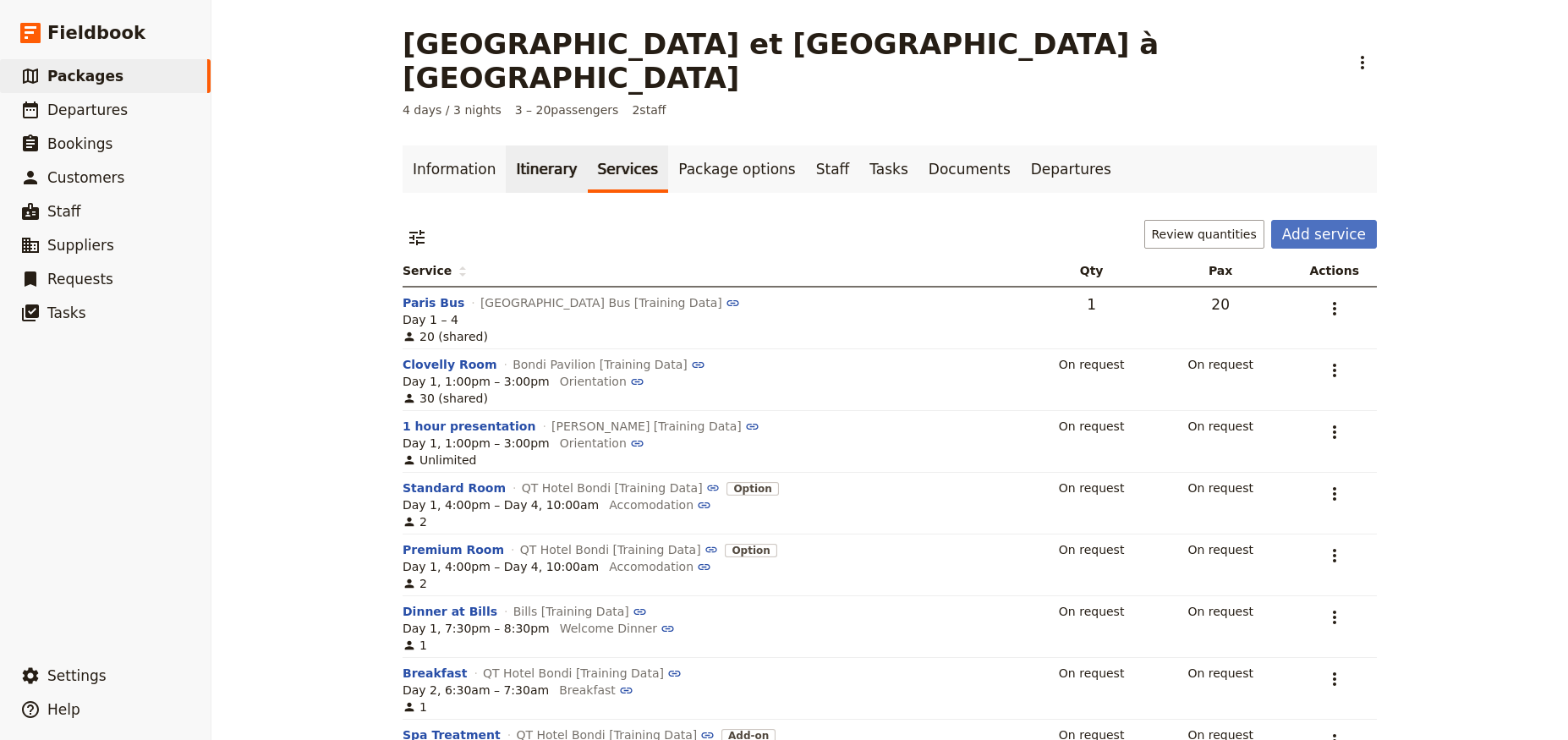
click at [507, 146] on link "Itinerary" at bounding box center [547, 169] width 81 height 48
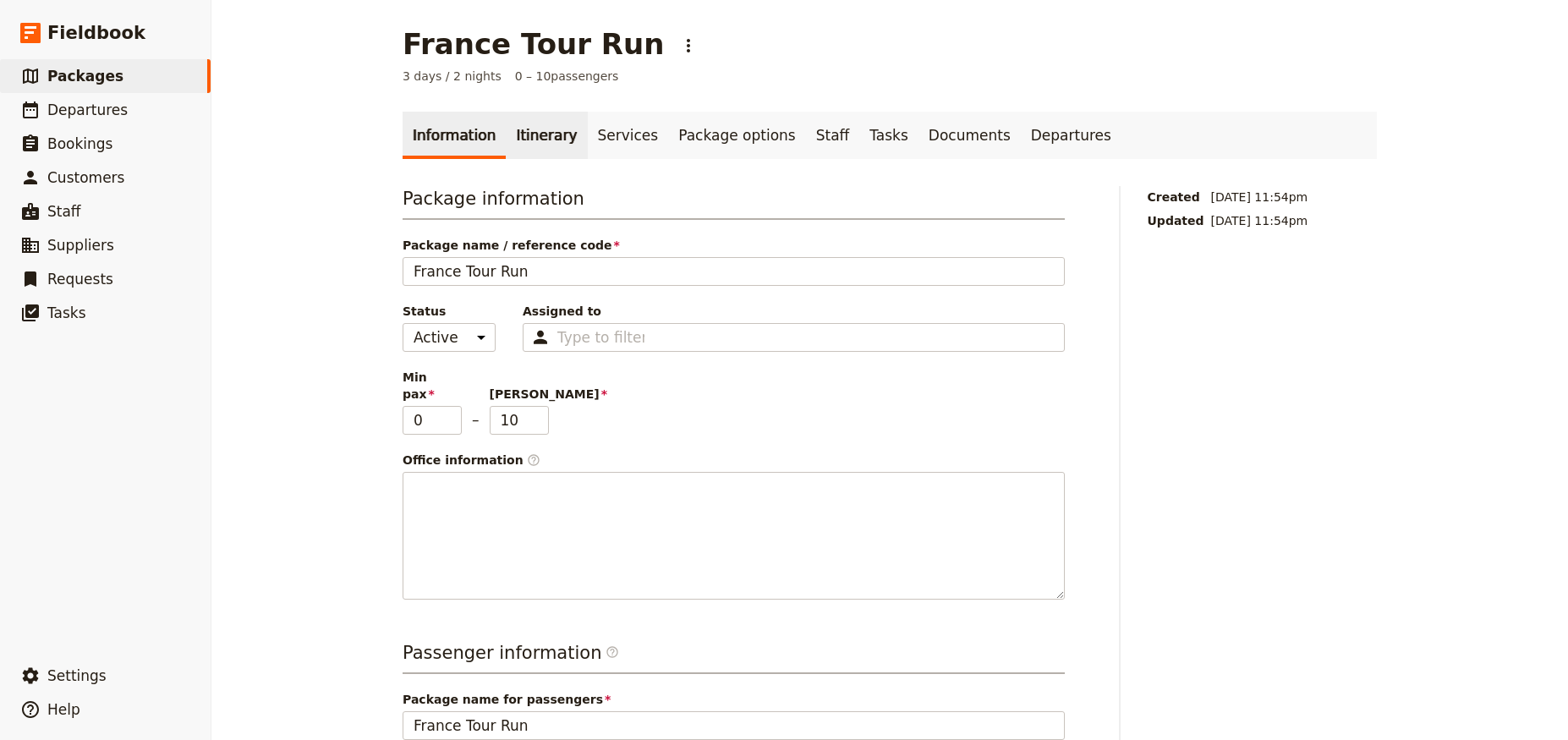
click at [547, 137] on link "Itinerary" at bounding box center [547, 136] width 81 height 48
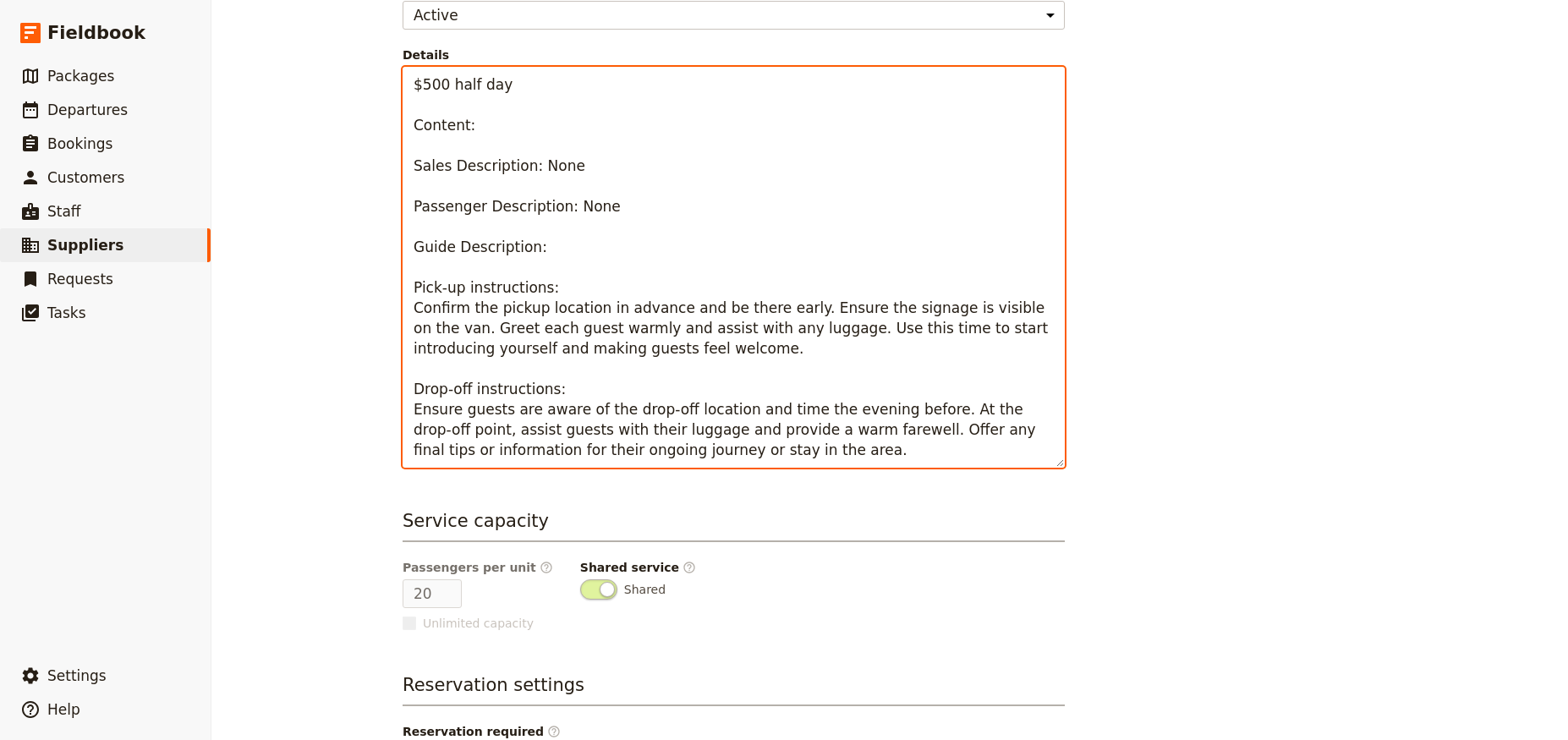
scroll to position [102, 0]
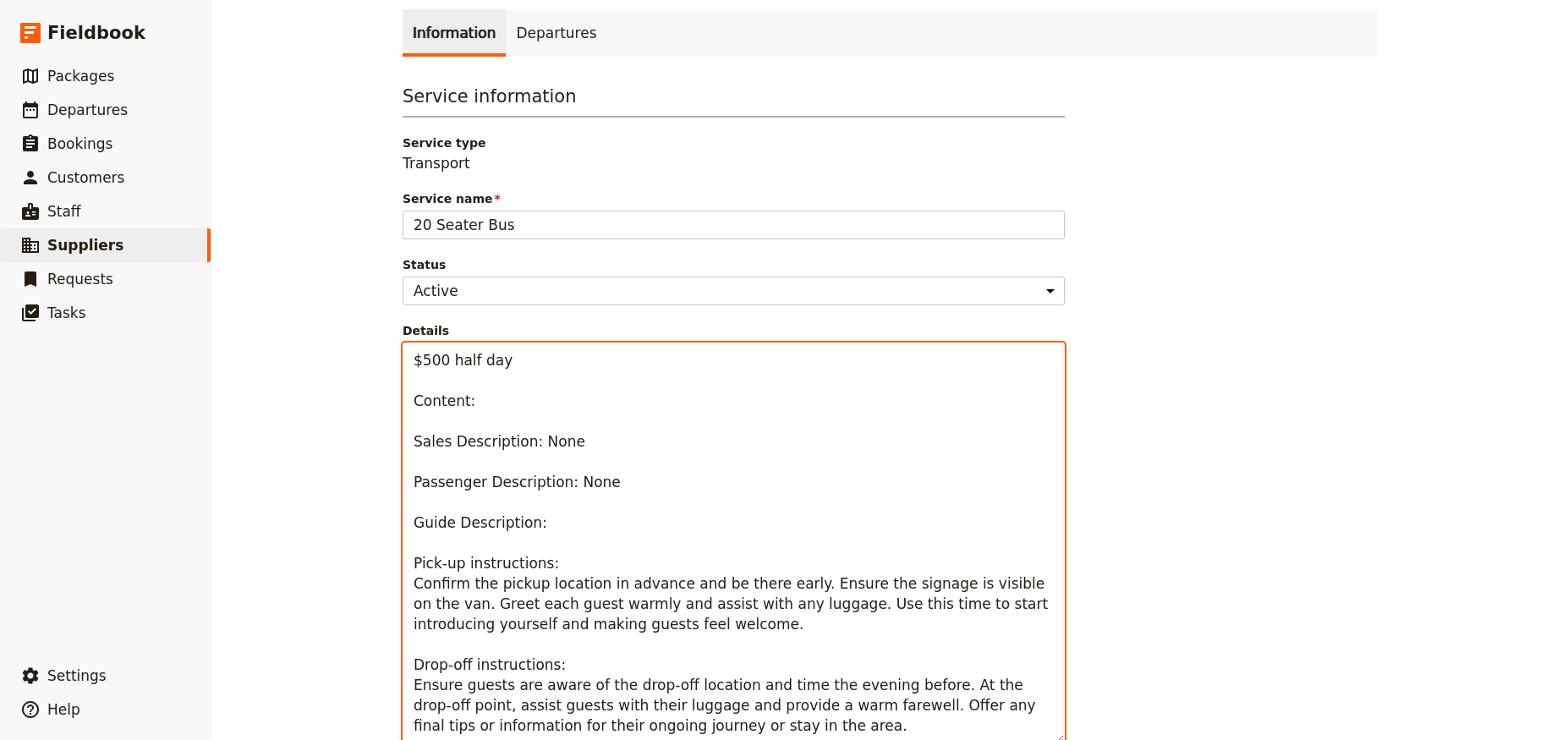
drag, startPoint x: 816, startPoint y: 270, endPoint x: 386, endPoint y: 346, distance: 436.7
click at [386, 346] on main "20 Seater Bus ​ Supplier: Hertz Sydney [Training Data] Information Departures S…" at bounding box center [889, 548] width 1015 height 1300
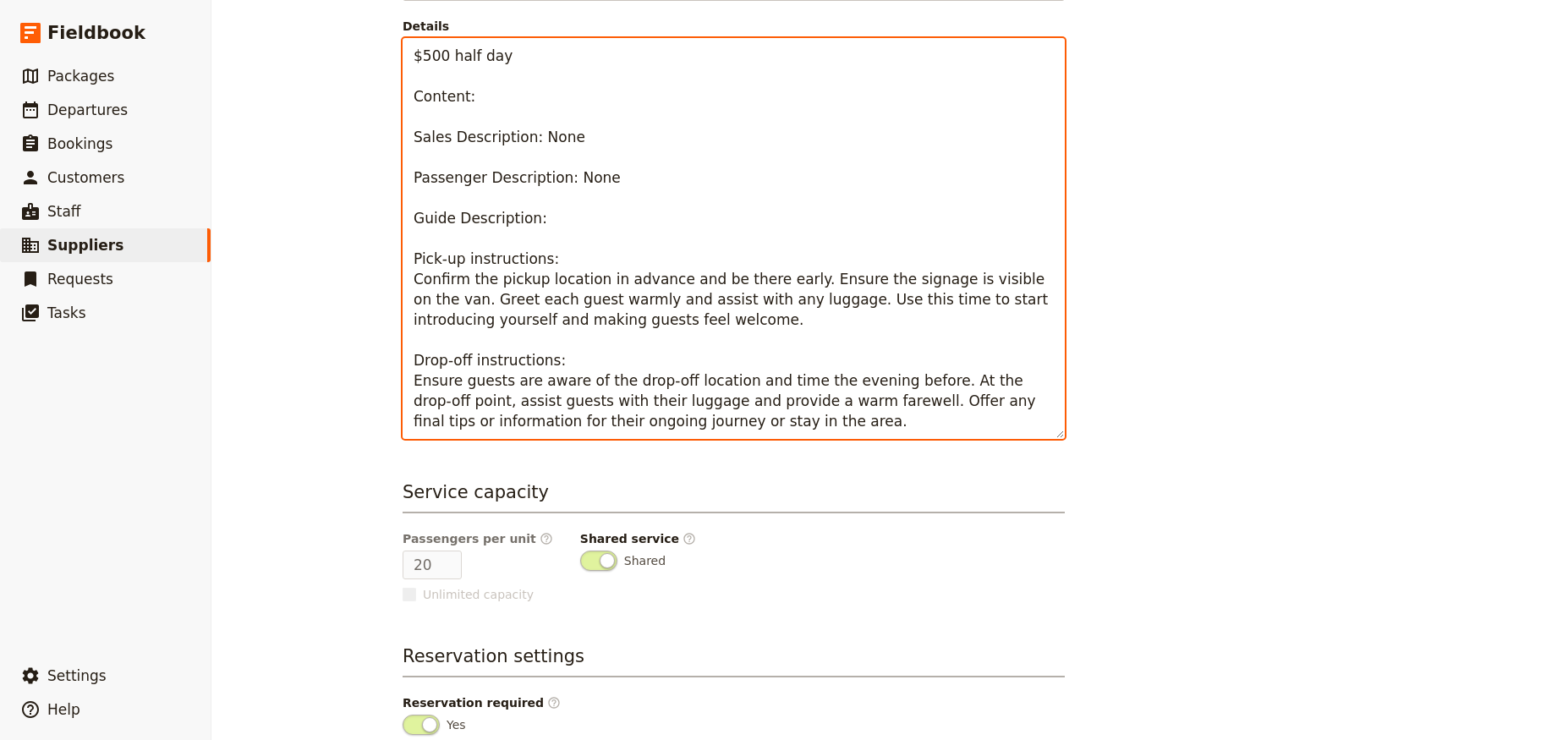
click at [800, 301] on textarea "$500 half day Content: Sales Description: None Passenger Description: None Guid…" at bounding box center [734, 238] width 663 height 401
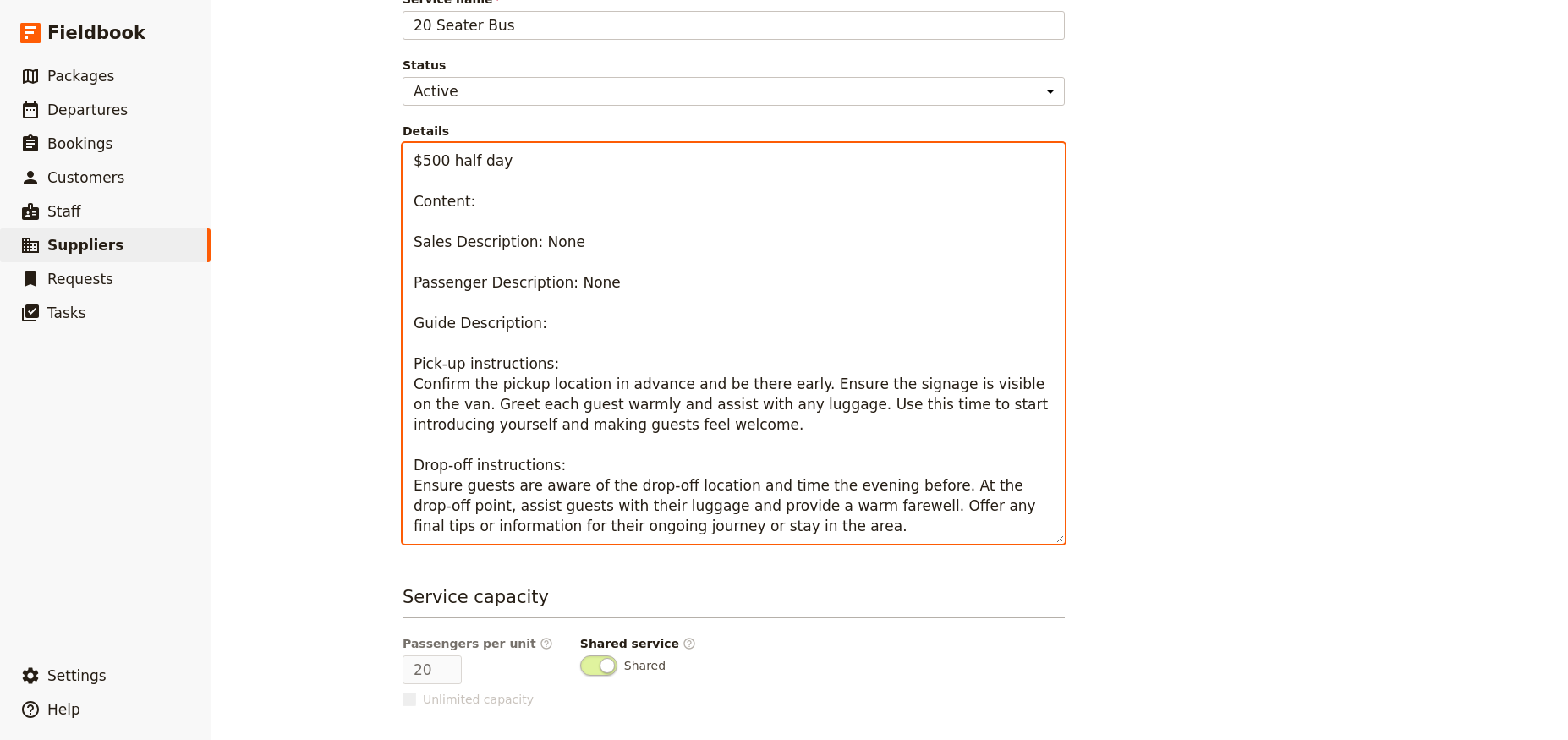
scroll to position [102, 0]
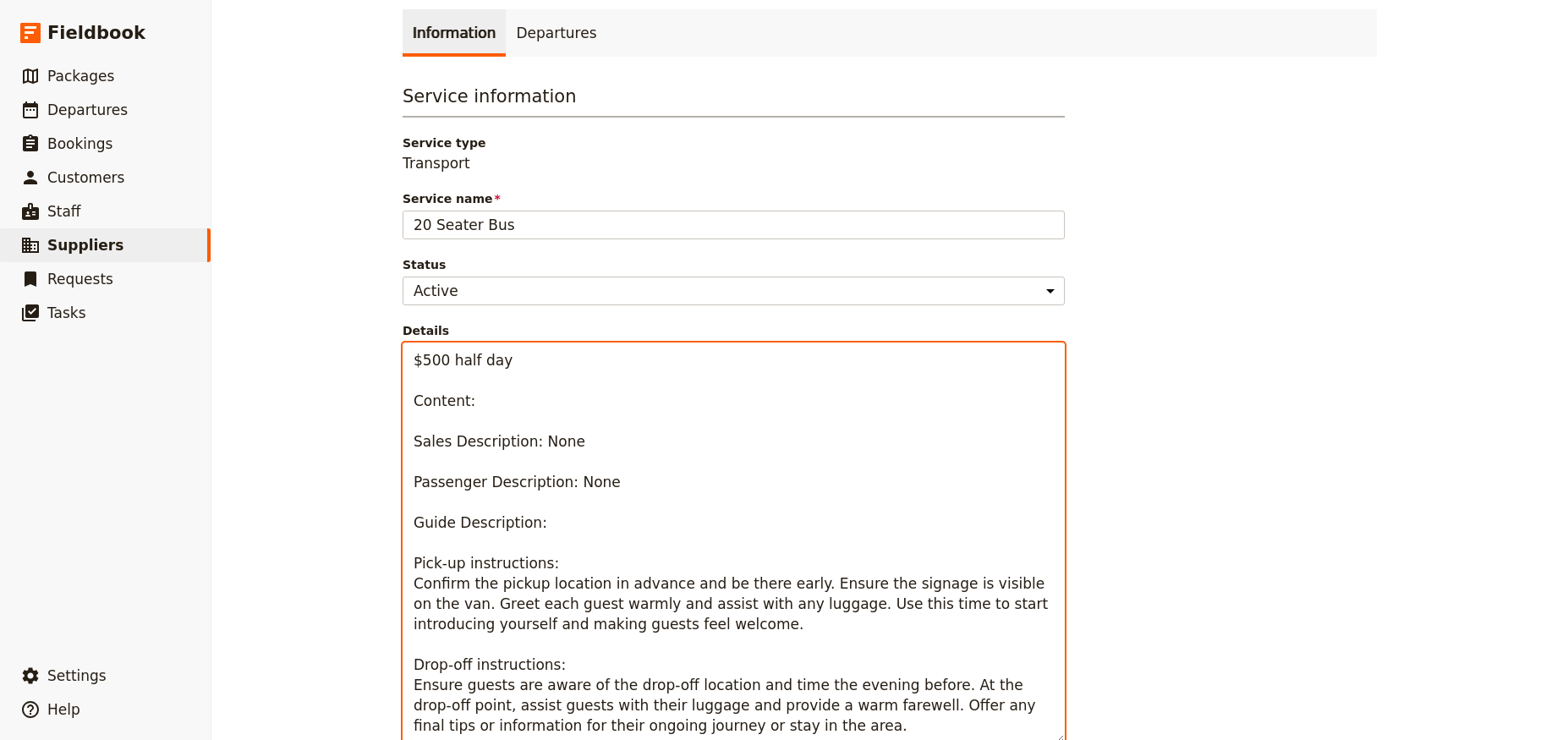
drag, startPoint x: 820, startPoint y: 428, endPoint x: 391, endPoint y: 357, distance: 434.8
click at [391, 357] on main "20 Seater Bus ​ Supplier: Hertz Sydney [Training Data] Information Departures S…" at bounding box center [889, 548] width 1015 height 1300
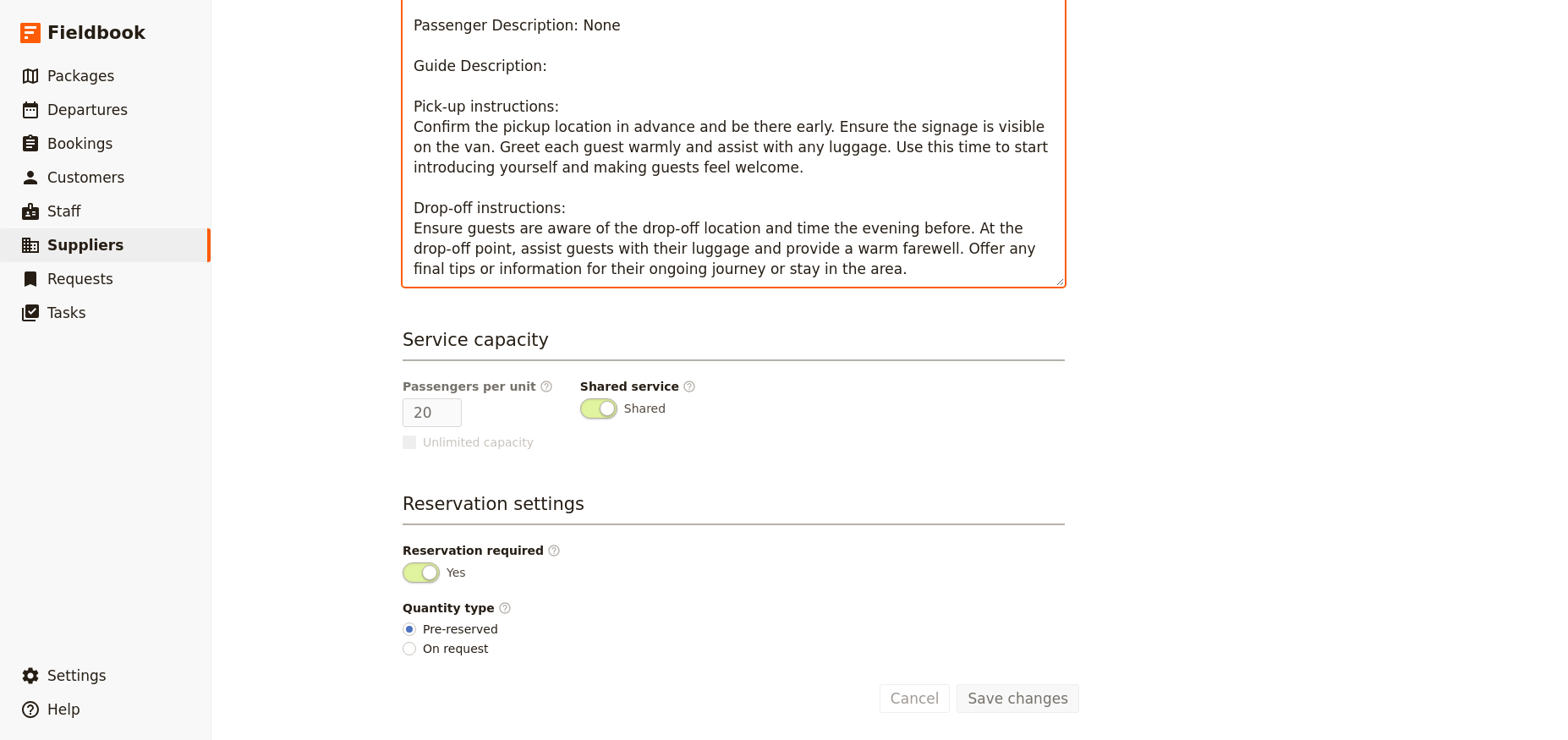
scroll to position [0, 0]
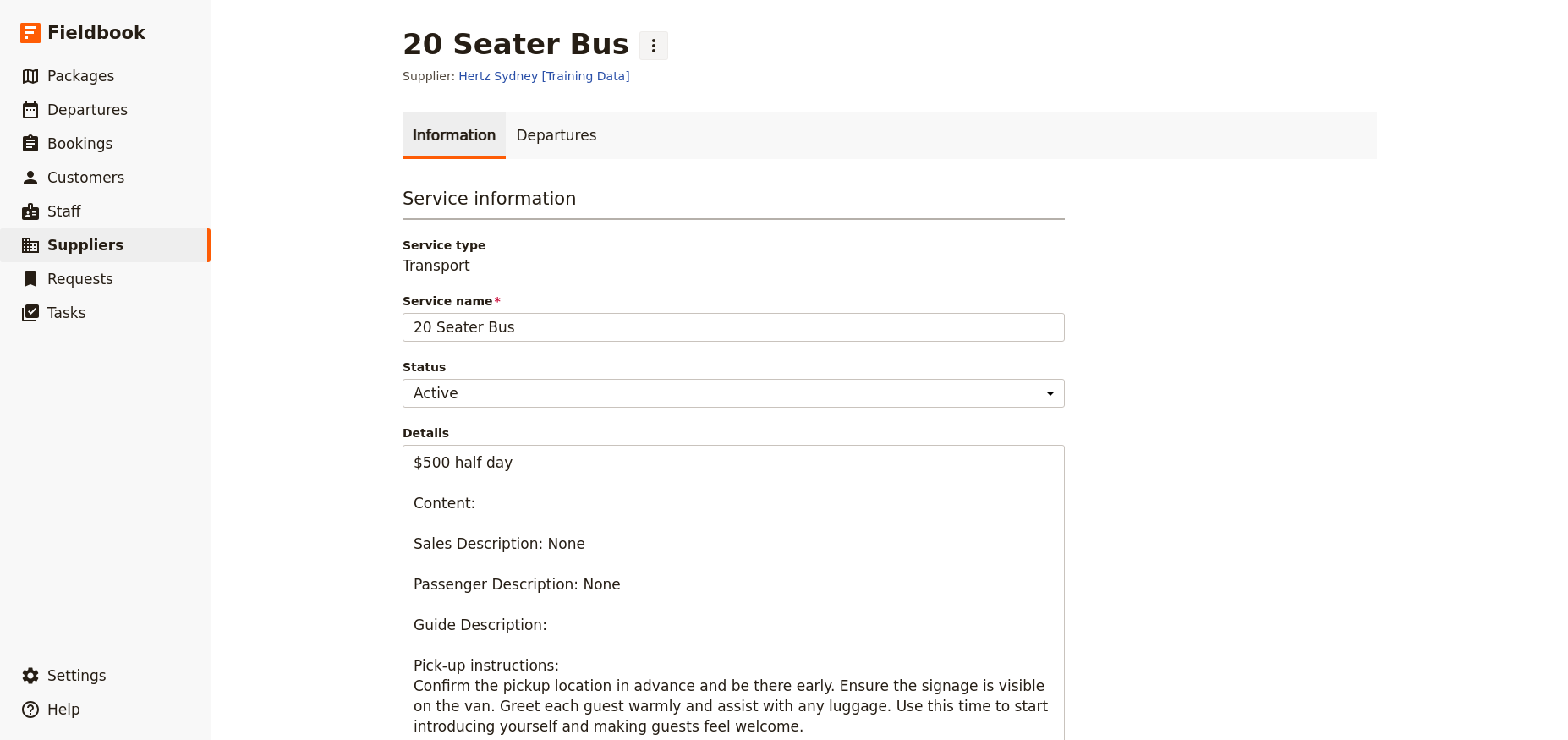
click at [644, 42] on icon "Actions" at bounding box center [654, 46] width 20 height 20
click at [929, 88] on main "20 Seater Bus ​ Supplier: Hertz Sydney [Training Data] Information Departures S…" at bounding box center [889, 650] width 1015 height 1300
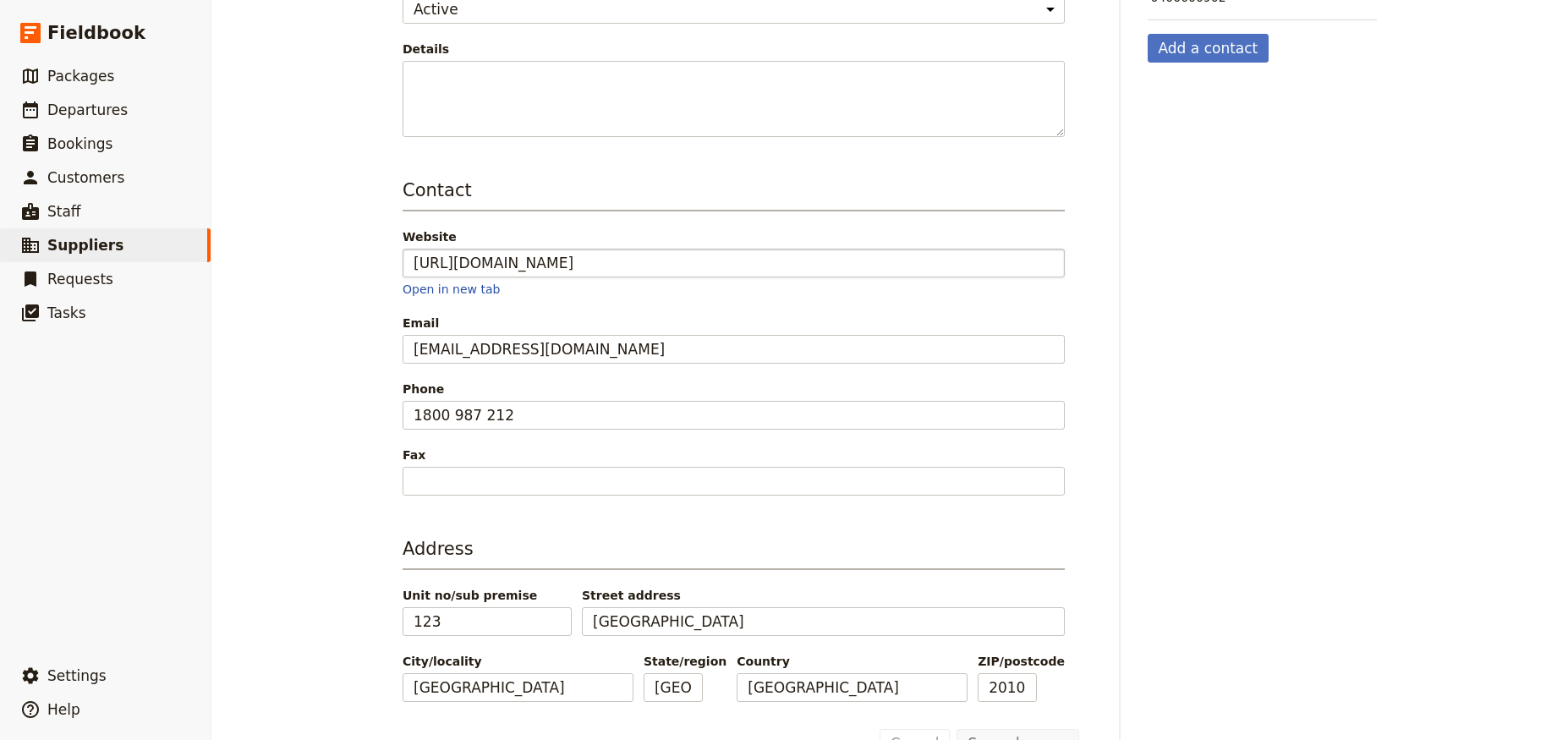
scroll to position [350, 0]
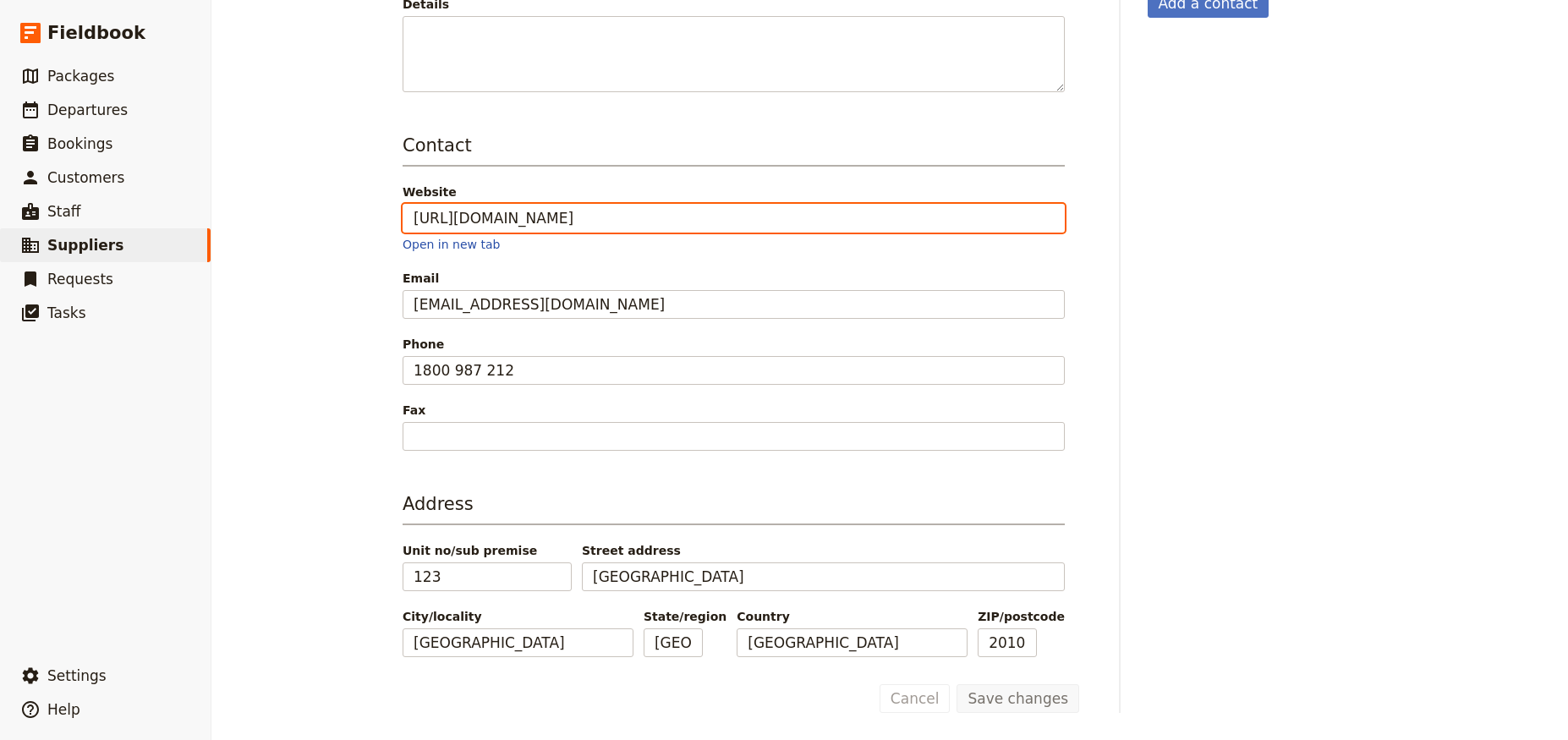
click at [580, 217] on input "[URL][DOMAIN_NAME]" at bounding box center [734, 218] width 663 height 29
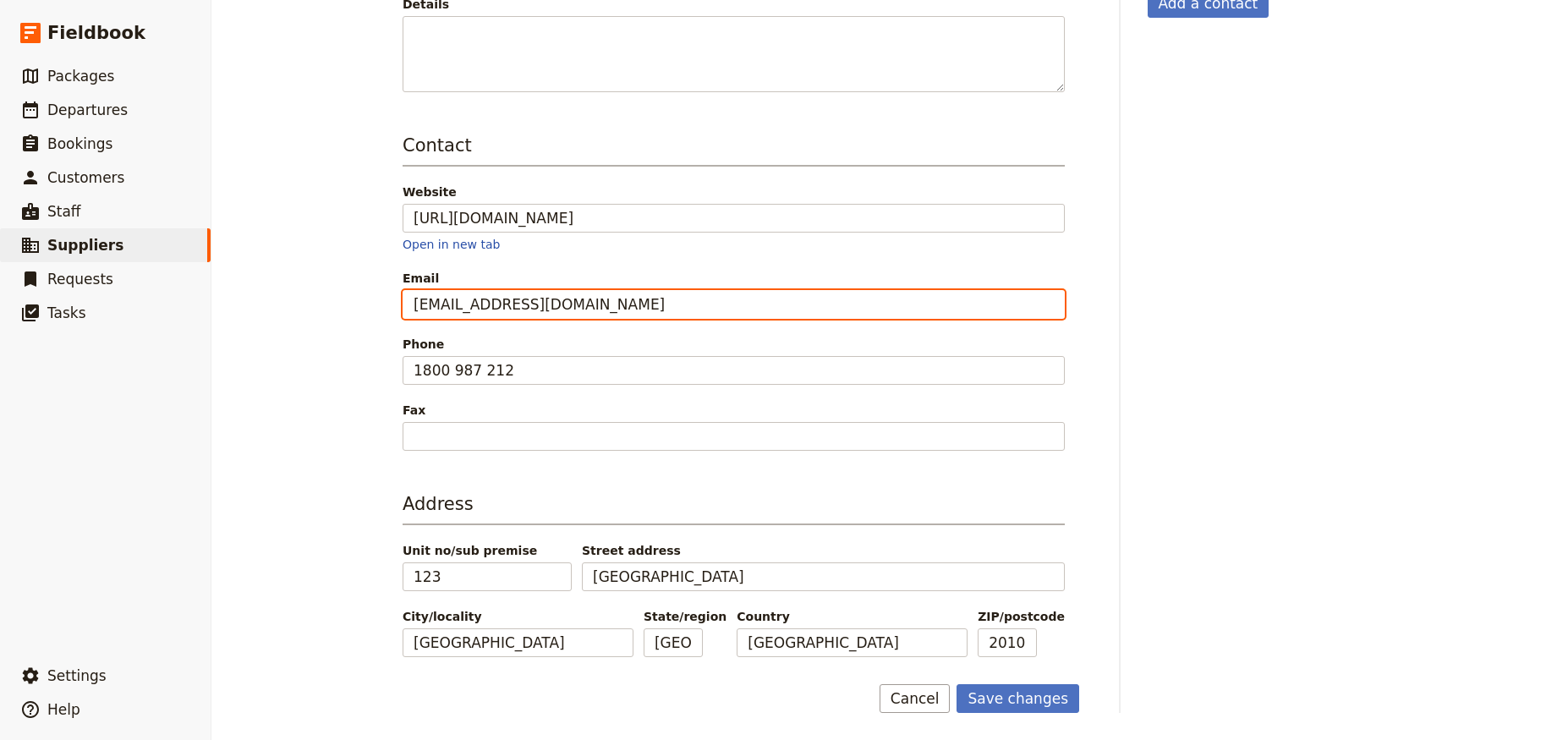
click at [528, 304] on input "[EMAIL_ADDRESS][DOMAIN_NAME]" at bounding box center [734, 304] width 663 height 29
